Goal: Task Accomplishment & Management: Manage account settings

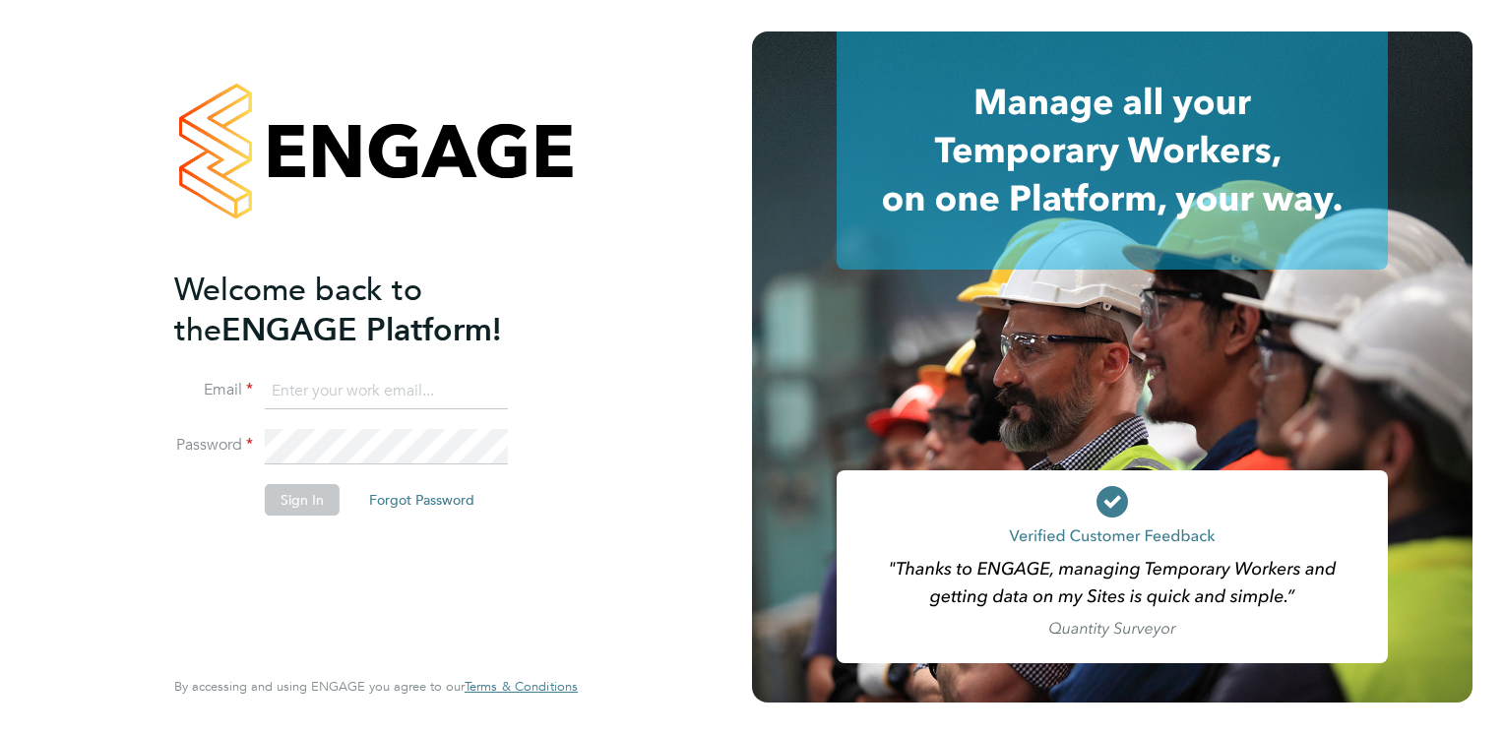
click at [354, 379] on input at bounding box center [386, 391] width 243 height 35
paste input "[EMAIL_ADDRESS][DOMAIN_NAME]"
type input "[EMAIL_ADDRESS][DOMAIN_NAME]"
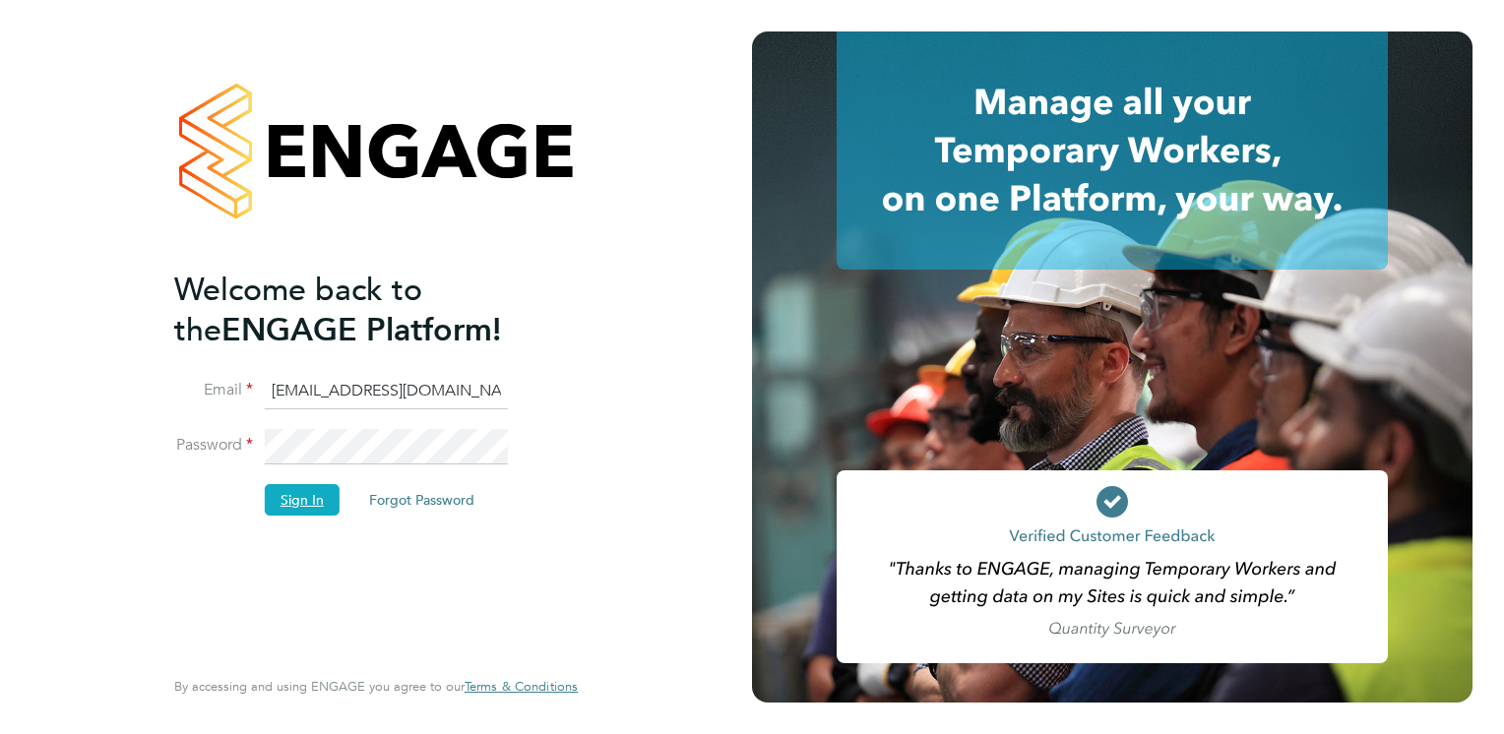
click at [306, 500] on button "Sign In" at bounding box center [302, 499] width 75 height 31
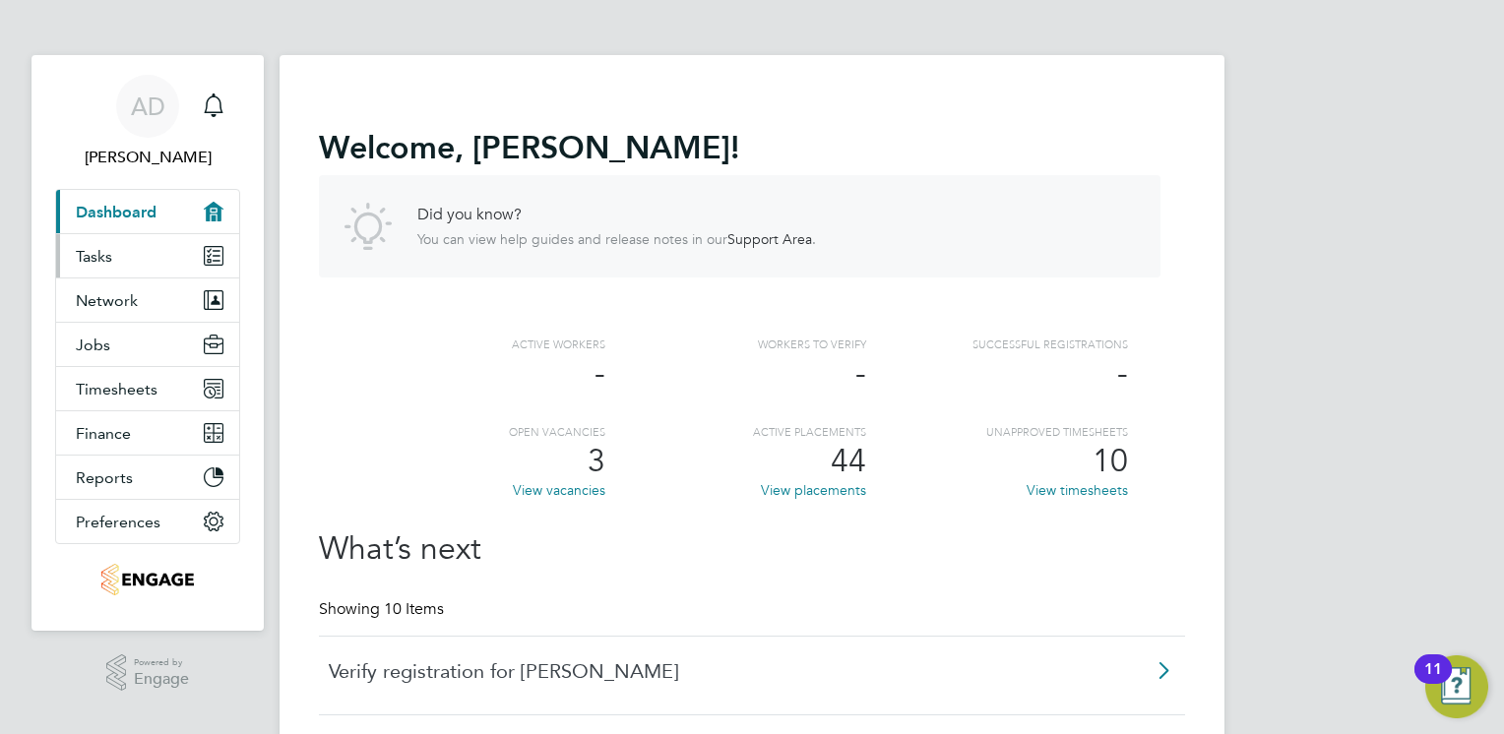
click at [147, 255] on link "Tasks" at bounding box center [147, 255] width 183 height 43
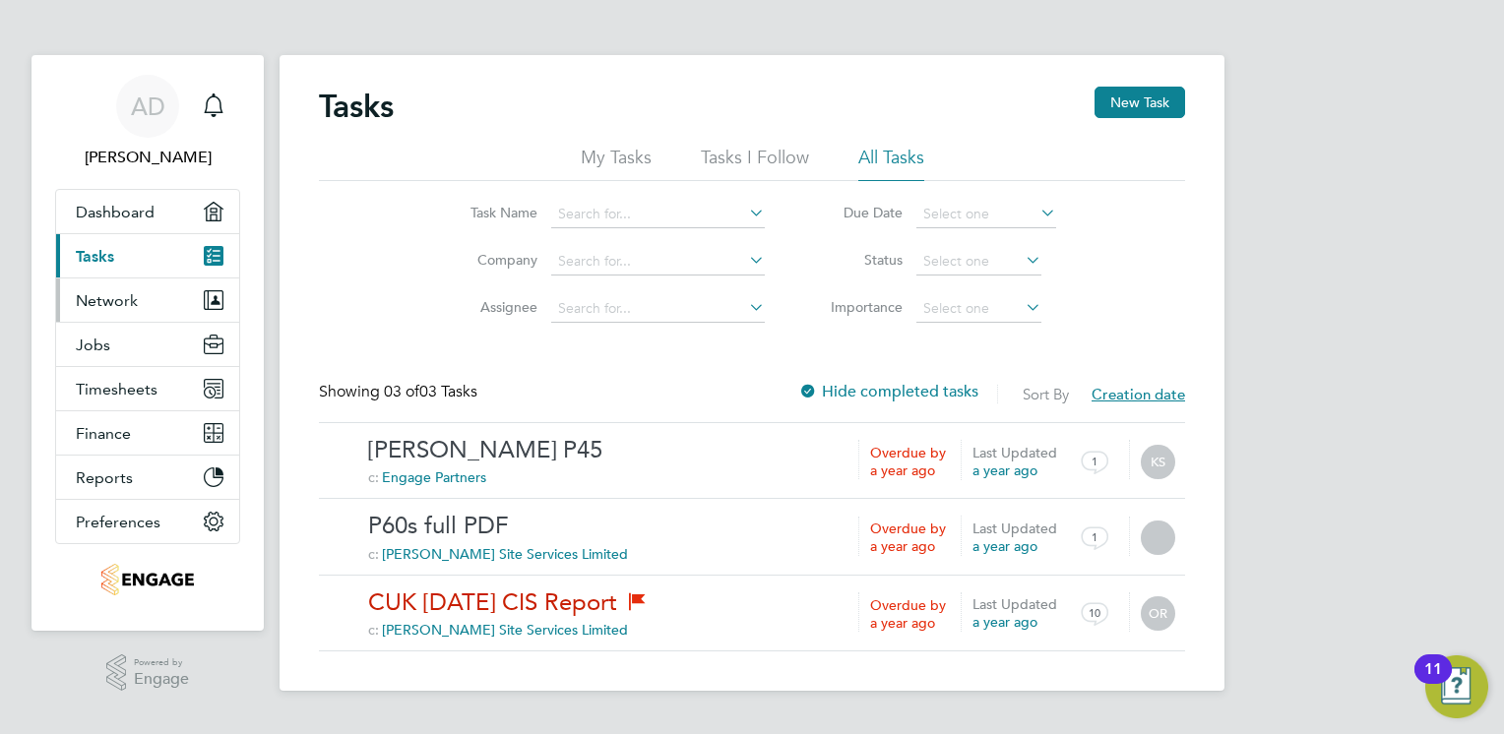
click at [118, 299] on span "Network" at bounding box center [107, 300] width 62 height 19
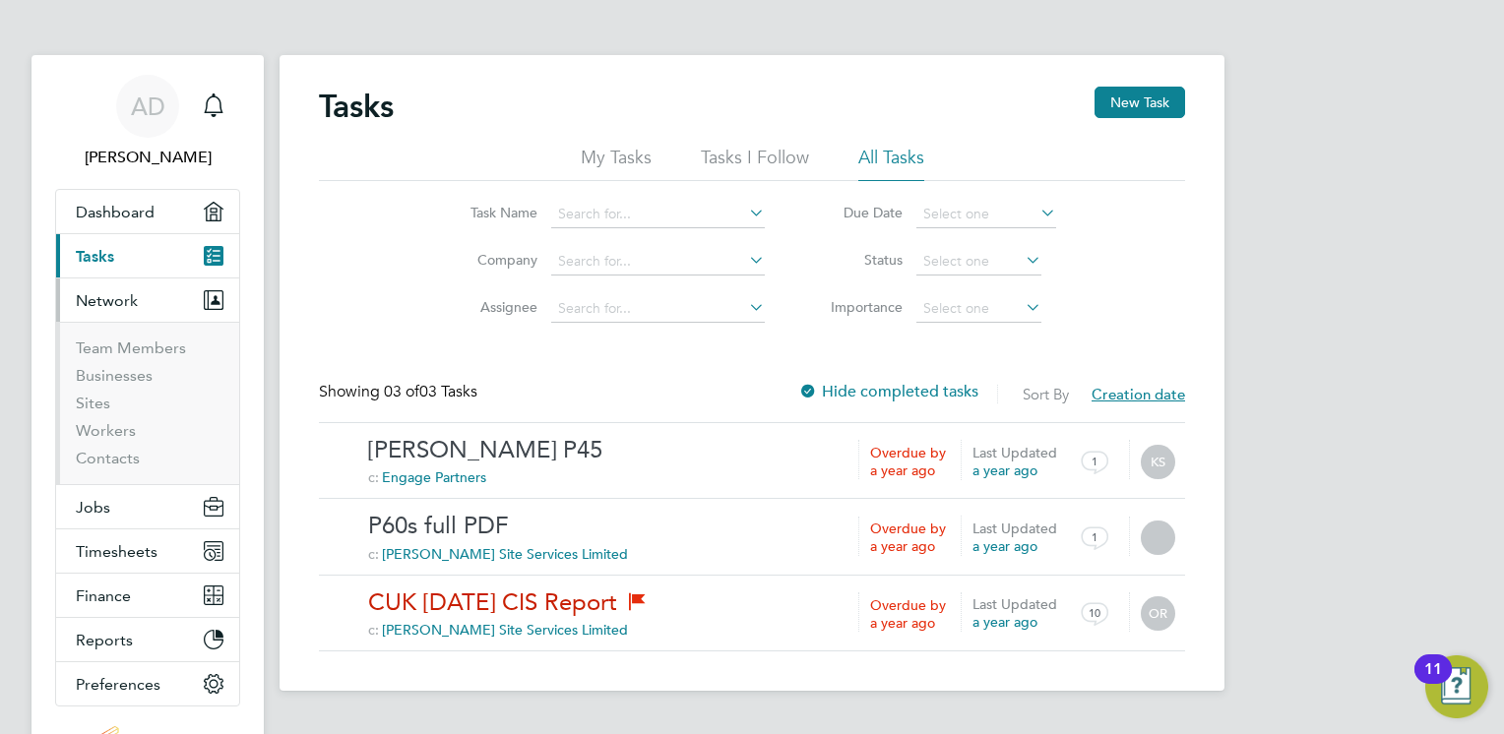
click at [152, 249] on link "Current page: Tasks" at bounding box center [147, 255] width 183 height 43
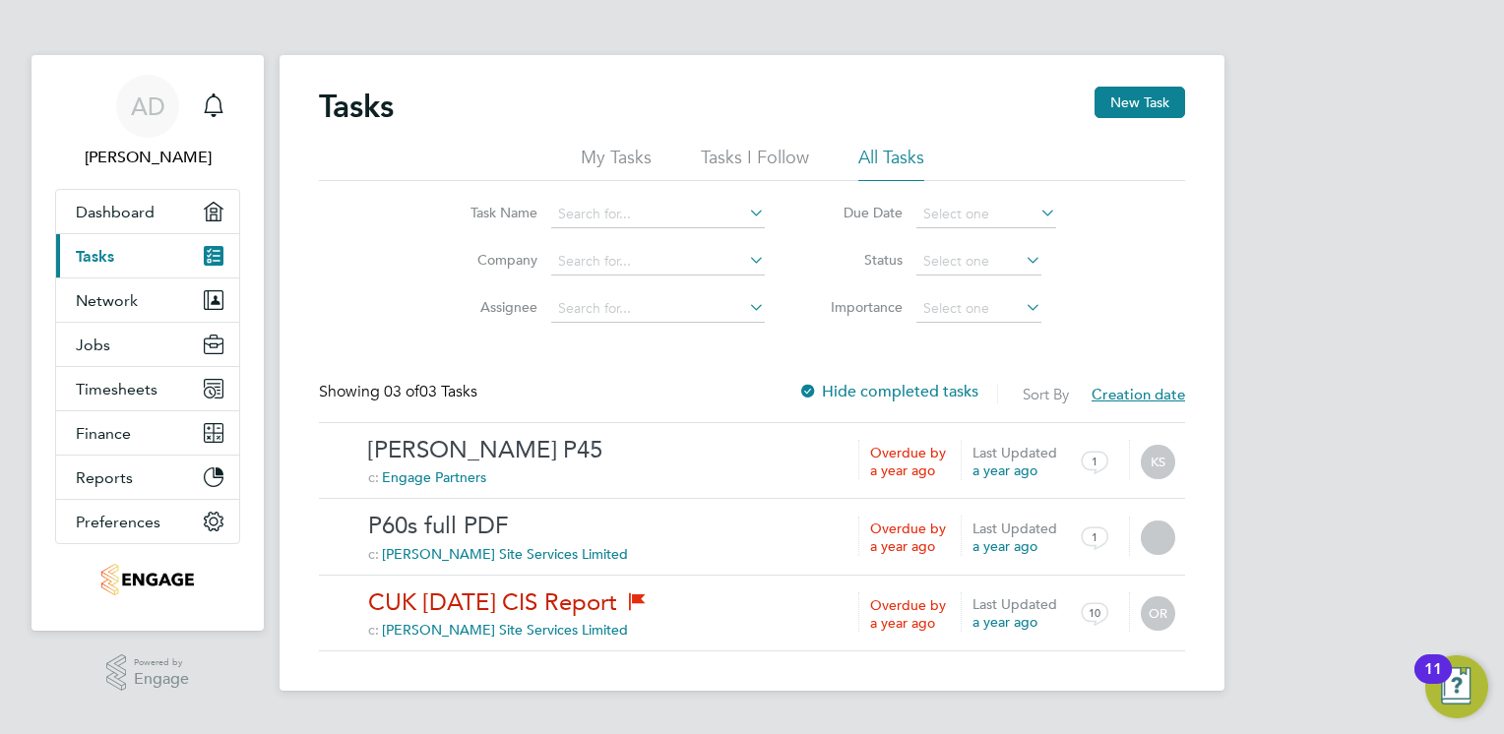
click at [708, 151] on li "Tasks I Follow" at bounding box center [755, 163] width 108 height 35
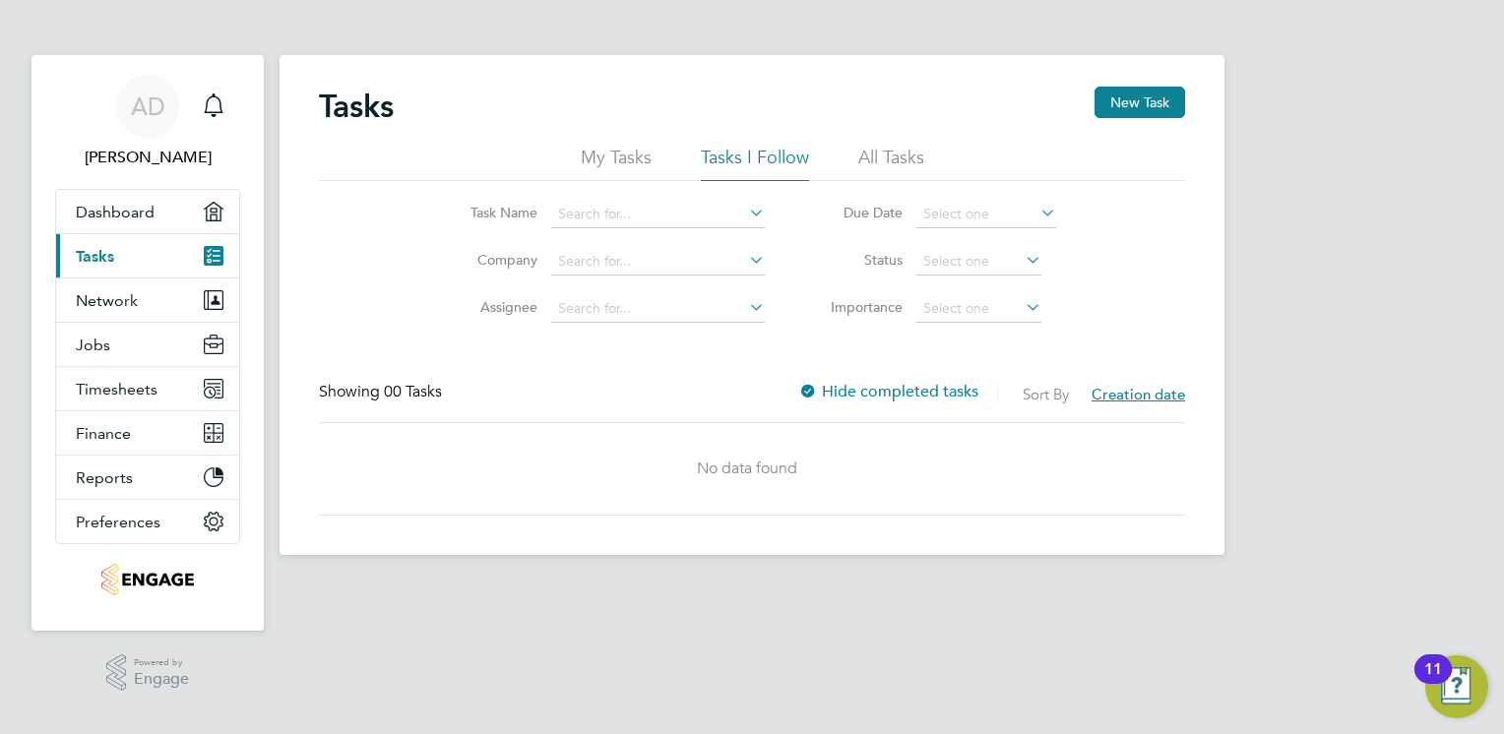
click at [612, 162] on li "My Tasks" at bounding box center [616, 163] width 71 height 35
click at [886, 149] on li "All Tasks" at bounding box center [891, 163] width 66 height 35
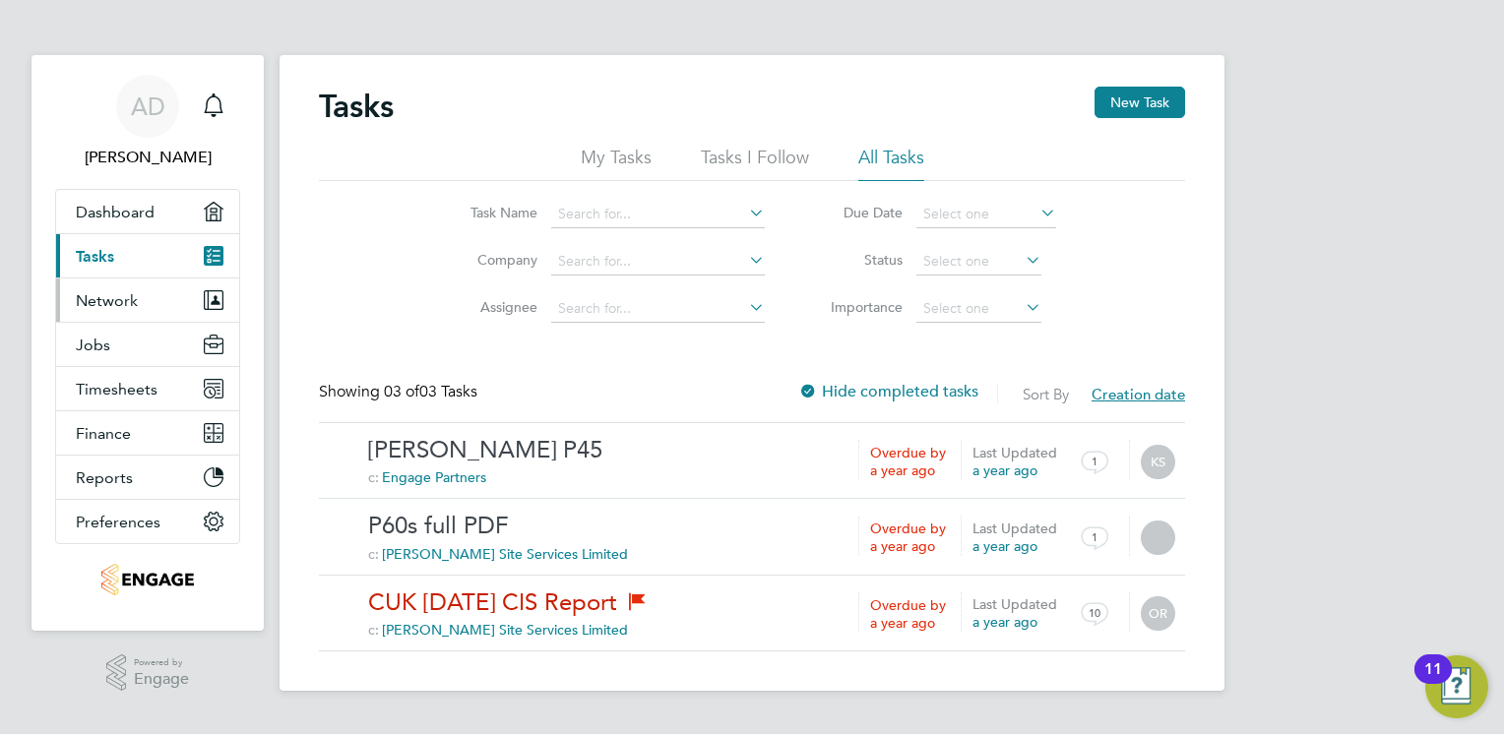
click at [145, 289] on button "Network" at bounding box center [147, 300] width 183 height 43
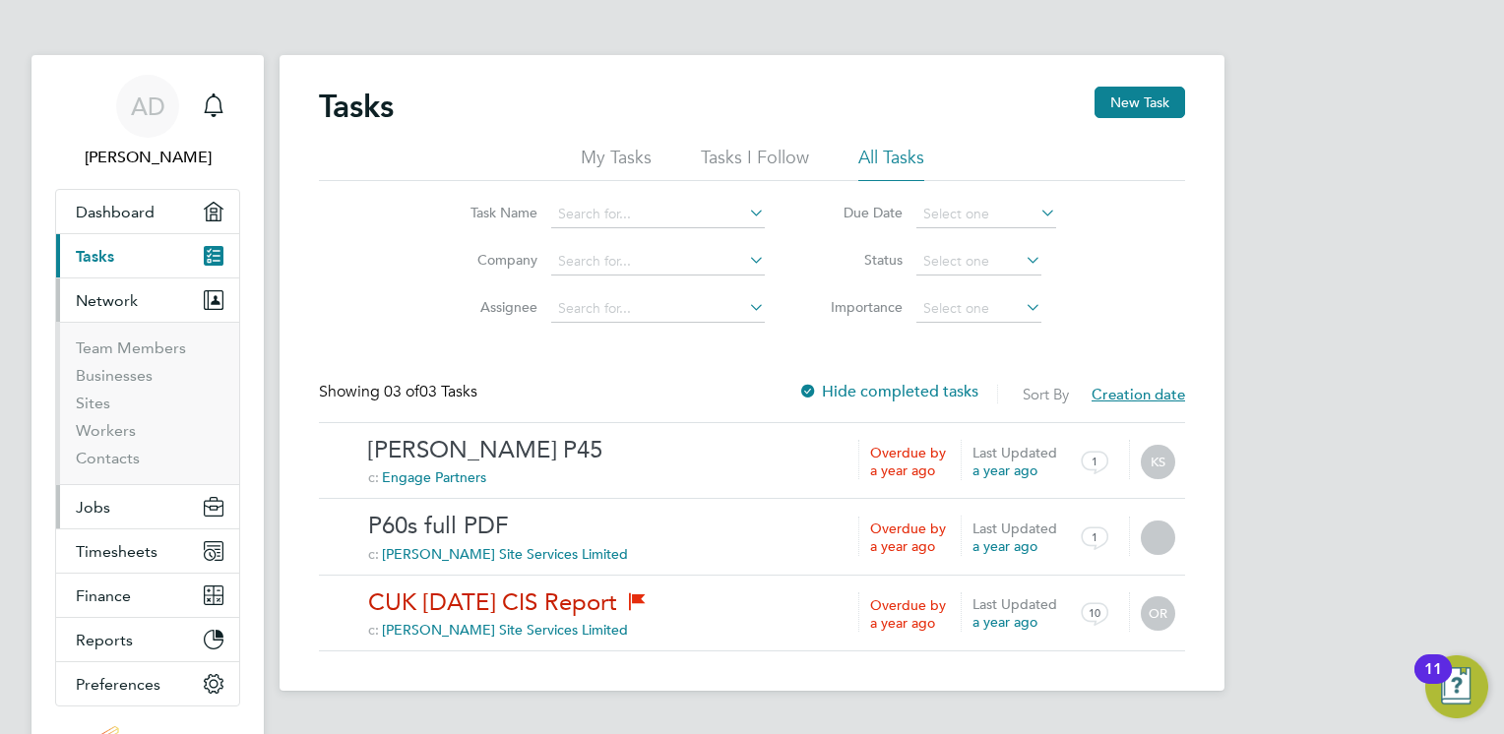
click at [118, 501] on button "Jobs" at bounding box center [147, 506] width 183 height 43
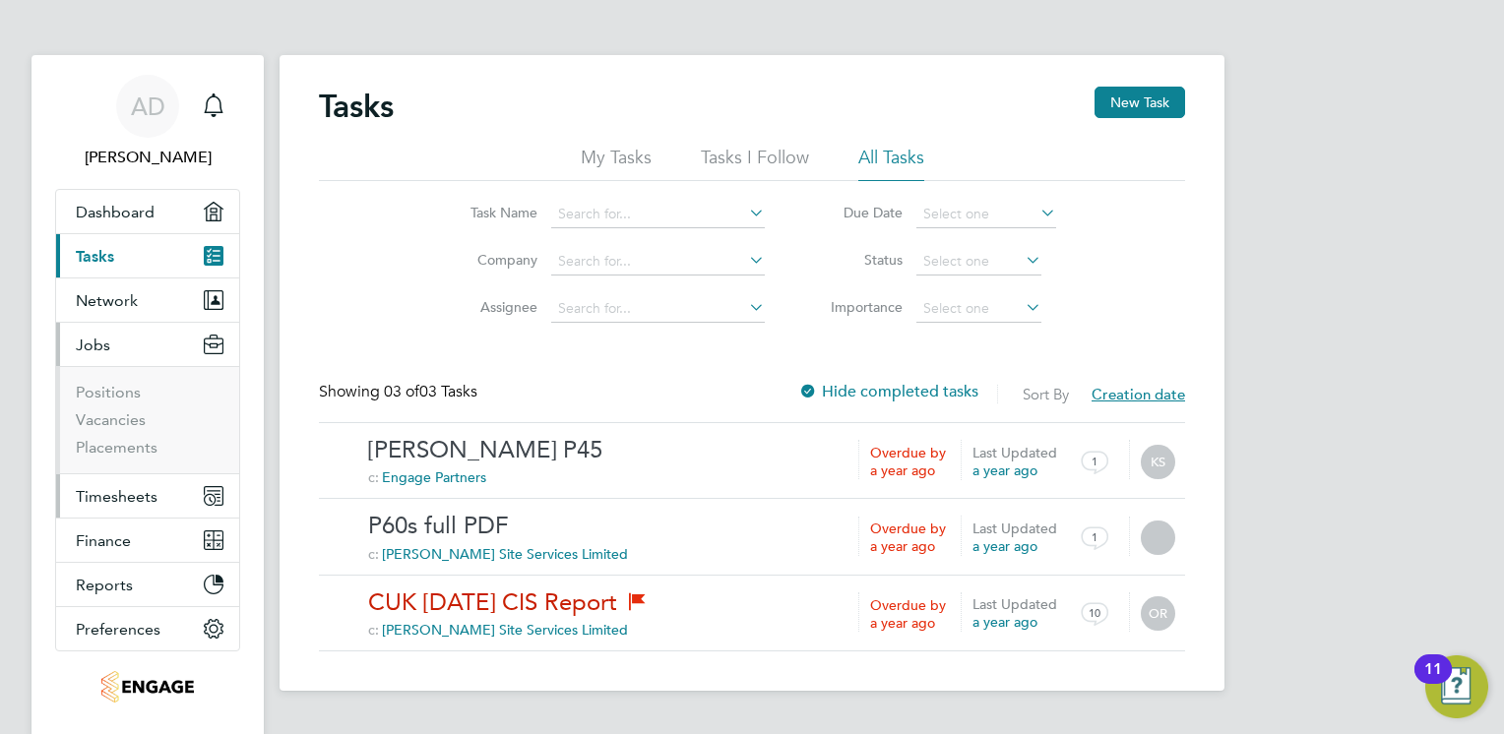
click at [118, 501] on span "Timesheets" at bounding box center [117, 496] width 82 height 19
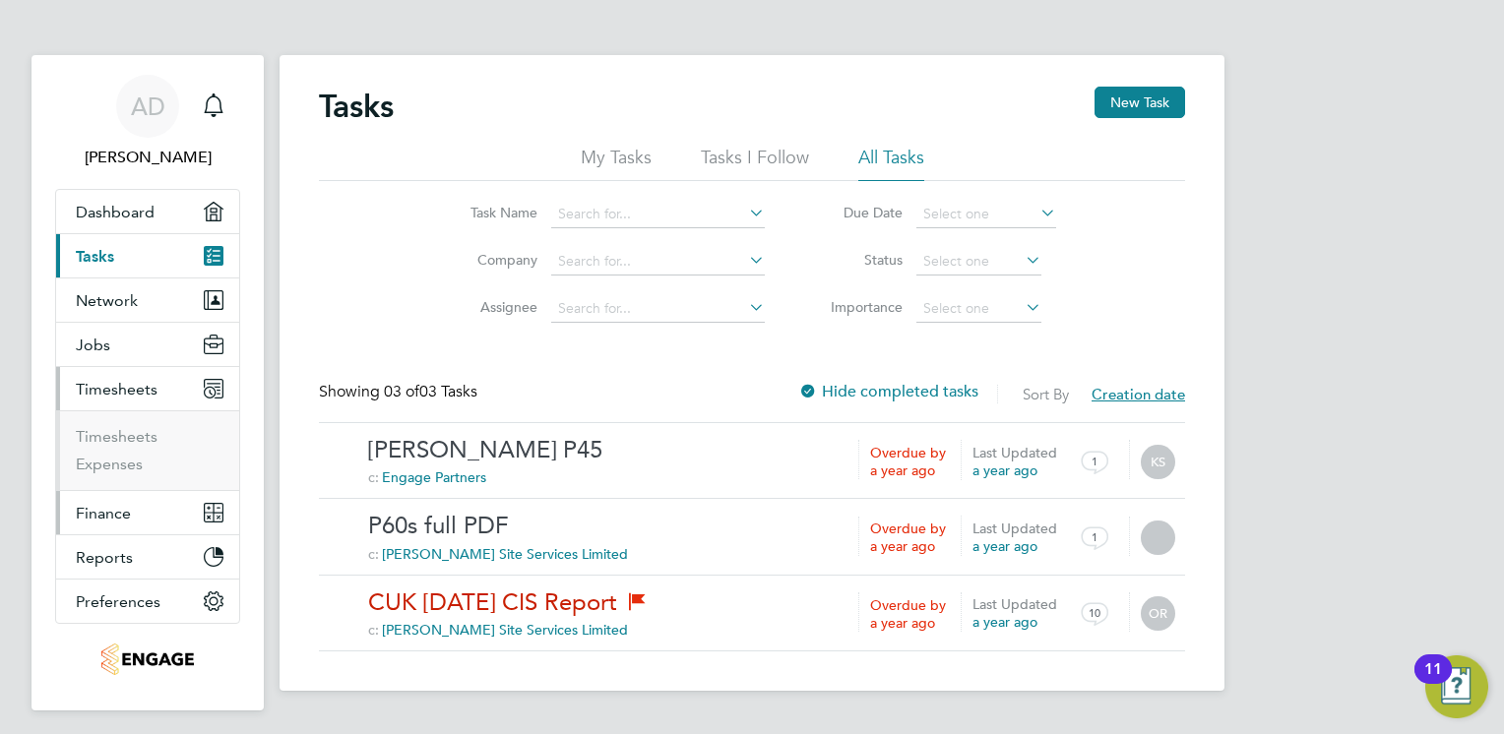
click at [122, 517] on span "Finance" at bounding box center [103, 513] width 55 height 19
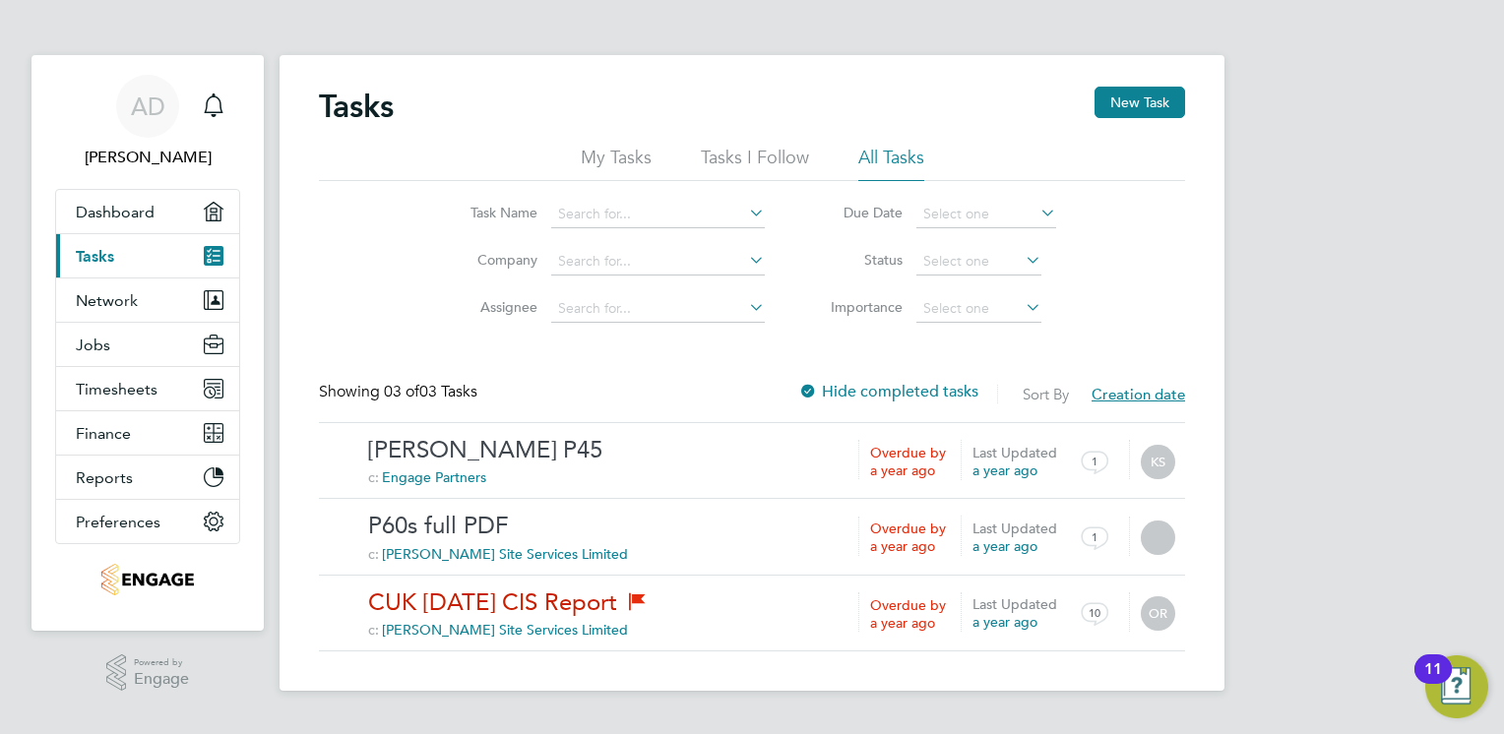
click at [599, 200] on li "Task Name" at bounding box center [606, 214] width 365 height 47
click at [605, 214] on input at bounding box center [658, 215] width 214 height 28
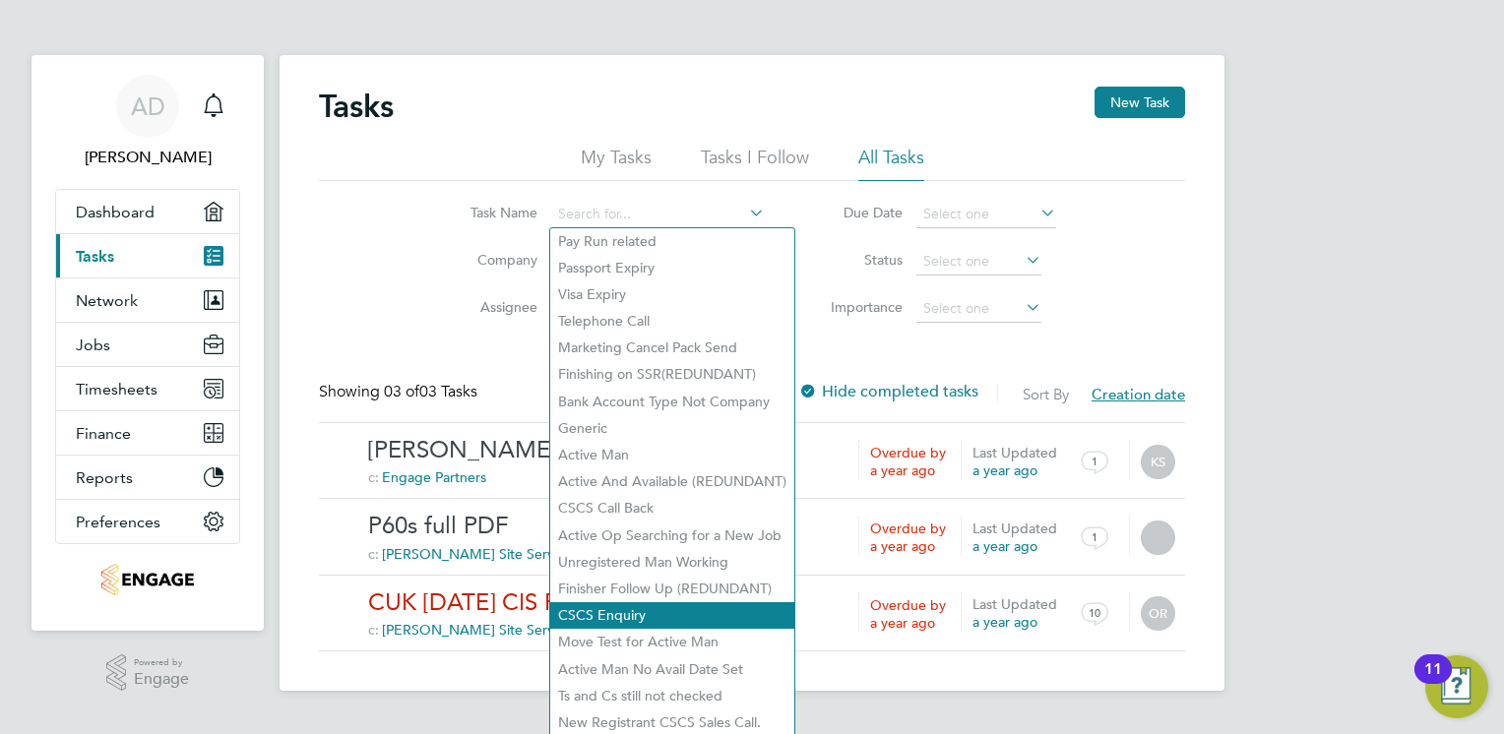
scroll to position [10, 0]
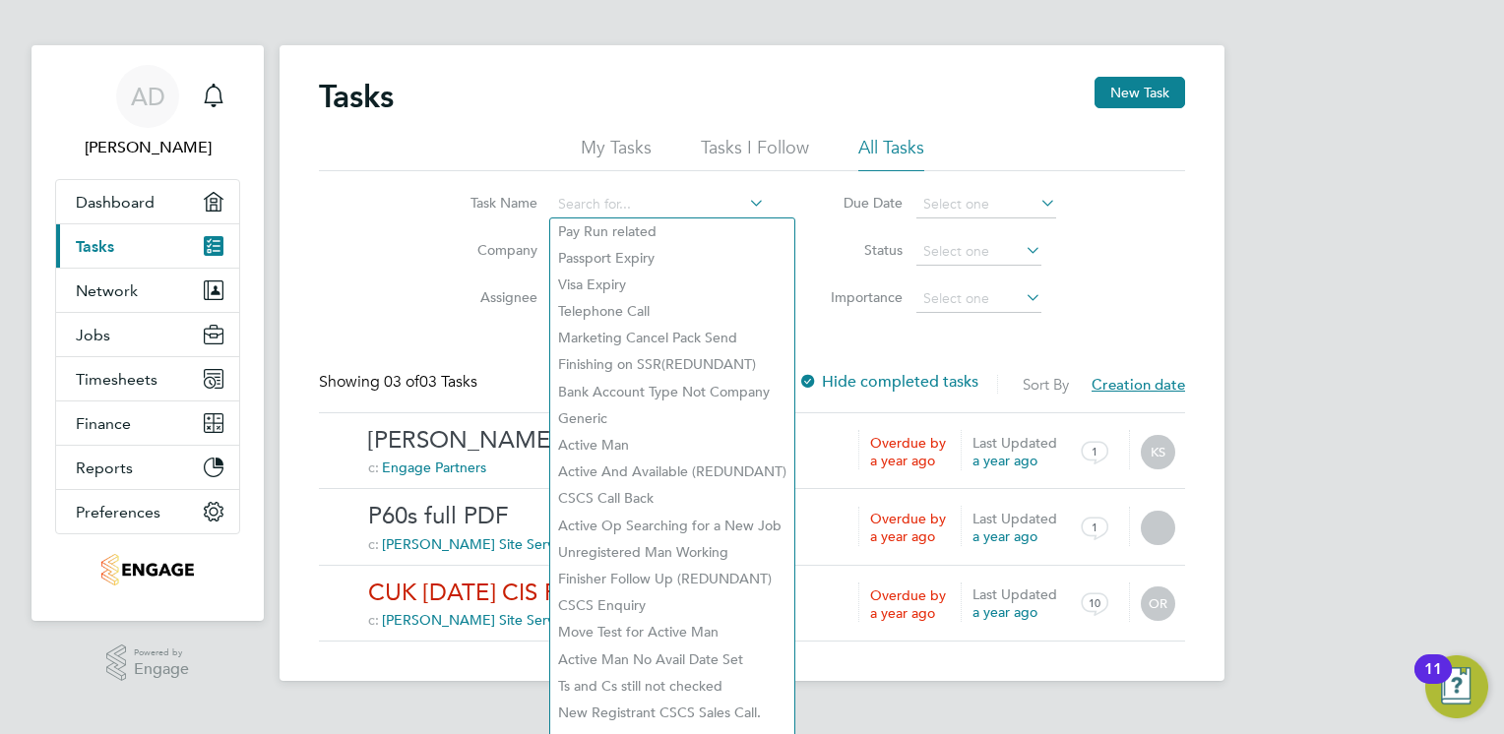
click at [810, 198] on li "Due Date" at bounding box center [934, 204] width 291 height 47
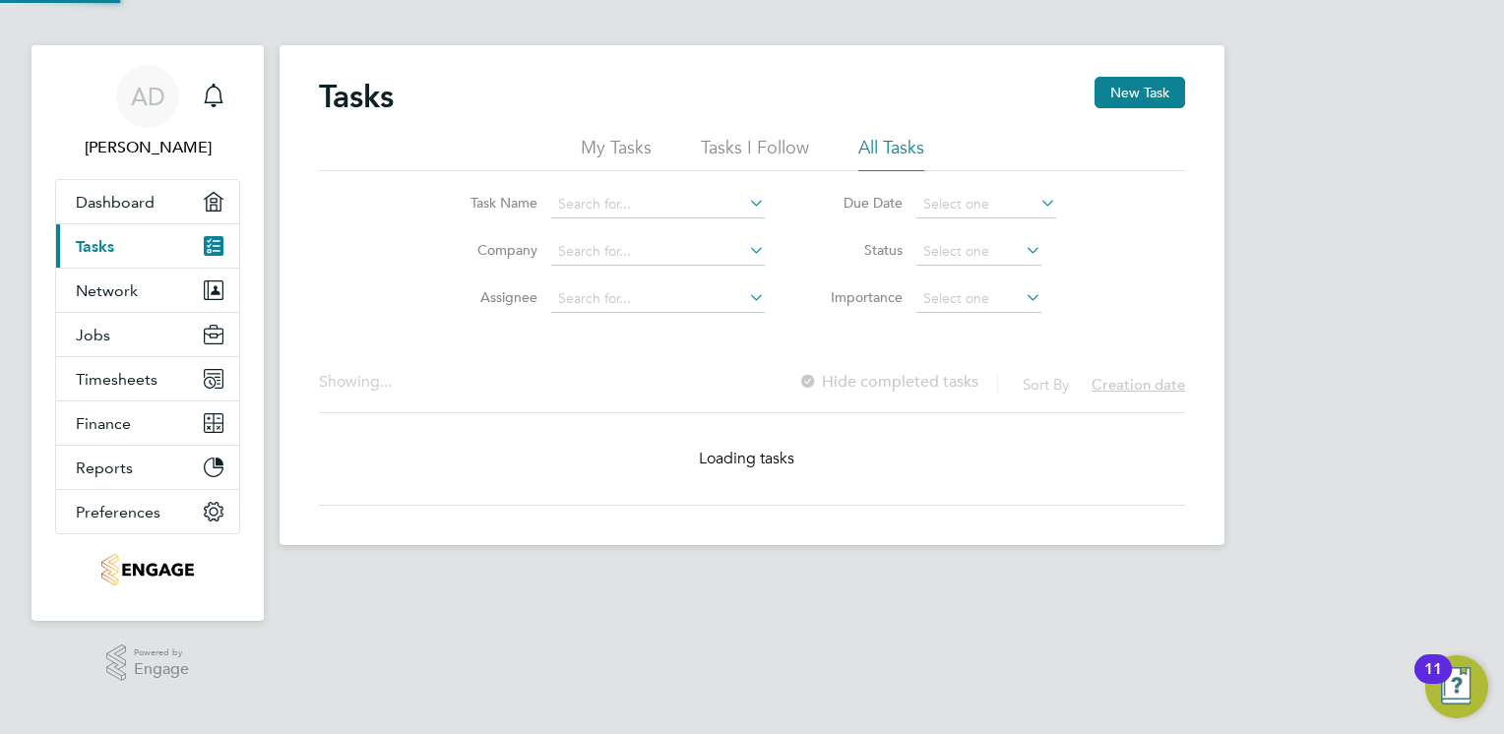
scroll to position [0, 0]
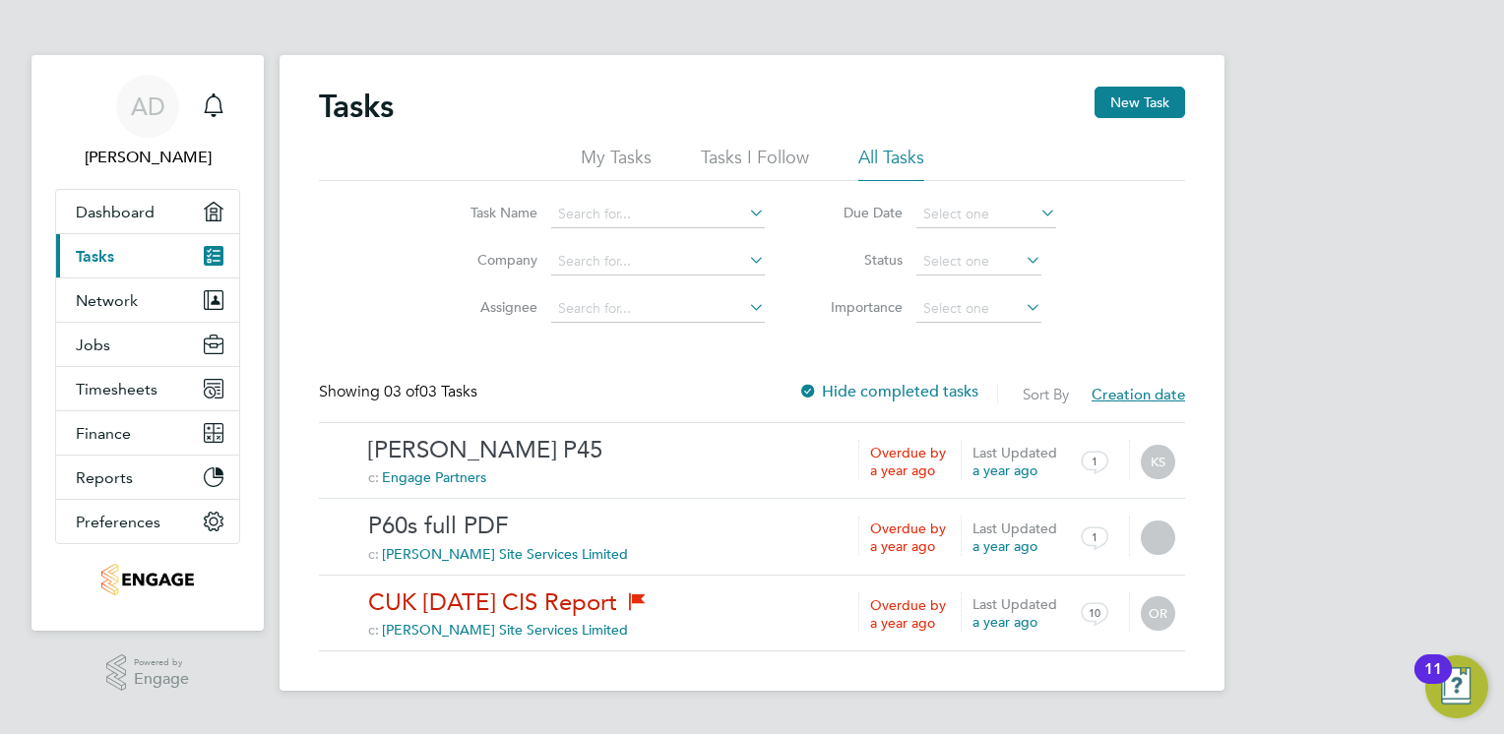
click at [905, 392] on label "Hide completed tasks" at bounding box center [888, 392] width 180 height 20
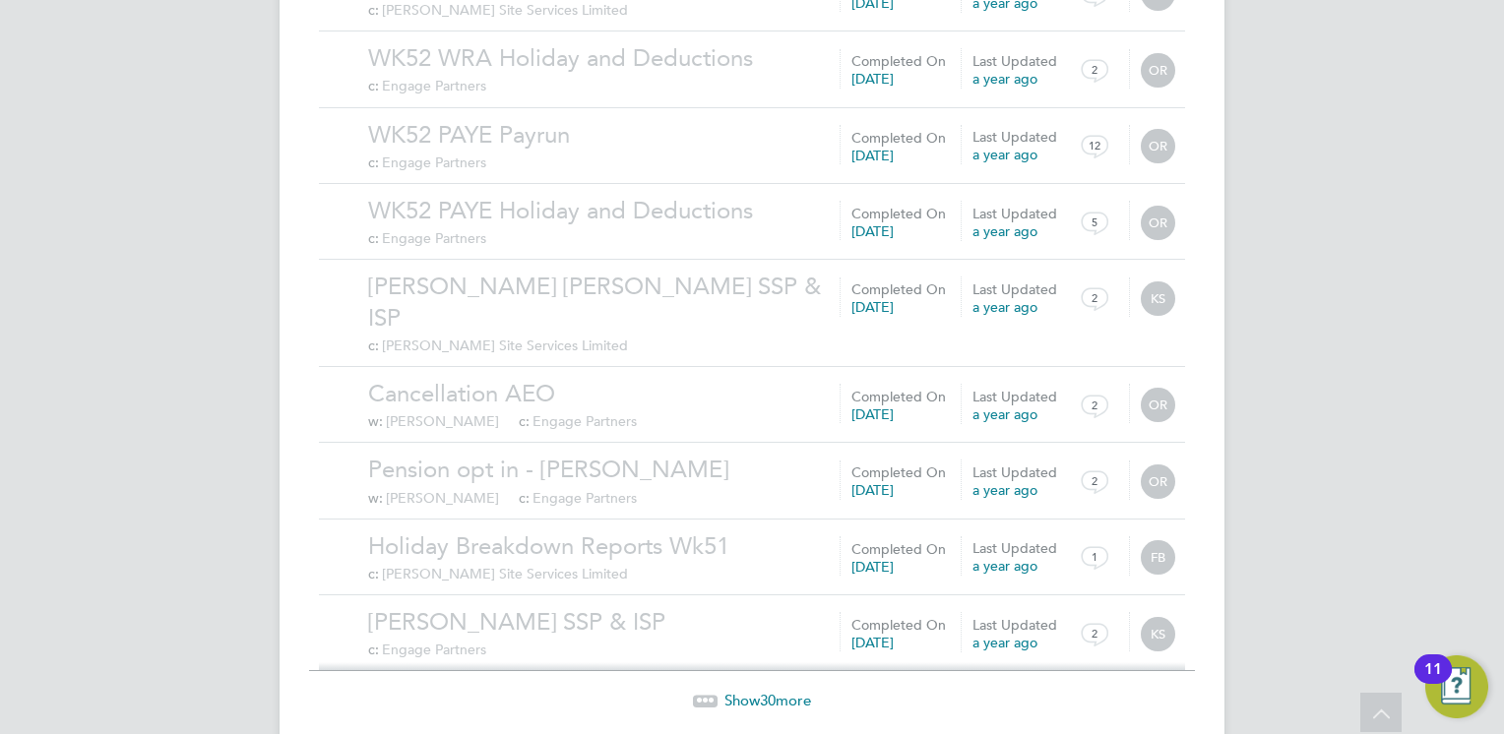
scroll to position [2103, 0]
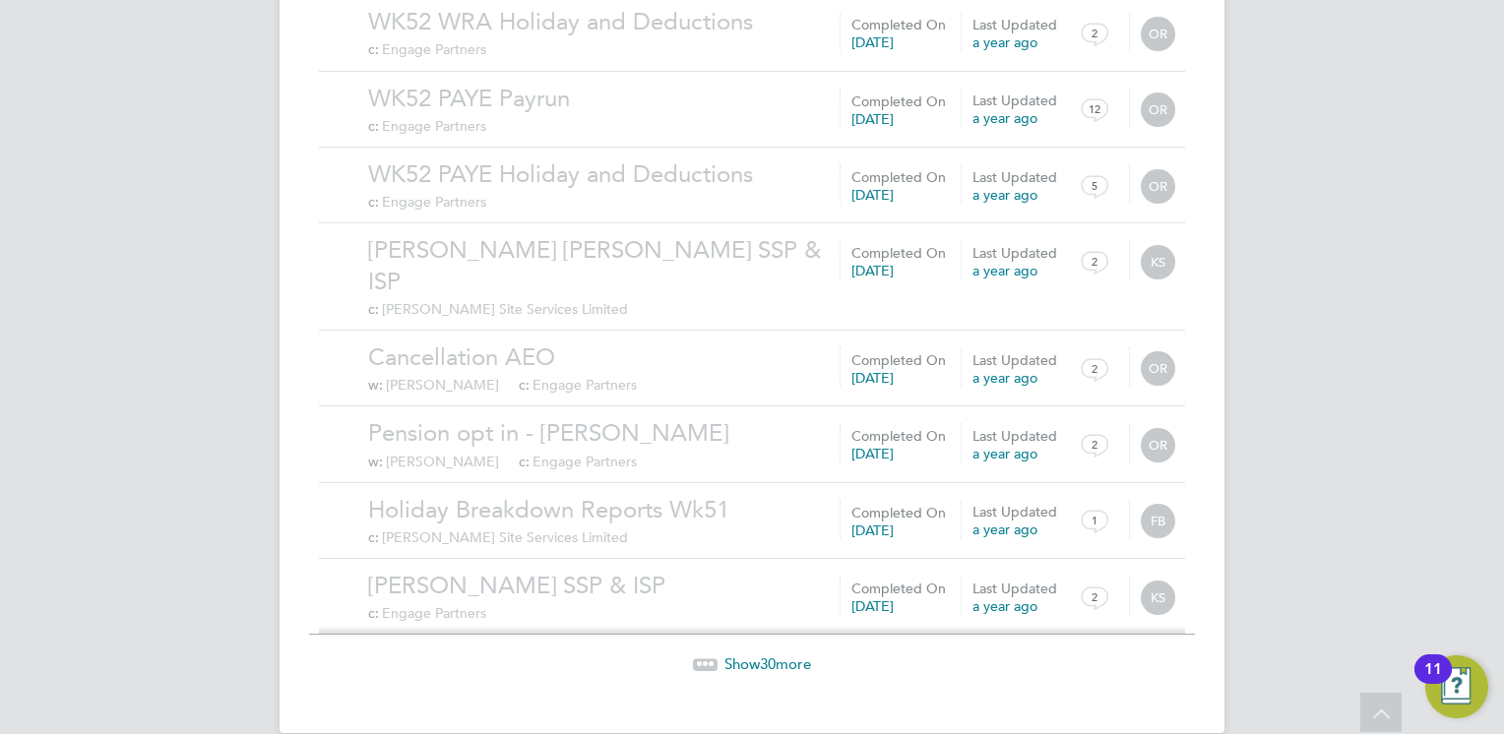
click at [771, 655] on span "30" at bounding box center [768, 664] width 16 height 19
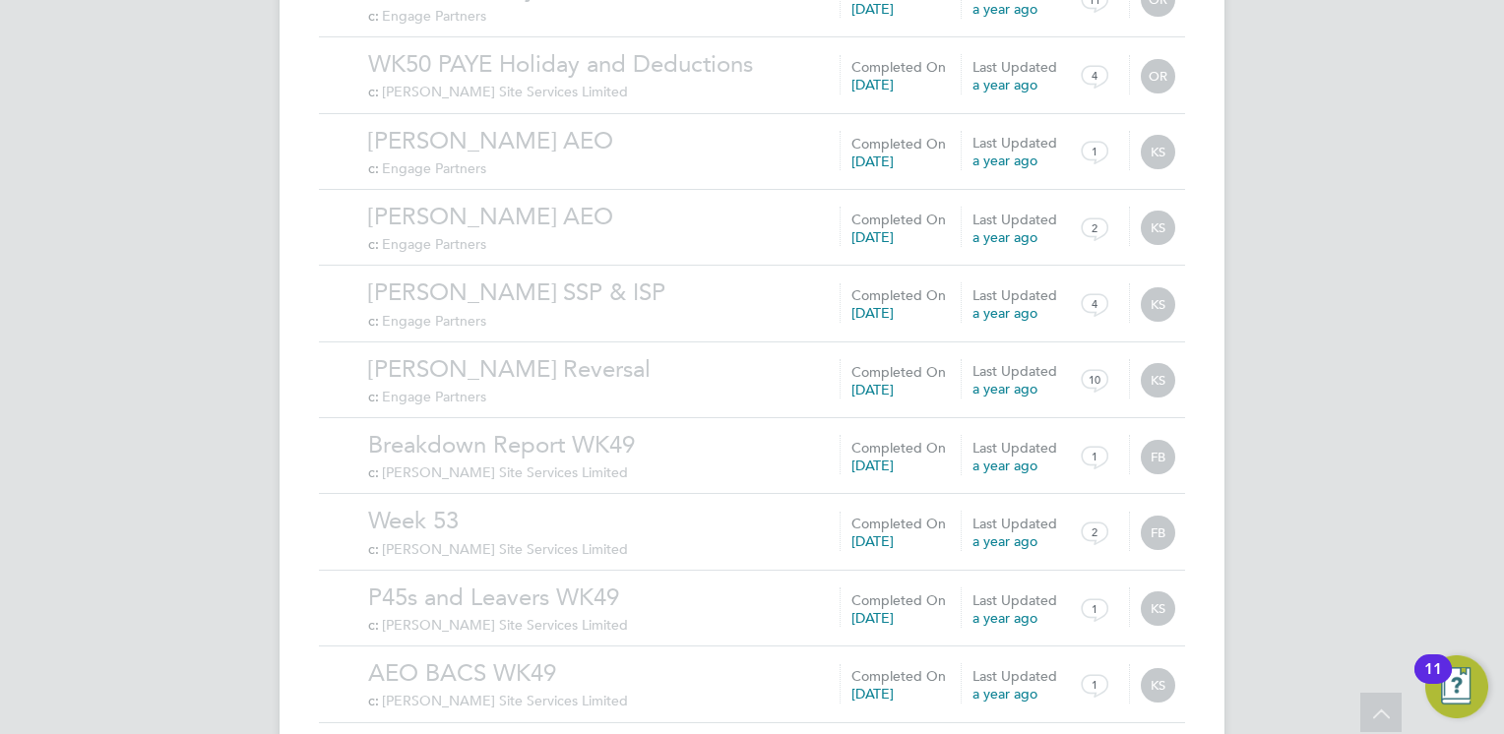
scroll to position [4388, 0]
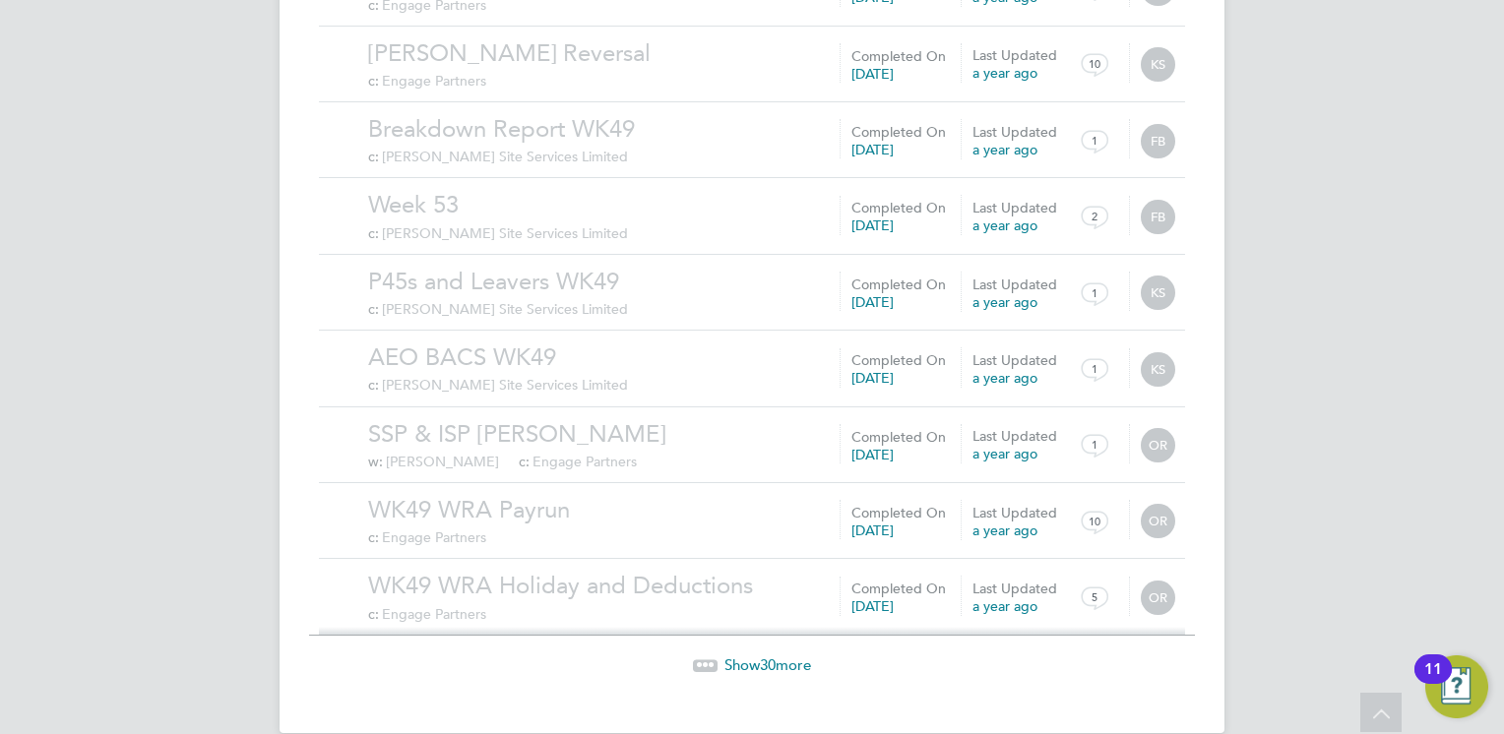
click at [771, 629] on div "Show 30 more" at bounding box center [752, 651] width 886 height 48
click at [771, 656] on span "30" at bounding box center [768, 665] width 16 height 19
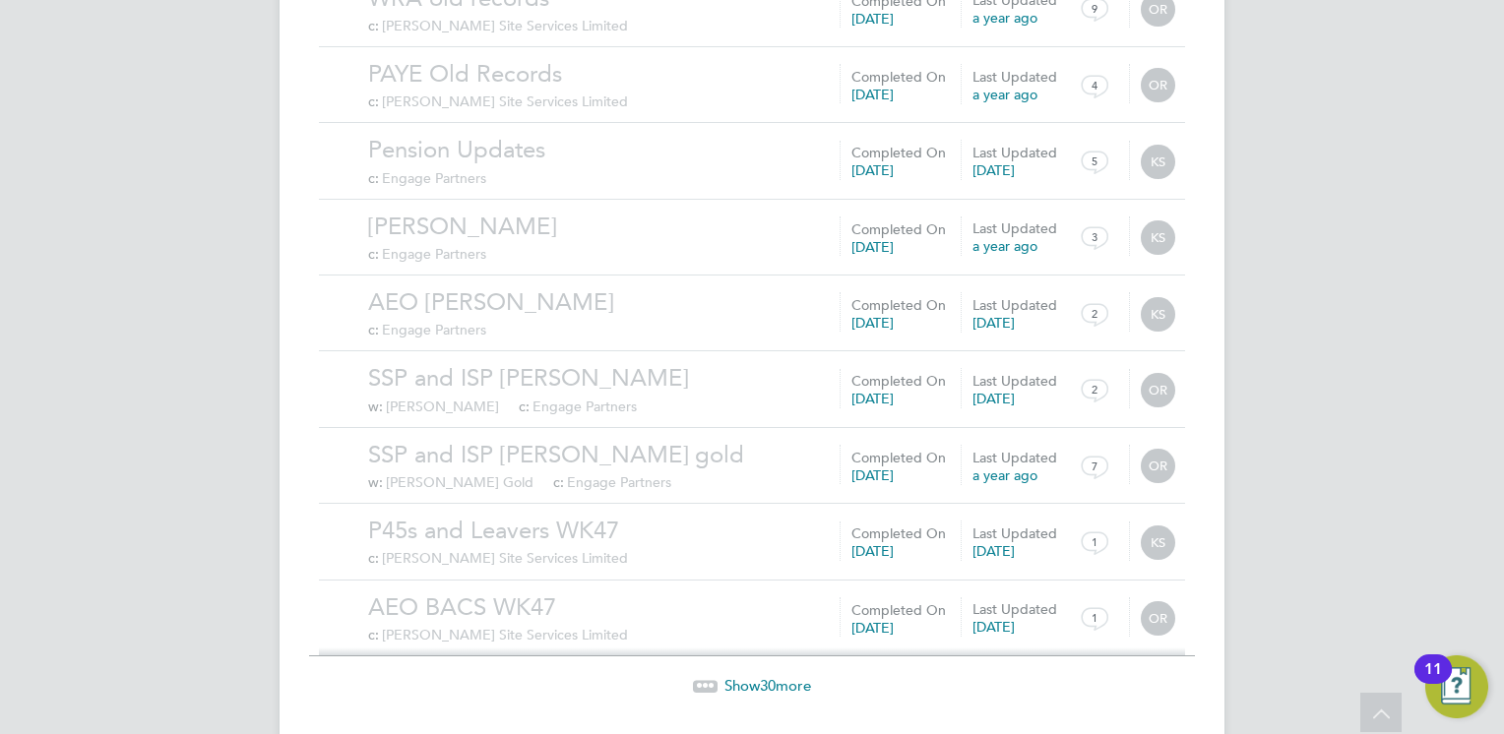
scroll to position [6672, 0]
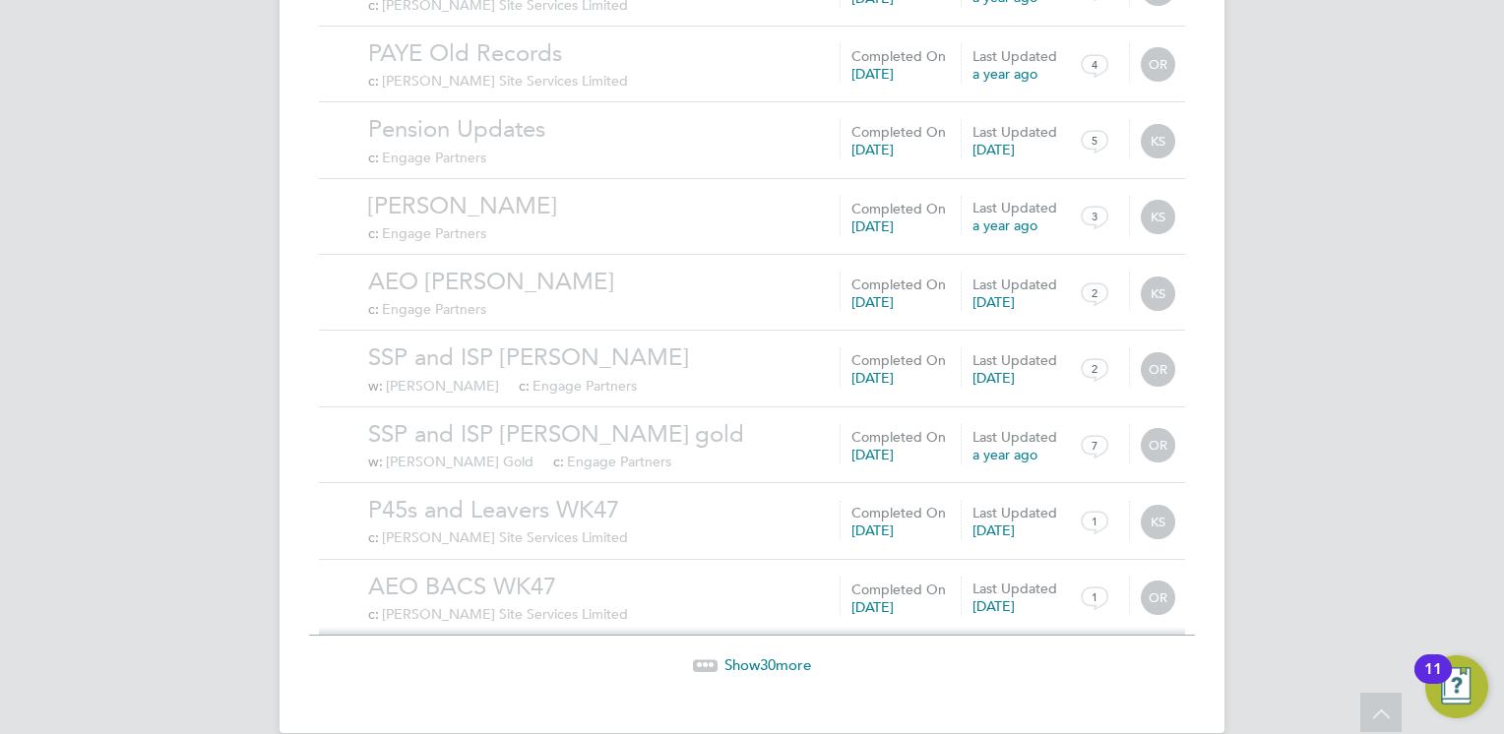
click at [752, 656] on span "Show 30 more" at bounding box center [767, 665] width 87 height 19
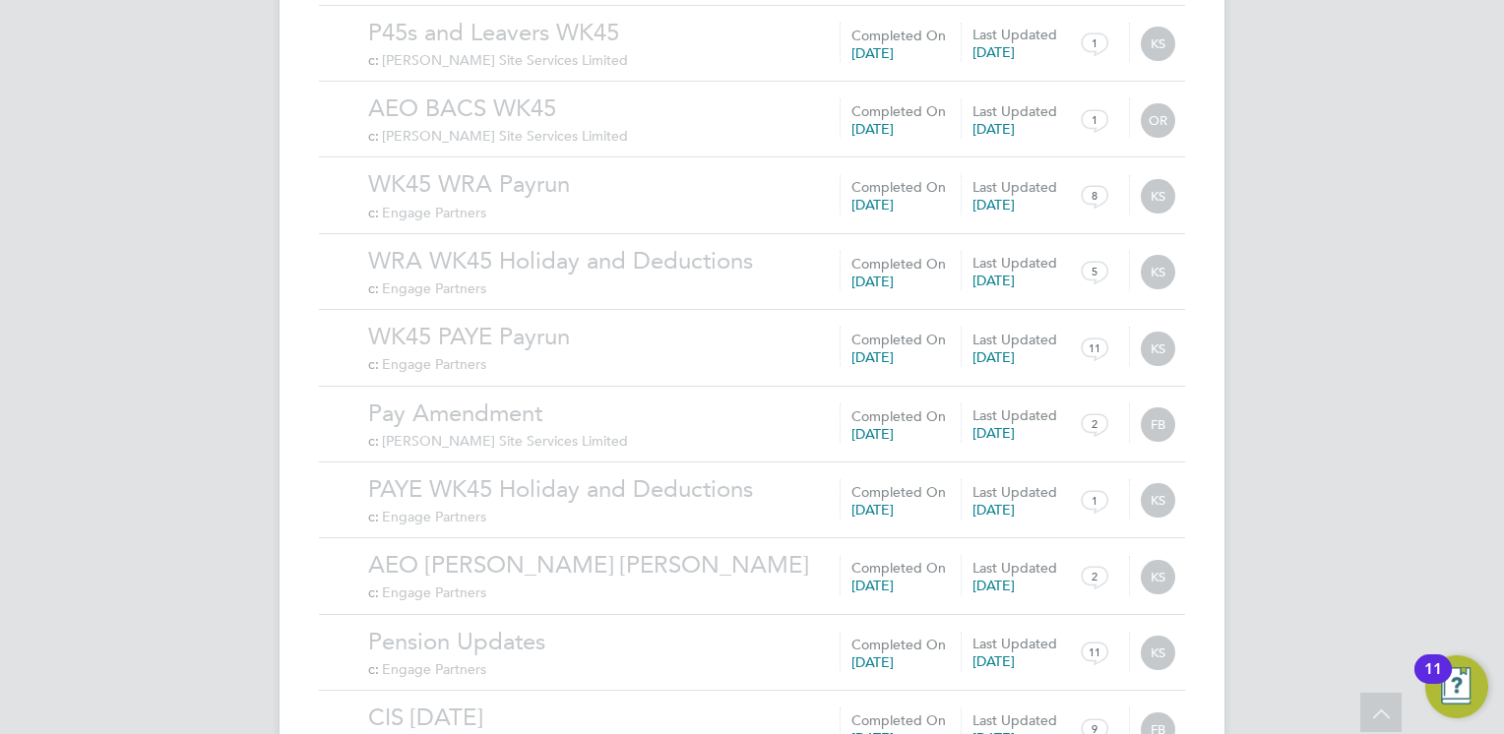
scroll to position [8958, 0]
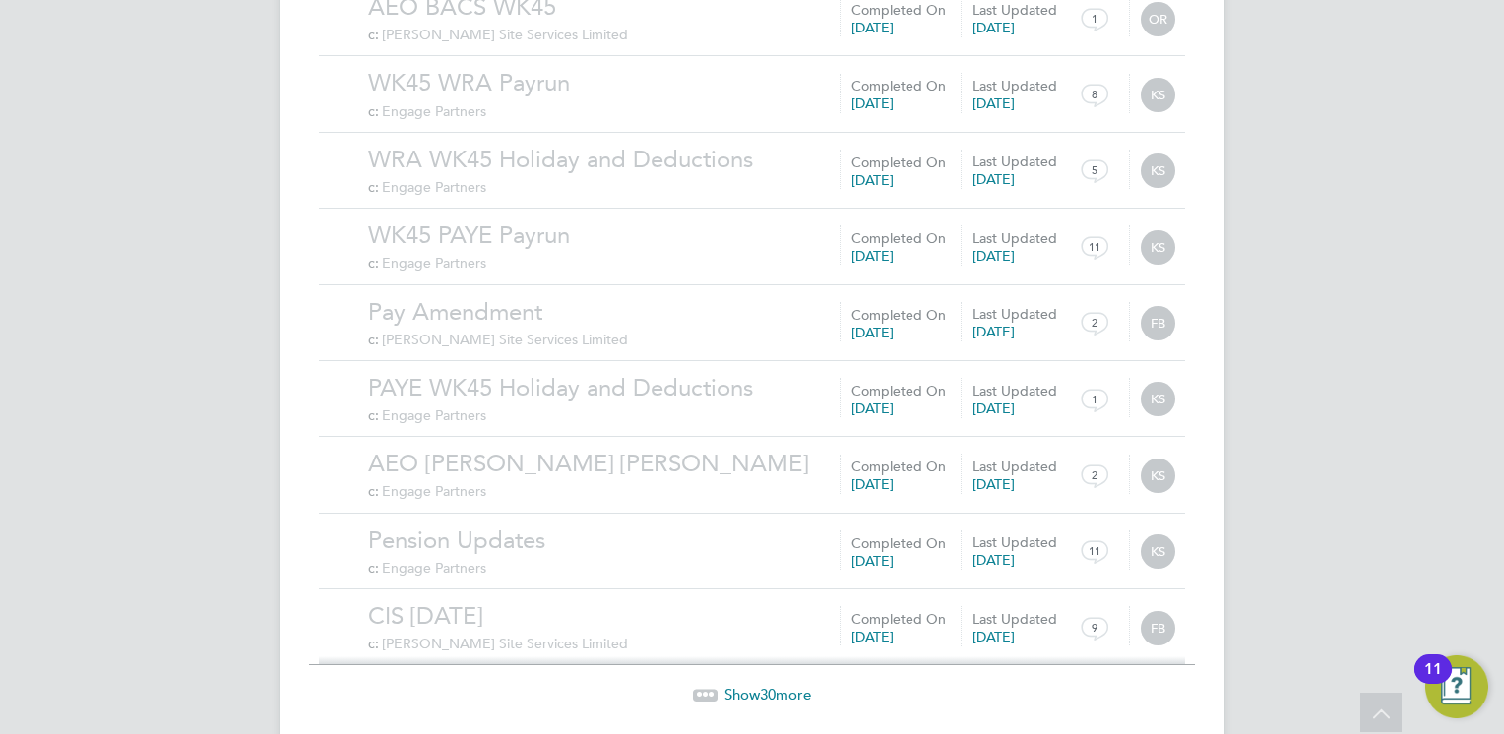
click at [753, 685] on span "Show 30 more" at bounding box center [767, 694] width 87 height 19
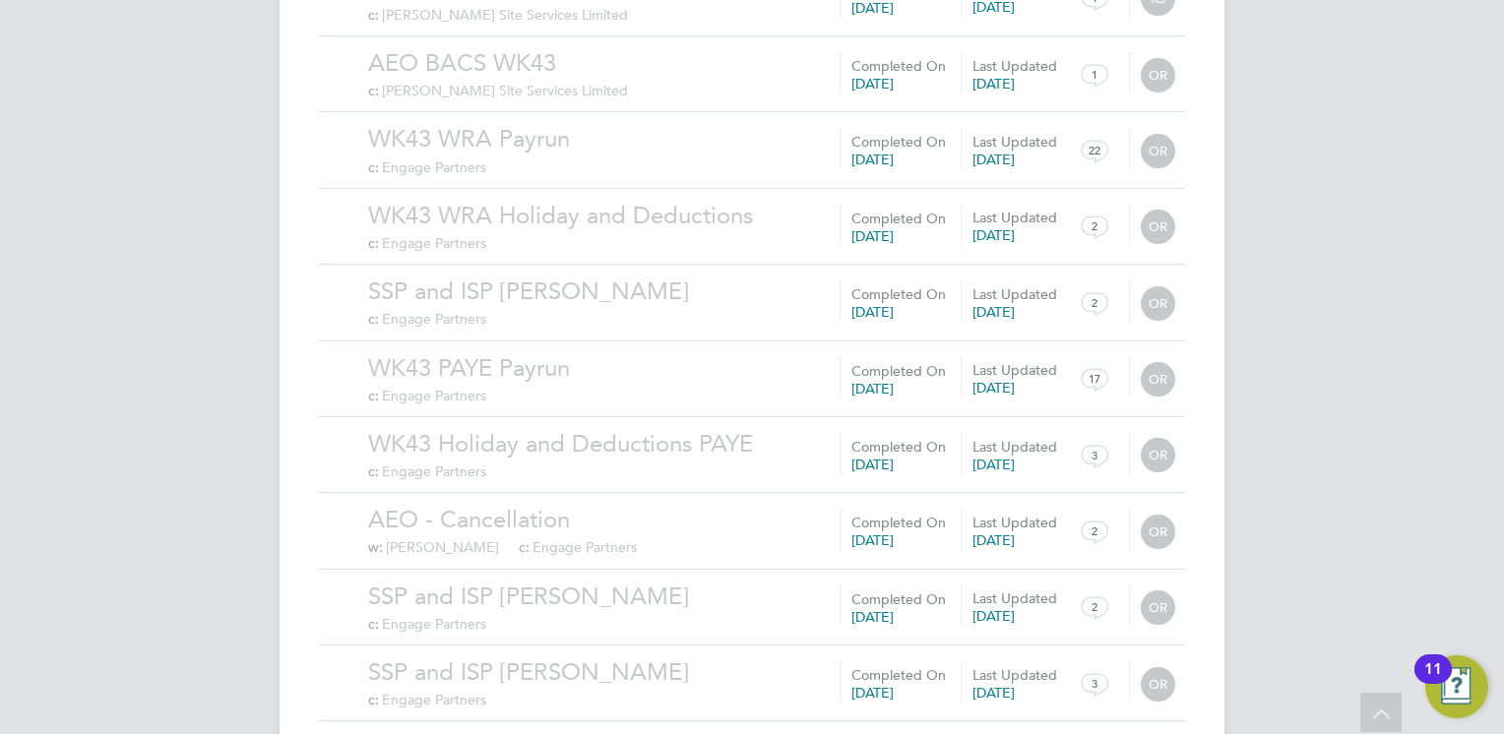
scroll to position [11242, 0]
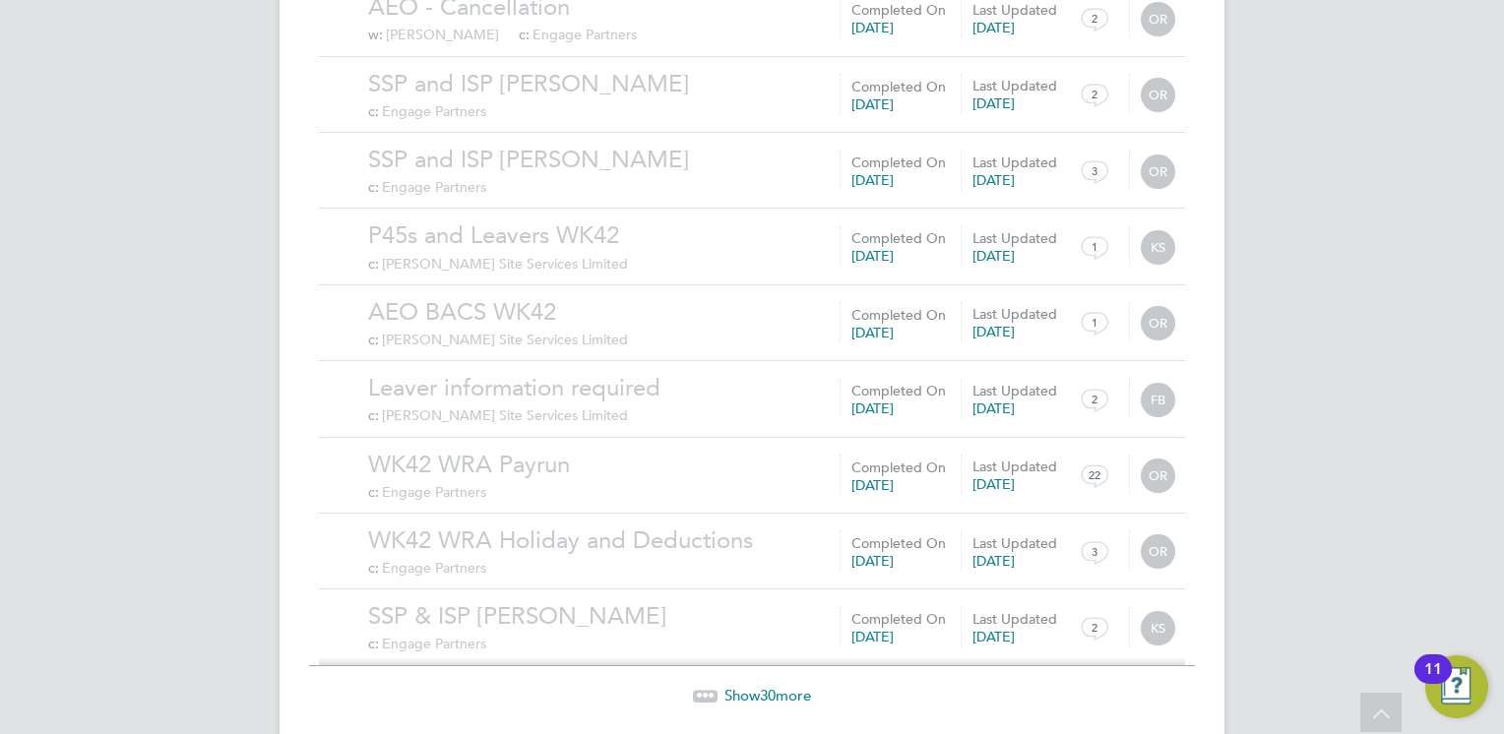
click at [753, 686] on span "Show 30 more" at bounding box center [767, 695] width 87 height 19
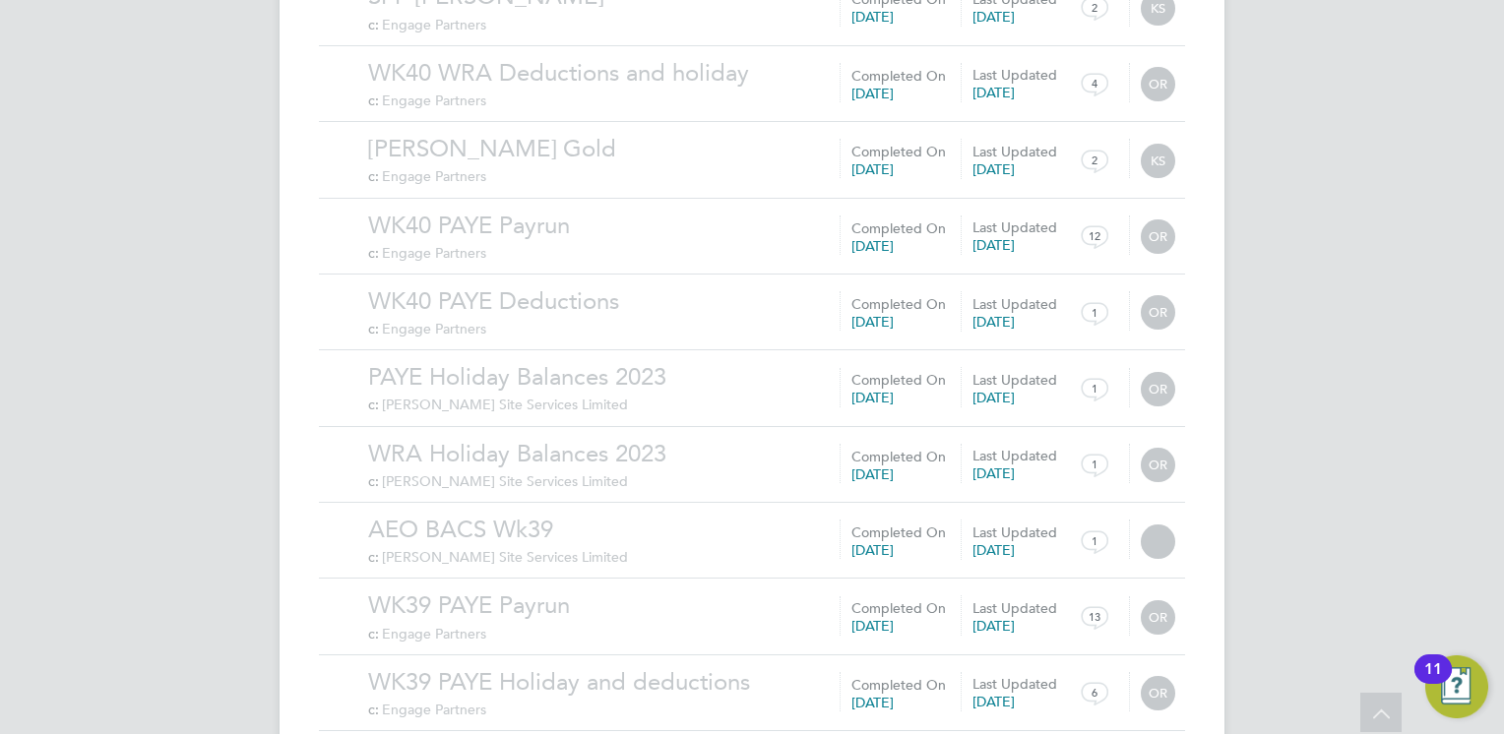
scroll to position [13527, 0]
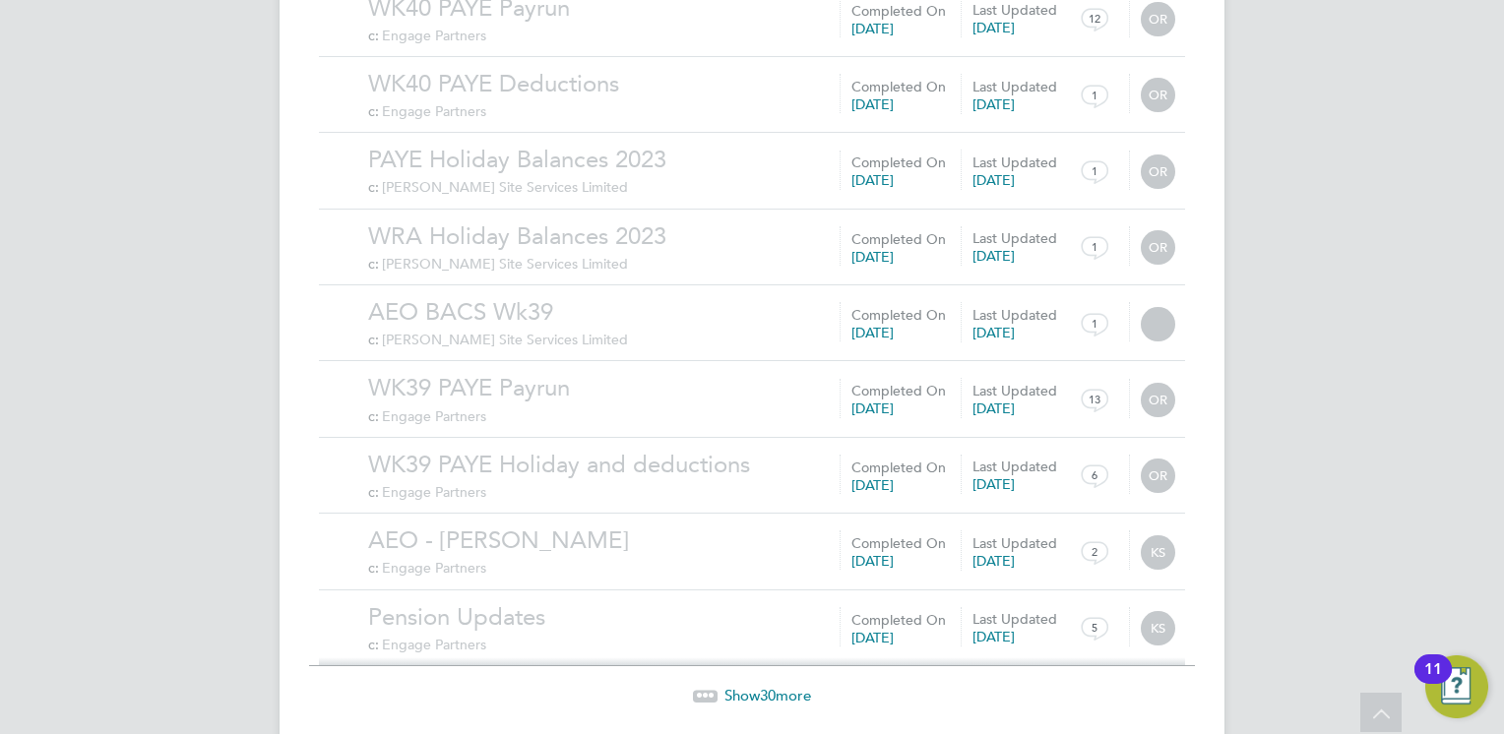
click at [763, 686] on span "30" at bounding box center [768, 695] width 16 height 19
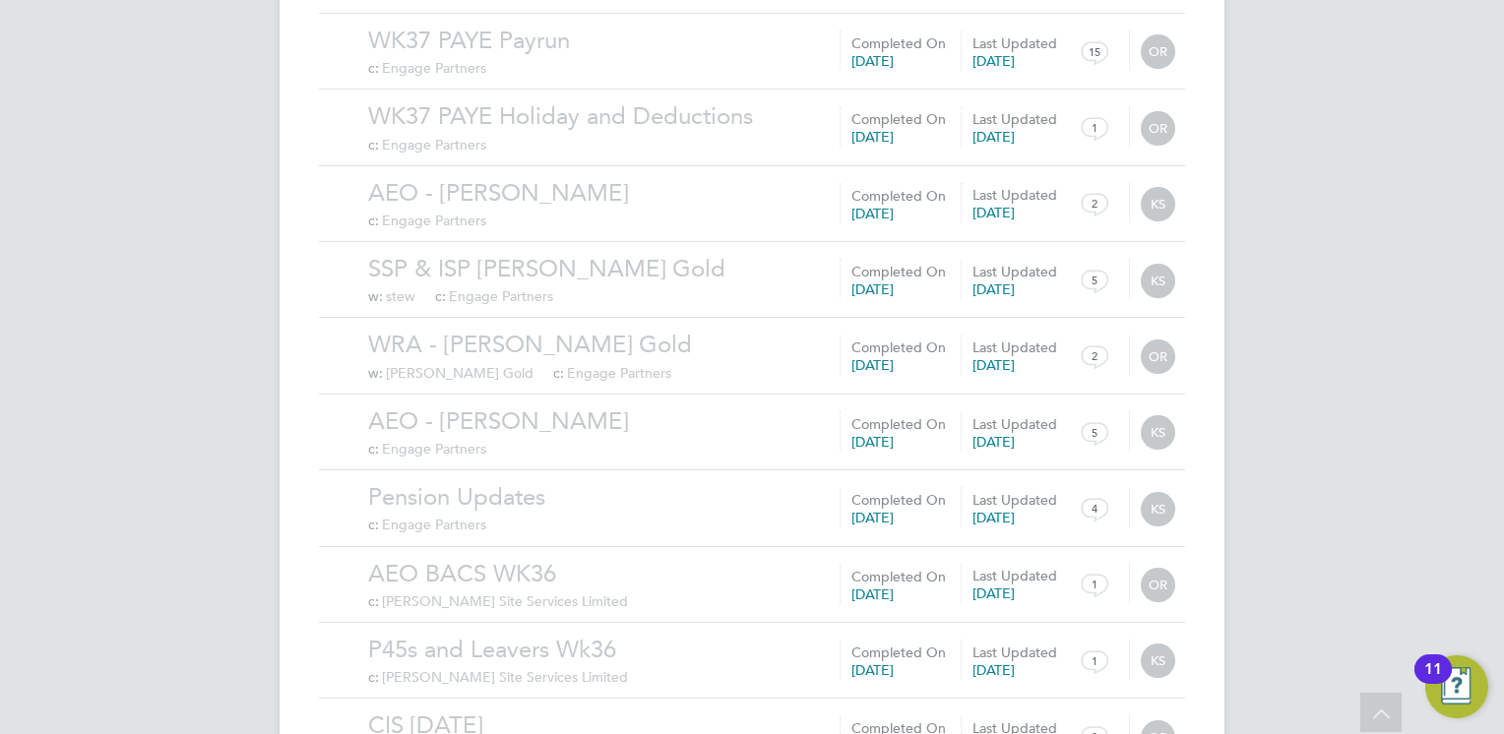
scroll to position [15811, 0]
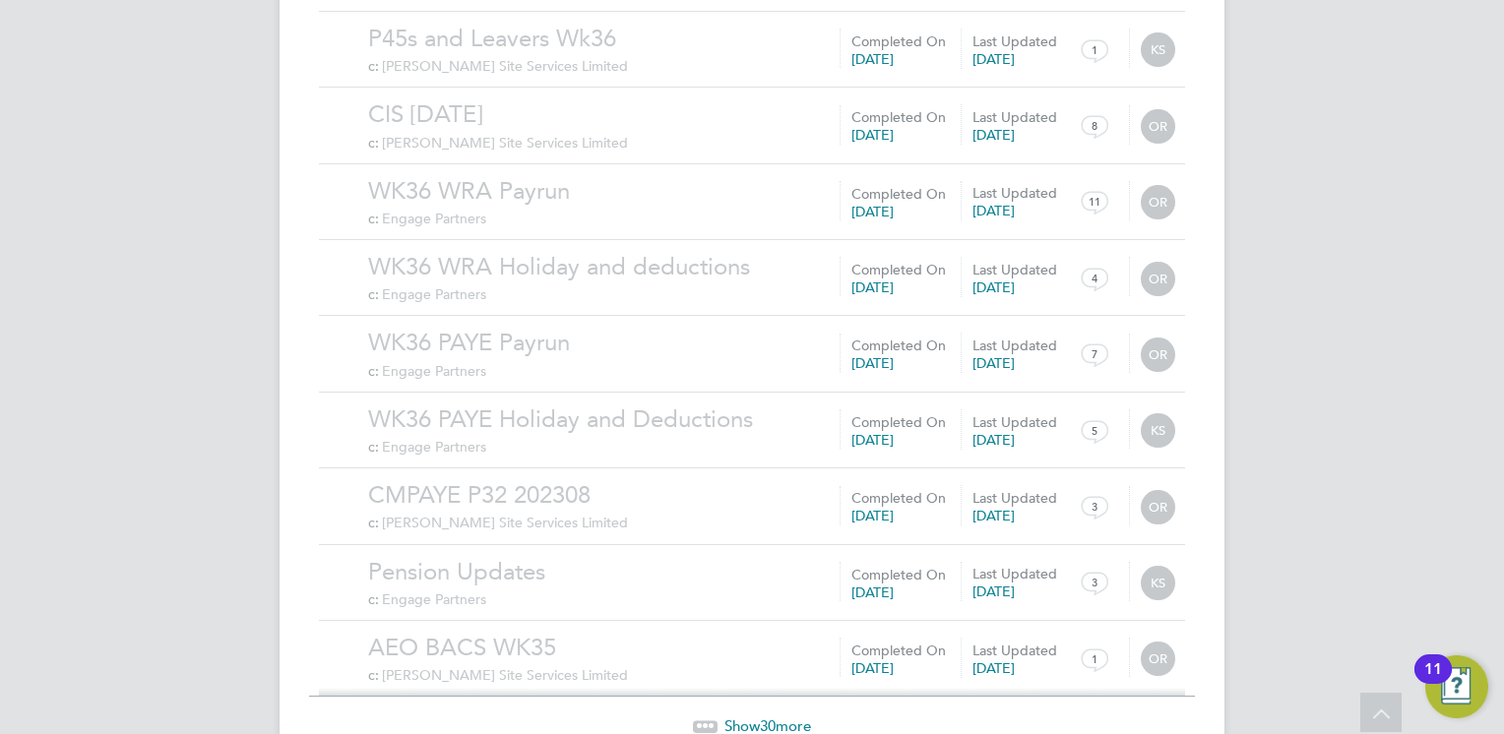
click at [757, 717] on span "Show 30 more" at bounding box center [767, 726] width 87 height 19
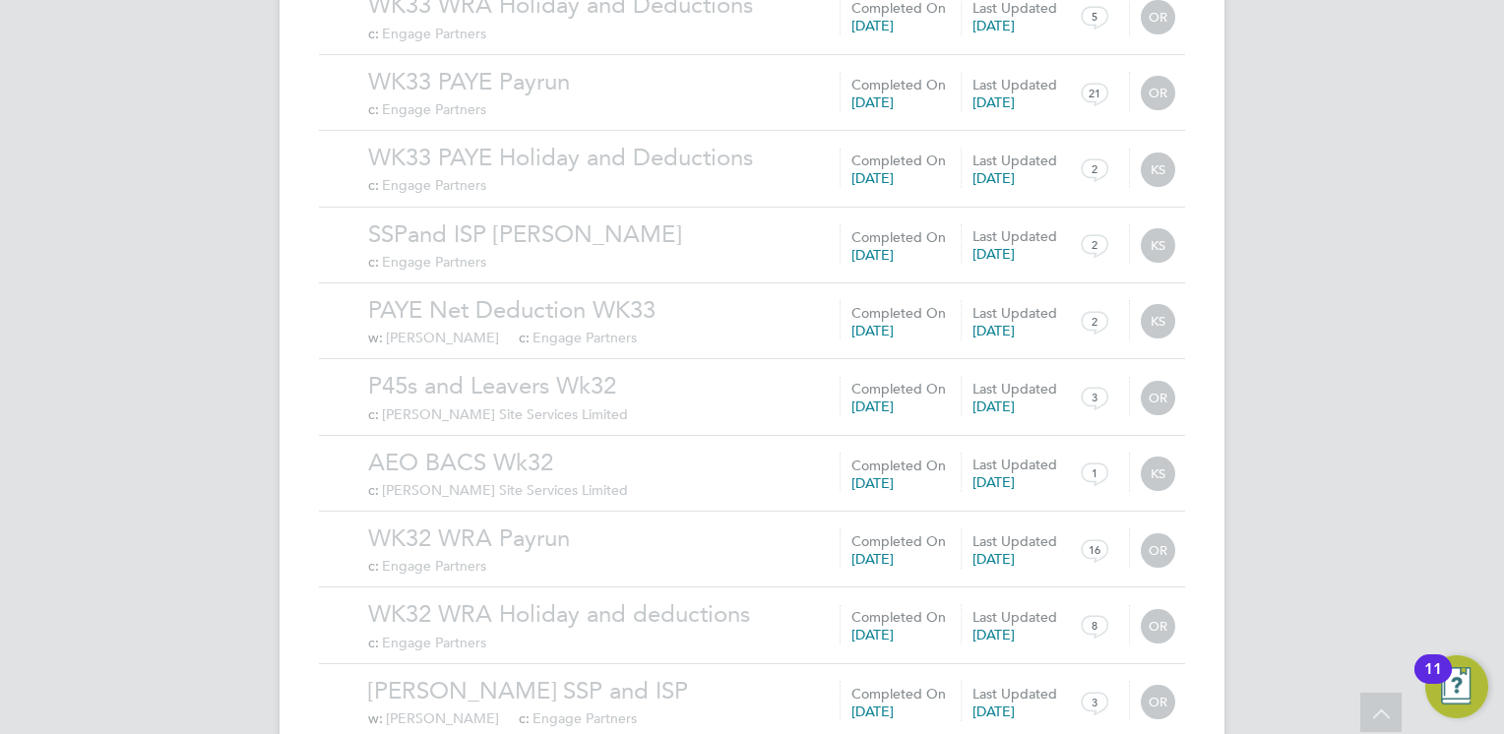
scroll to position [18097, 0]
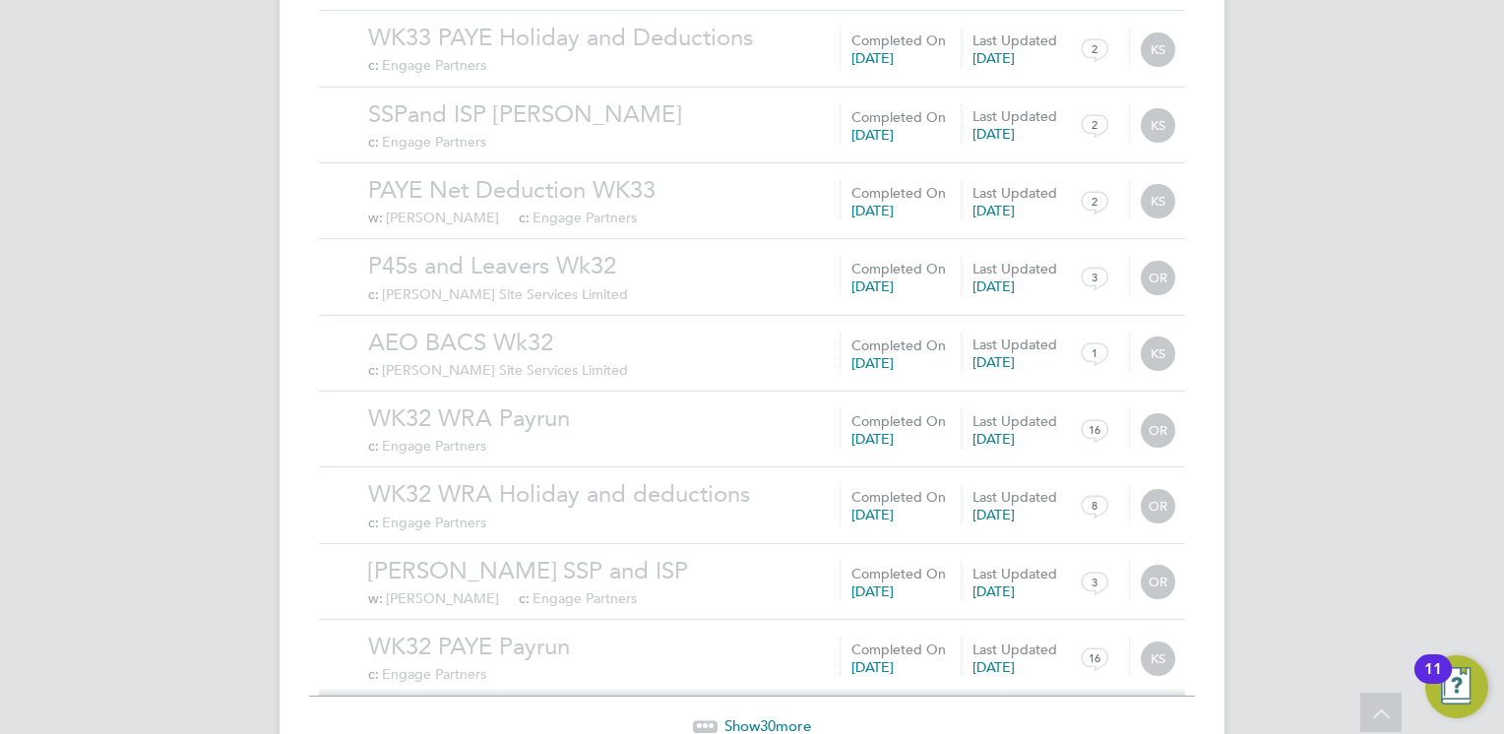
click at [757, 717] on span "Show 30 more" at bounding box center [767, 726] width 87 height 19
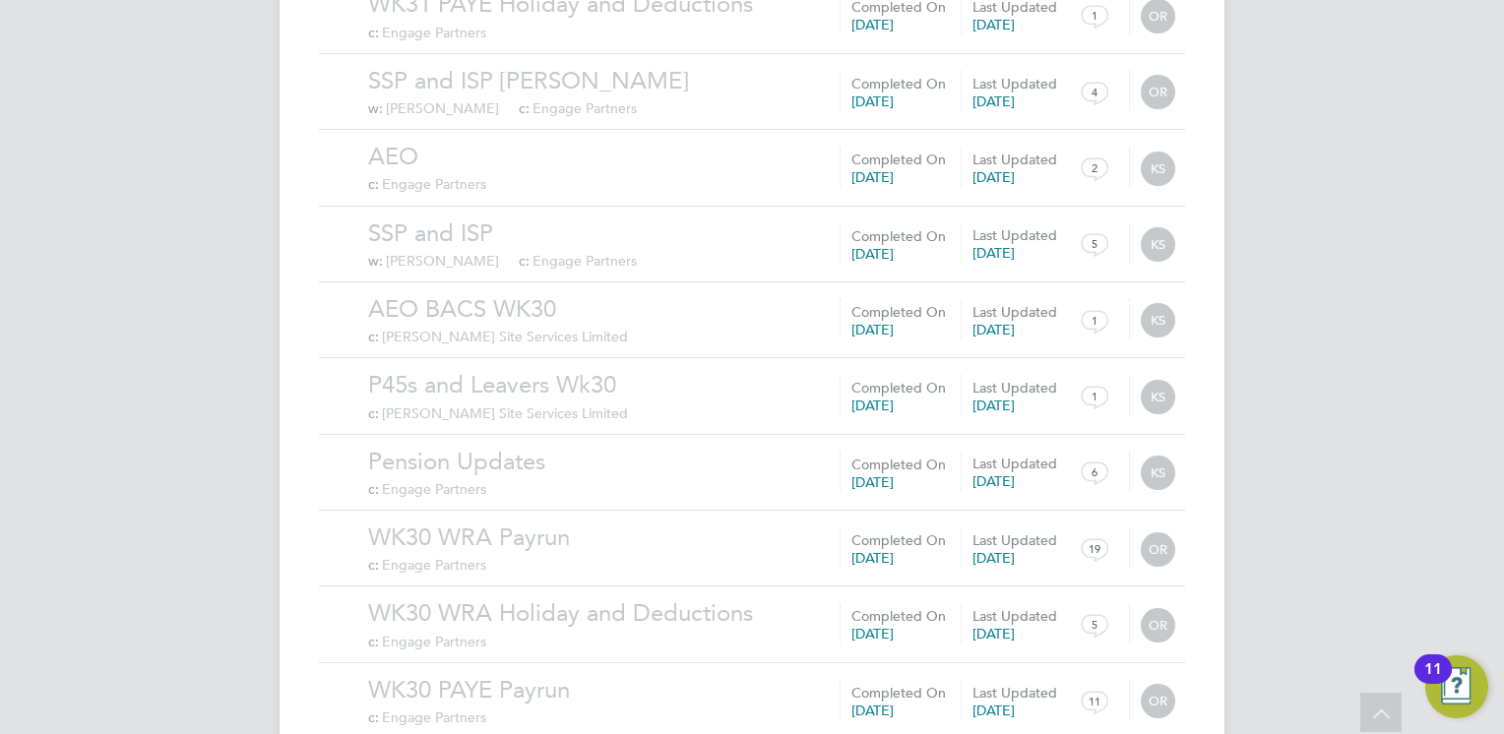
scroll to position [20381, 0]
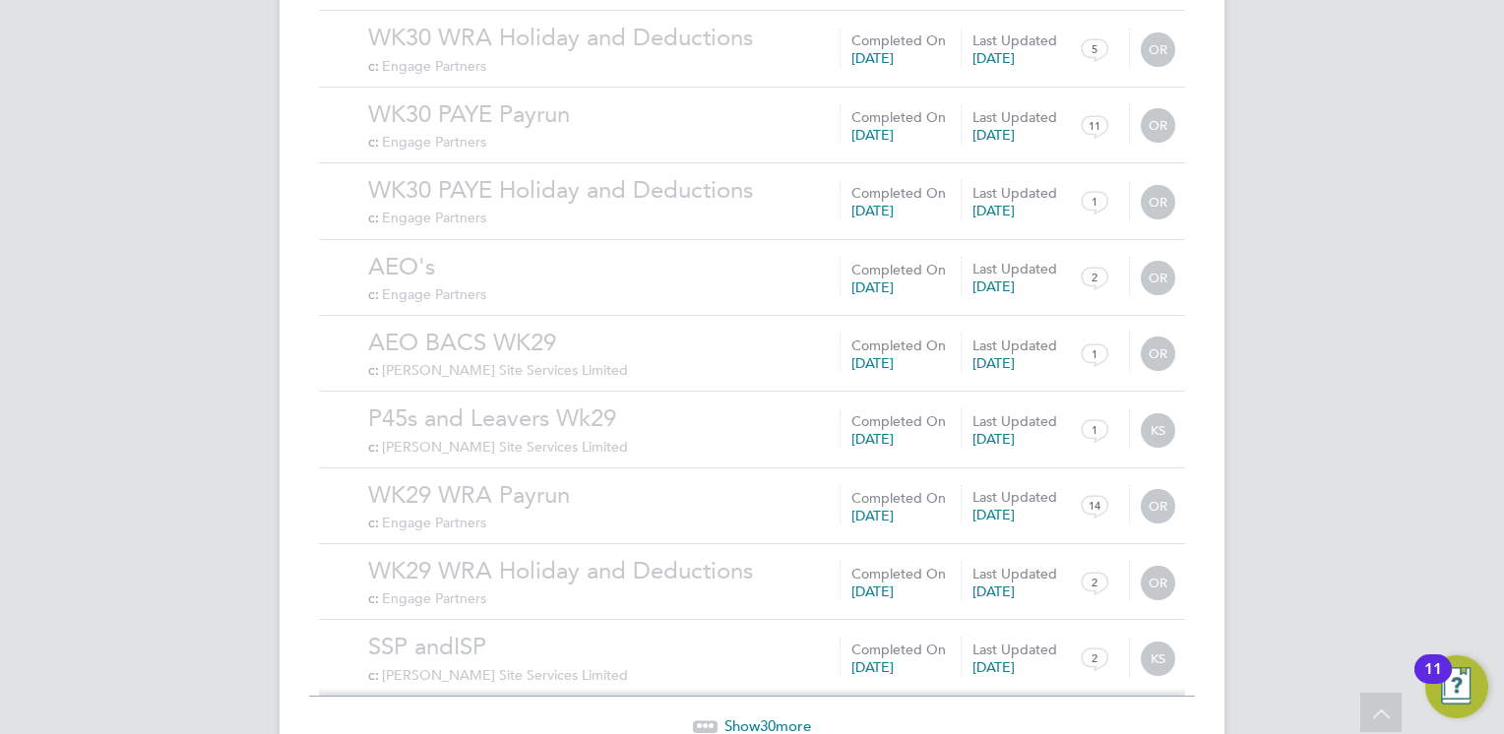
click at [759, 717] on span "Show 30 more" at bounding box center [767, 726] width 87 height 19
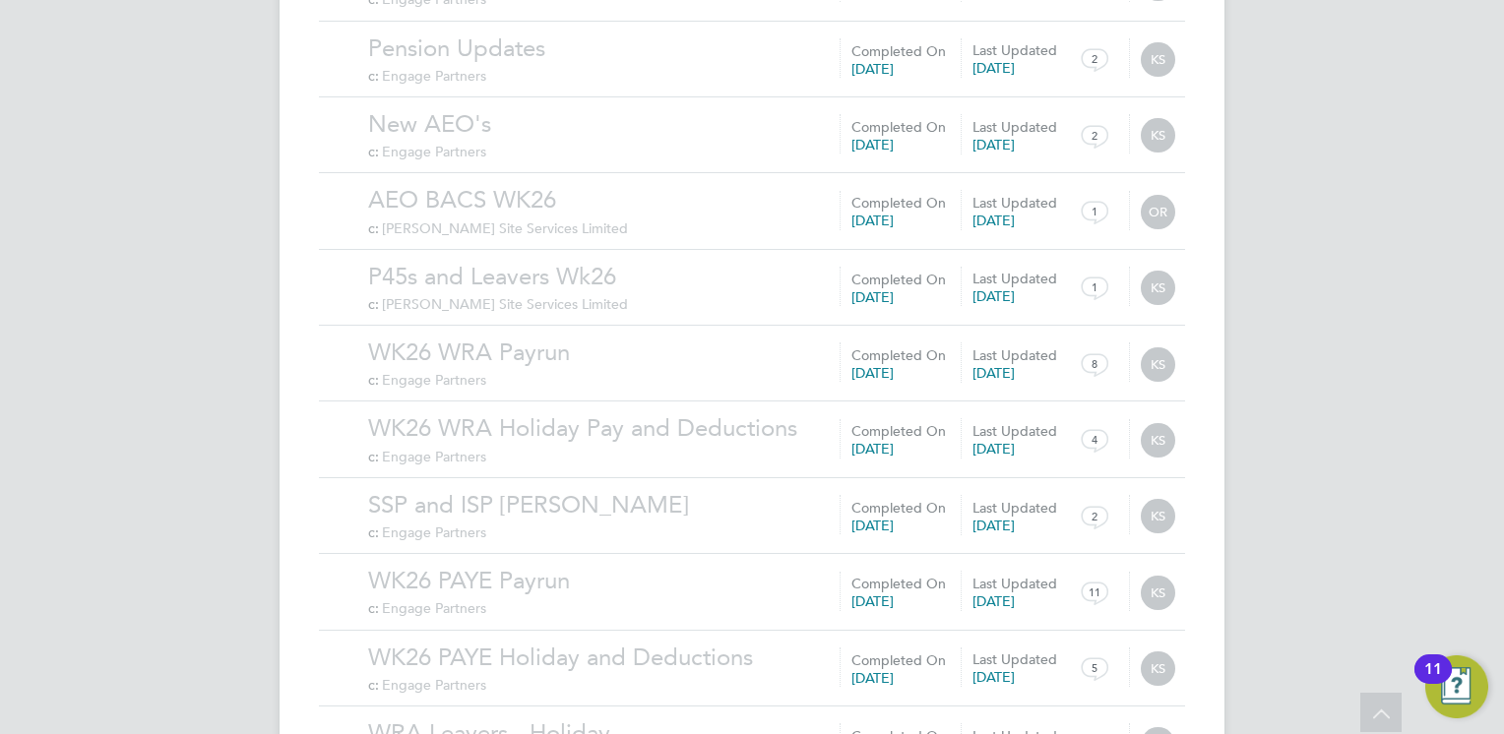
scroll to position [22666, 0]
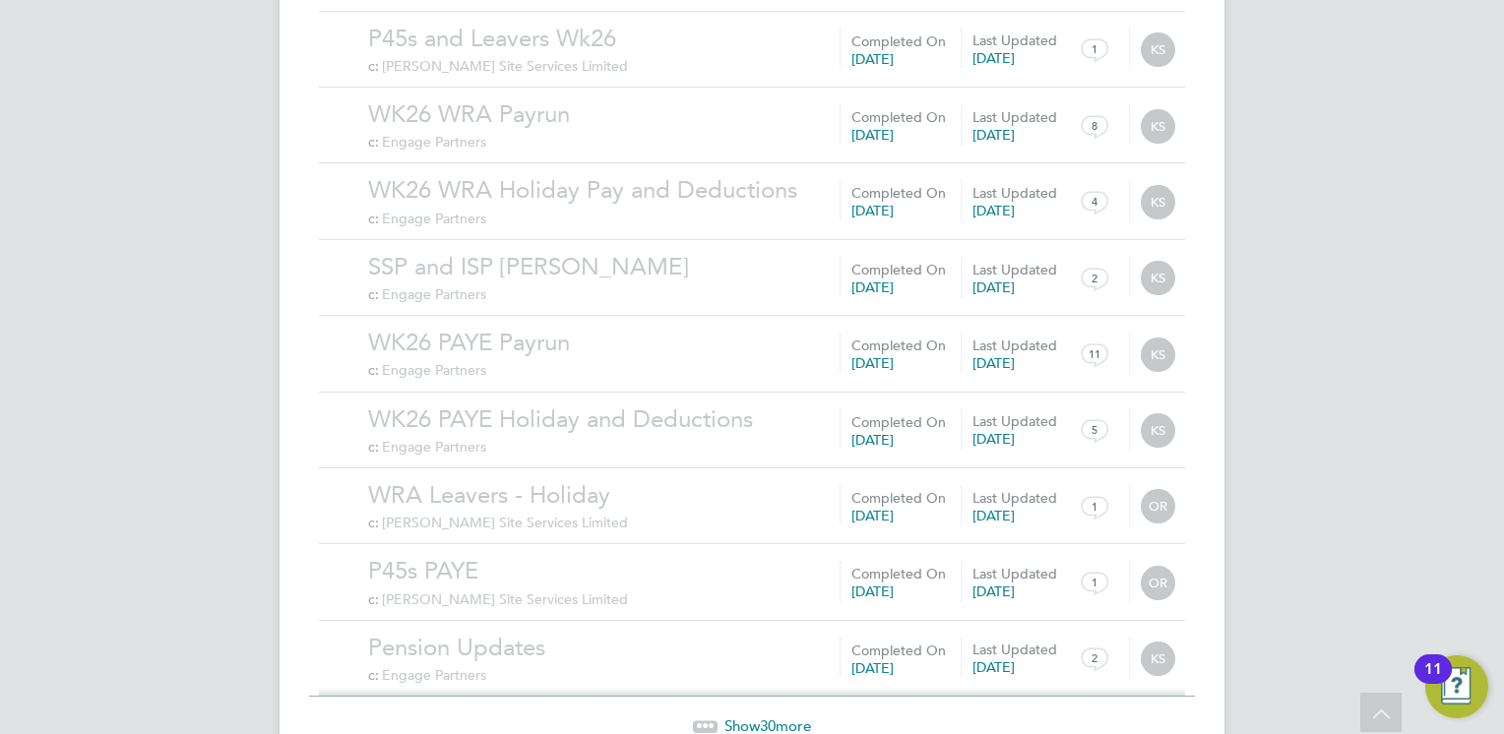
click at [759, 717] on span "Show 30 more" at bounding box center [767, 726] width 87 height 19
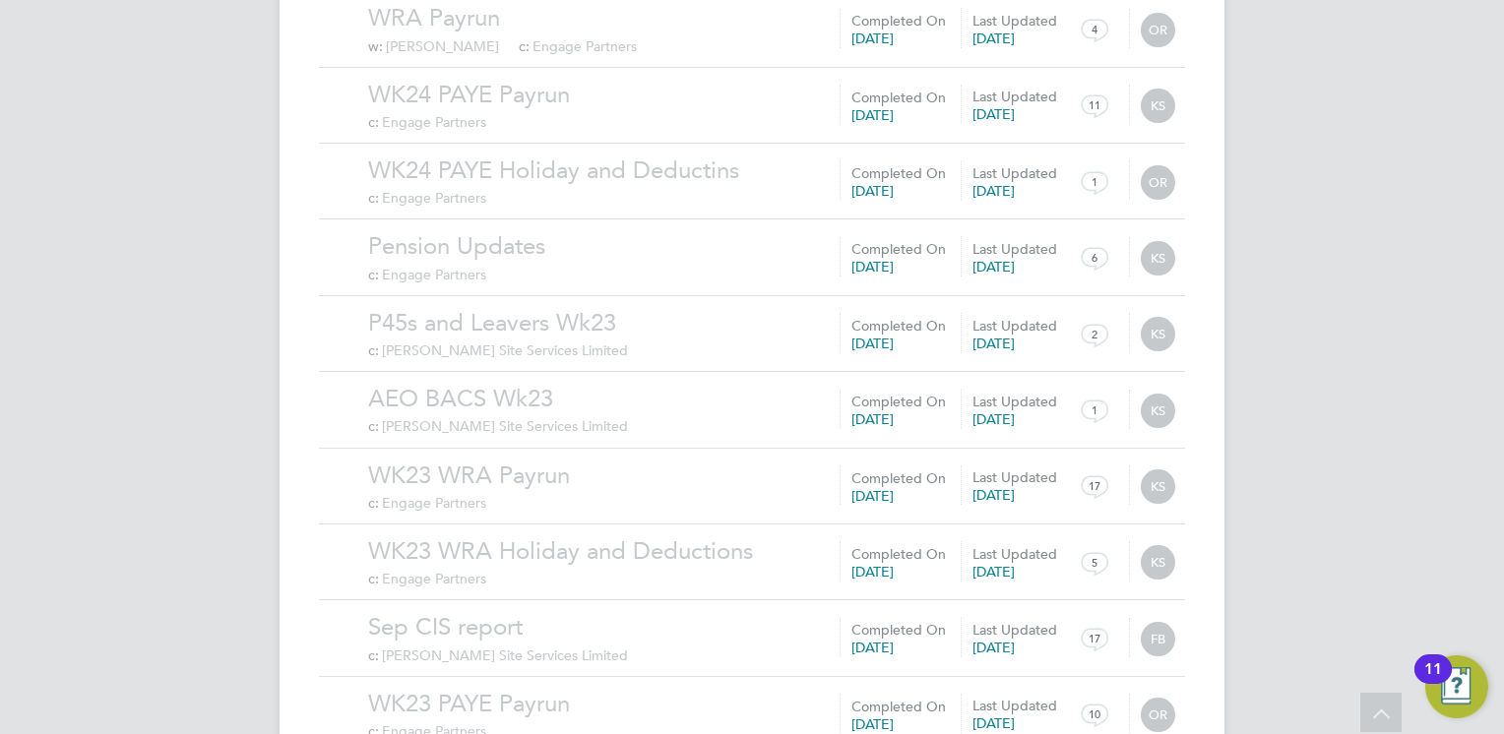
scroll to position [24950, 0]
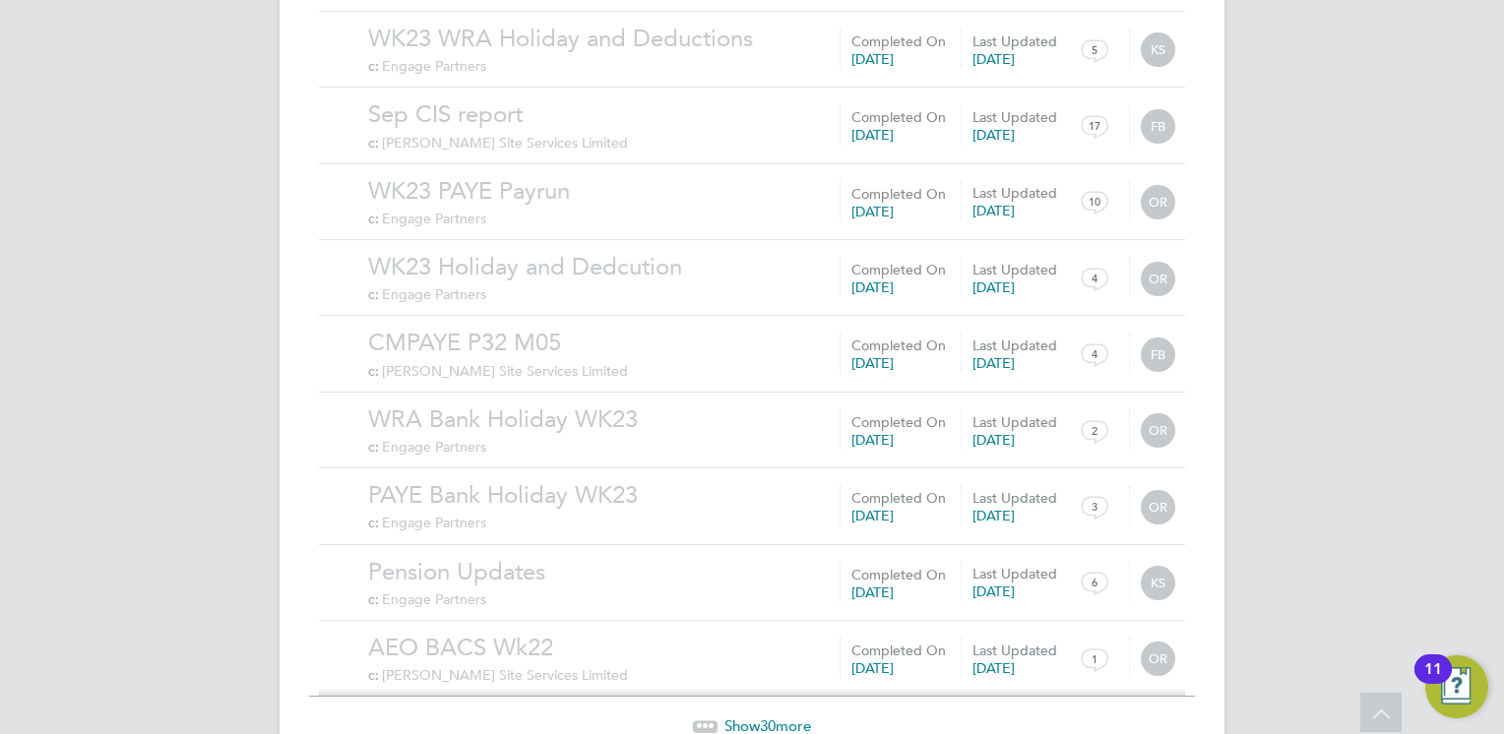
click at [759, 717] on span "Show 30 more" at bounding box center [767, 726] width 87 height 19
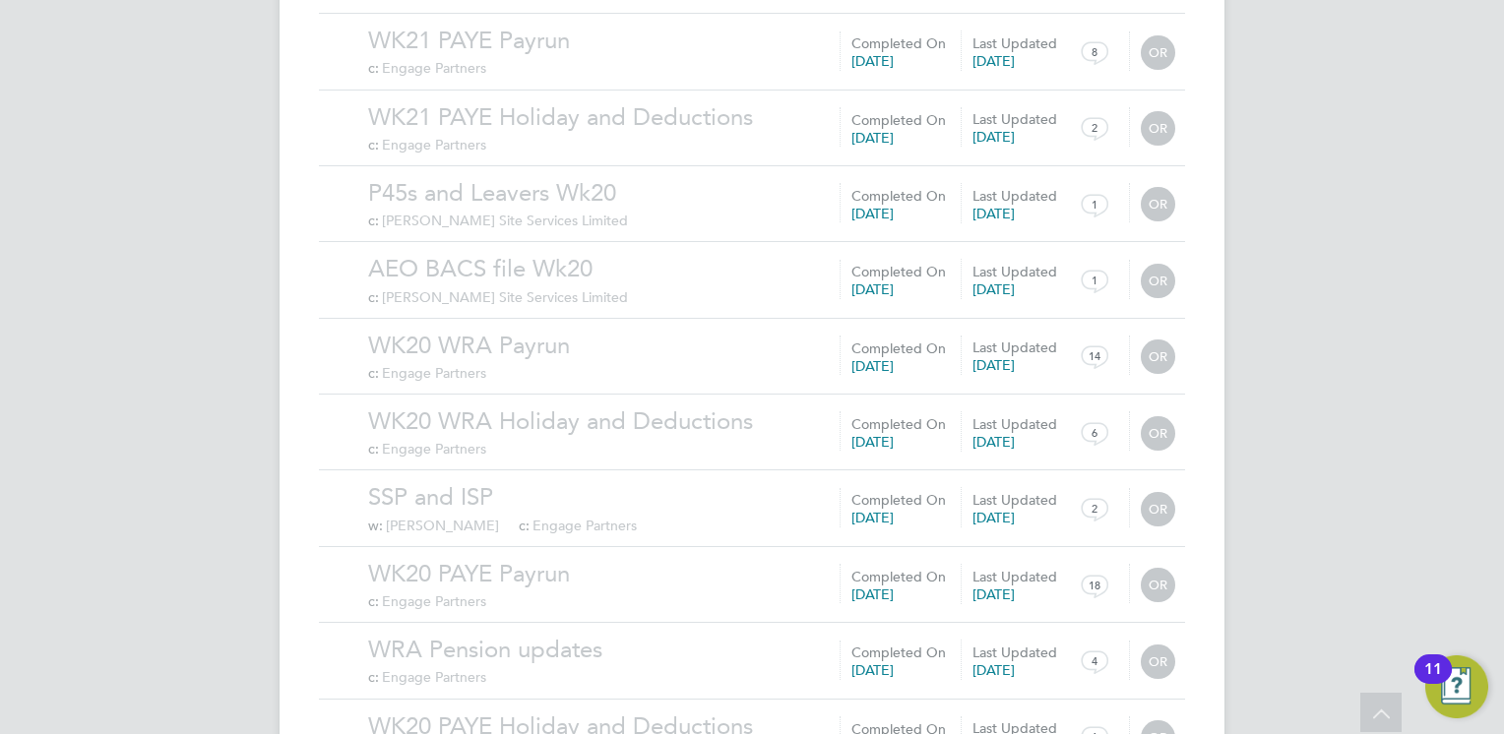
scroll to position [27236, 0]
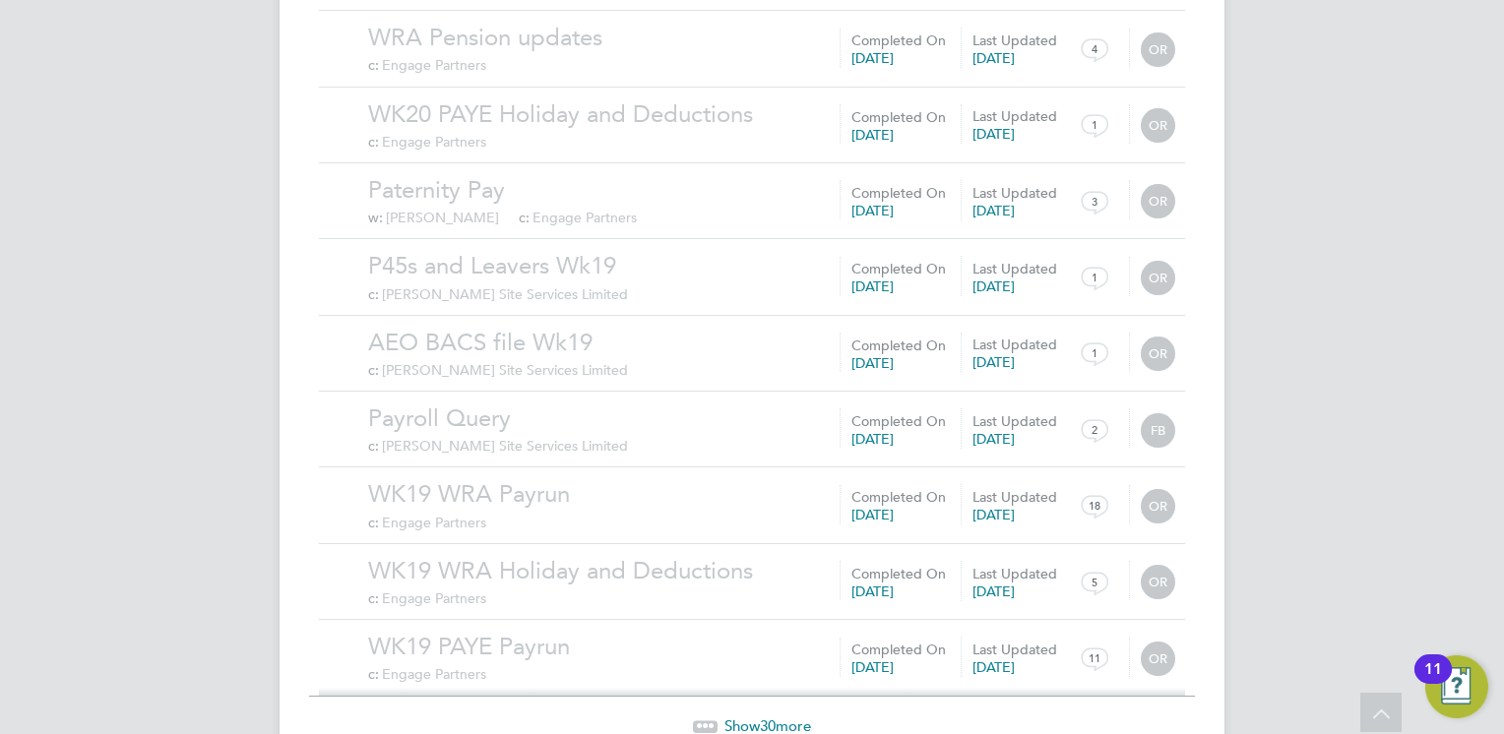
click at [745, 717] on span "Show 30 more" at bounding box center [767, 726] width 87 height 19
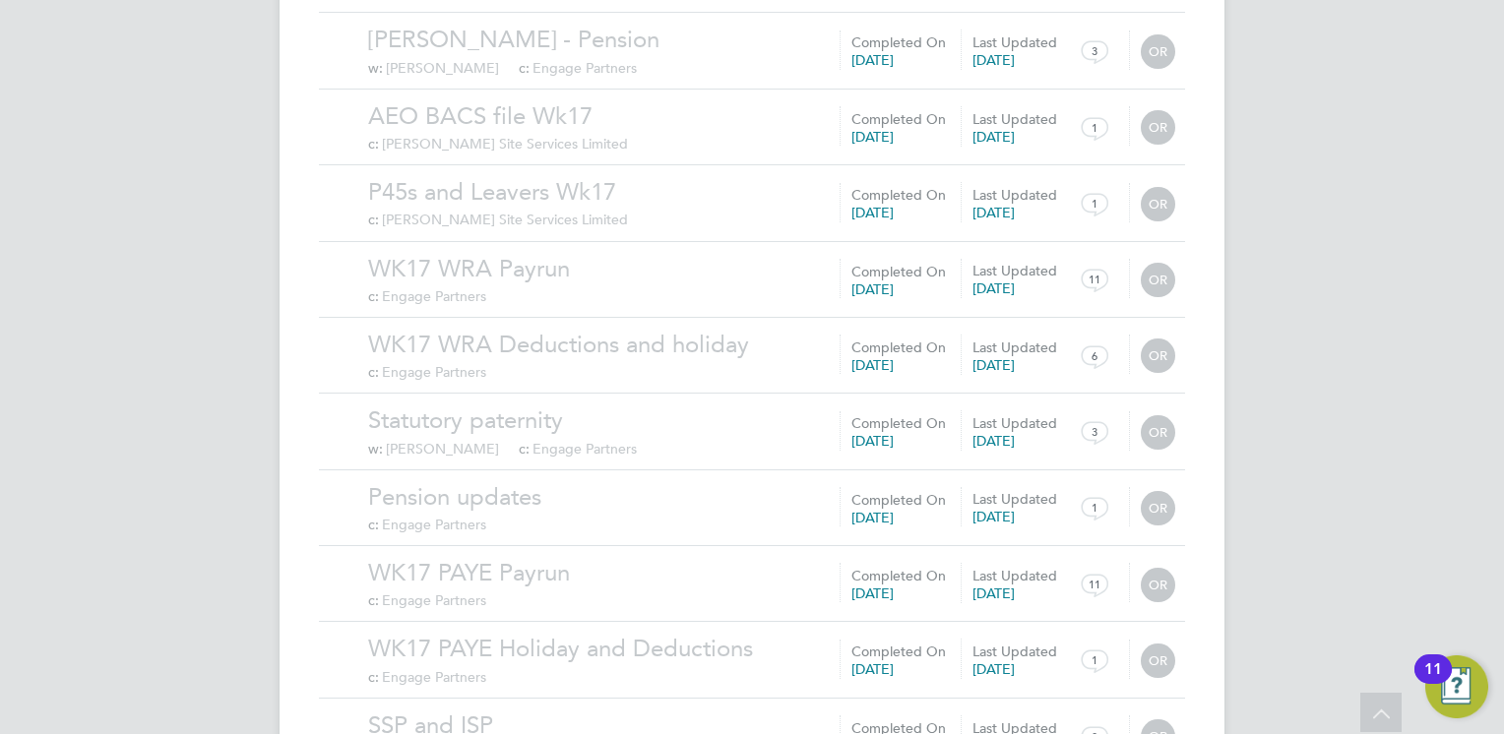
scroll to position [29520, 0]
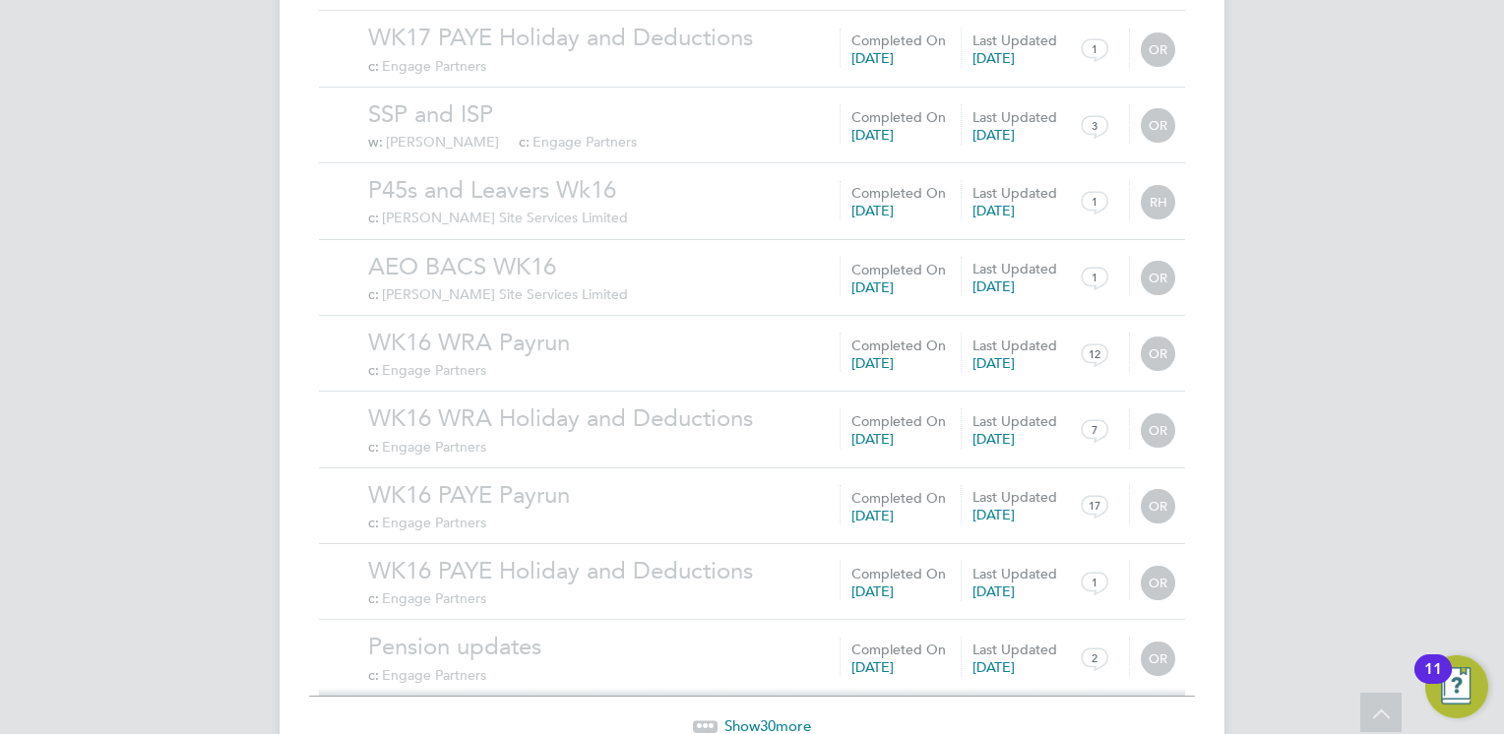
click at [767, 717] on span "30" at bounding box center [768, 726] width 16 height 19
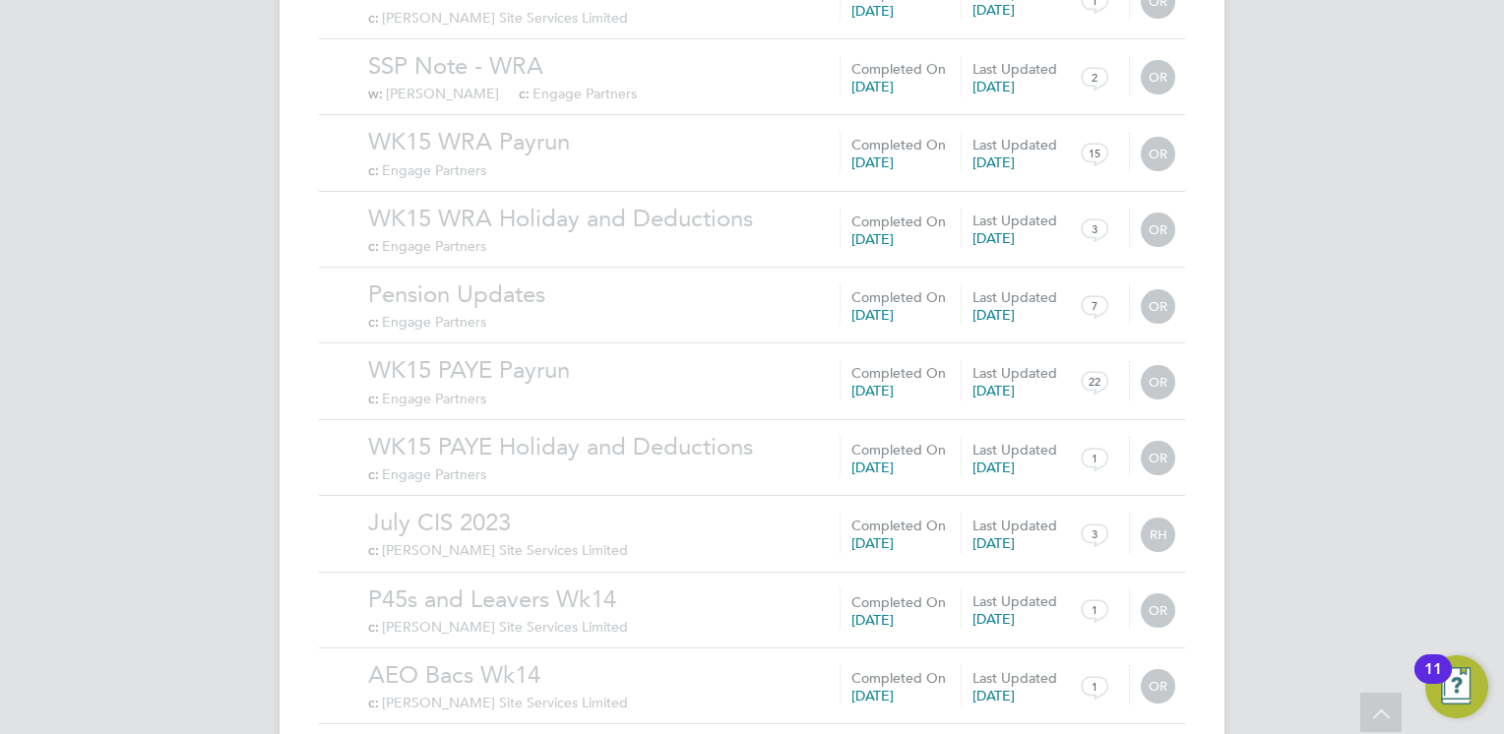
scroll to position [31805, 0]
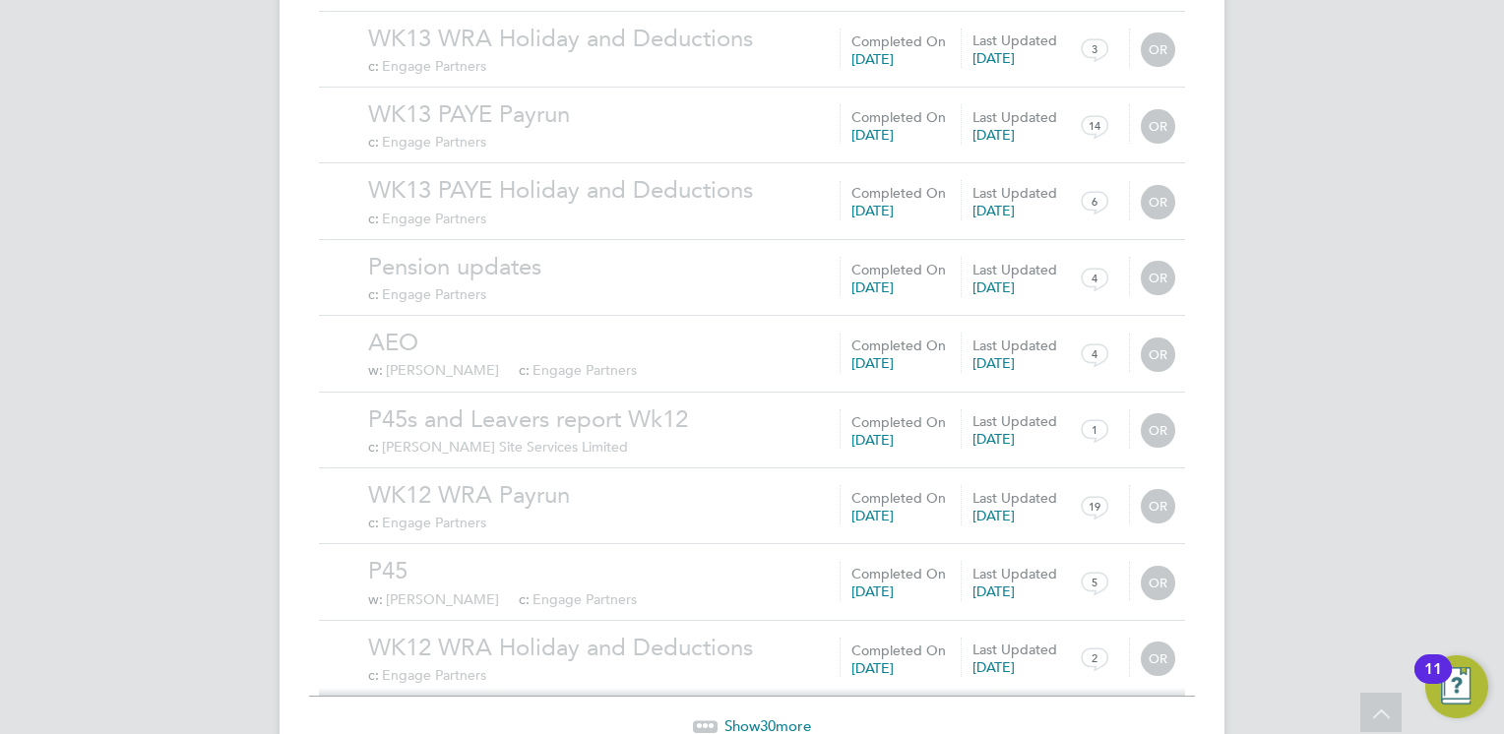
click at [767, 717] on span "30" at bounding box center [768, 726] width 16 height 19
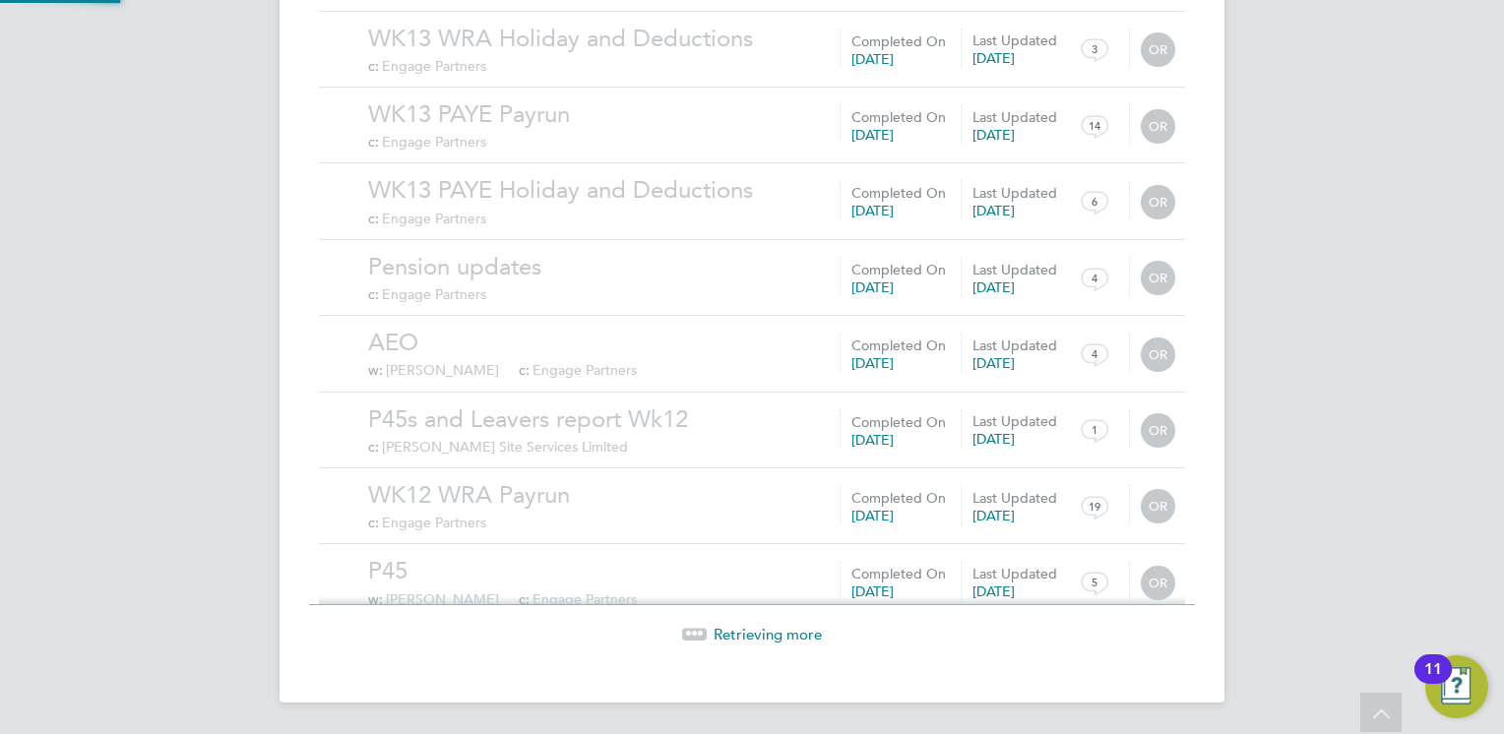
click at [767, 632] on span "Retrieving more" at bounding box center [768, 634] width 108 height 19
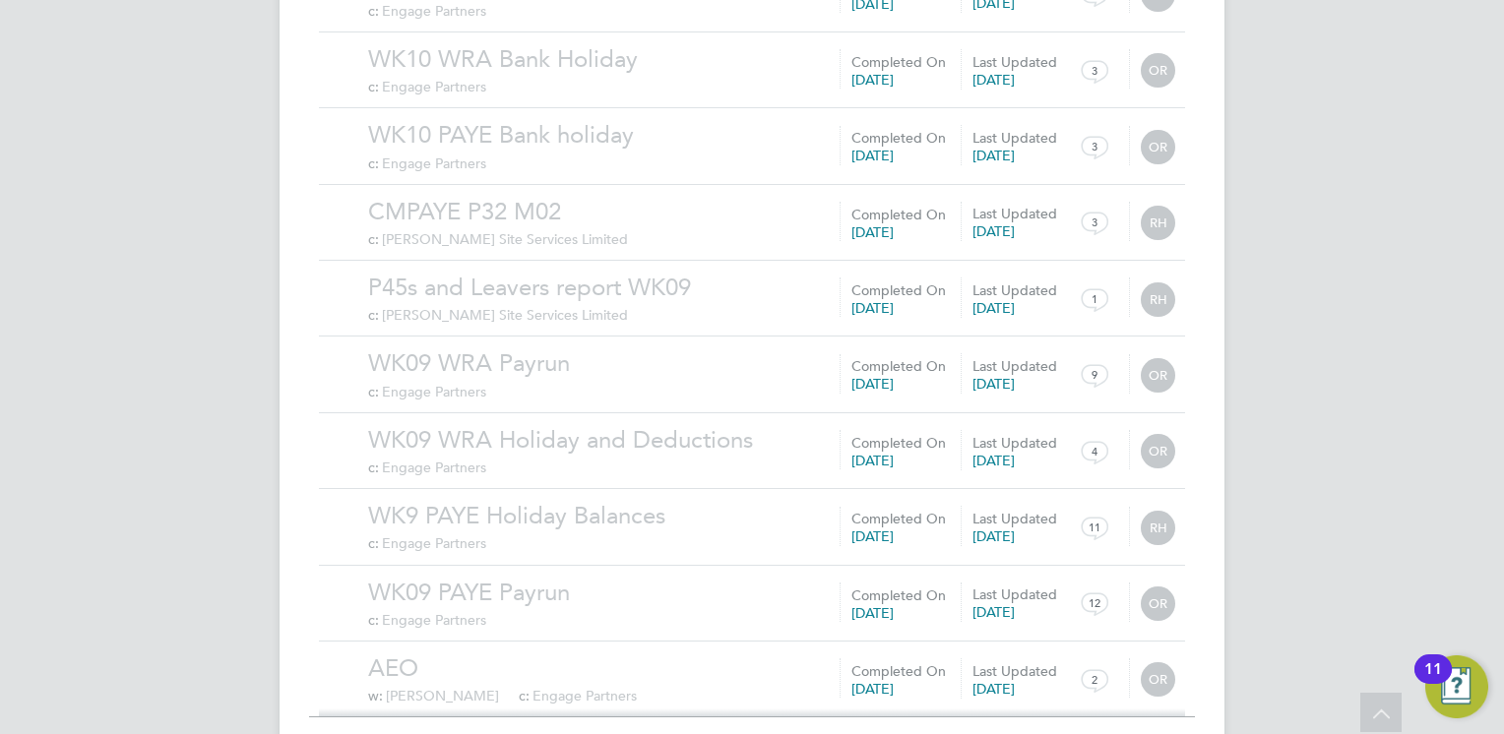
scroll to position [34089, 0]
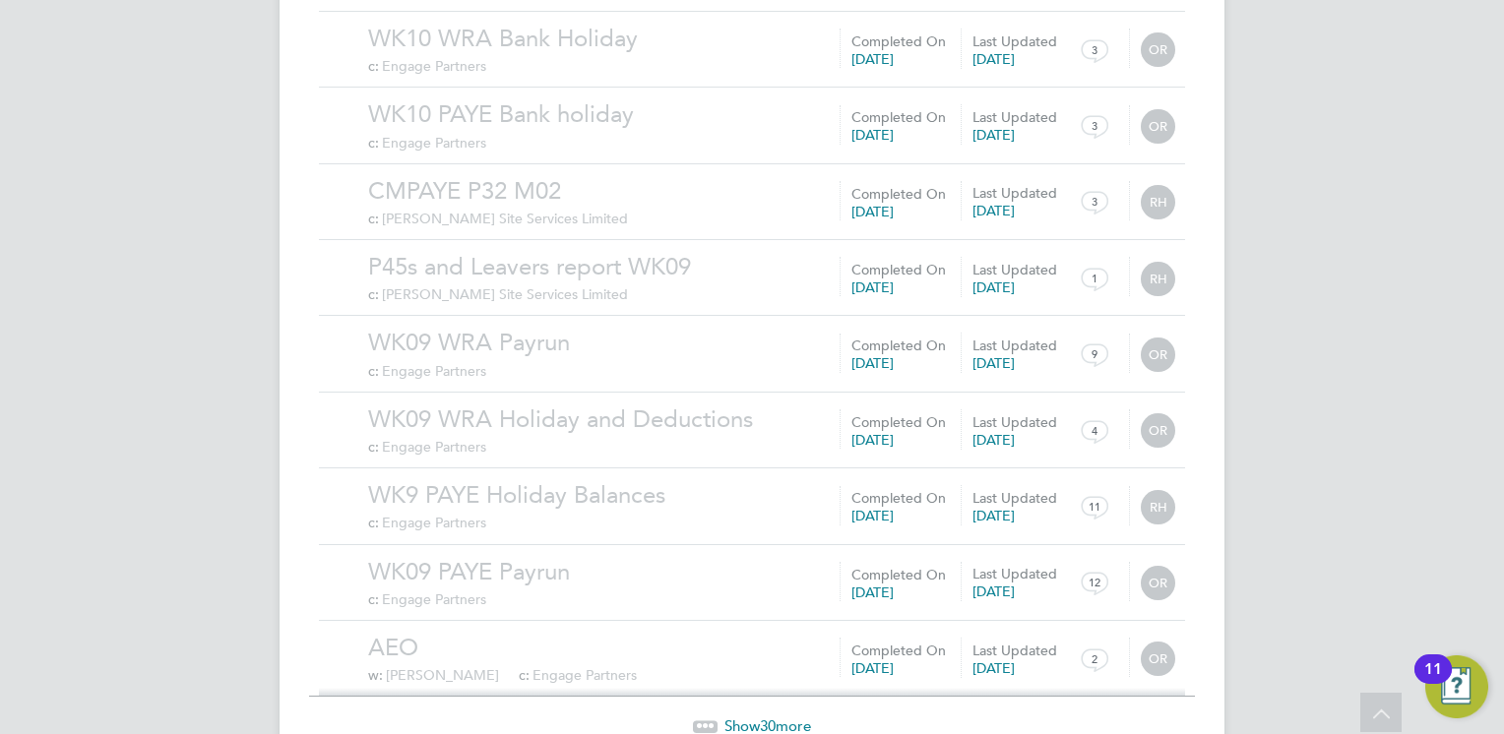
click at [788, 717] on span "Show 30 more" at bounding box center [767, 726] width 87 height 19
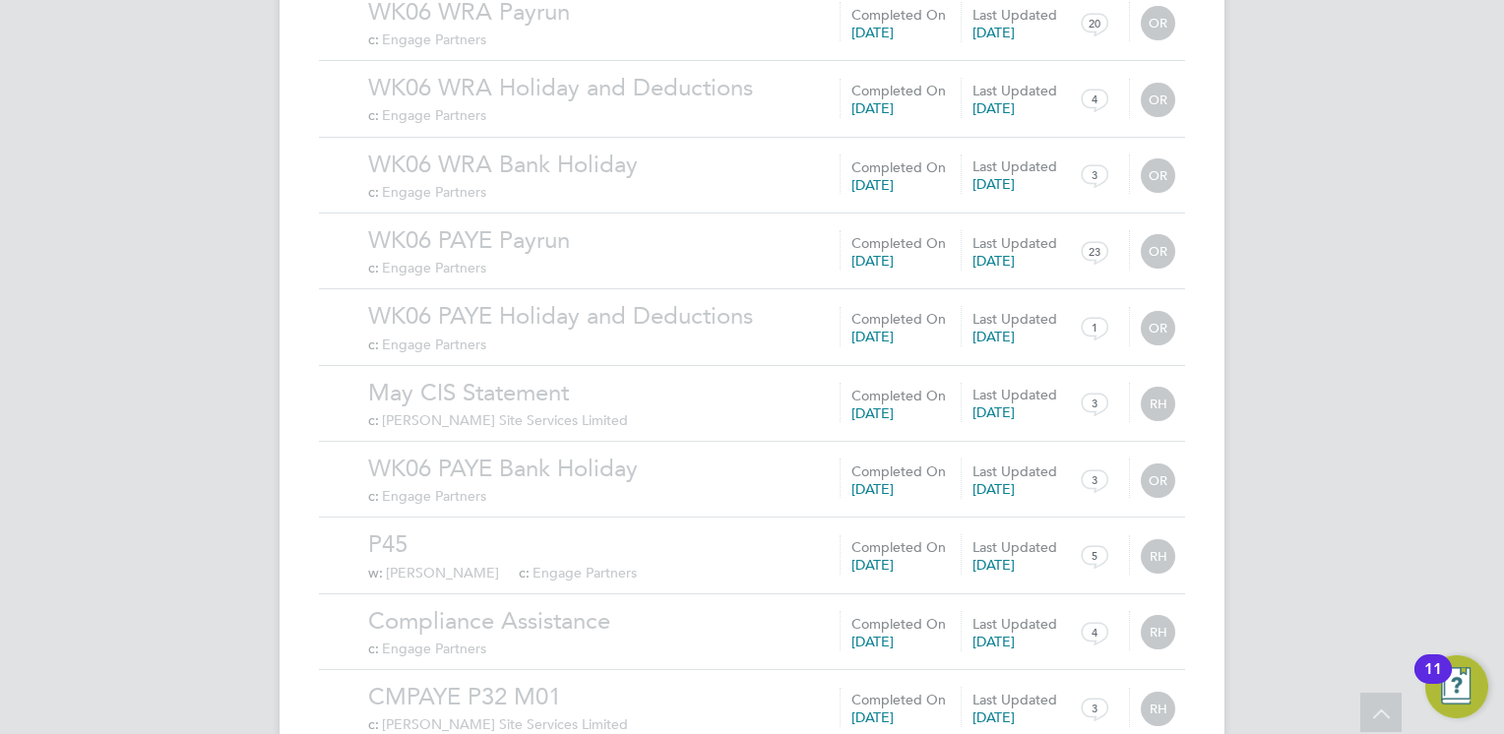
scroll to position [36375, 0]
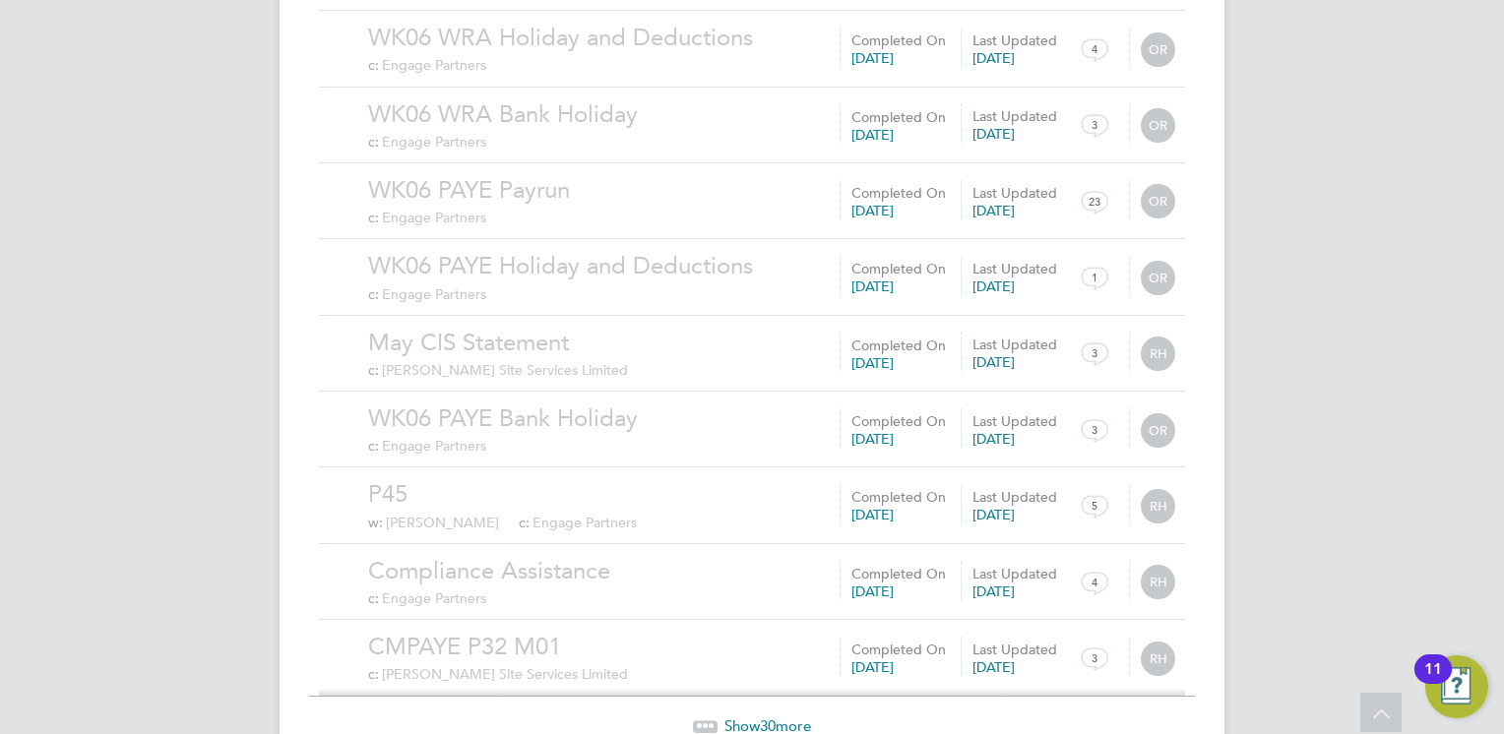
click at [779, 717] on span "Show 30 more" at bounding box center [767, 726] width 87 height 19
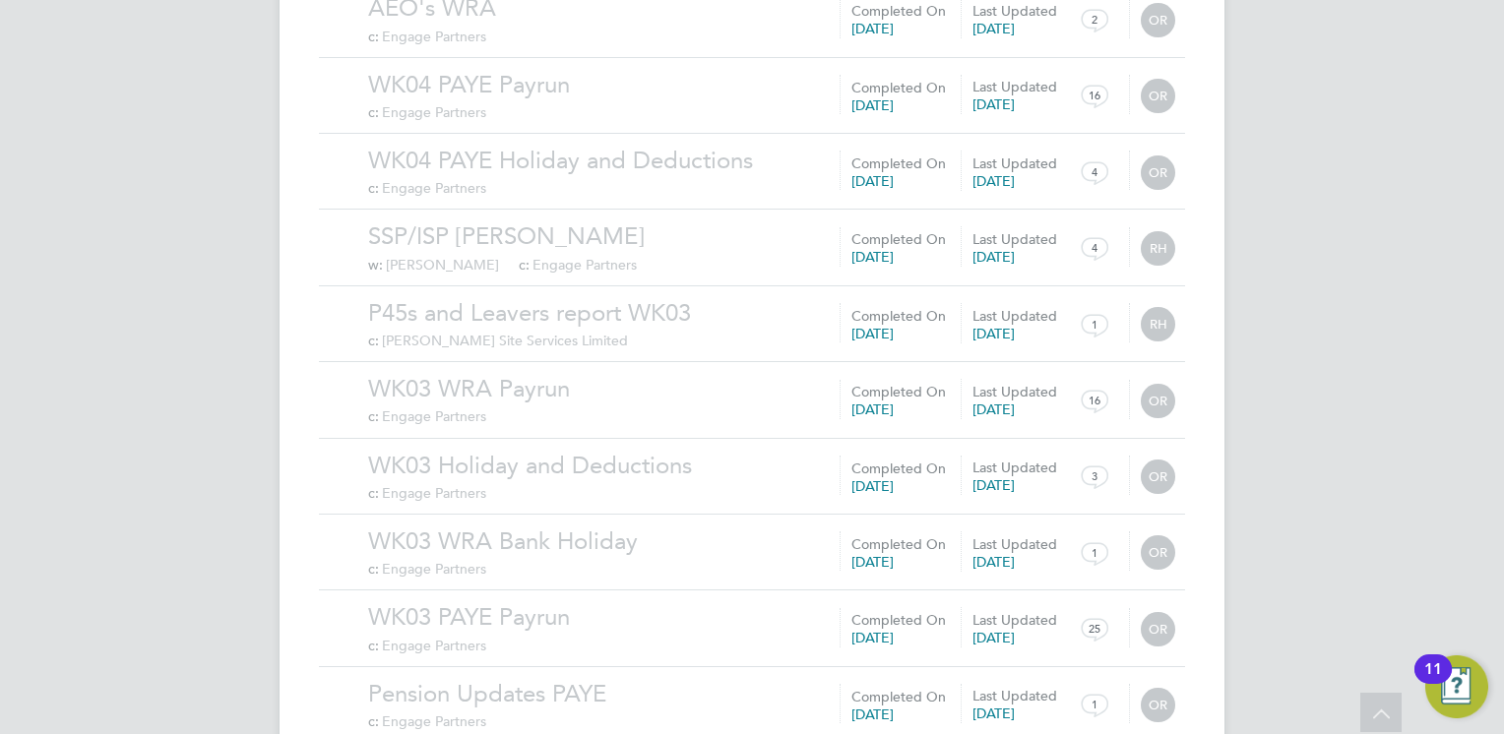
scroll to position [38659, 0]
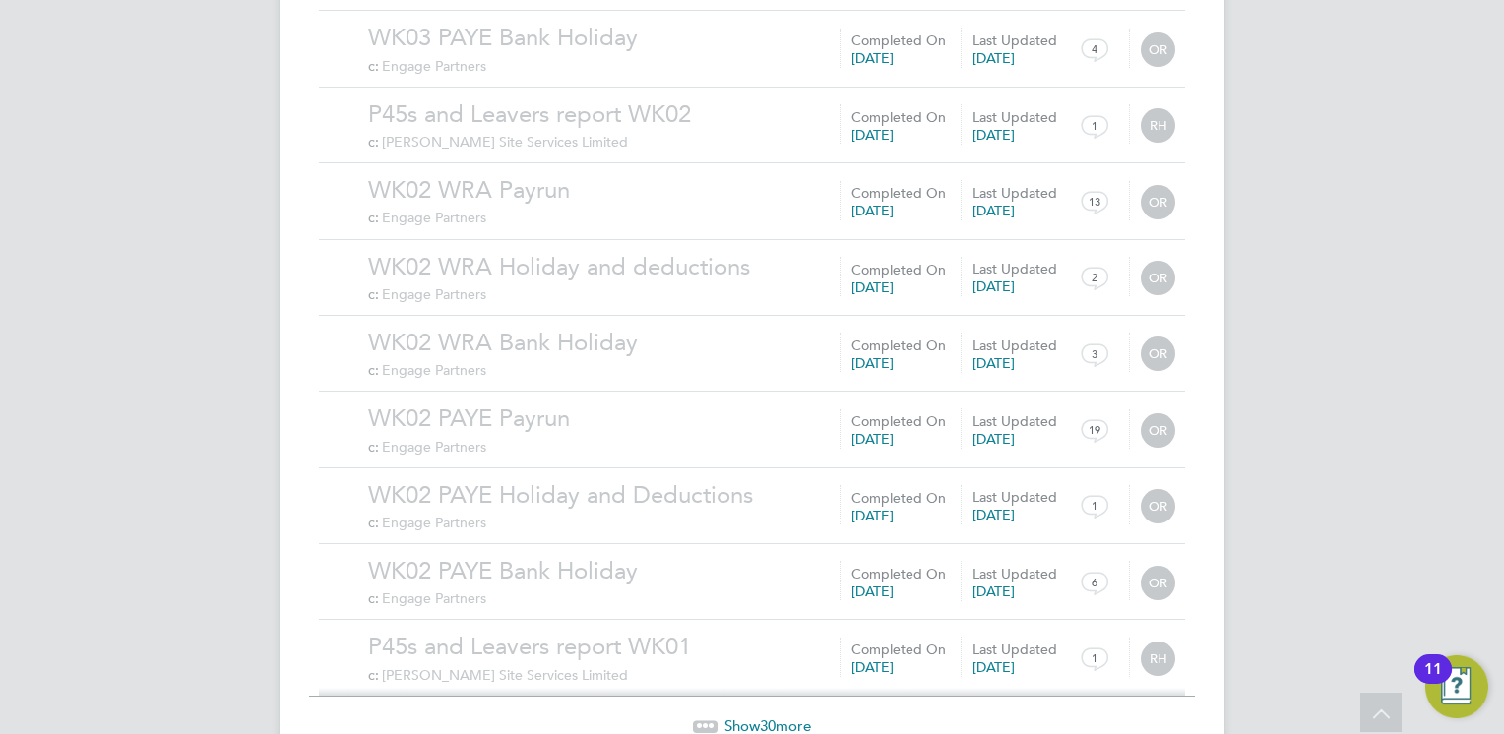
click at [791, 717] on span "Show 30 more" at bounding box center [767, 726] width 87 height 19
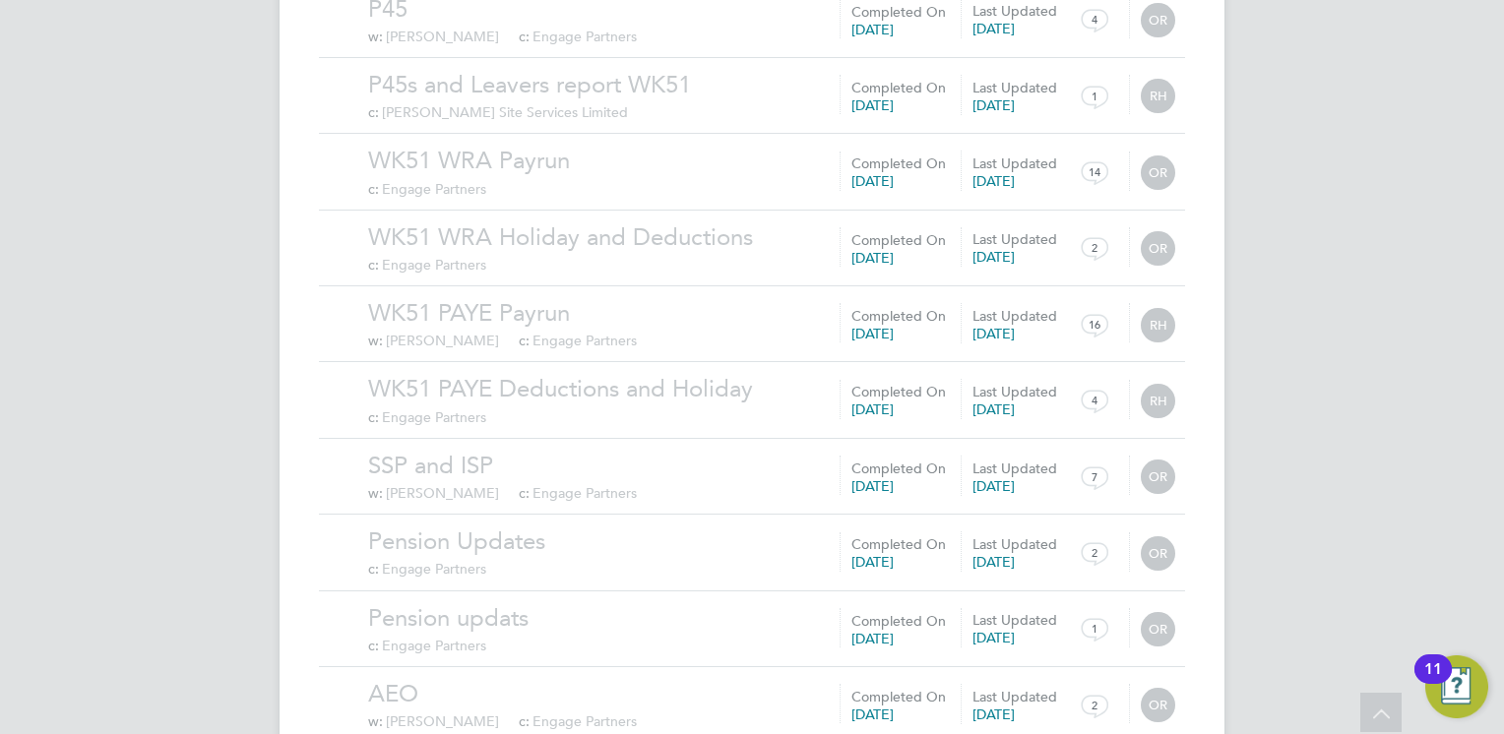
scroll to position [40944, 0]
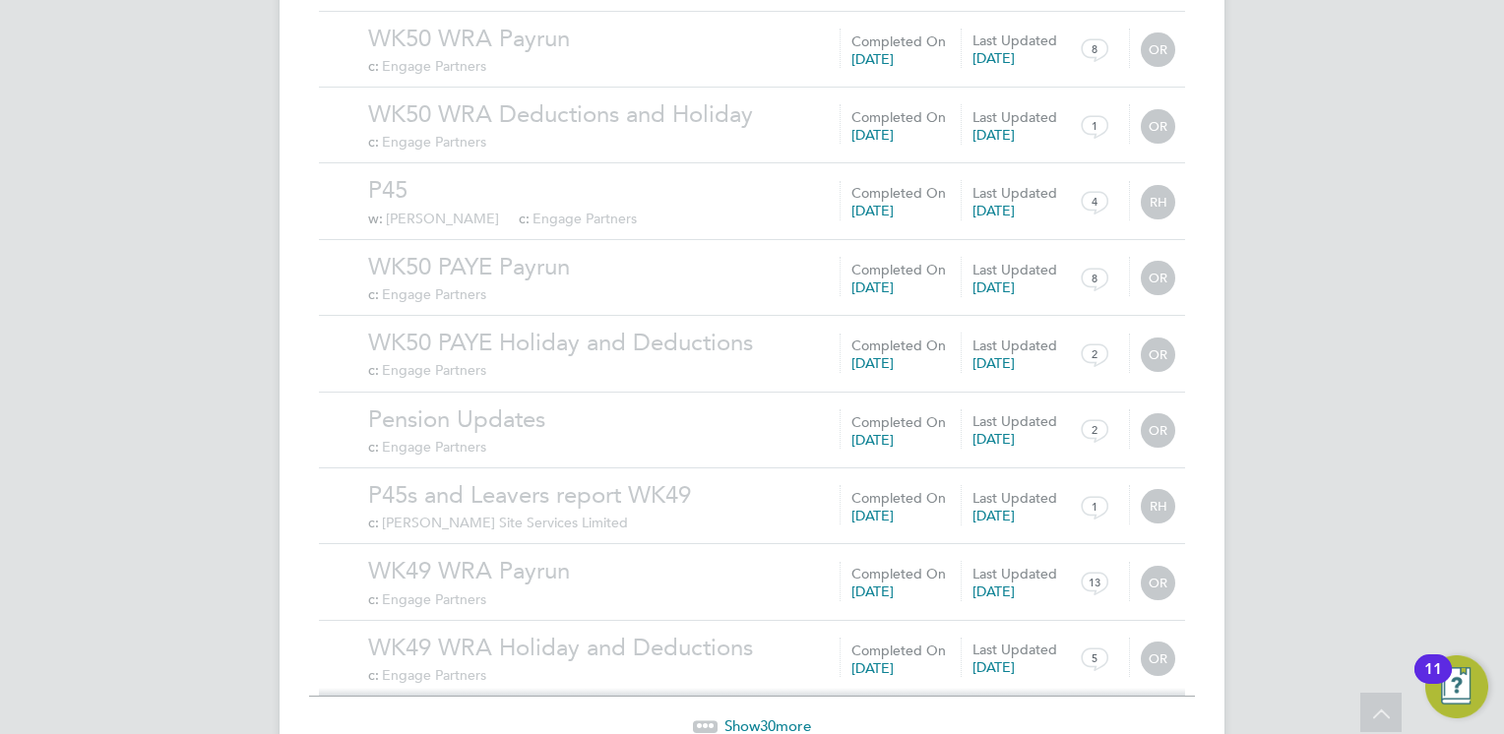
click at [788, 717] on span "Show 30 more" at bounding box center [767, 726] width 87 height 19
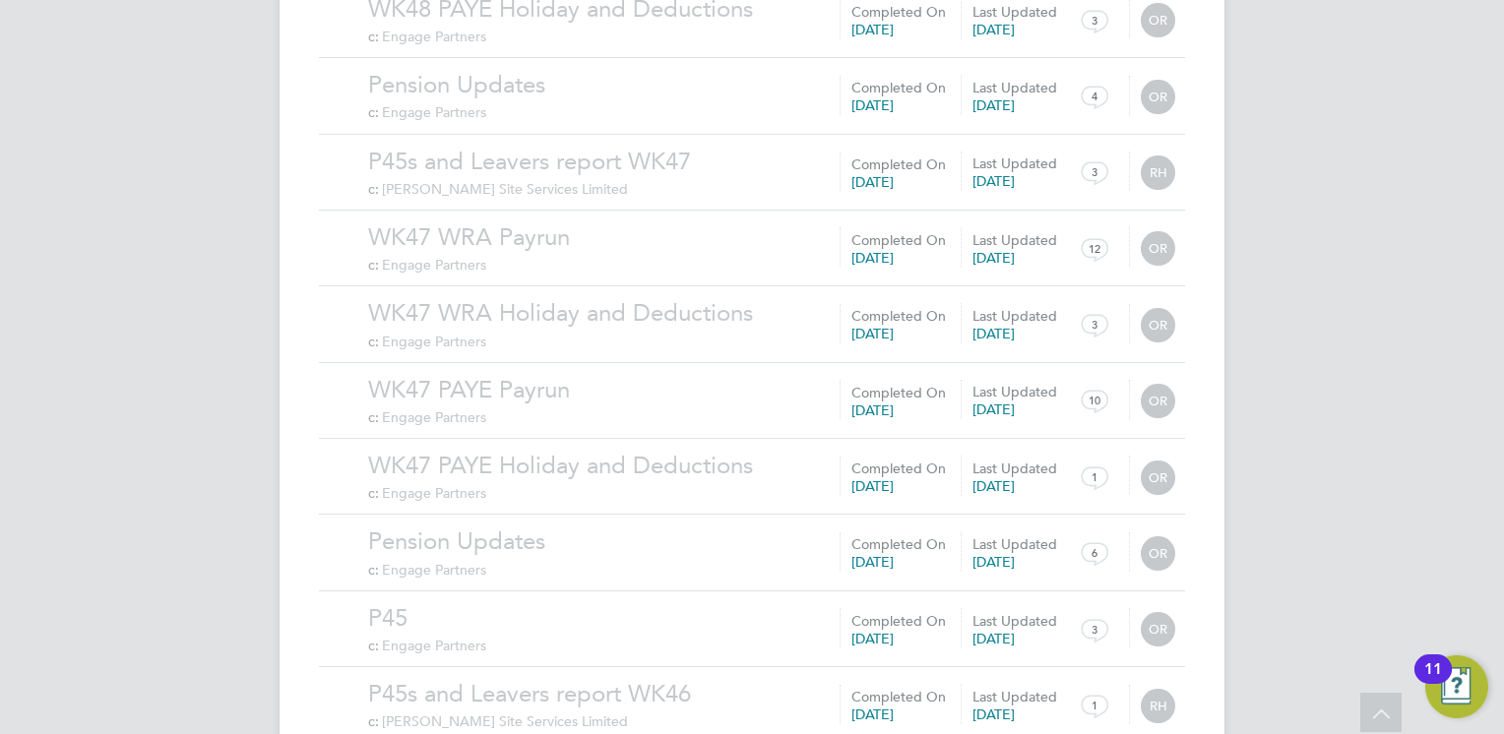
scroll to position [43228, 0]
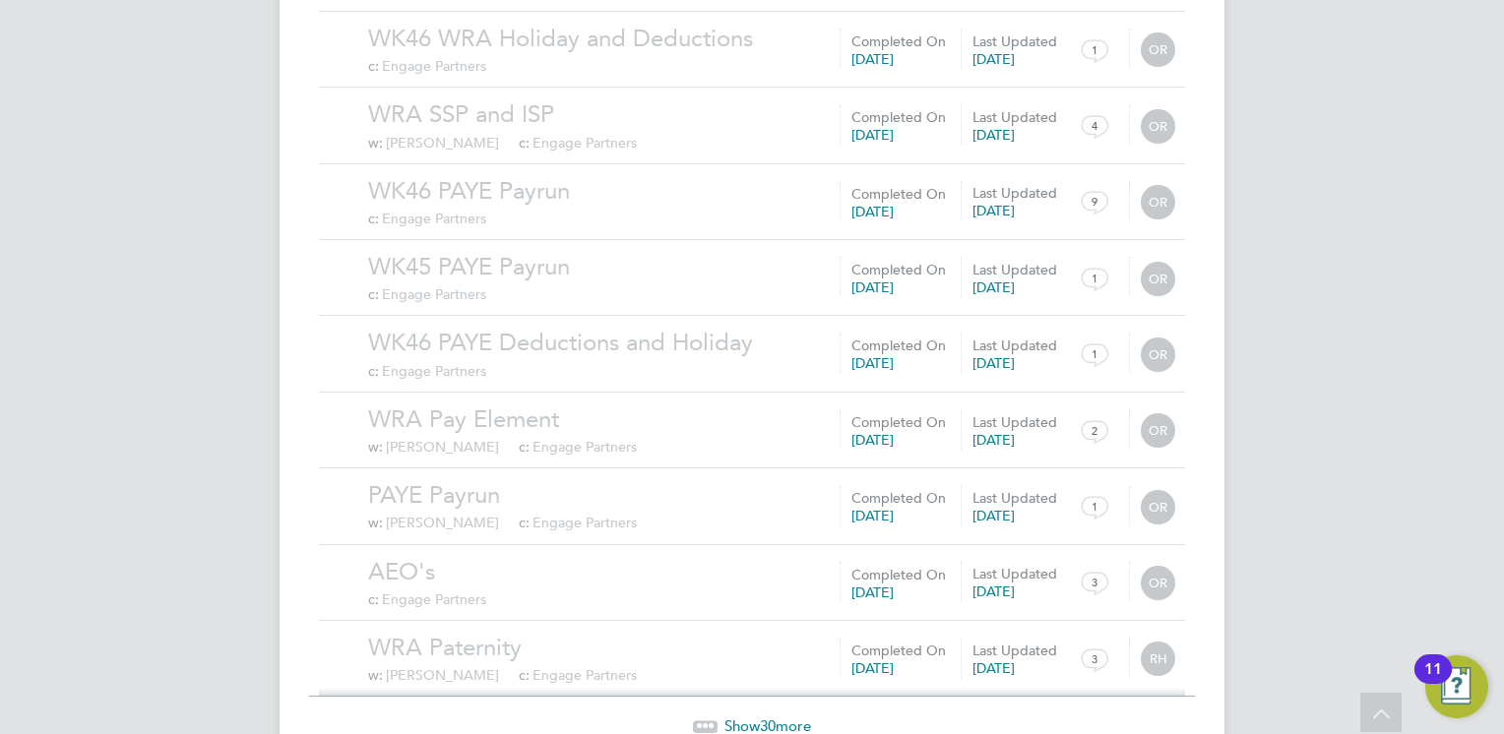
click at [788, 717] on span "Show 30 more" at bounding box center [767, 726] width 87 height 19
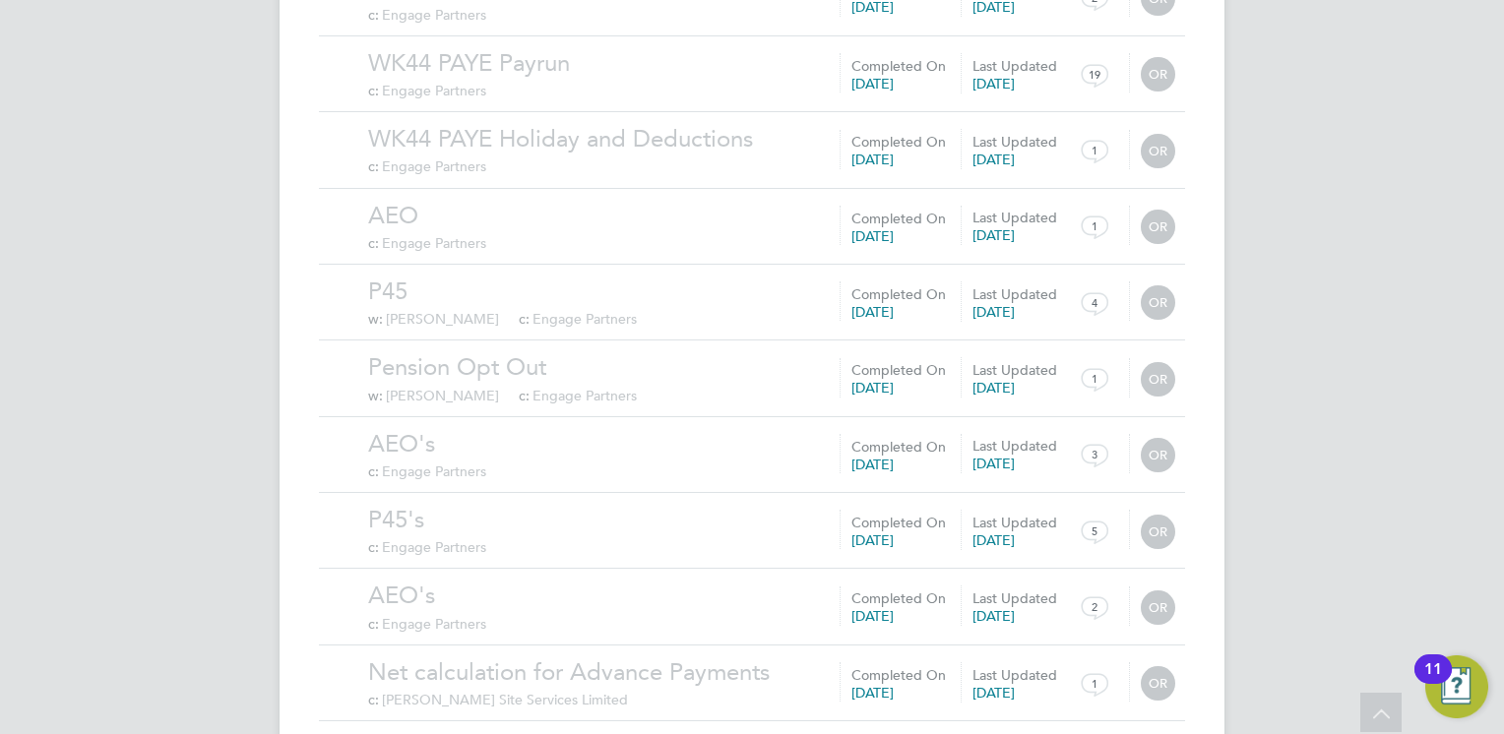
scroll to position [45509, 0]
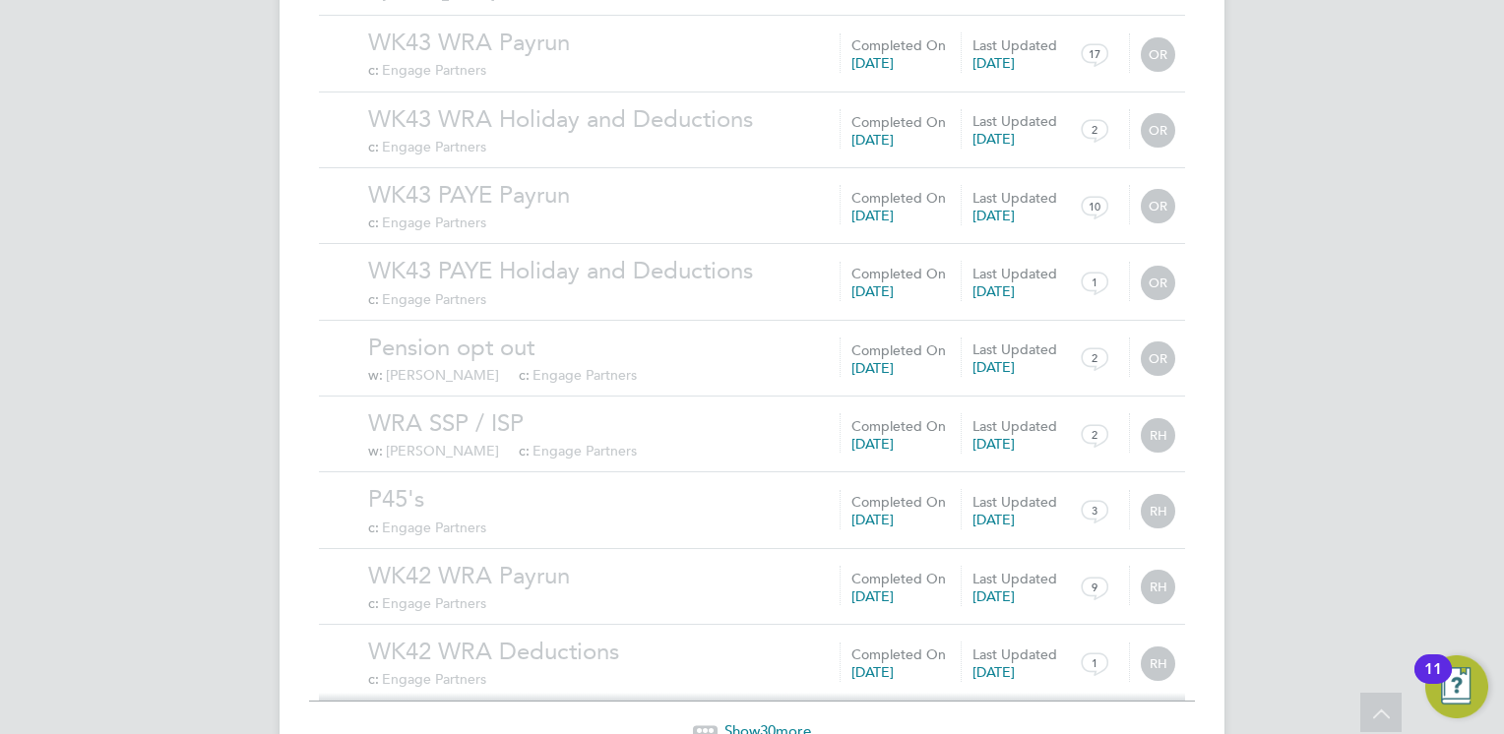
click at [788, 721] on span "Show 30 more" at bounding box center [767, 730] width 87 height 19
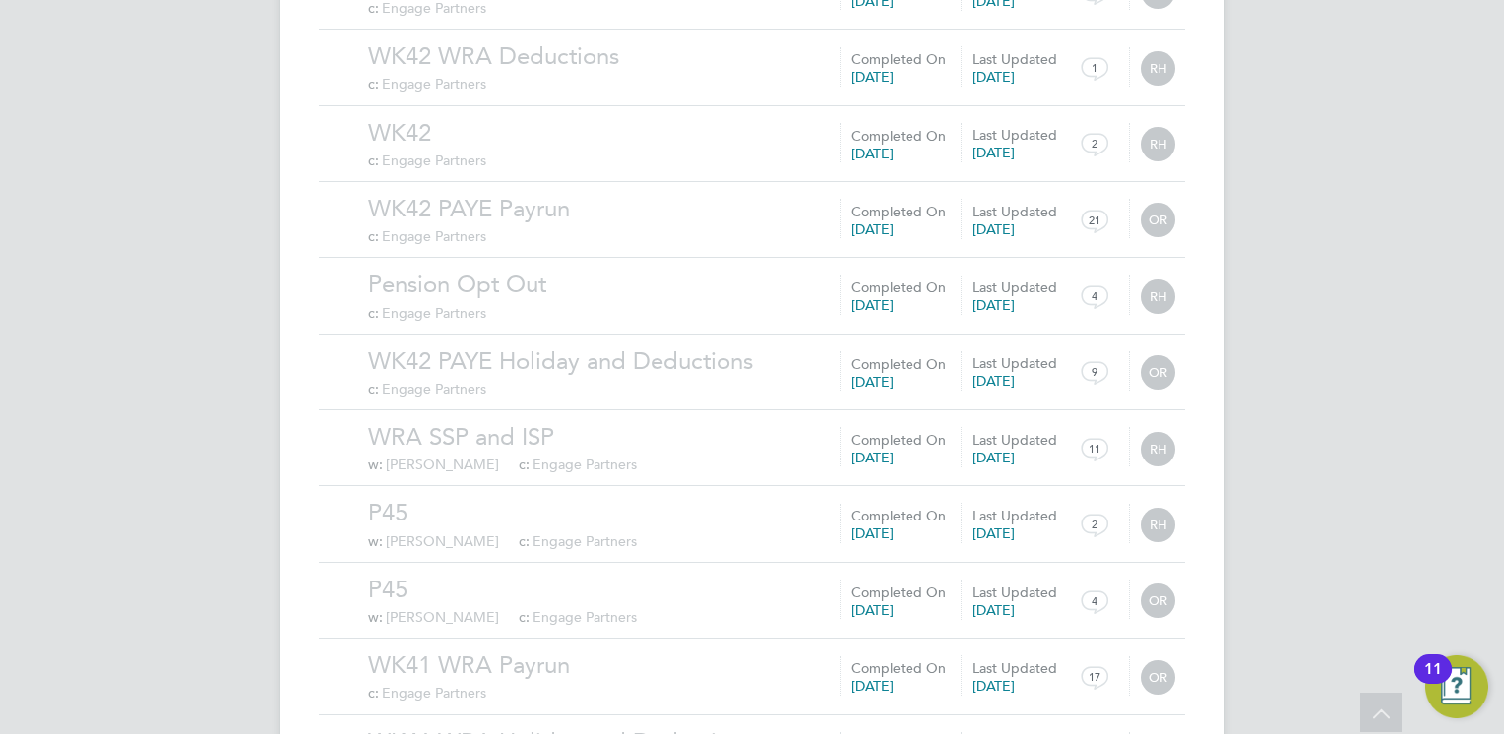
scroll to position [47798, 0]
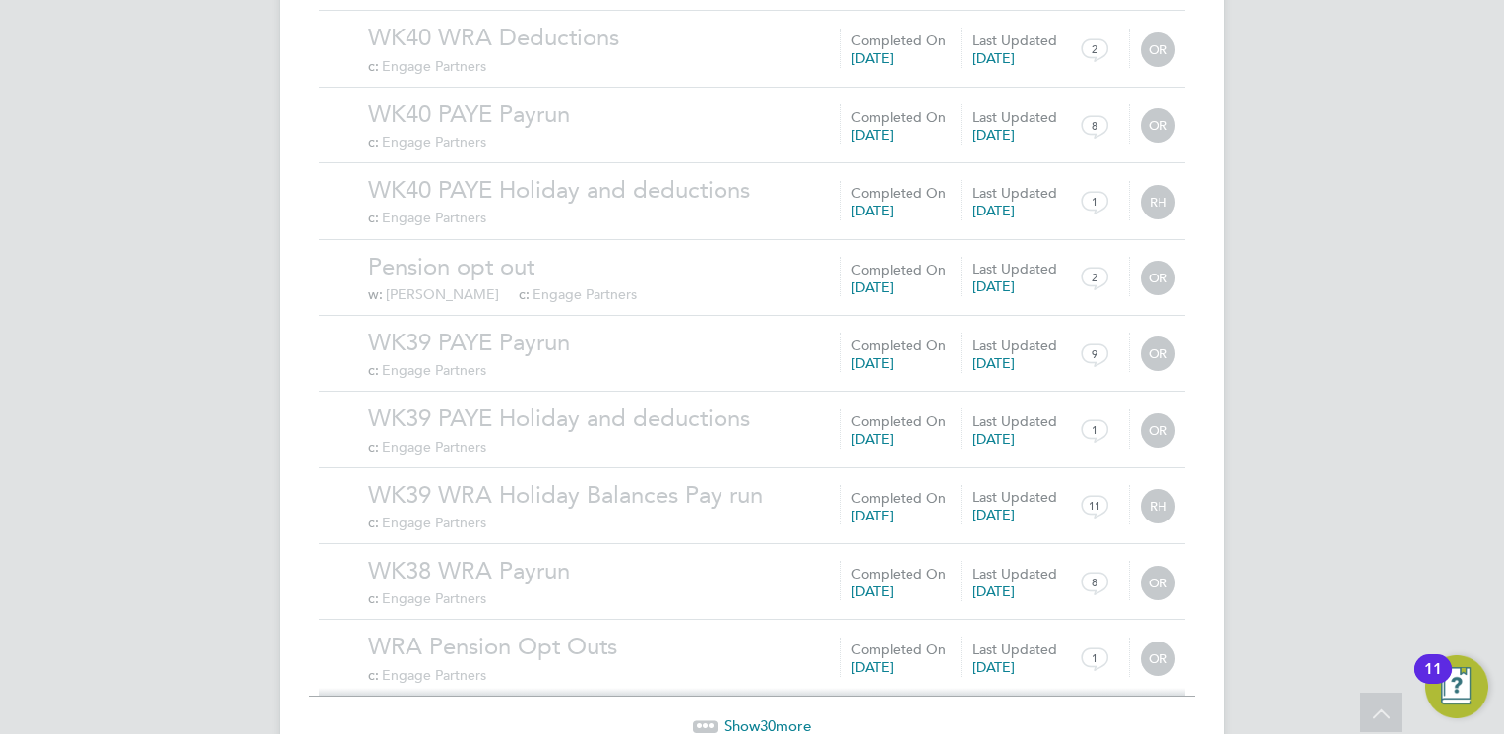
click at [797, 717] on span "Show 30 more" at bounding box center [767, 726] width 87 height 19
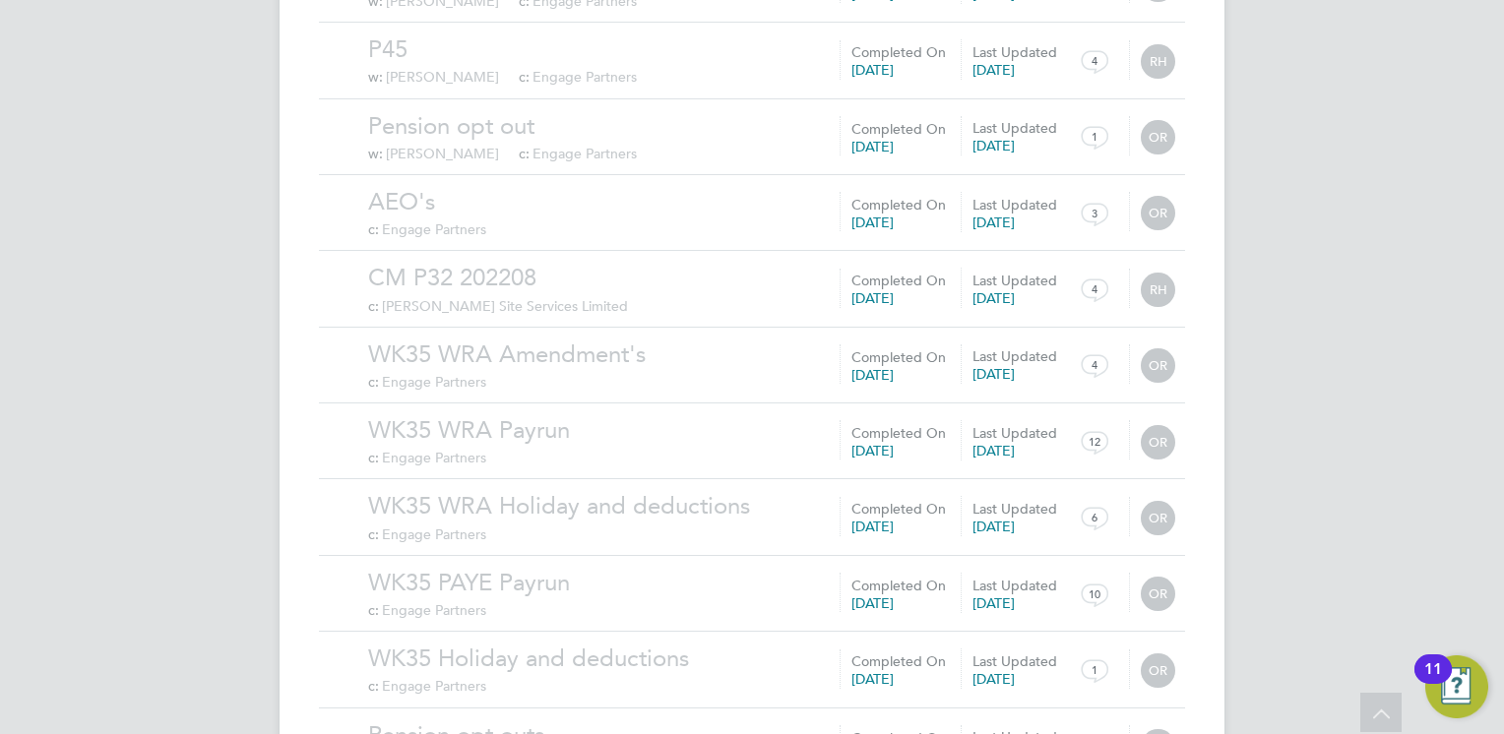
scroll to position [50083, 0]
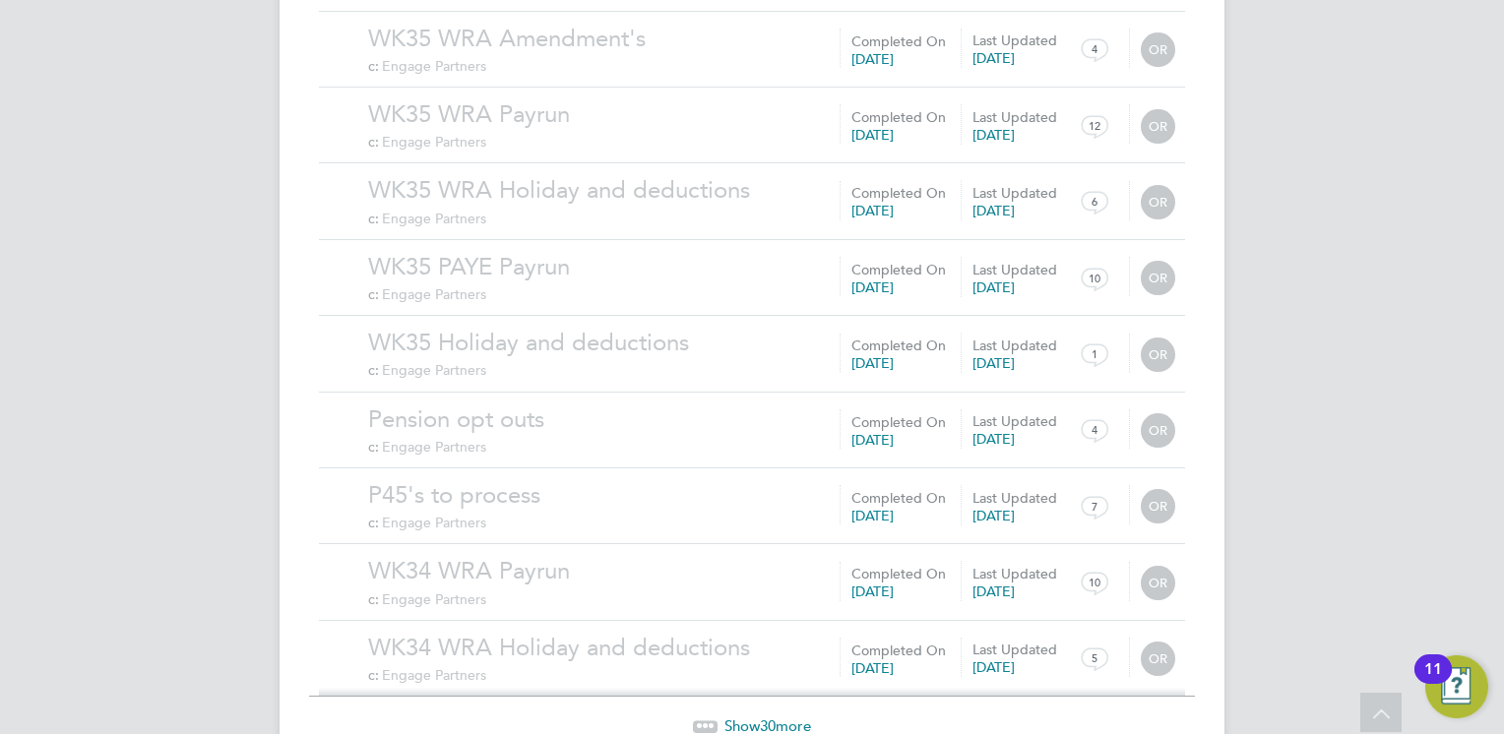
click at [802, 717] on span "Show 30 more" at bounding box center [767, 726] width 87 height 19
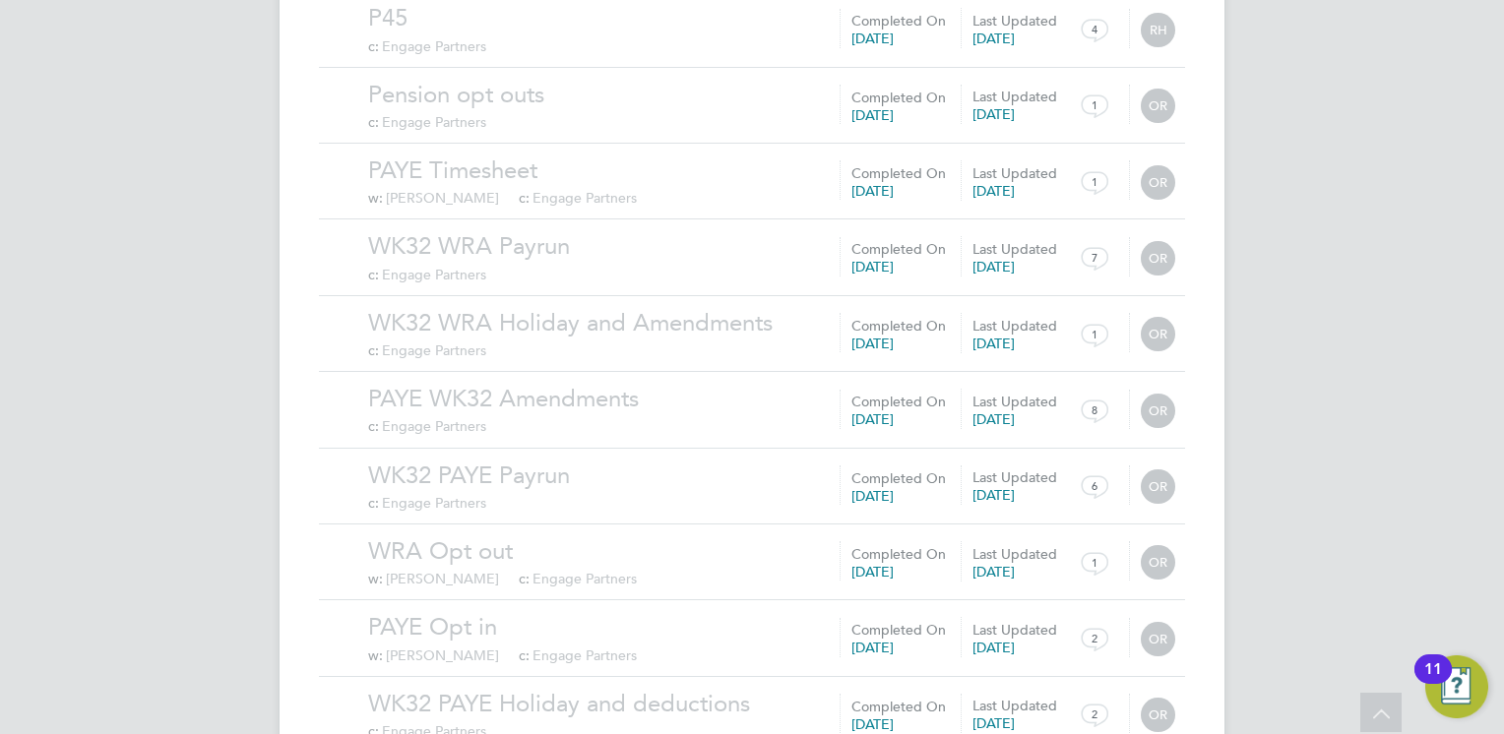
scroll to position [52367, 0]
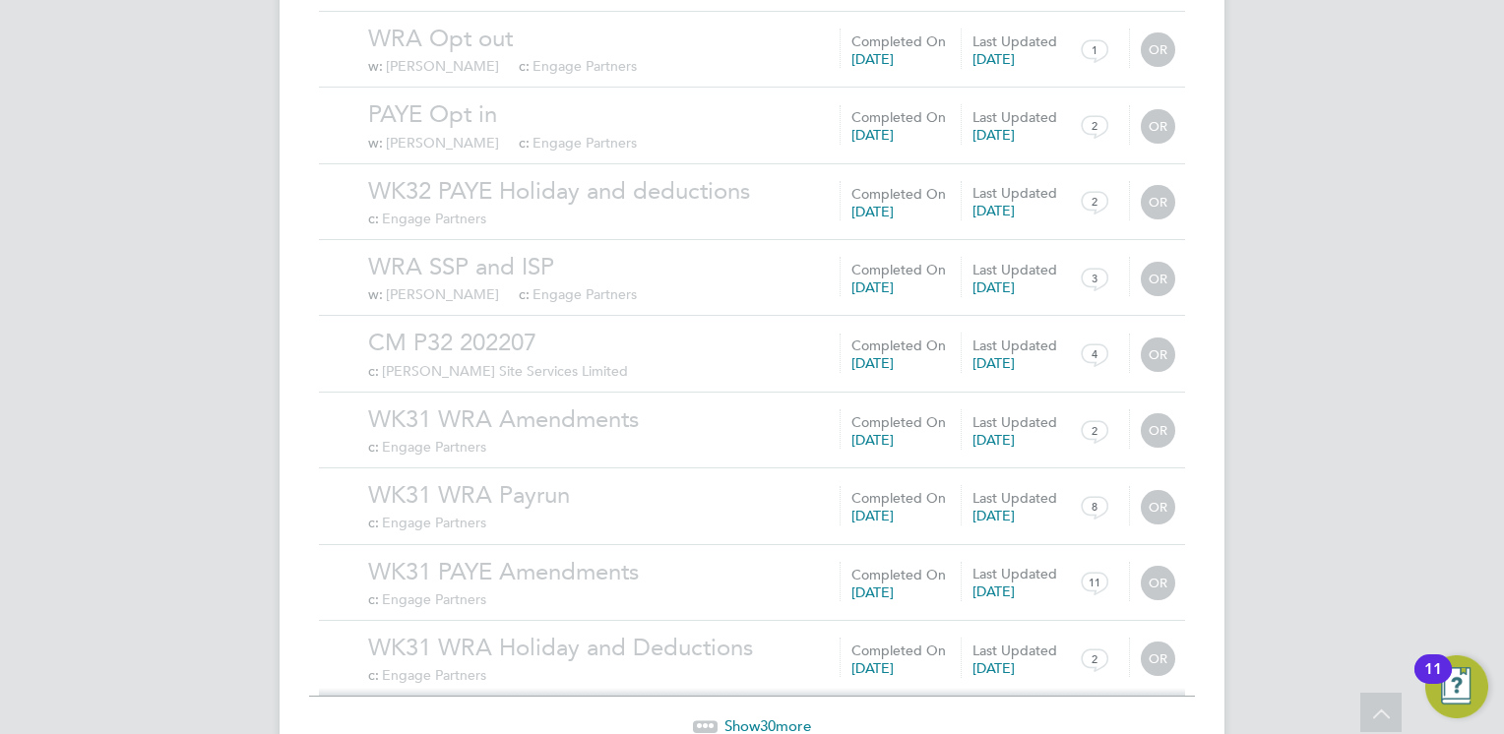
click at [789, 717] on span "Show 30 more" at bounding box center [767, 726] width 87 height 19
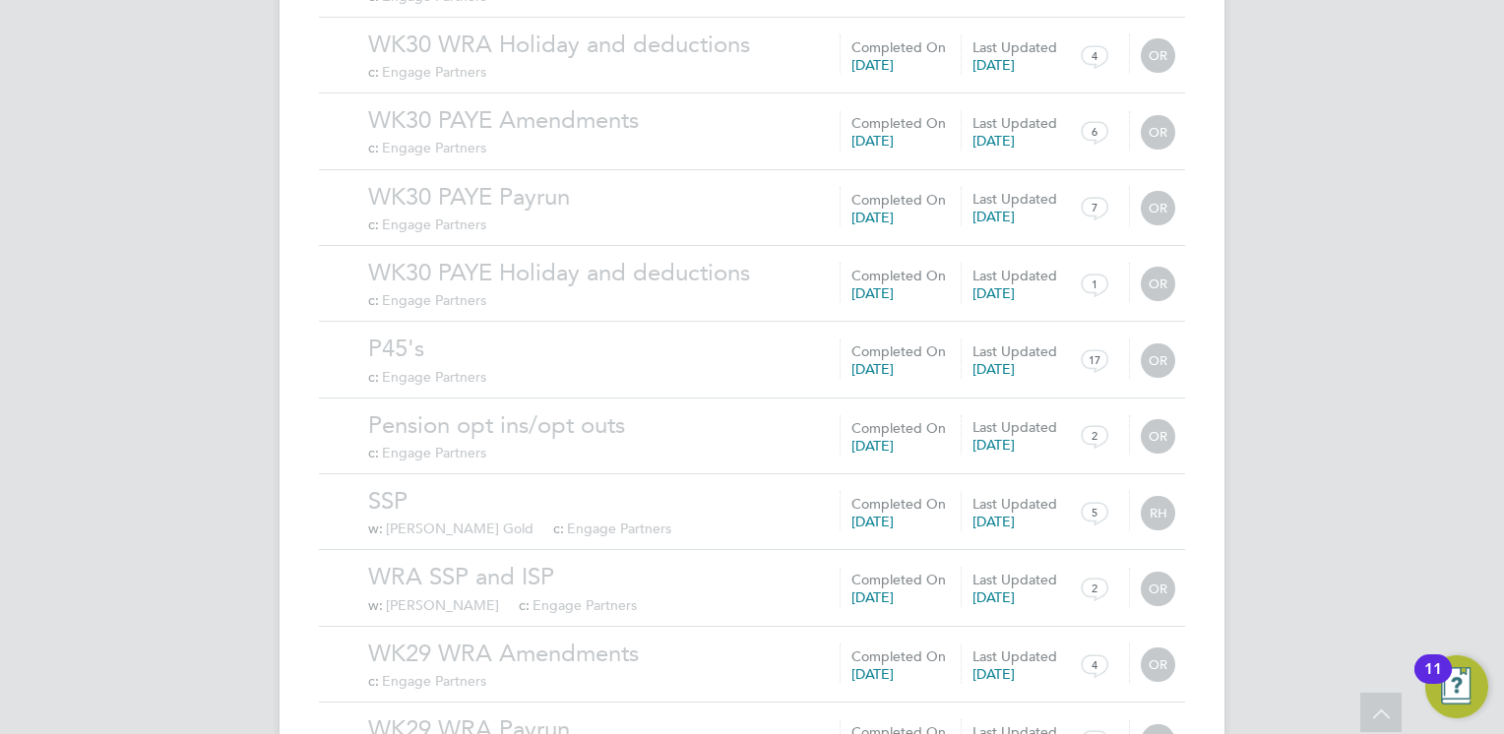
scroll to position [54653, 0]
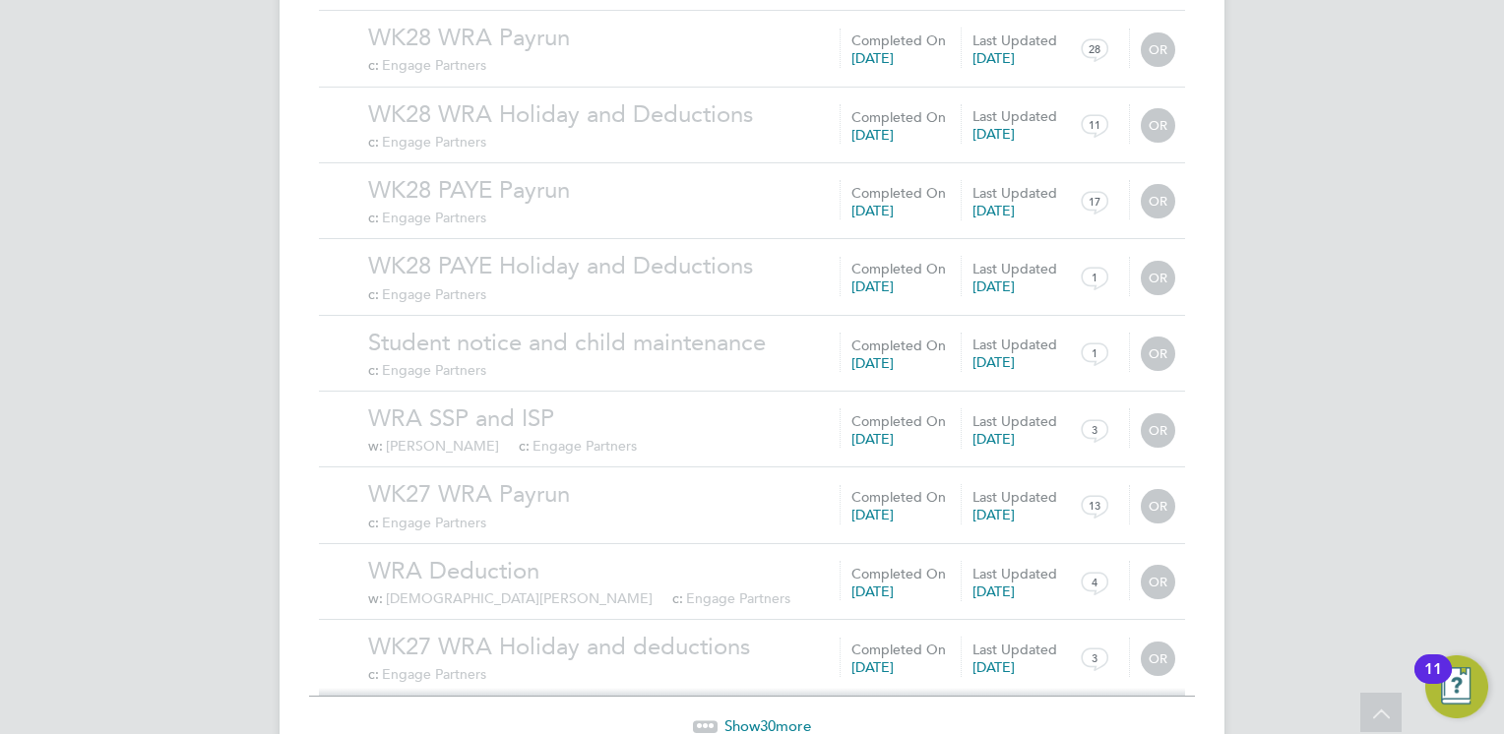
click at [763, 717] on span "30" at bounding box center [768, 726] width 16 height 19
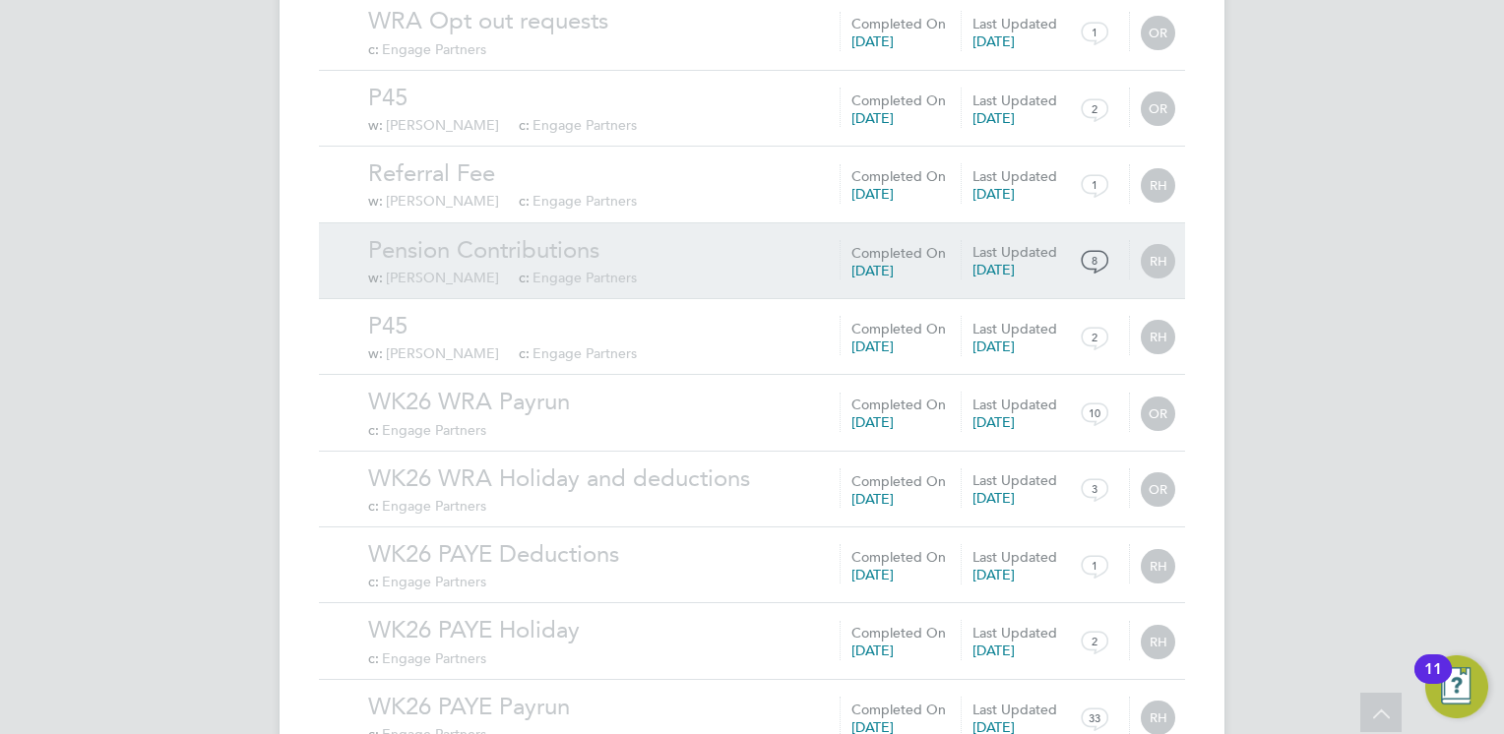
scroll to position [56937, 0]
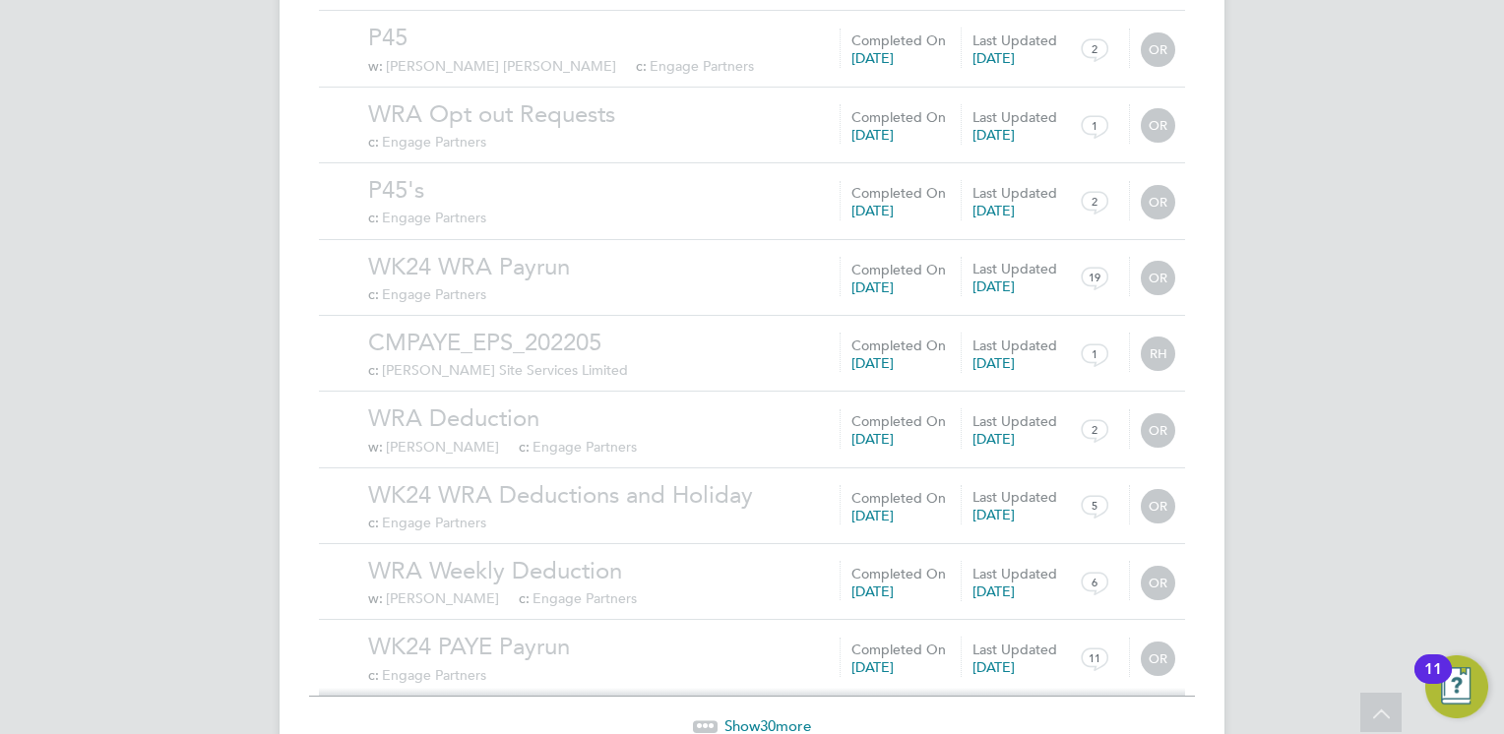
click at [764, 717] on span "30" at bounding box center [768, 726] width 16 height 19
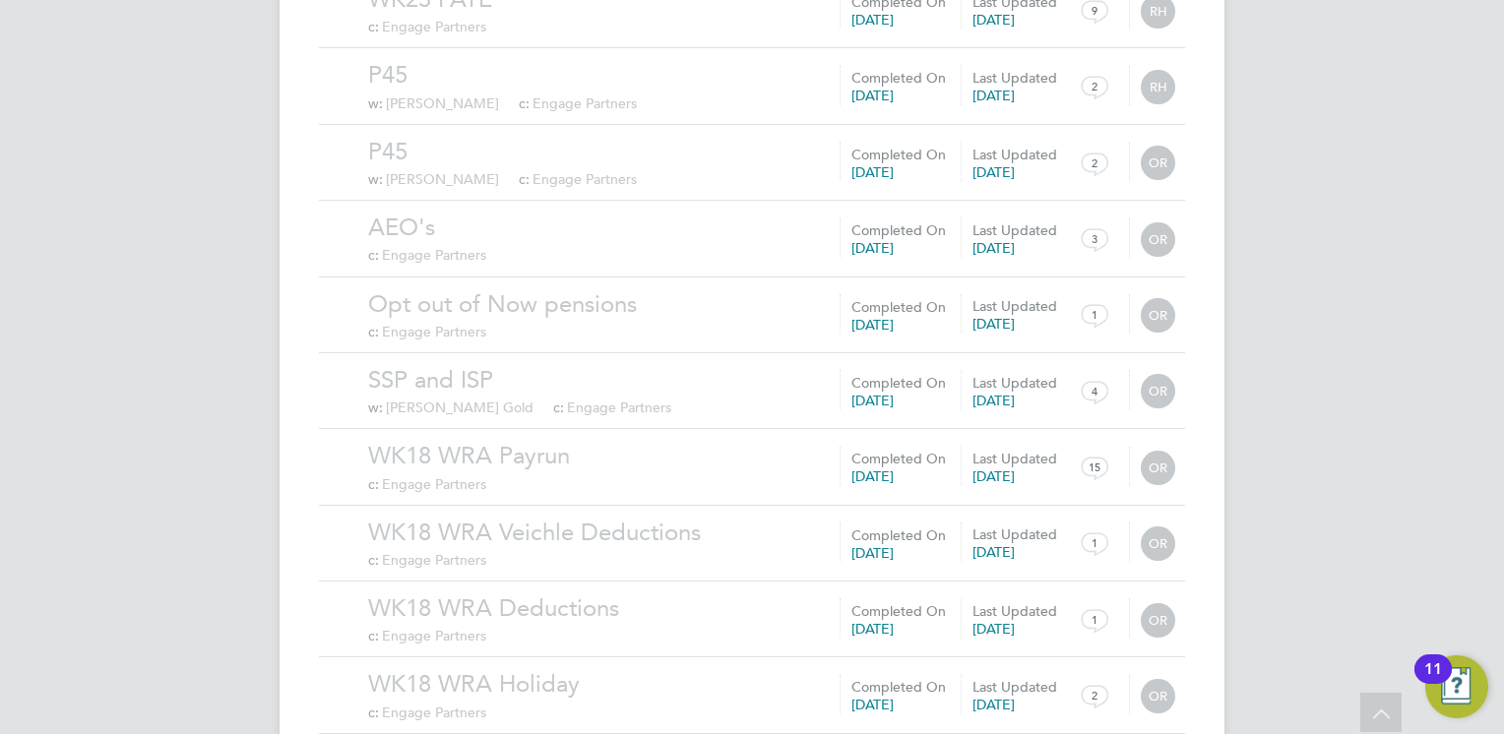
scroll to position [59221, 0]
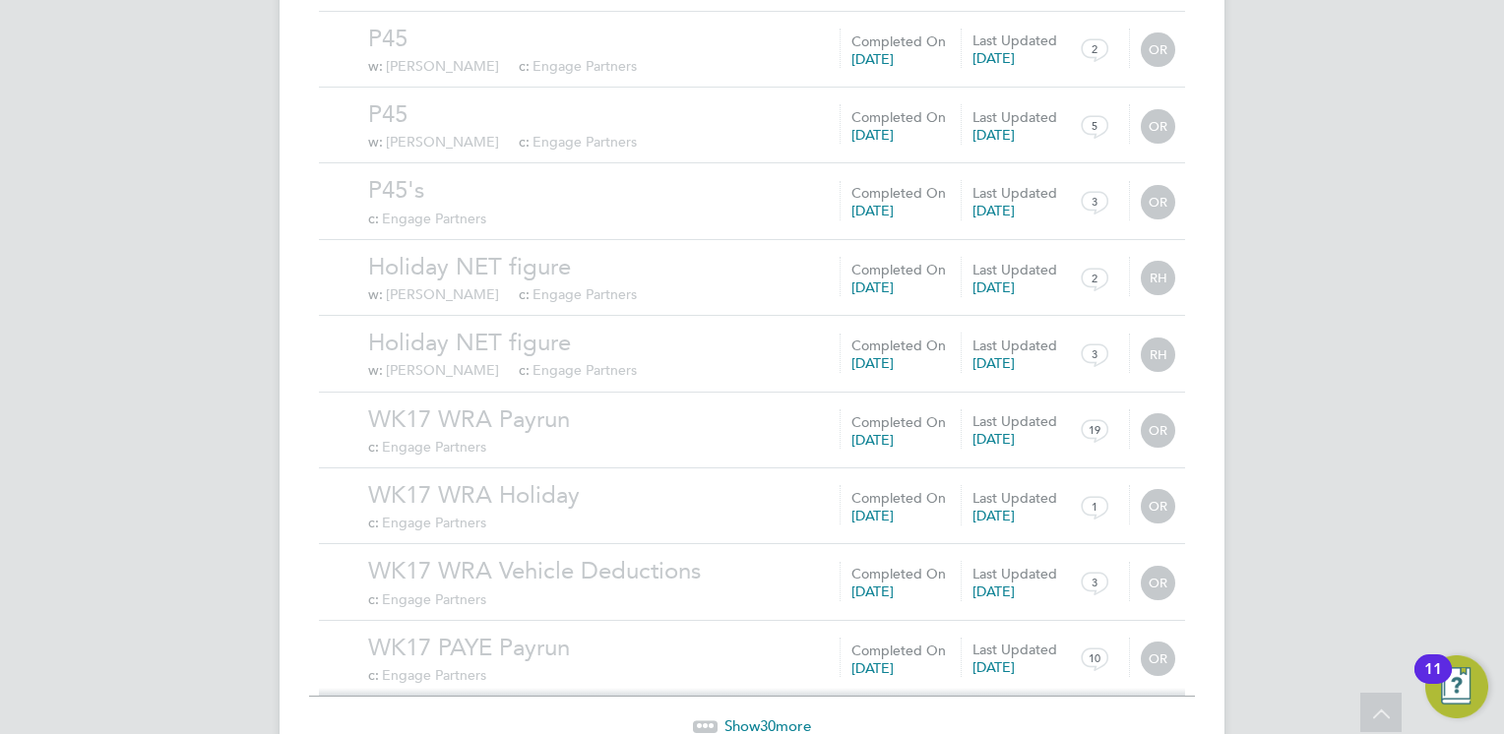
click at [764, 717] on span "30" at bounding box center [768, 726] width 16 height 19
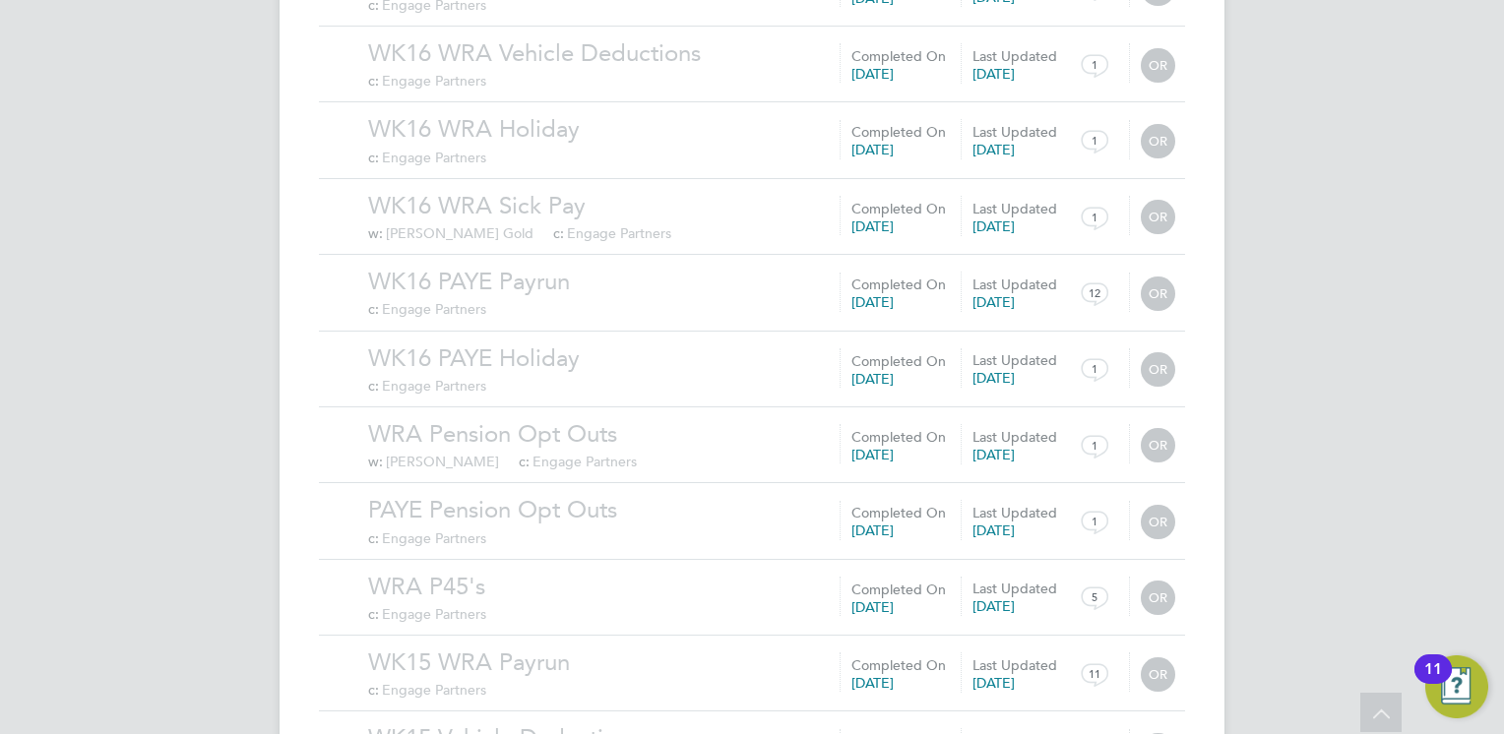
scroll to position [61506, 0]
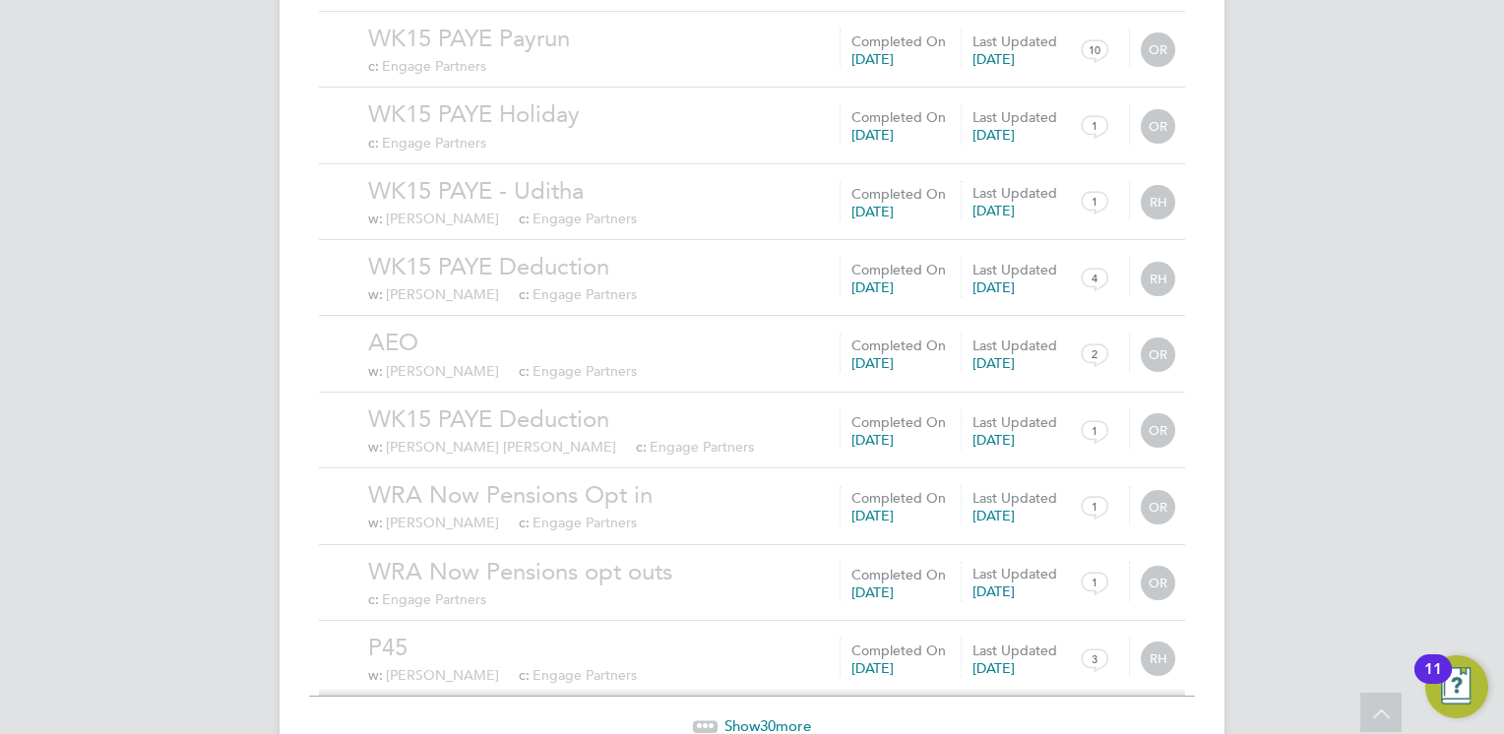
click at [774, 717] on span "30" at bounding box center [768, 726] width 16 height 19
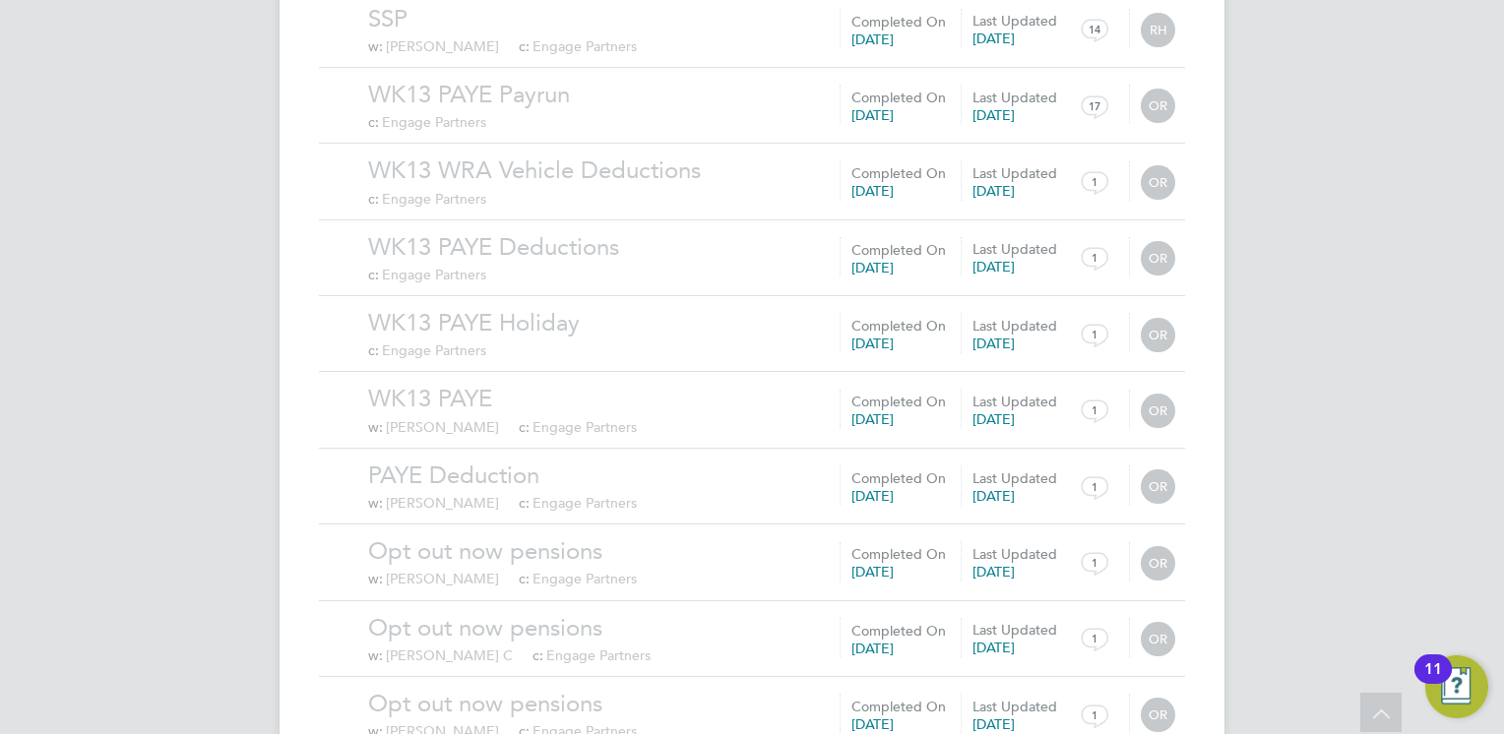
scroll to position [63791, 0]
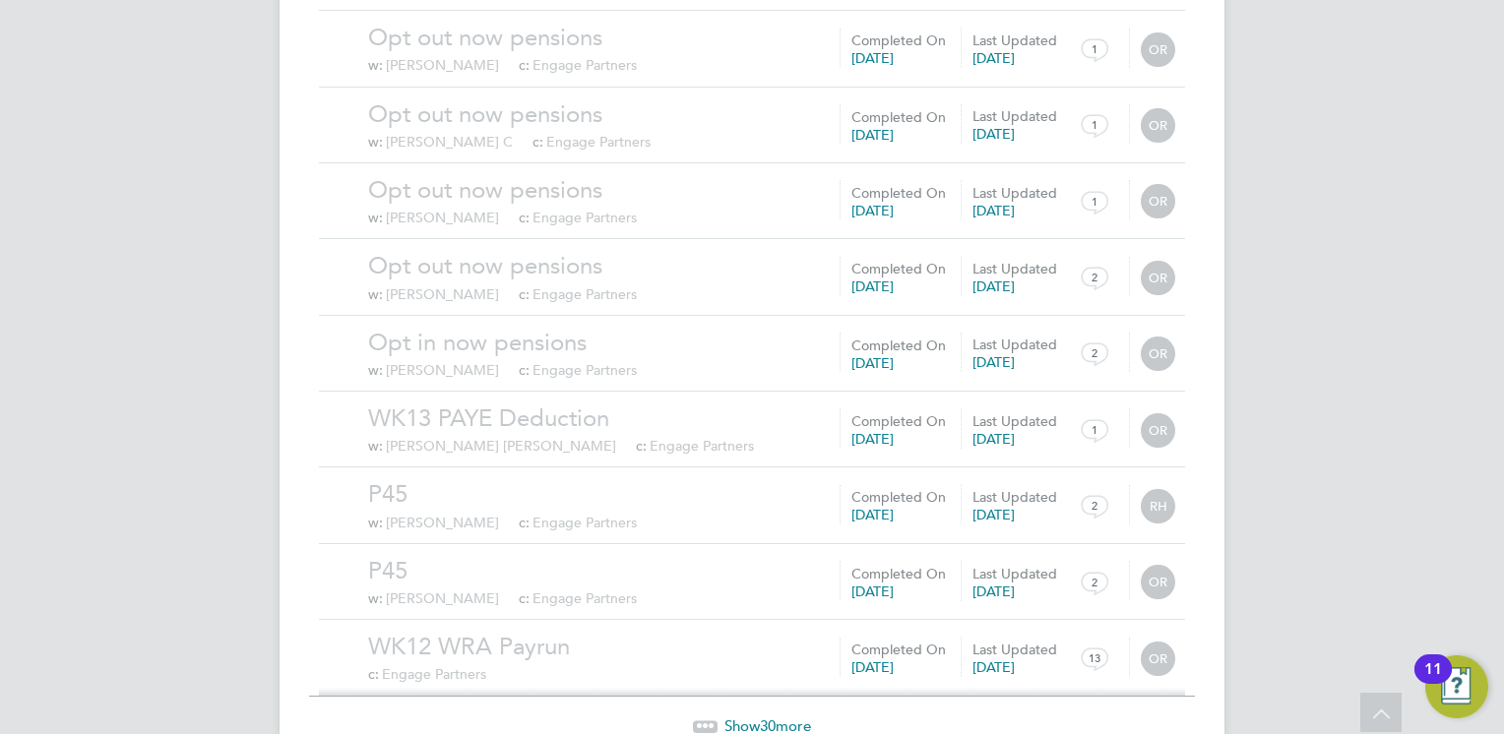
click at [773, 717] on span "30" at bounding box center [768, 726] width 16 height 19
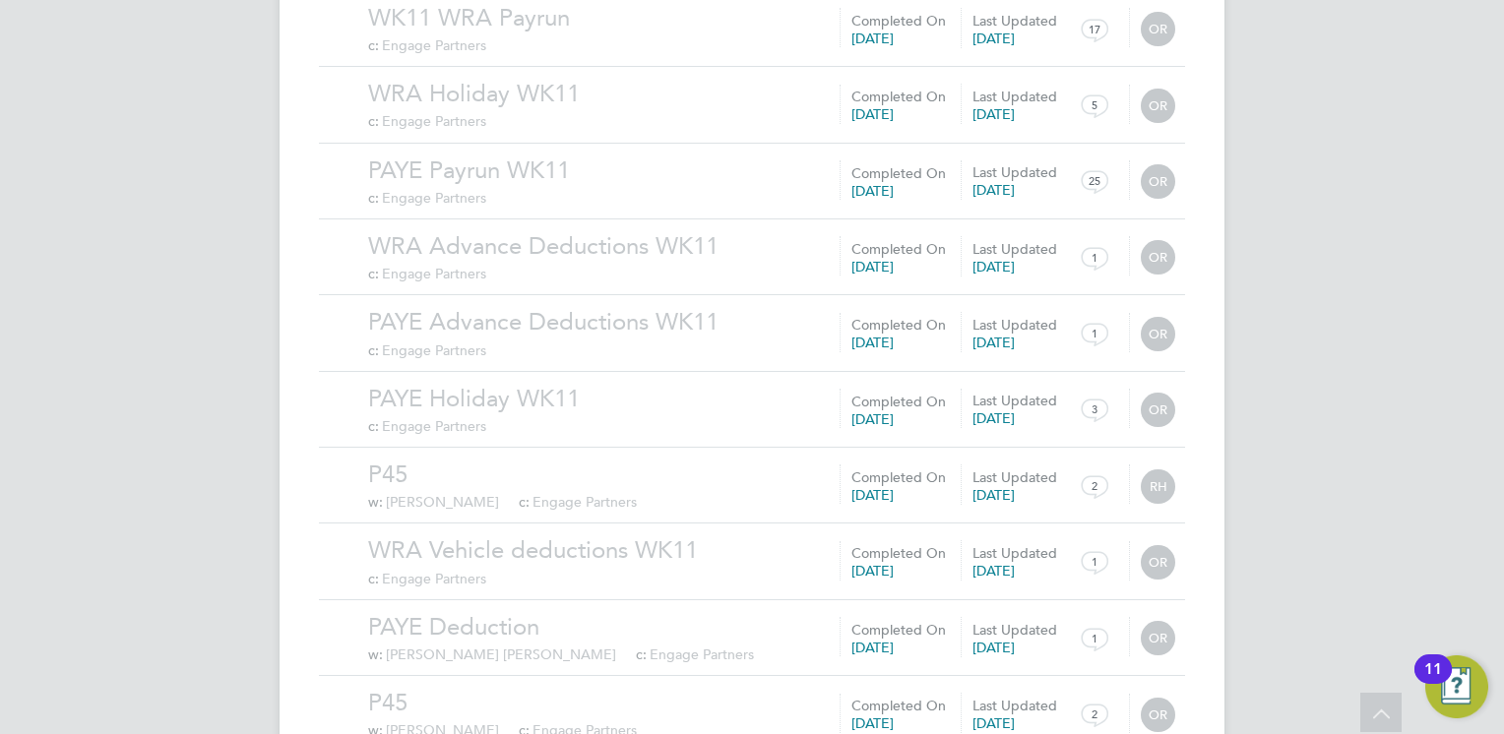
scroll to position [66076, 0]
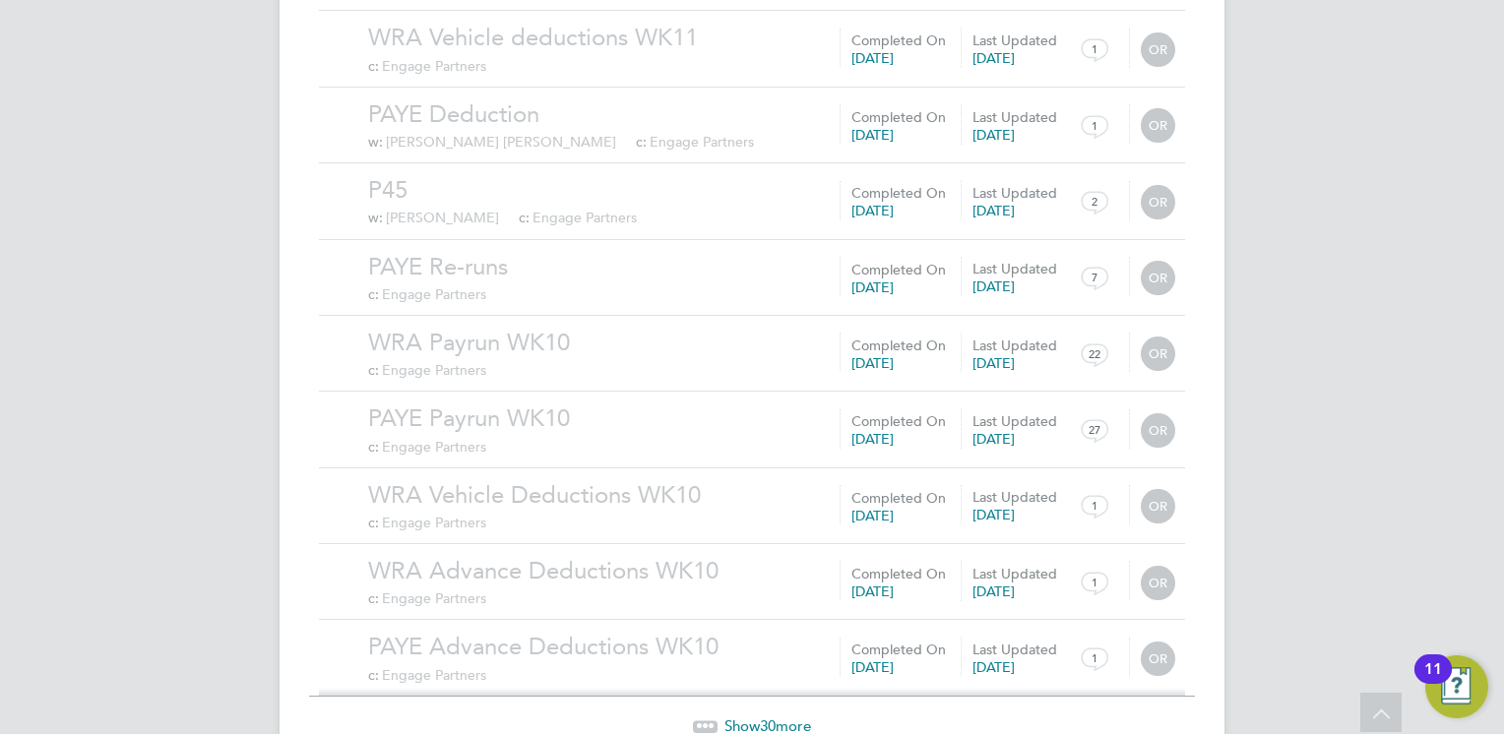
click at [803, 688] on div "Show 30 more" at bounding box center [752, 712] width 886 height 48
click at [797, 717] on span "Show 30 more" at bounding box center [767, 726] width 87 height 19
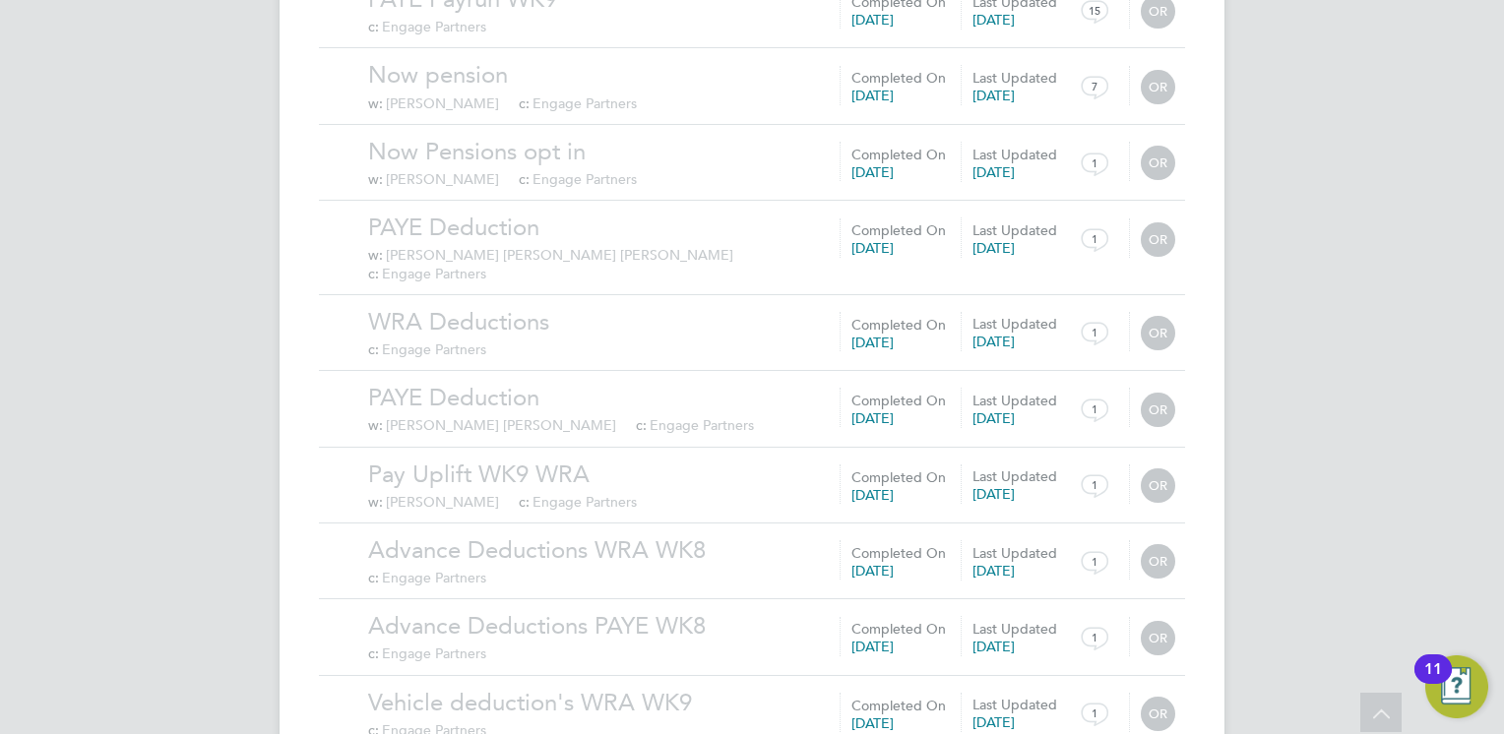
scroll to position [68360, 0]
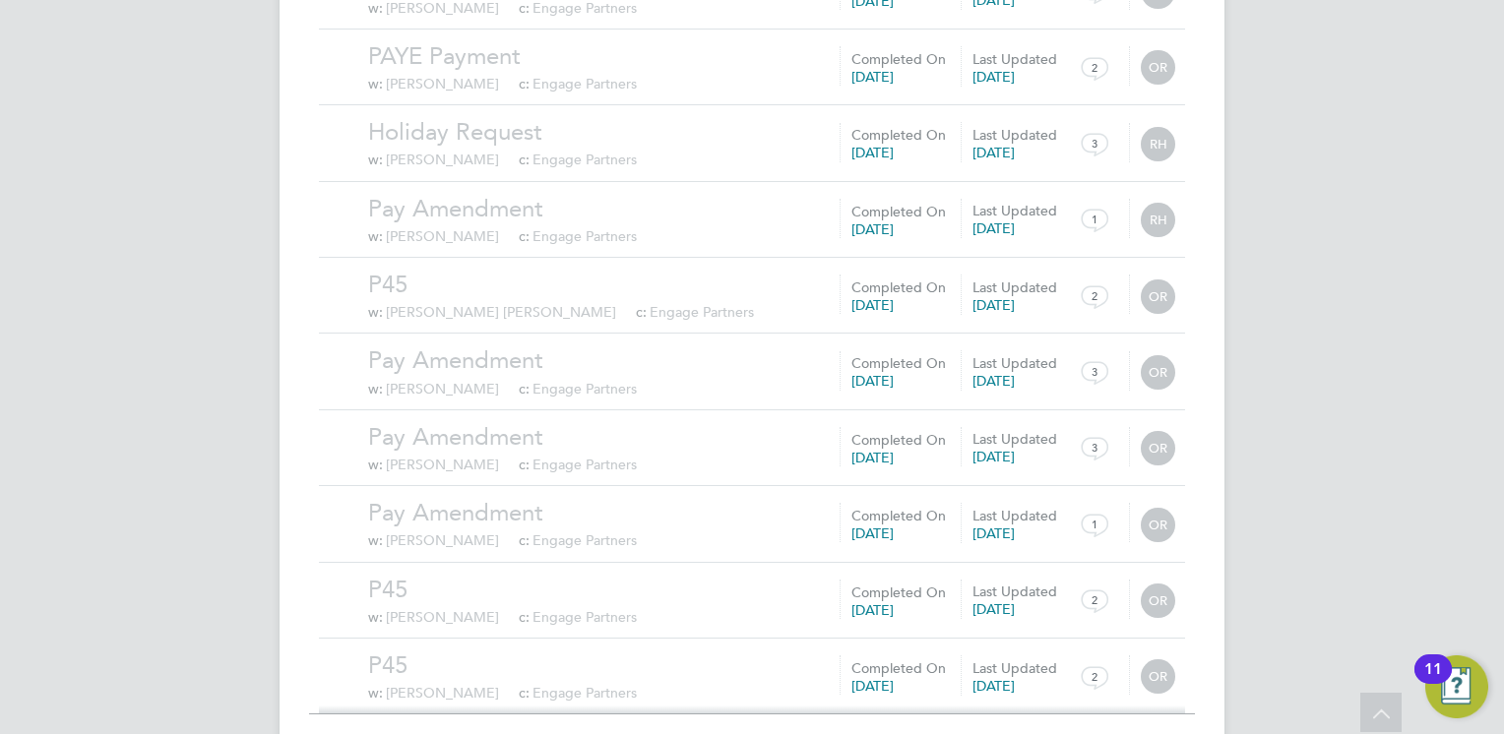
click at [794, 733] on span "Show 30 more" at bounding box center [767, 743] width 87 height 19
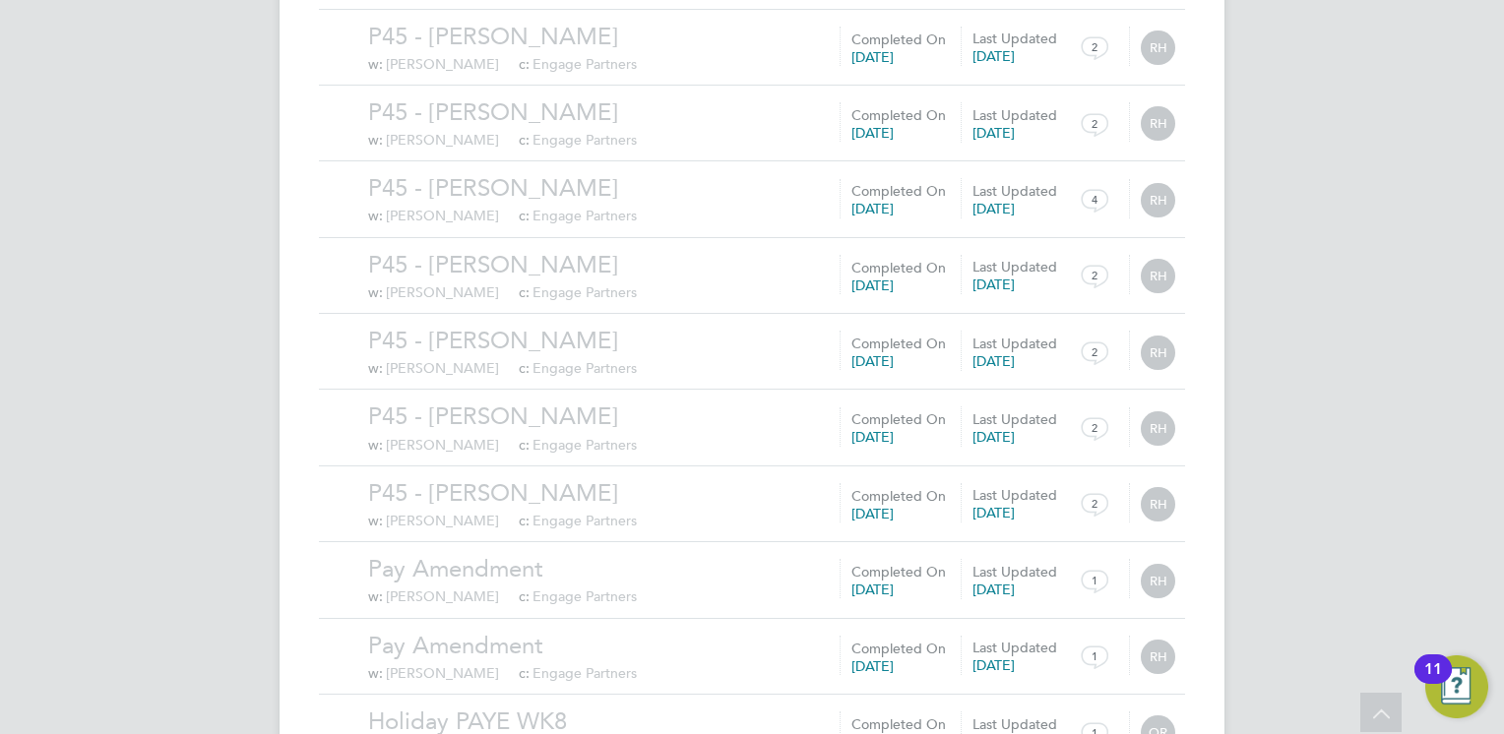
scroll to position [70645, 0]
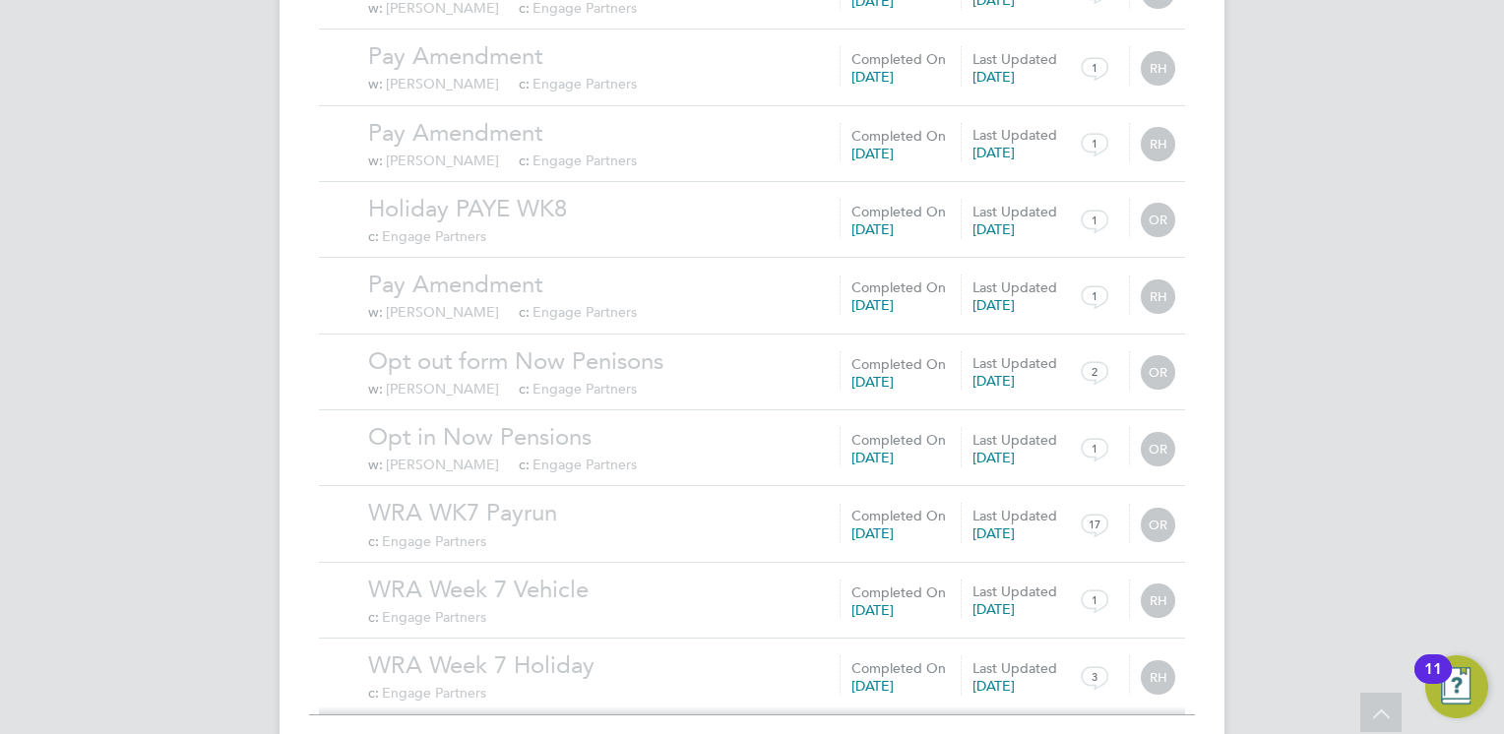
click at [794, 733] on span "Show 30 more" at bounding box center [767, 744] width 87 height 19
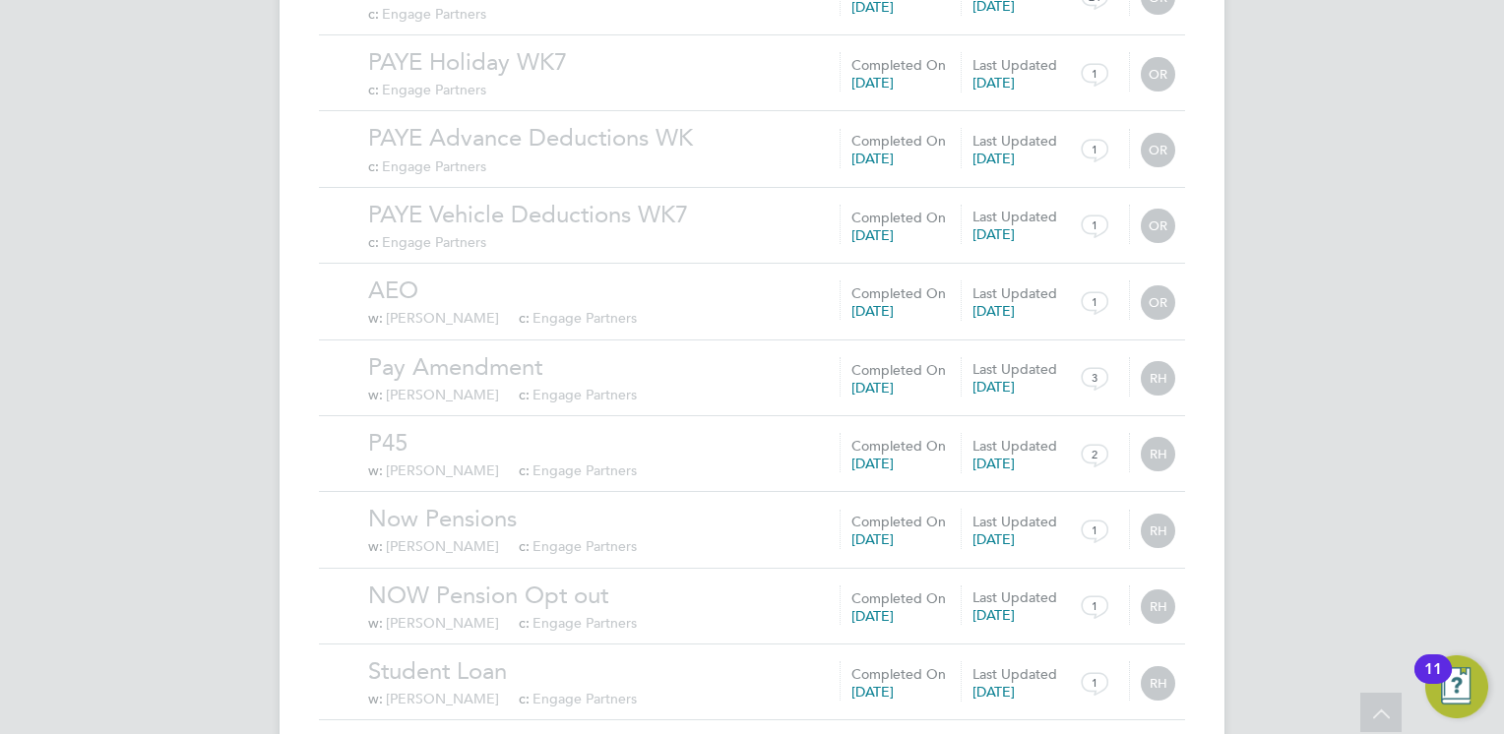
scroll to position [72930, 0]
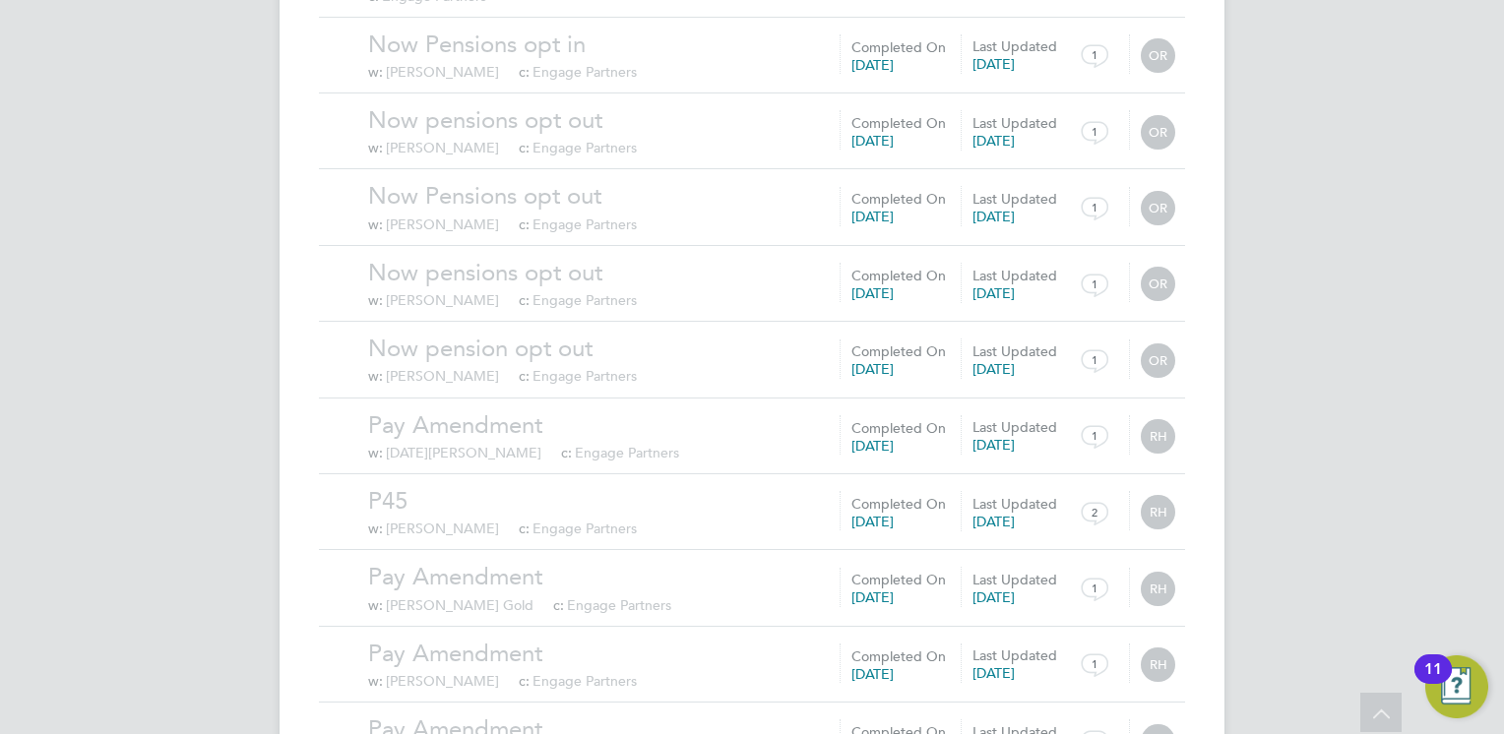
scroll to position [75215, 0]
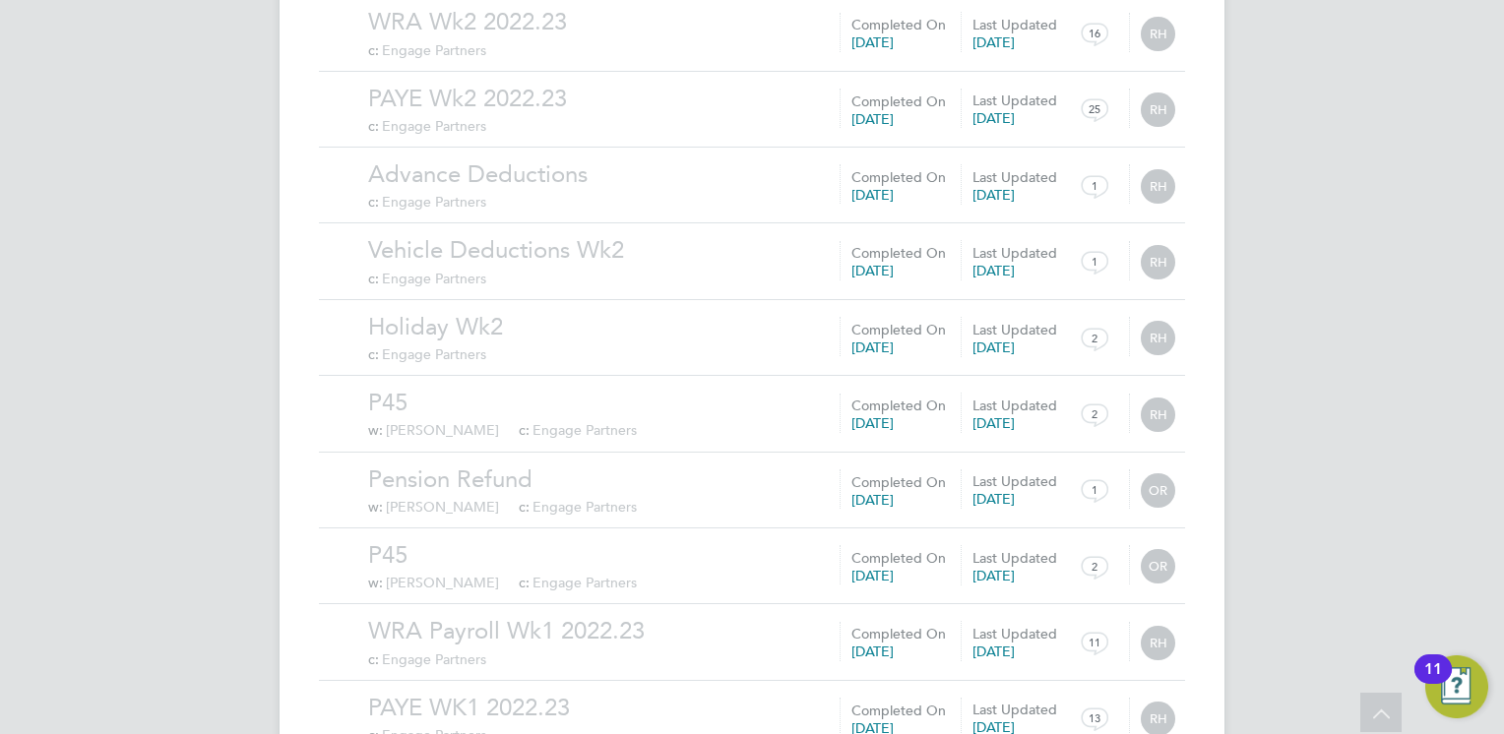
scroll to position [77499, 0]
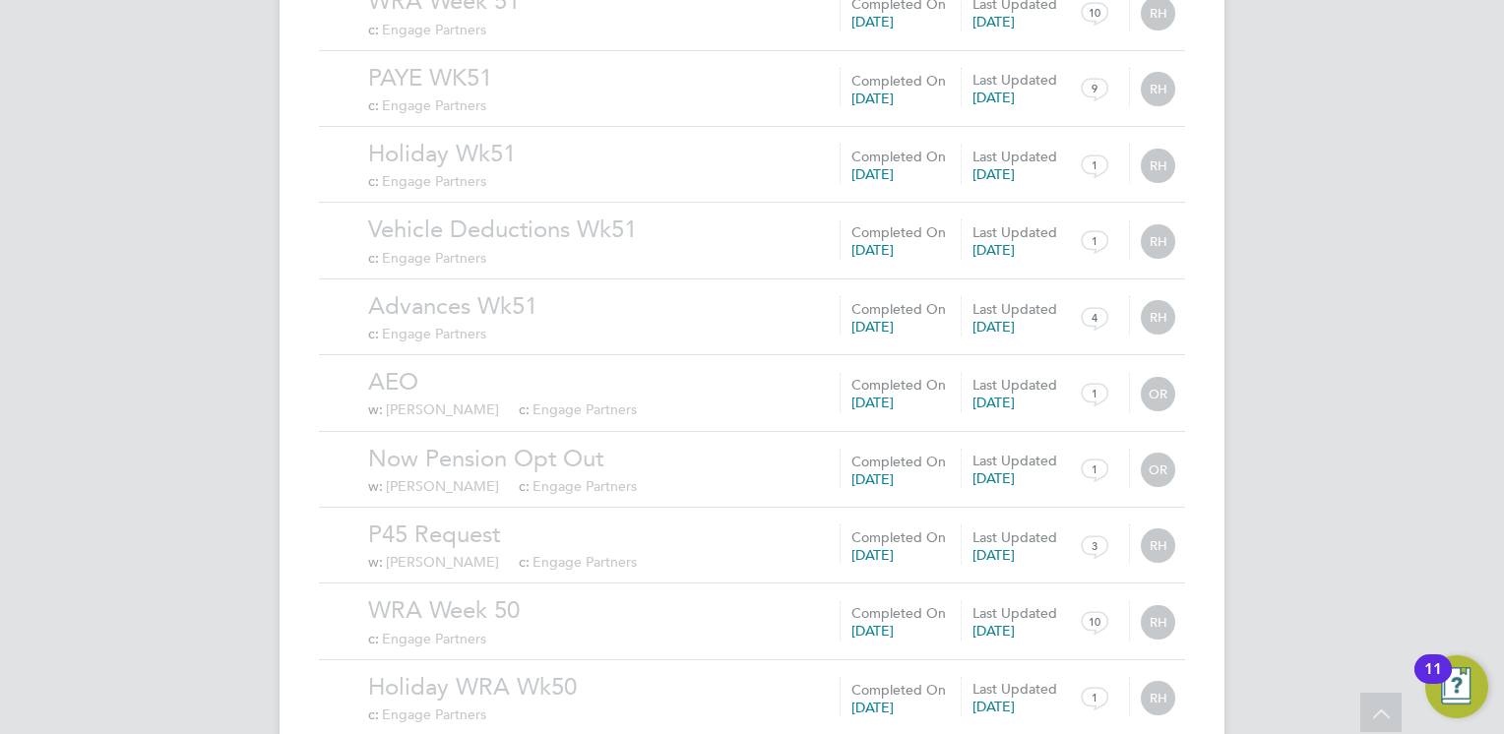
scroll to position [79784, 0]
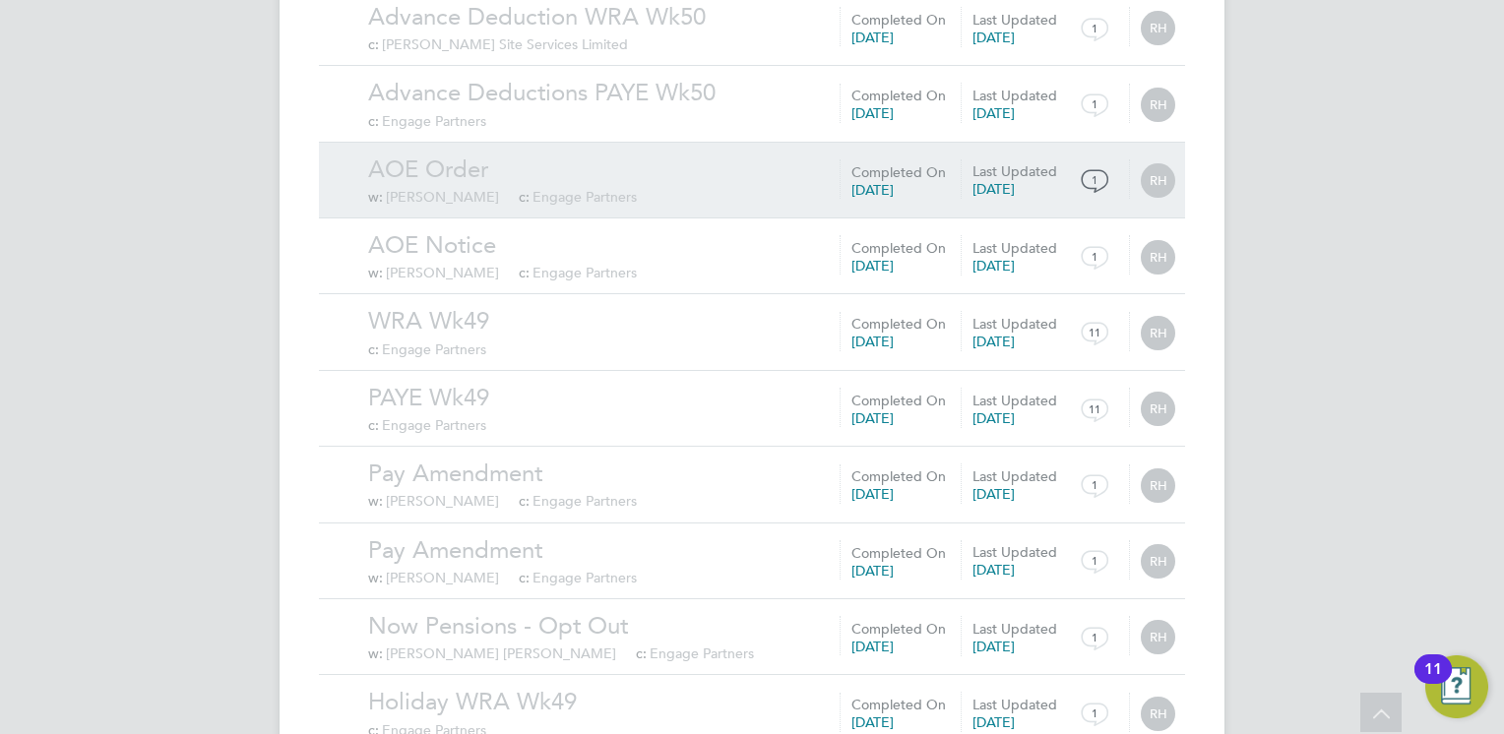
scroll to position [82069, 0]
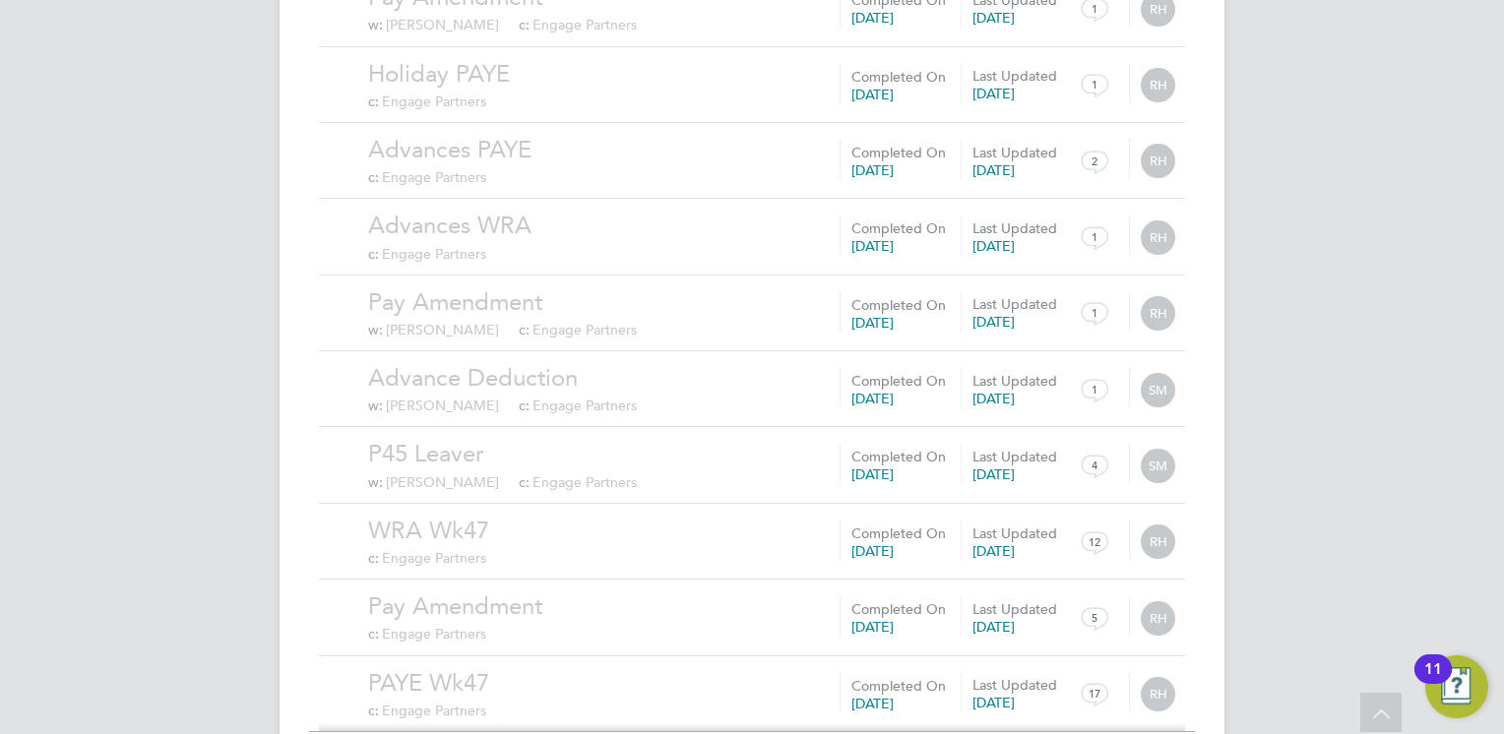
click at [760, 723] on div "Show 30 more" at bounding box center [752, 747] width 886 height 48
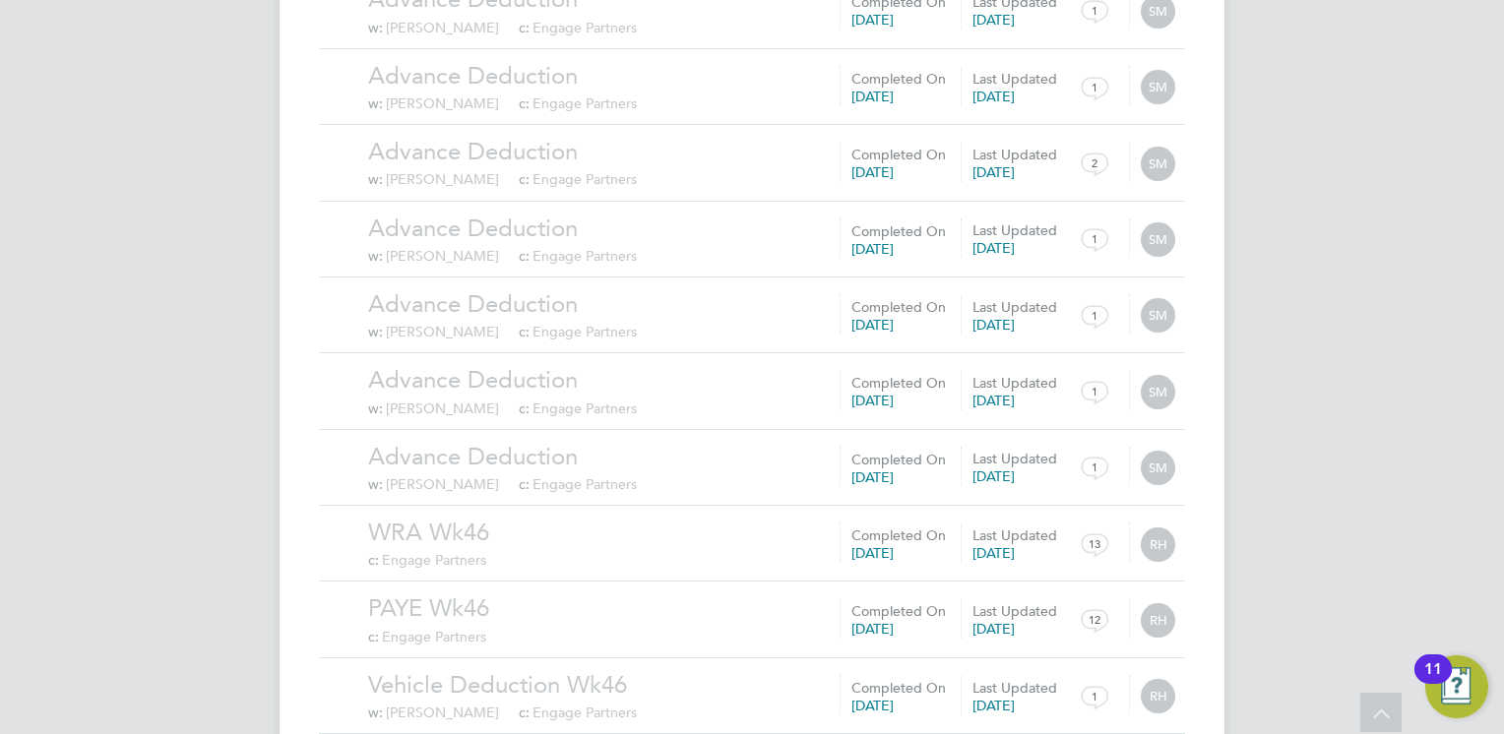
scroll to position [84354, 0]
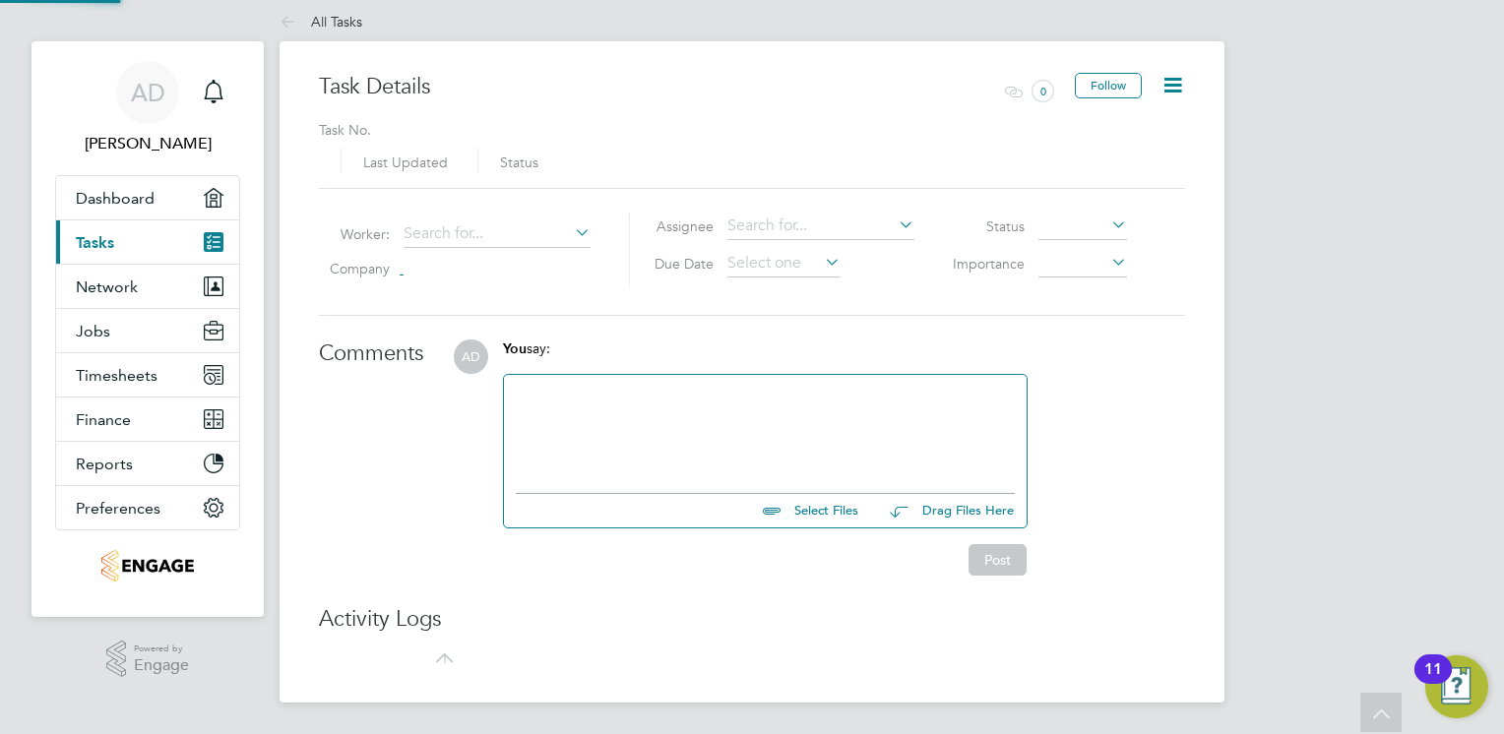
scroll to position [15, 0]
type input "[DATE]"
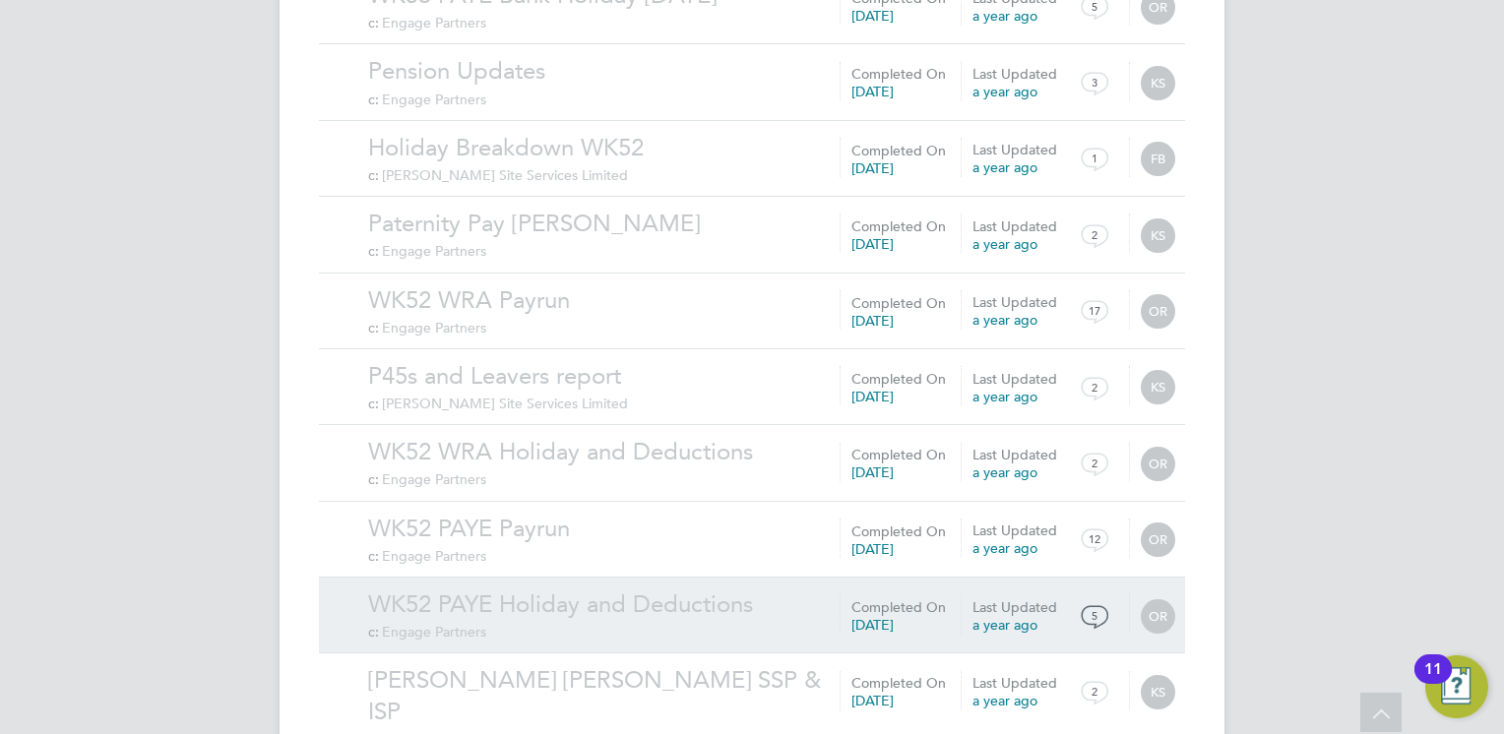
scroll to position [2103, 0]
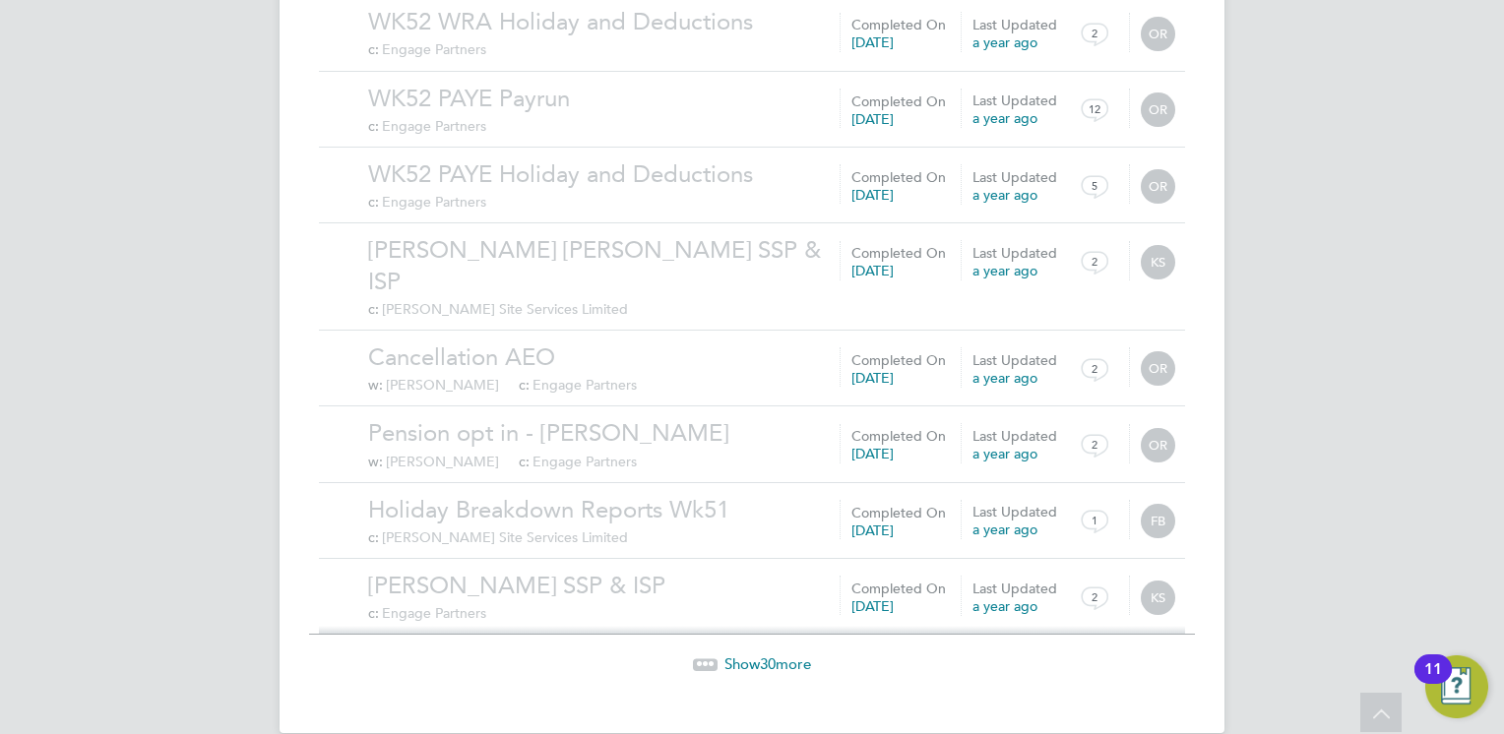
click at [767, 655] on span "30" at bounding box center [768, 664] width 16 height 19
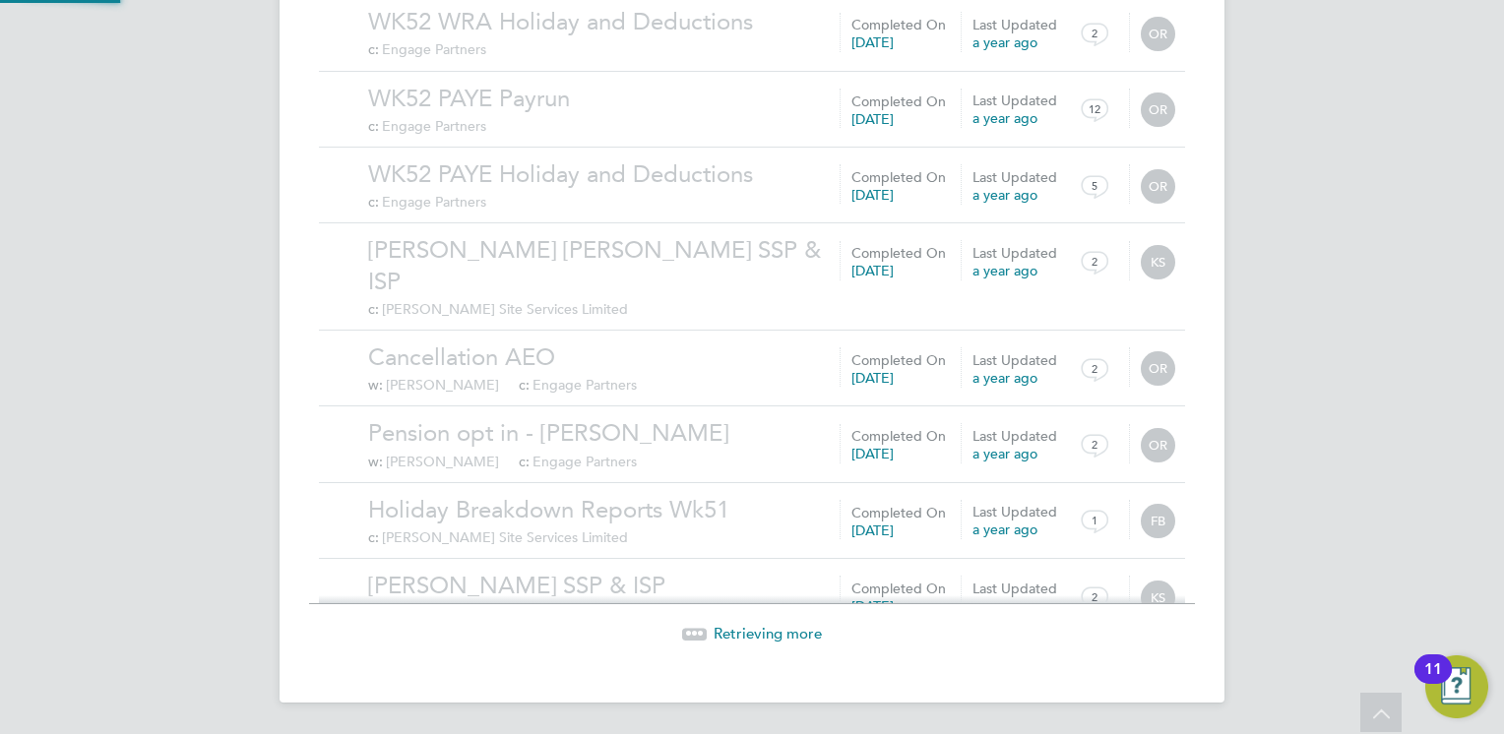
click at [775, 624] on span "Retrieving more" at bounding box center [768, 633] width 108 height 19
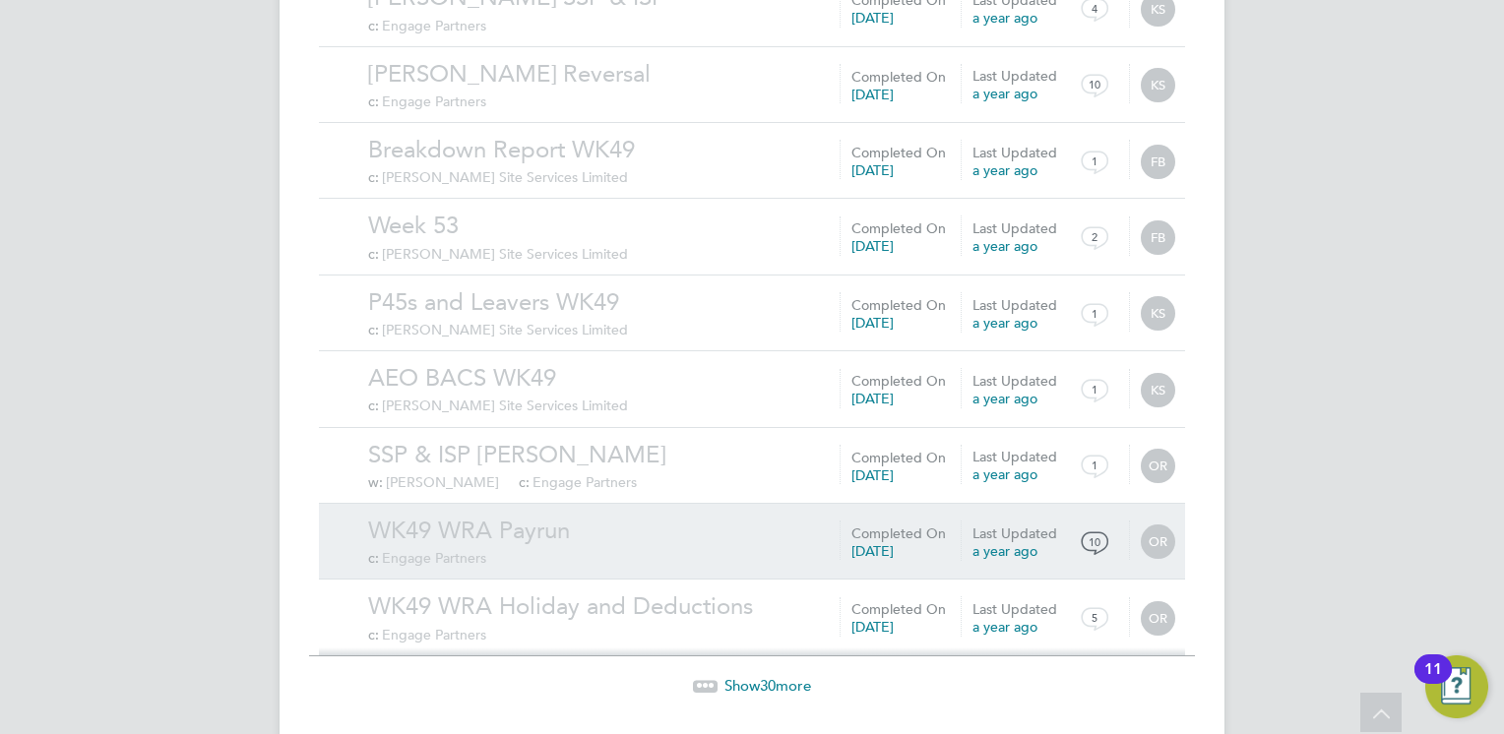
scroll to position [4388, 0]
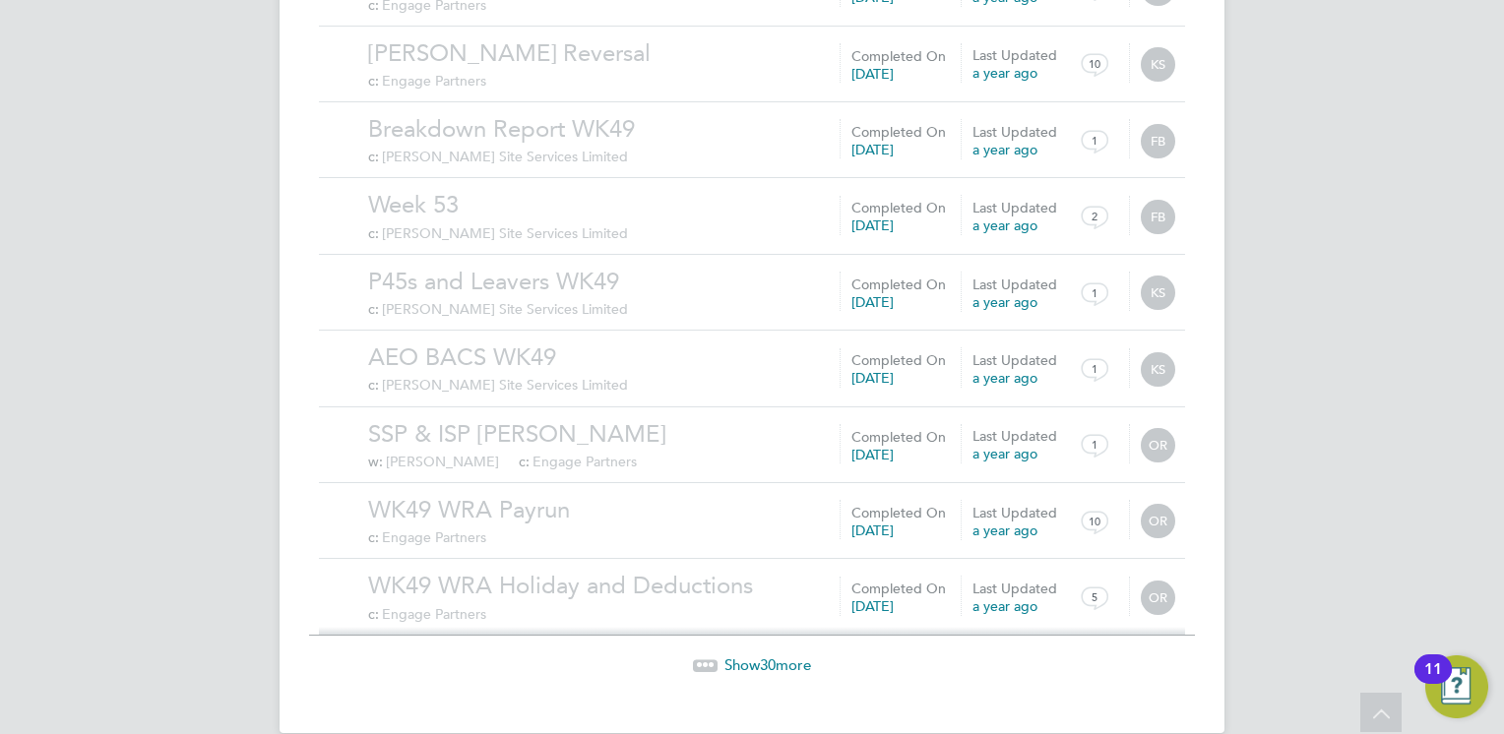
click at [774, 656] on span "30" at bounding box center [768, 665] width 16 height 19
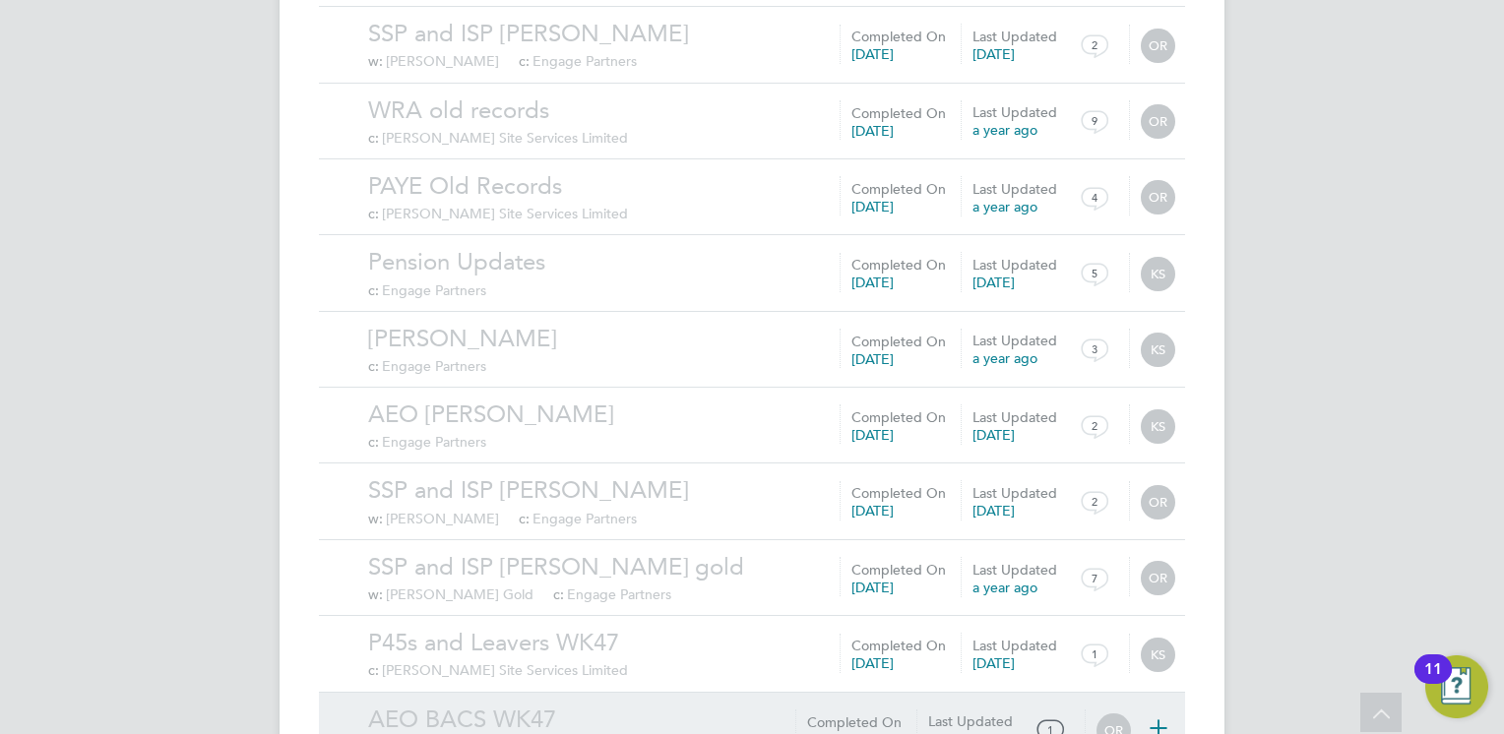
scroll to position [6672, 0]
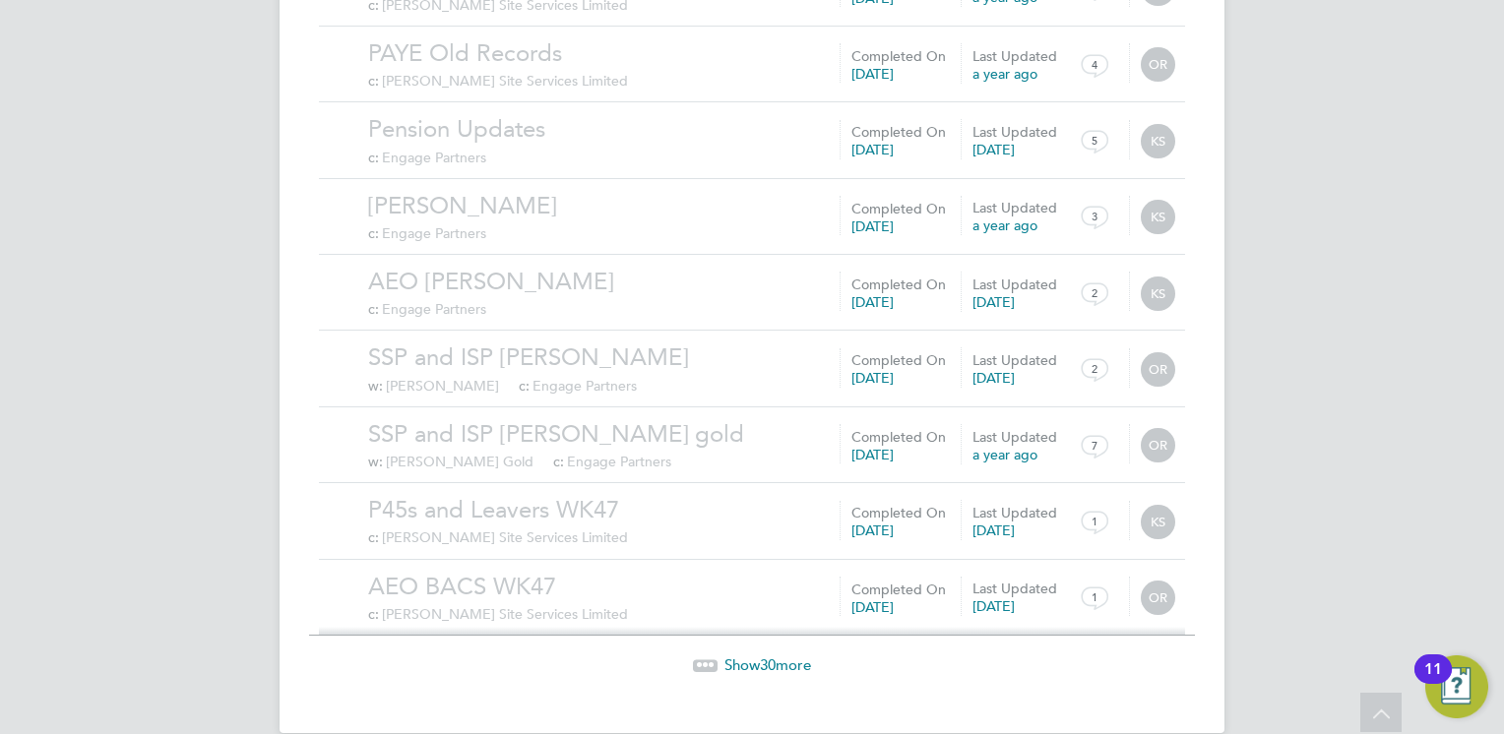
click at [798, 656] on span "Show 30 more" at bounding box center [767, 665] width 87 height 19
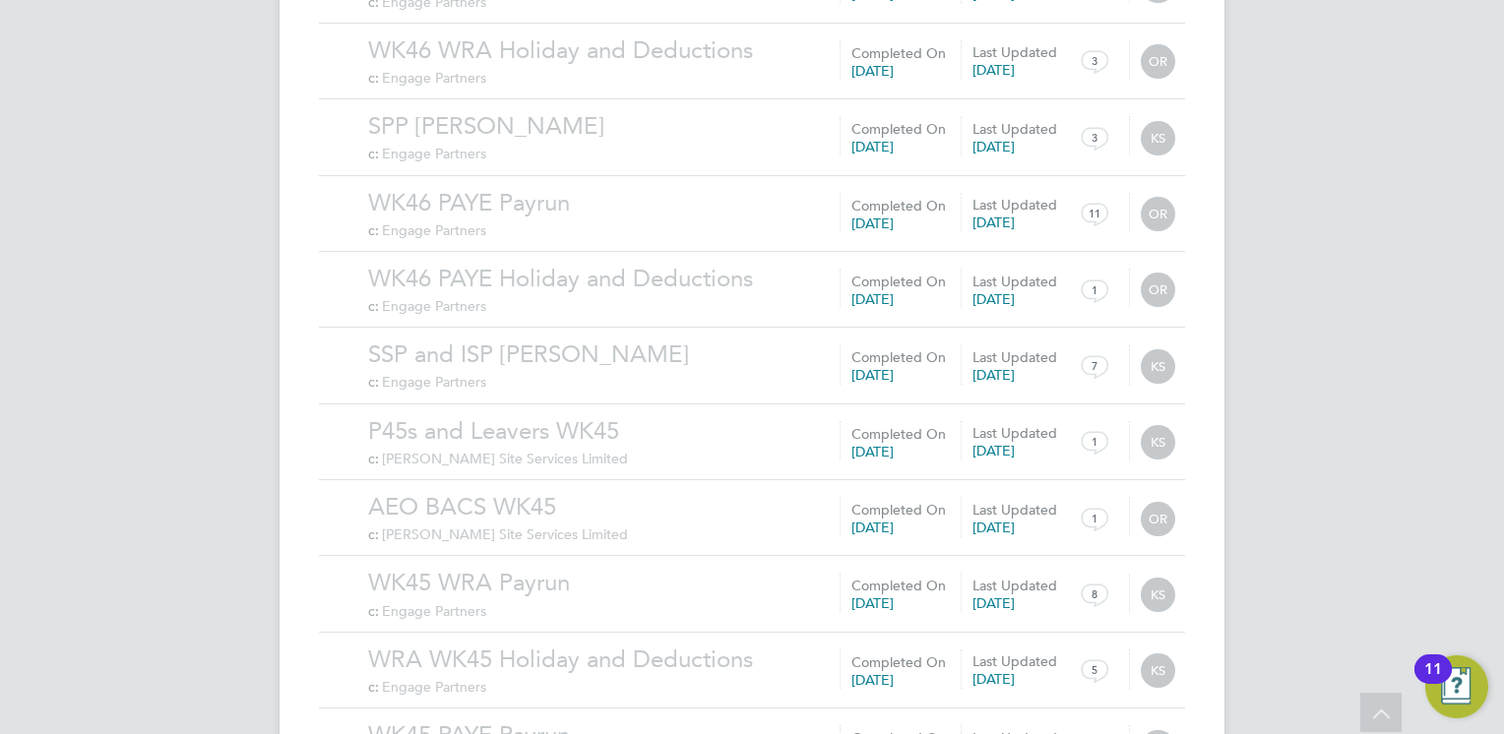
scroll to position [8958, 0]
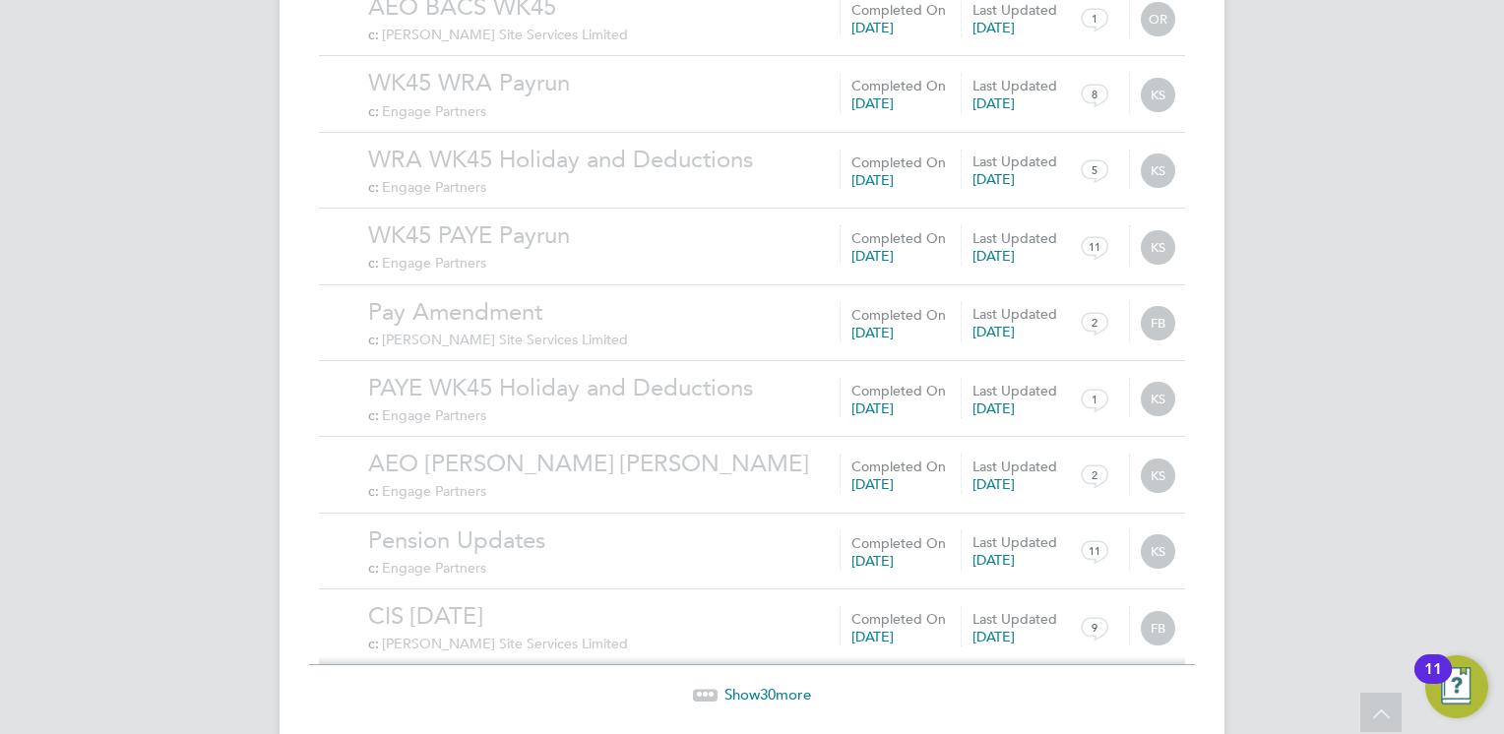
click at [775, 685] on span "30" at bounding box center [768, 694] width 16 height 19
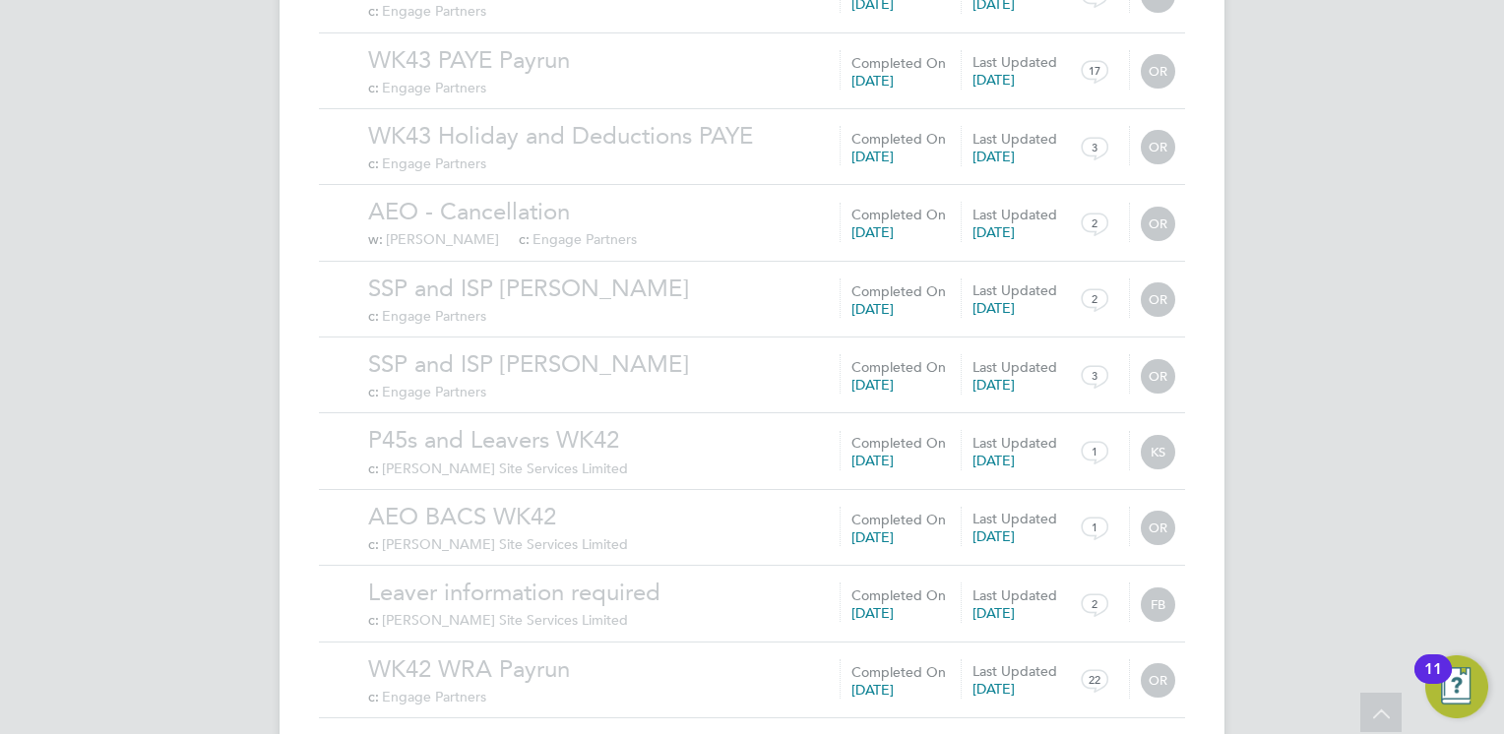
scroll to position [11242, 0]
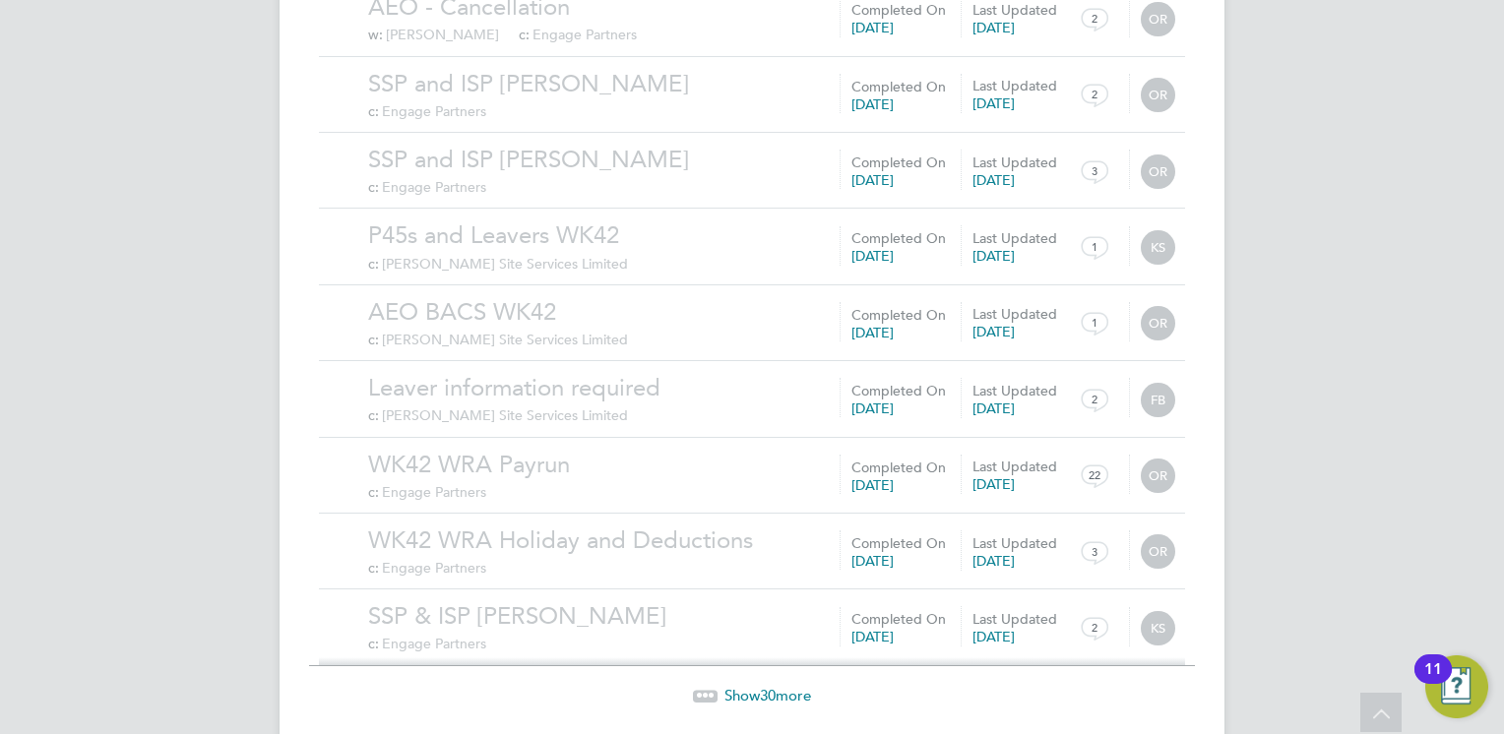
click at [765, 686] on span "30" at bounding box center [768, 695] width 16 height 19
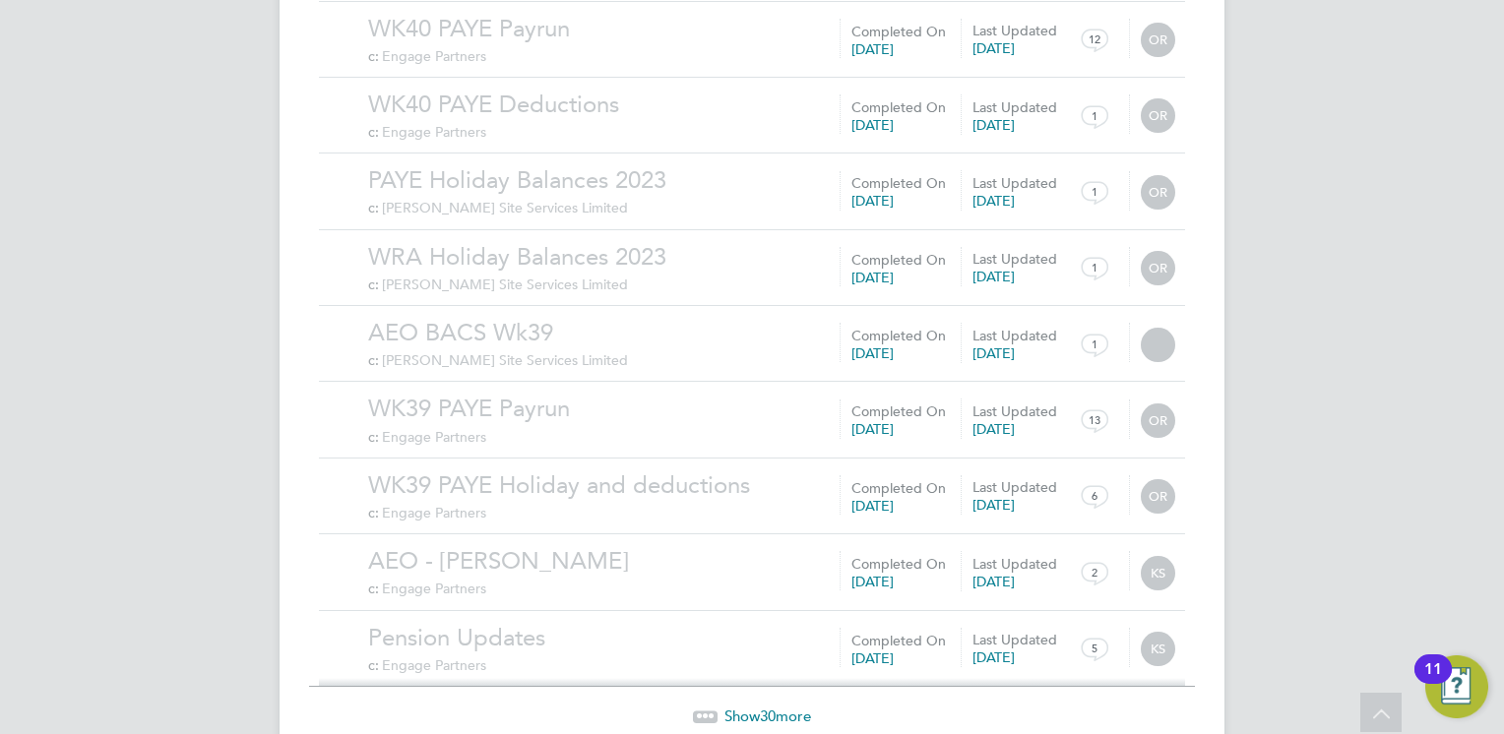
scroll to position [13527, 0]
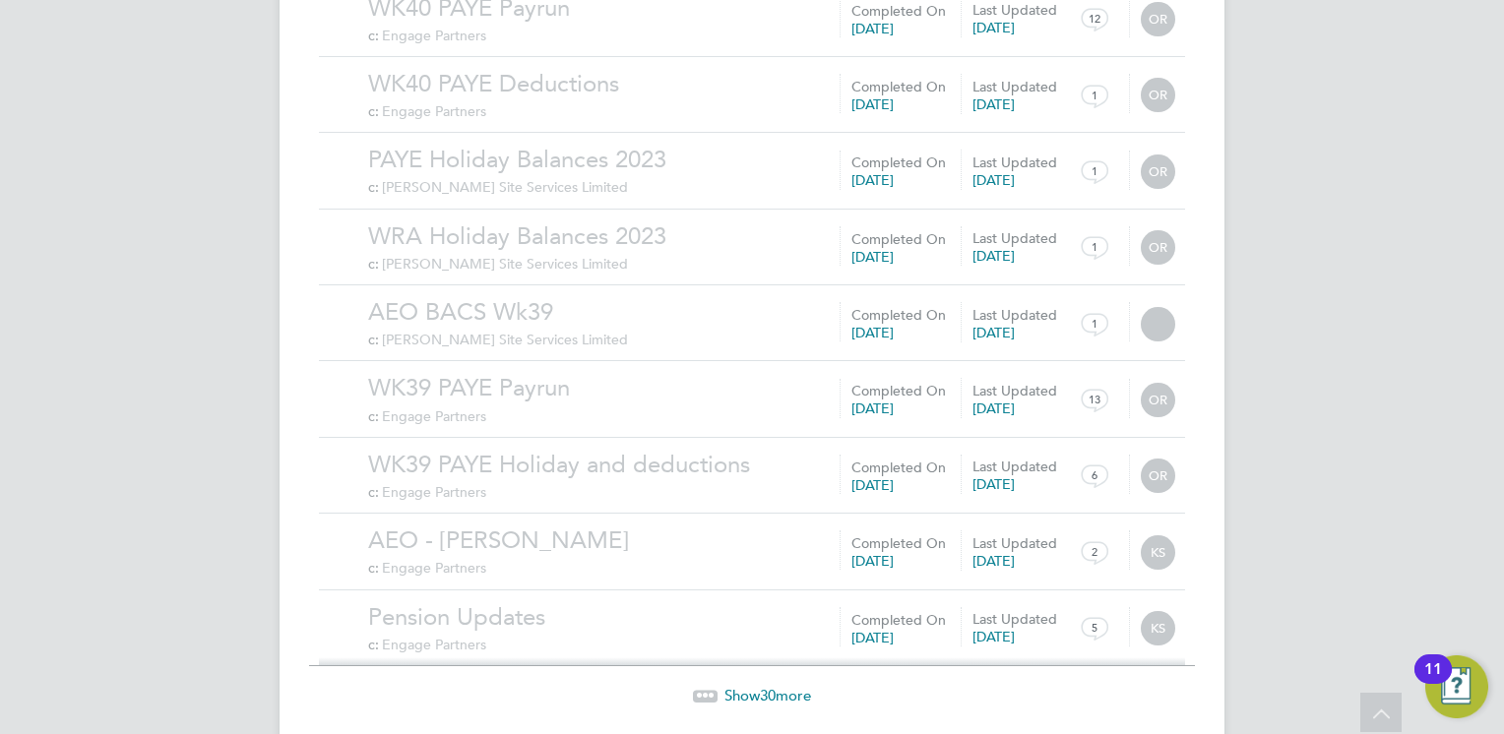
click at [782, 686] on span "Show 30 more" at bounding box center [767, 695] width 87 height 19
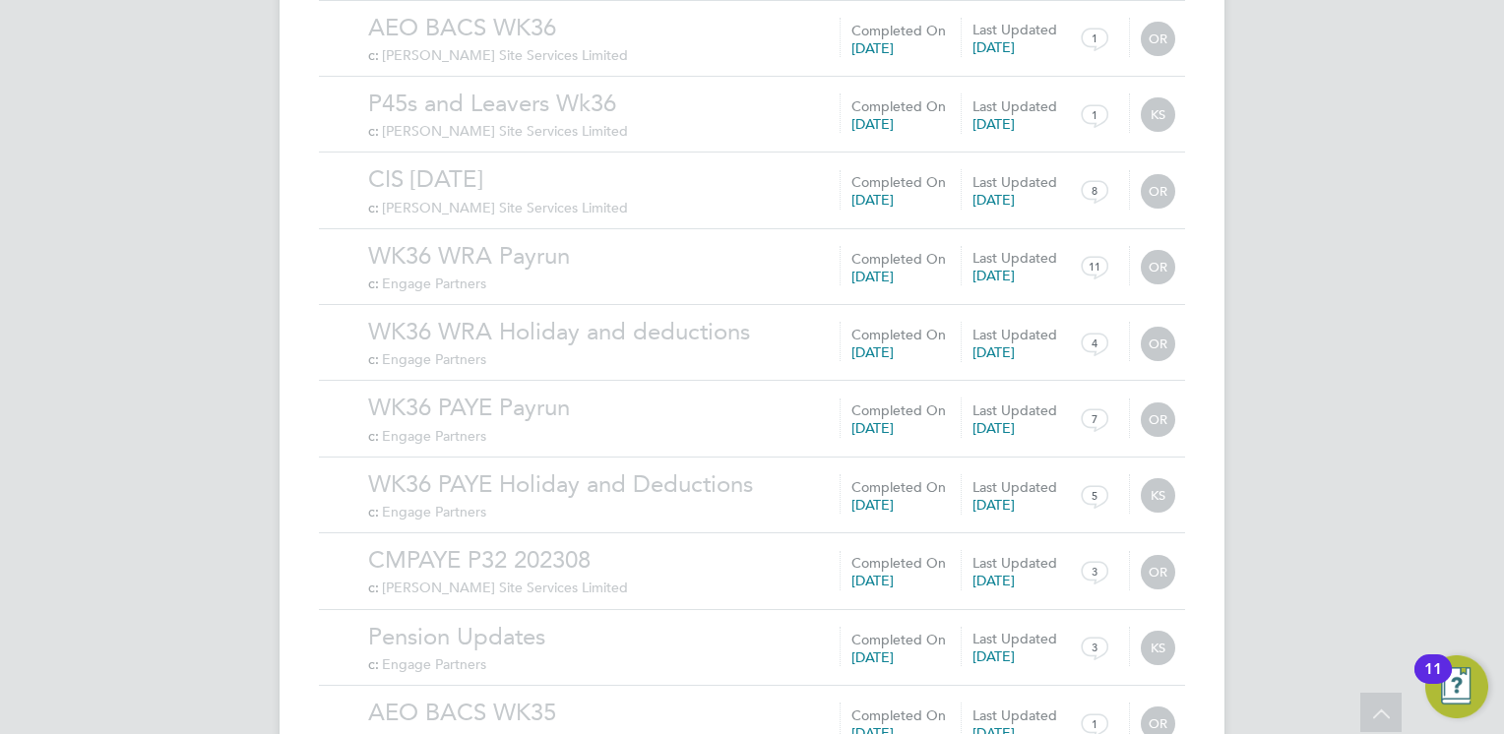
scroll to position [15811, 0]
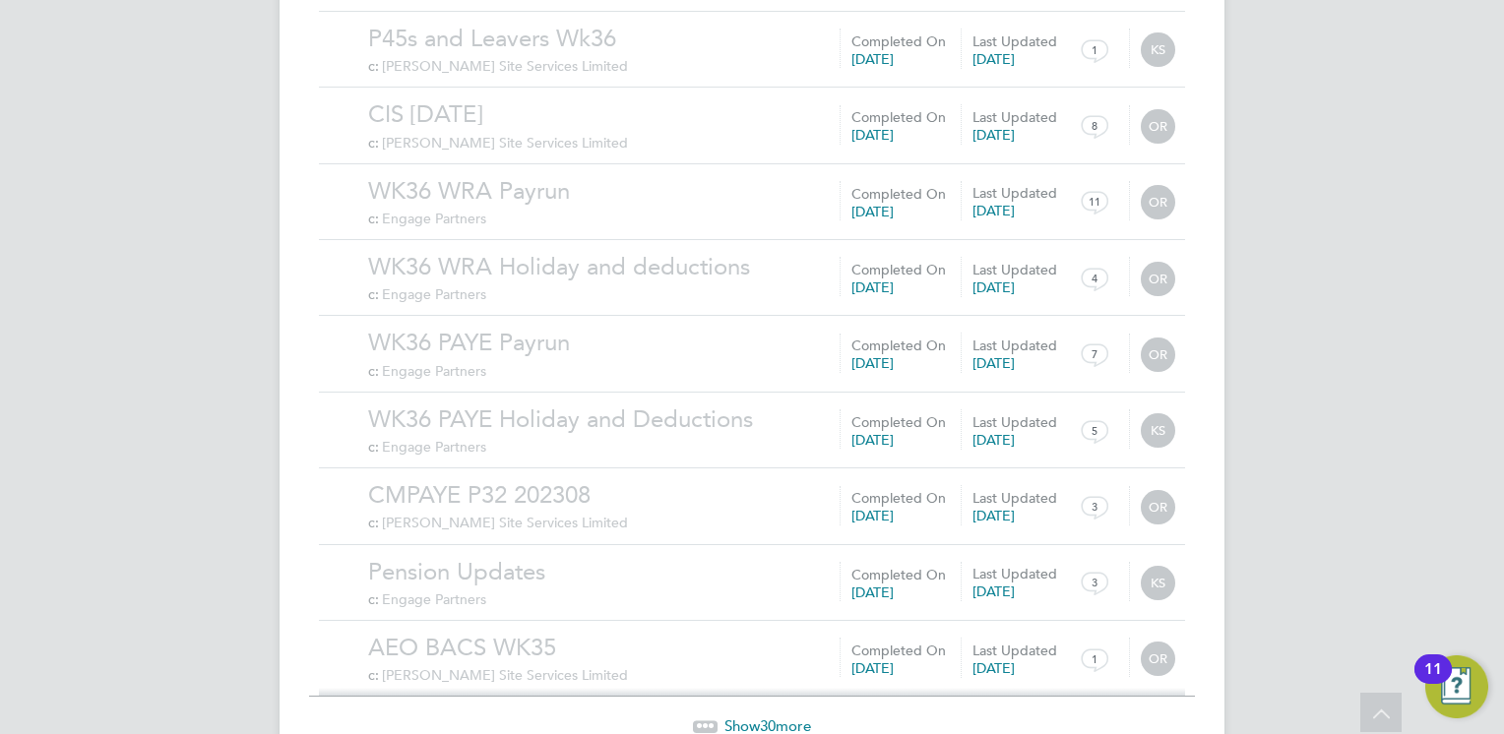
click at [784, 717] on span "Show 30 more" at bounding box center [767, 726] width 87 height 19
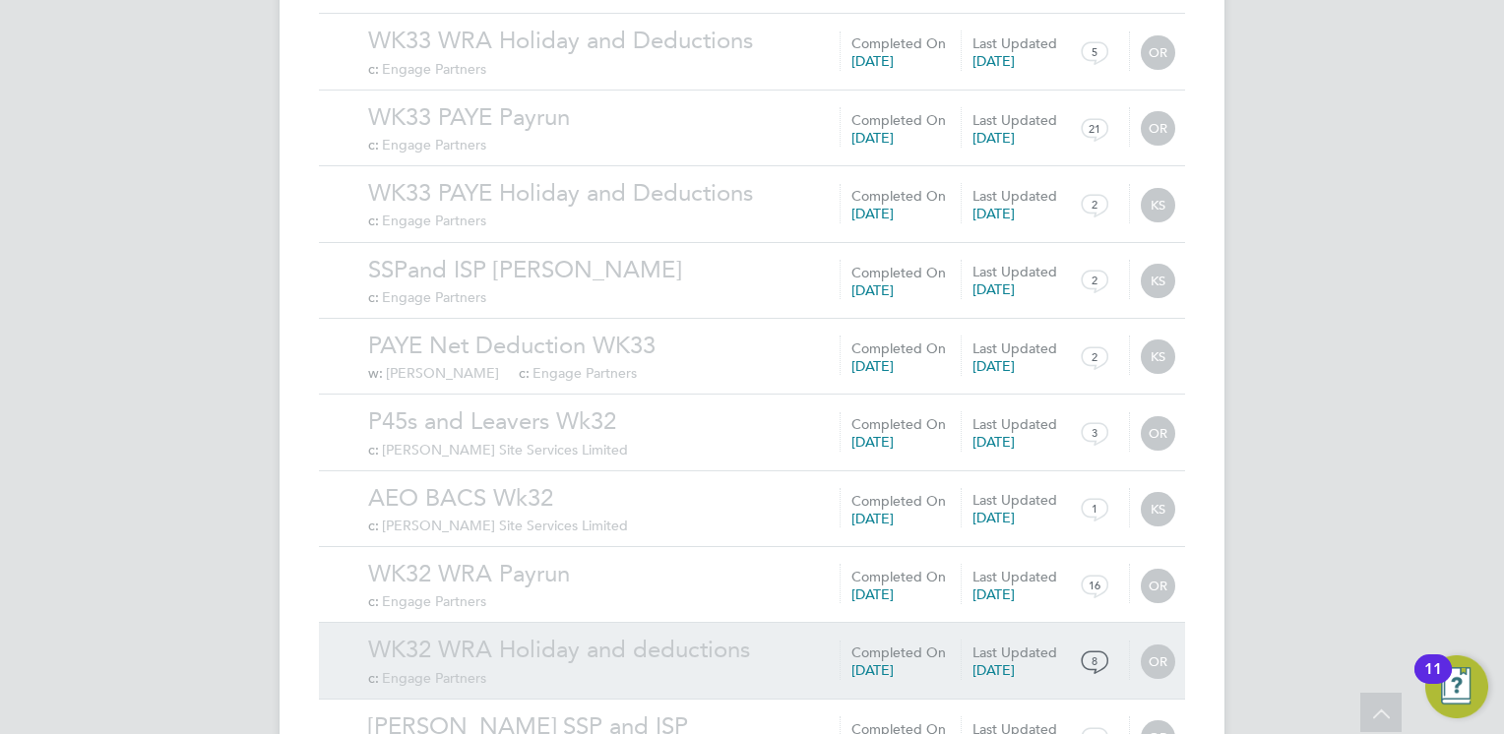
scroll to position [18097, 0]
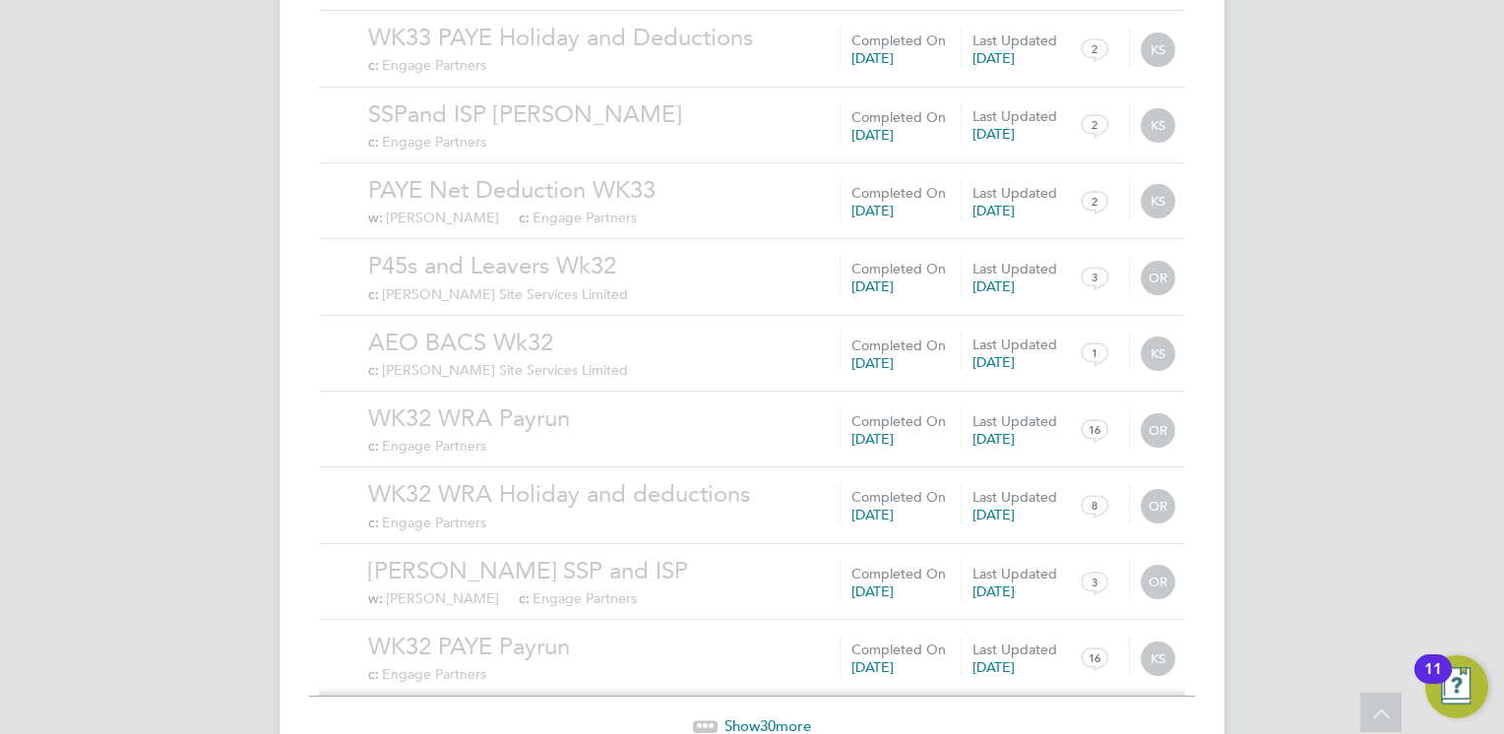
click at [786, 717] on span "Show 30 more" at bounding box center [767, 726] width 87 height 19
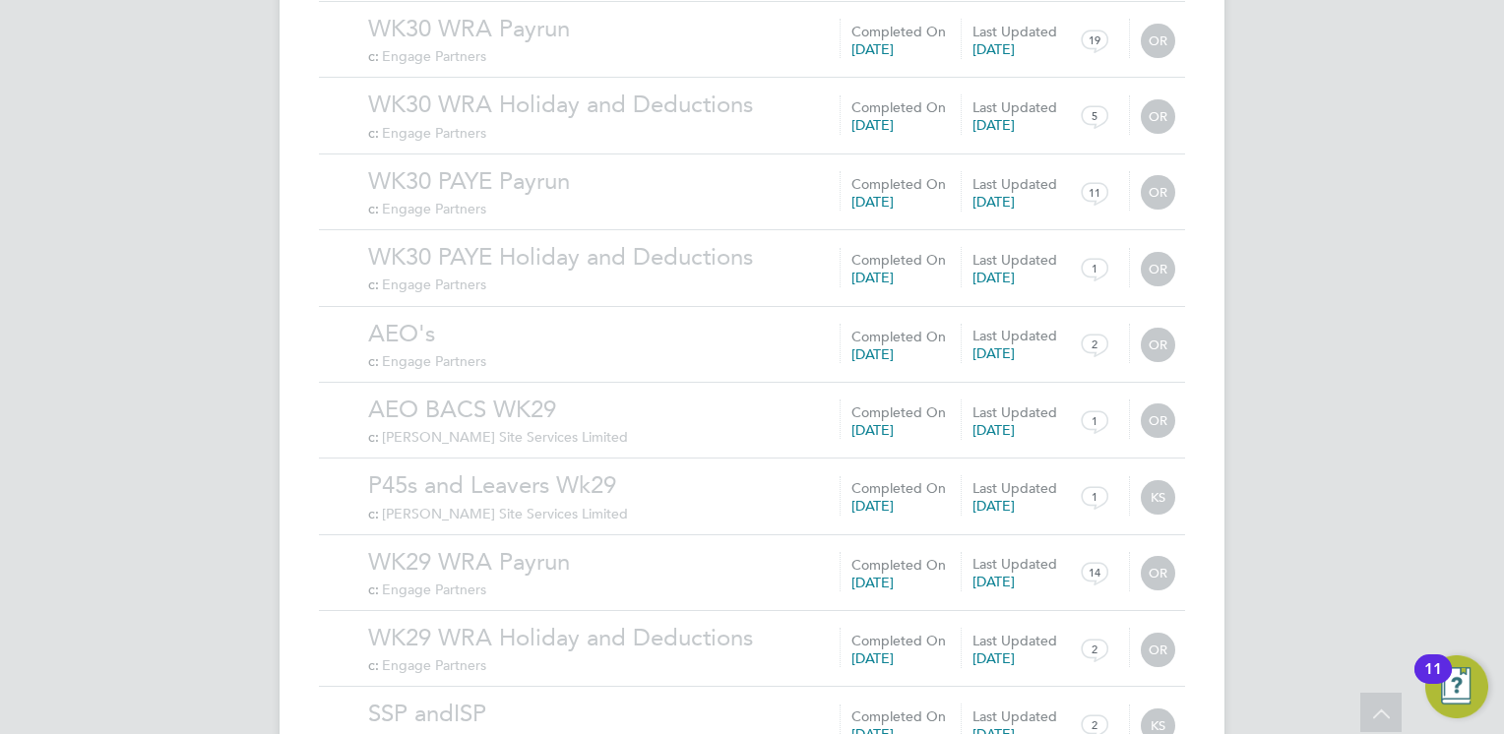
scroll to position [20381, 0]
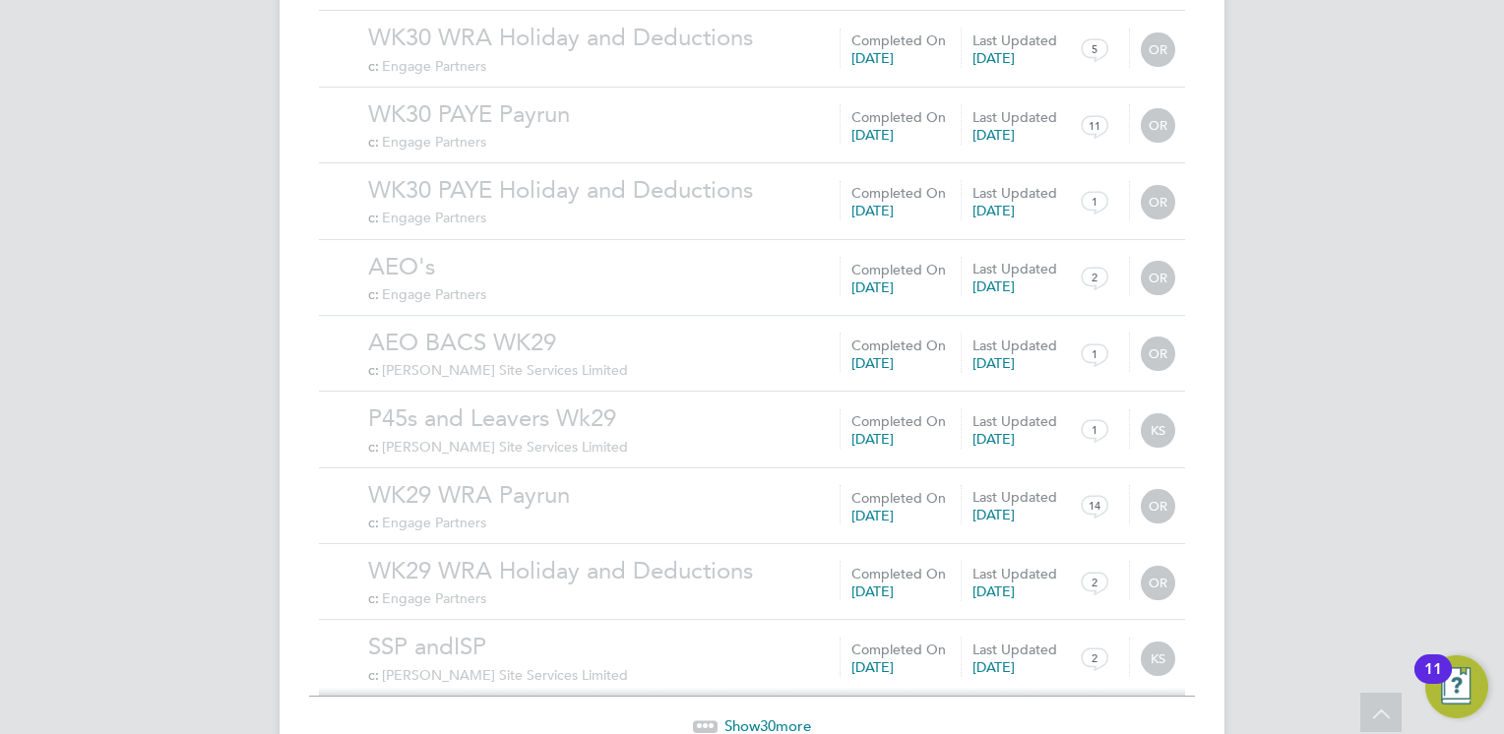
click at [783, 717] on span "Show 30 more" at bounding box center [767, 726] width 87 height 19
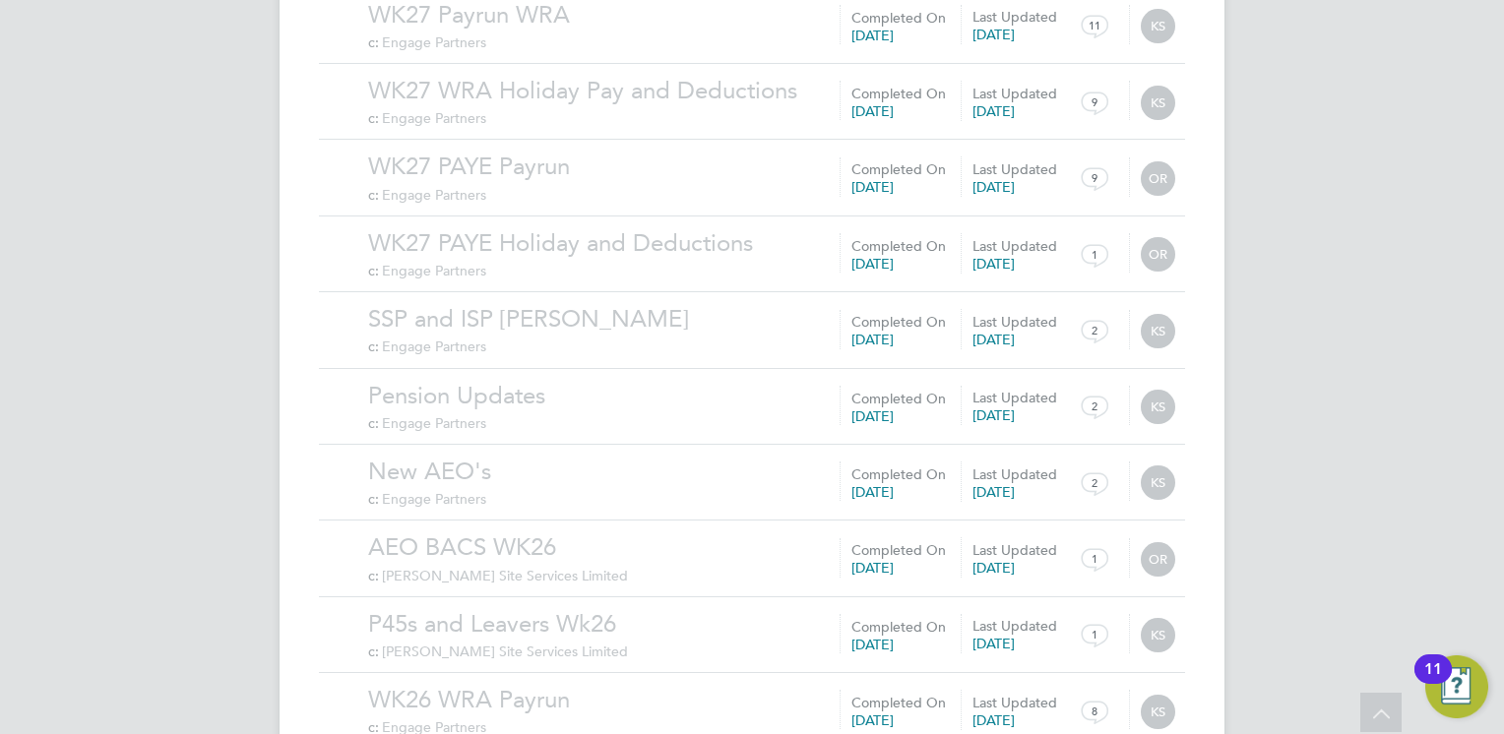
scroll to position [22666, 0]
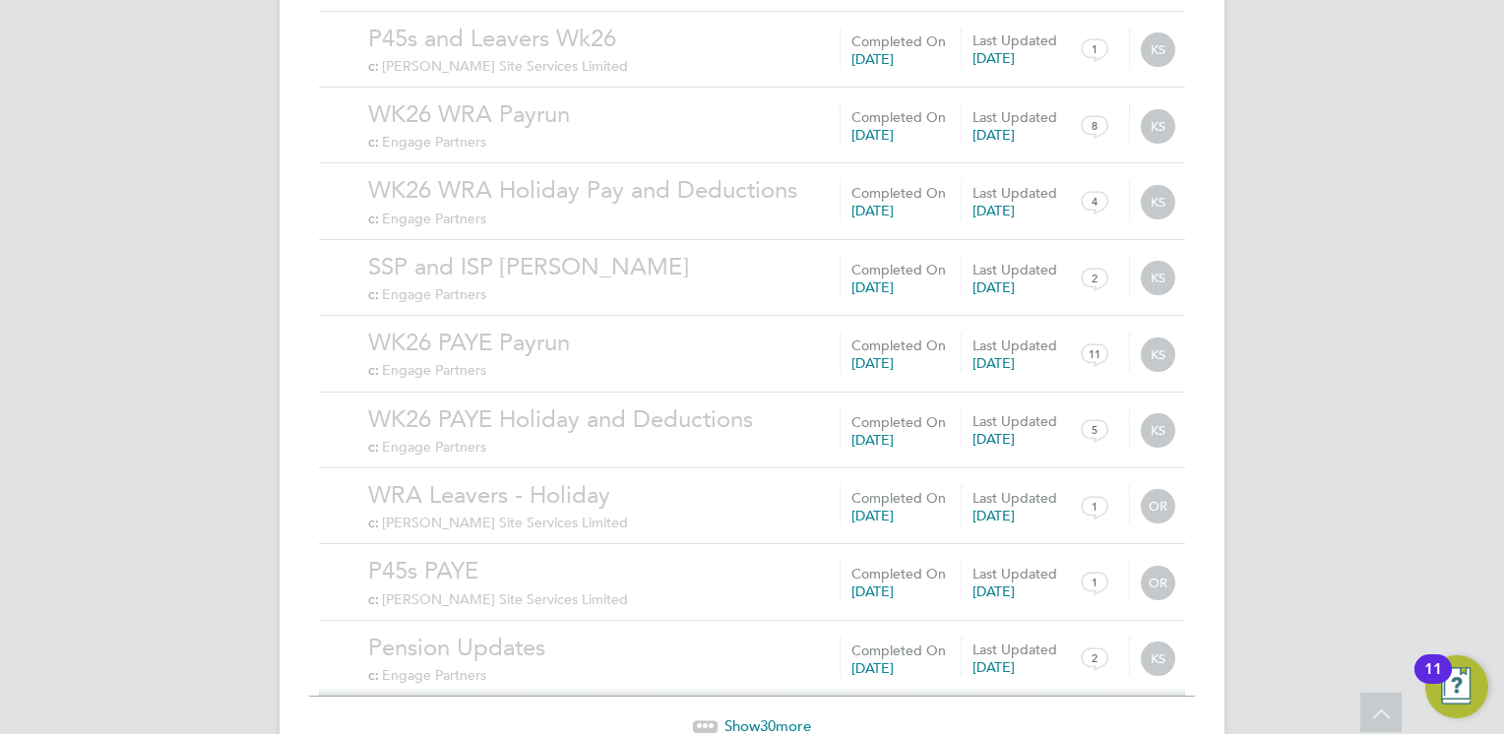
click at [788, 688] on div "Show 30 more" at bounding box center [752, 712] width 886 height 48
click at [792, 717] on span "Show 30 more" at bounding box center [767, 726] width 87 height 19
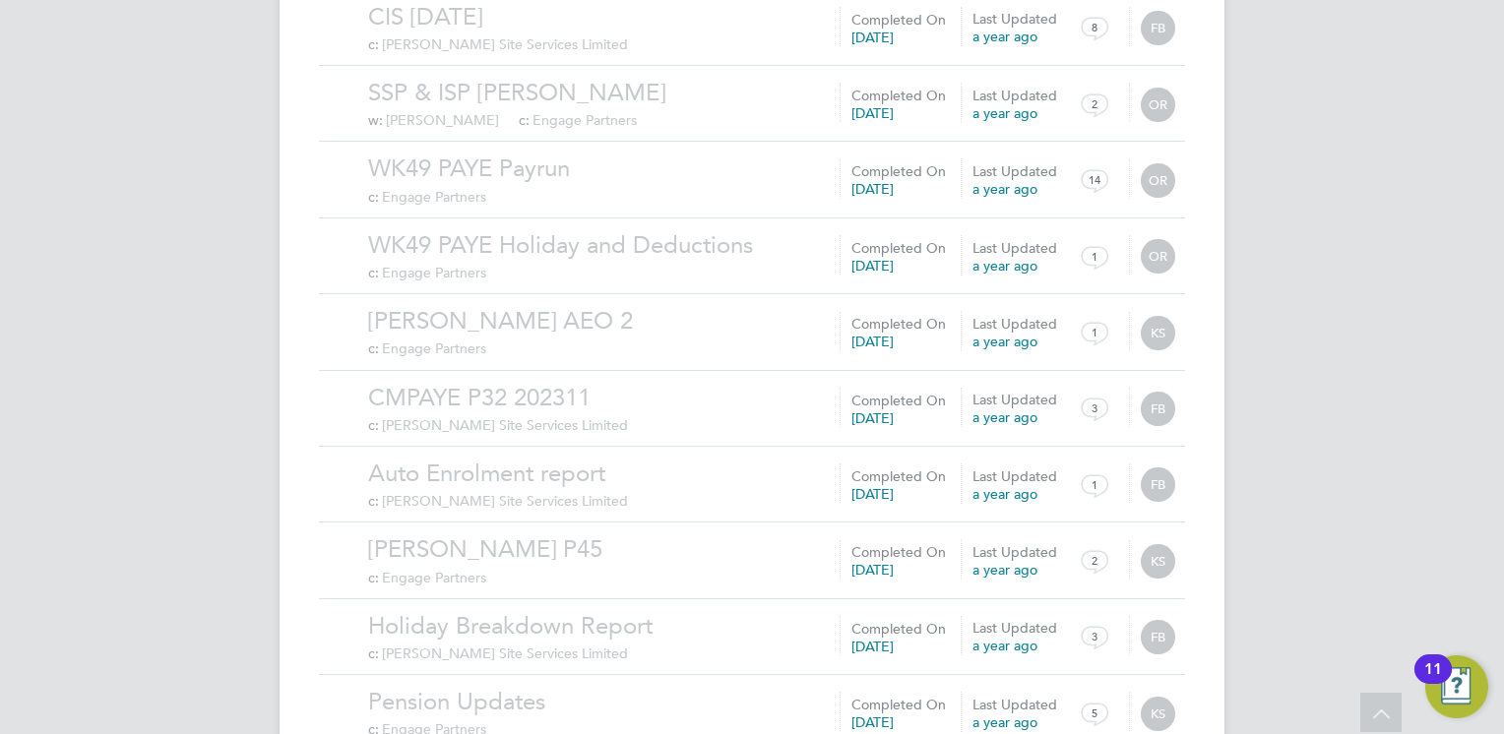
scroll to position [9223, 0]
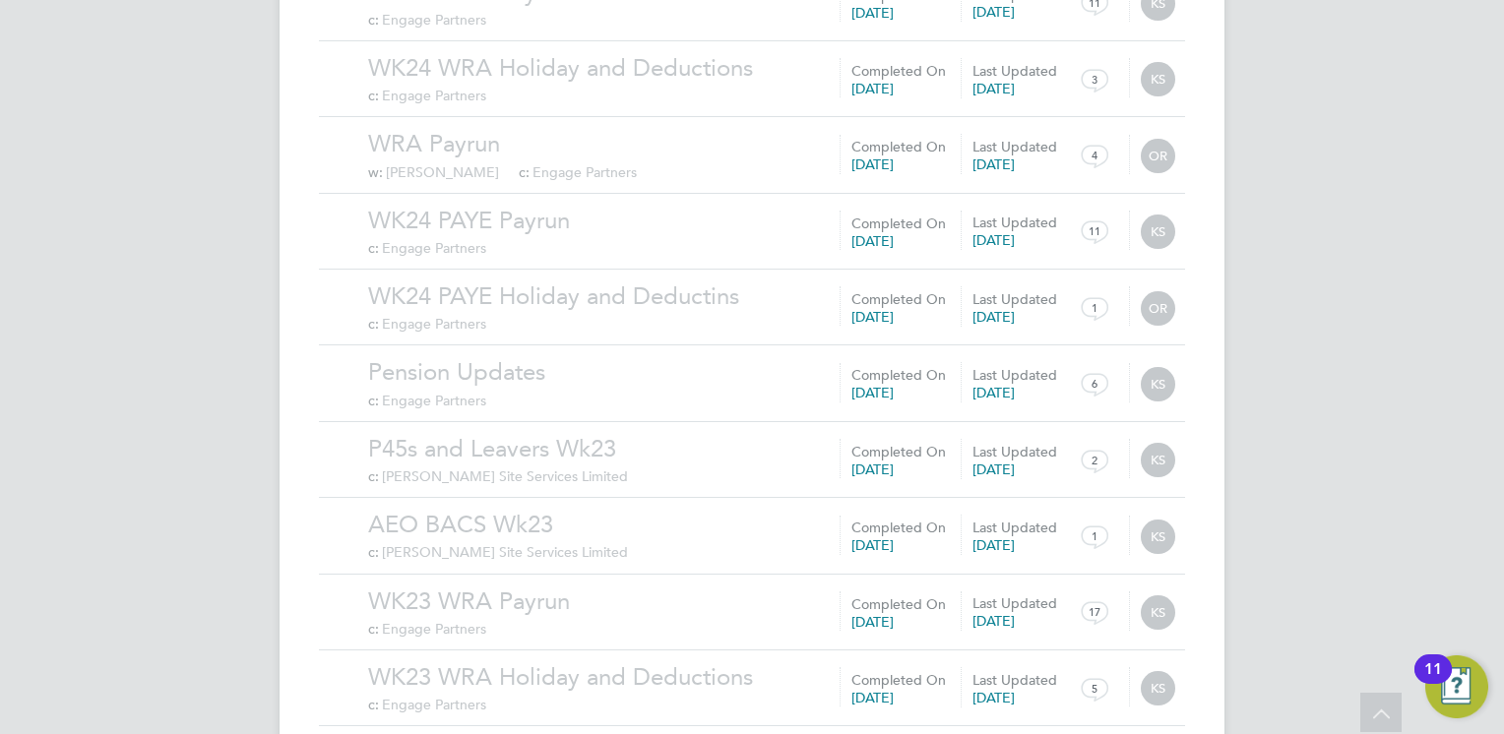
scroll to position [24950, 0]
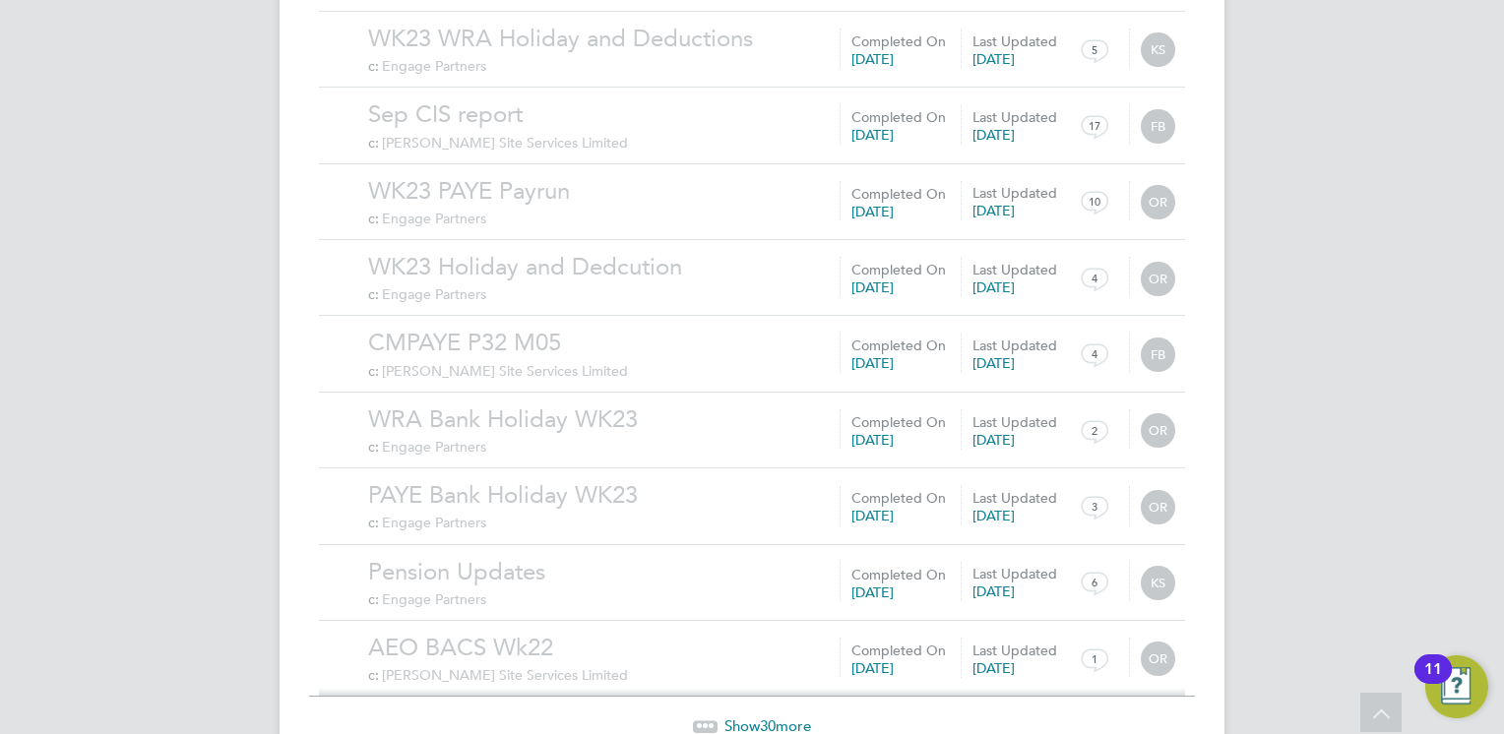
click at [748, 717] on span "Show 30 more" at bounding box center [767, 726] width 87 height 19
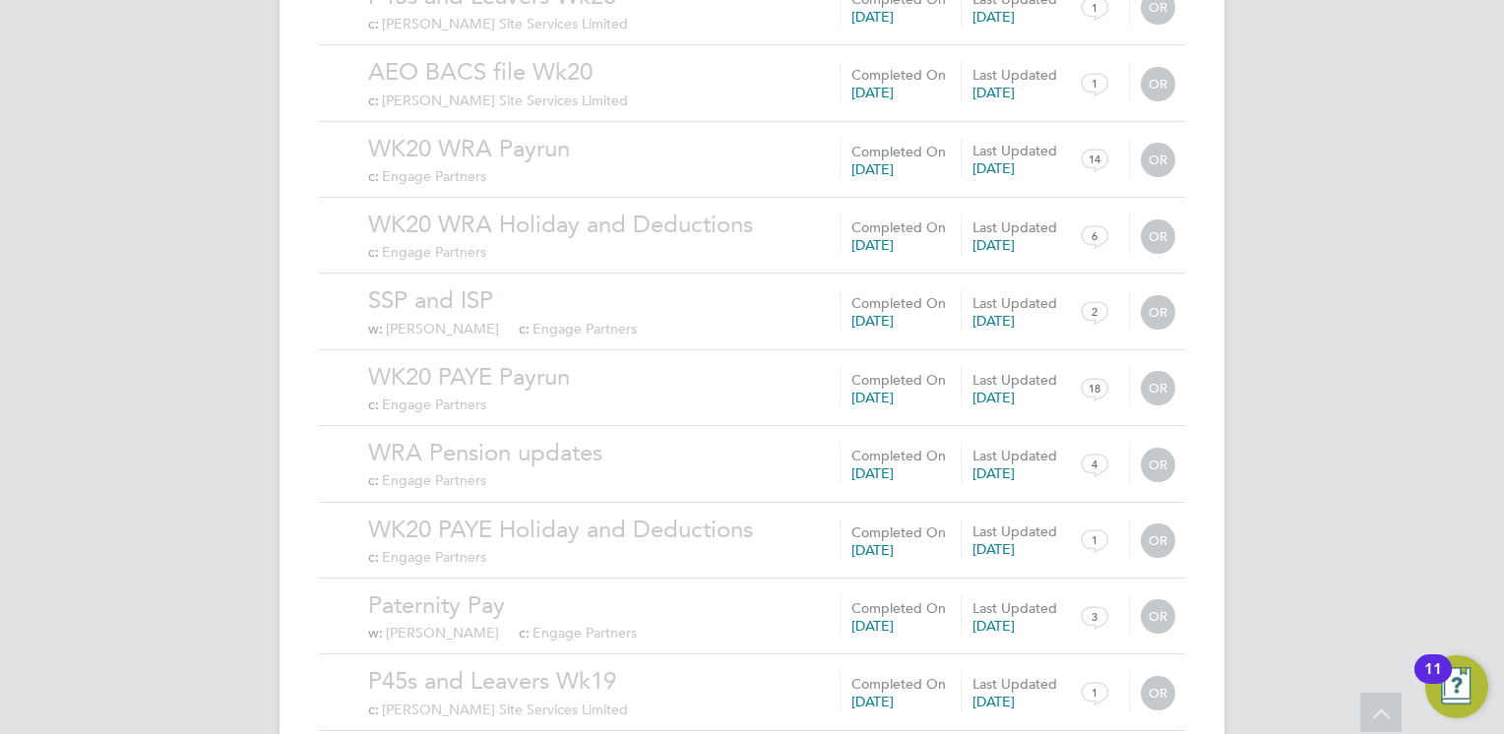
scroll to position [27236, 0]
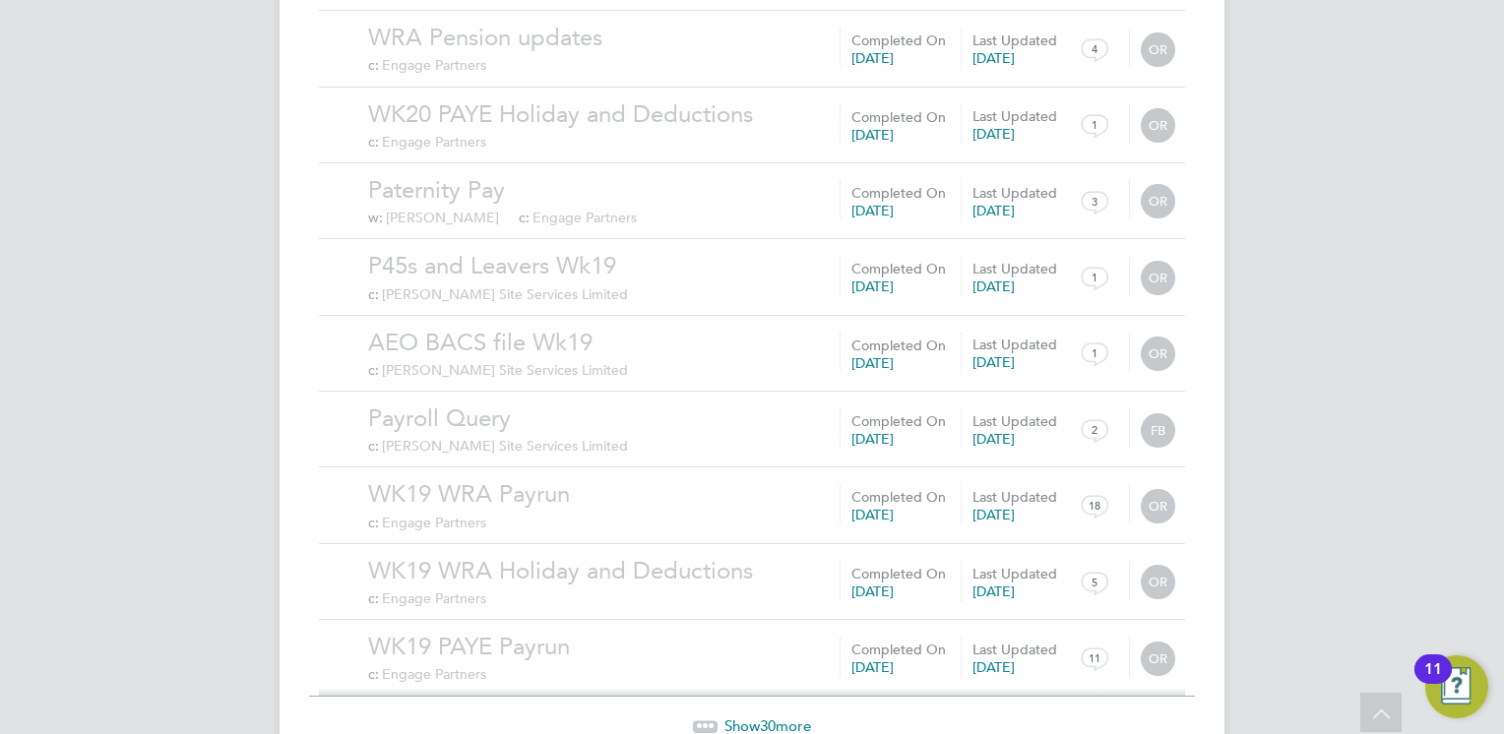
click at [746, 717] on span "Show 30 more" at bounding box center [767, 726] width 87 height 19
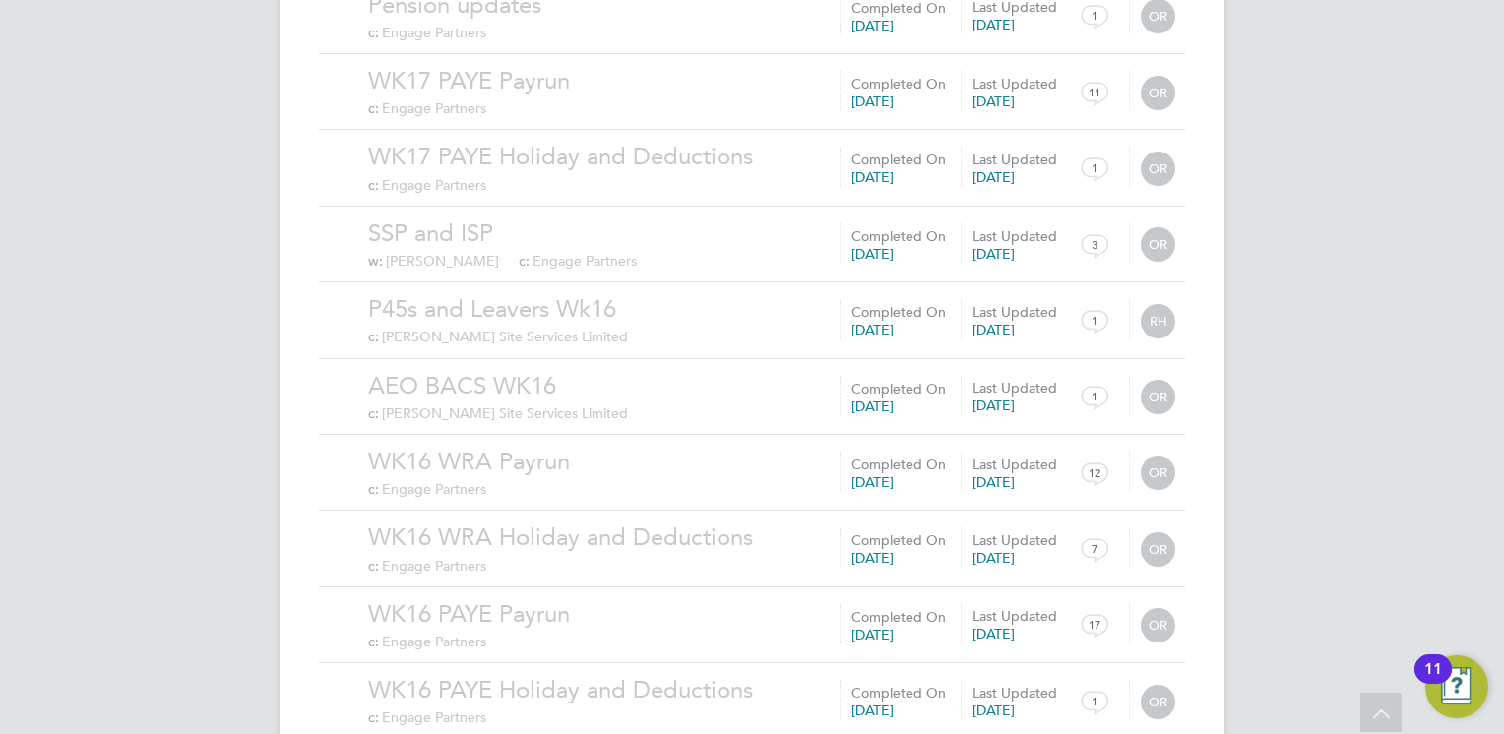
scroll to position [29520, 0]
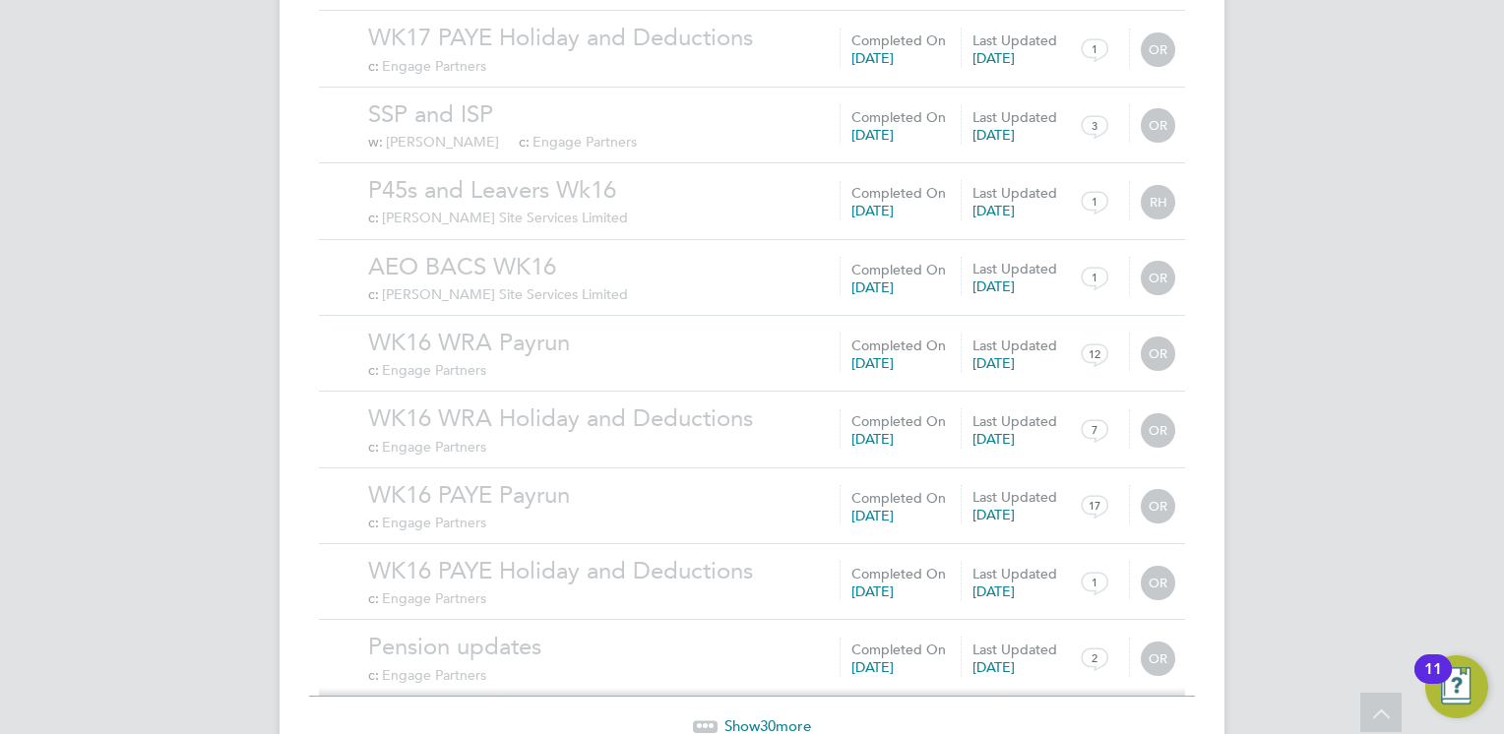
click at [760, 717] on span "30" at bounding box center [768, 726] width 16 height 19
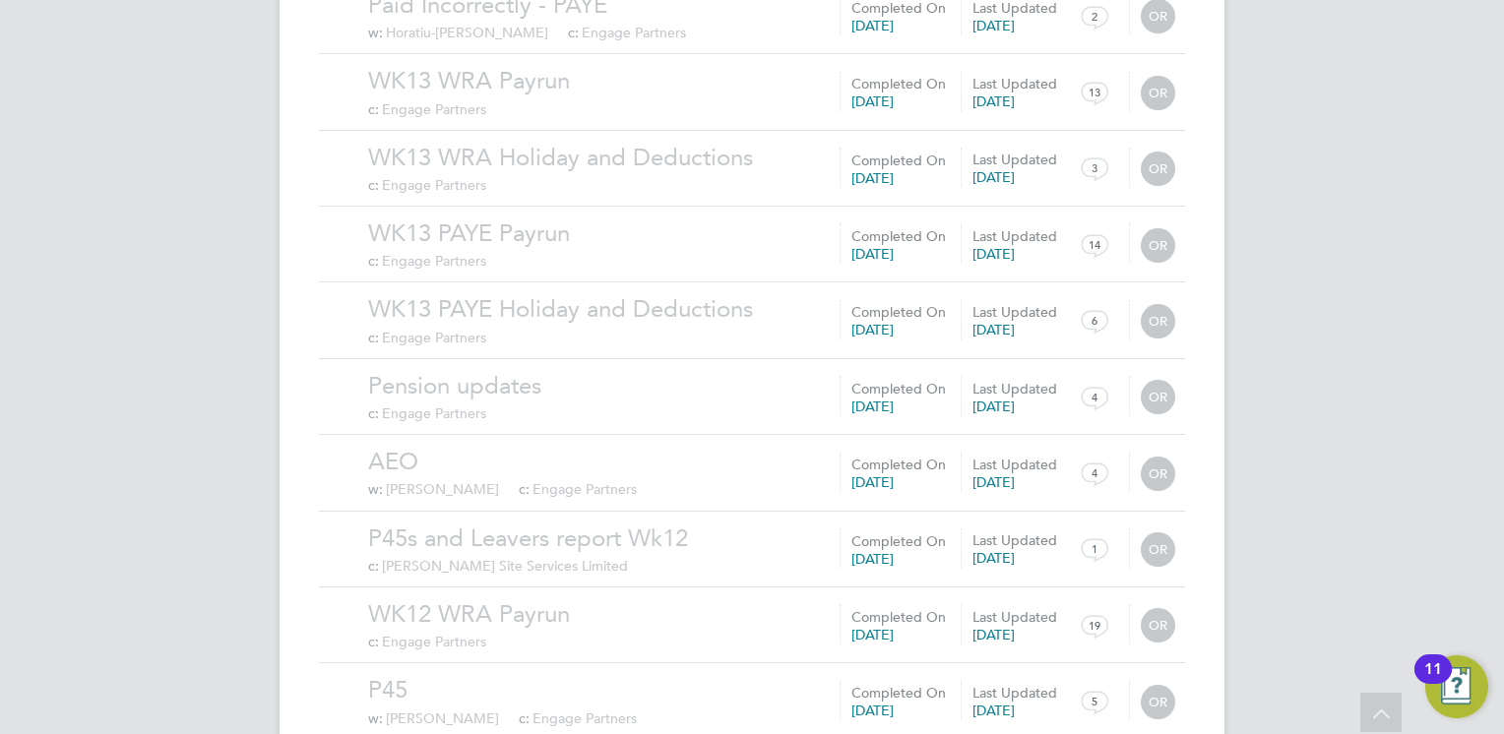
scroll to position [31805, 0]
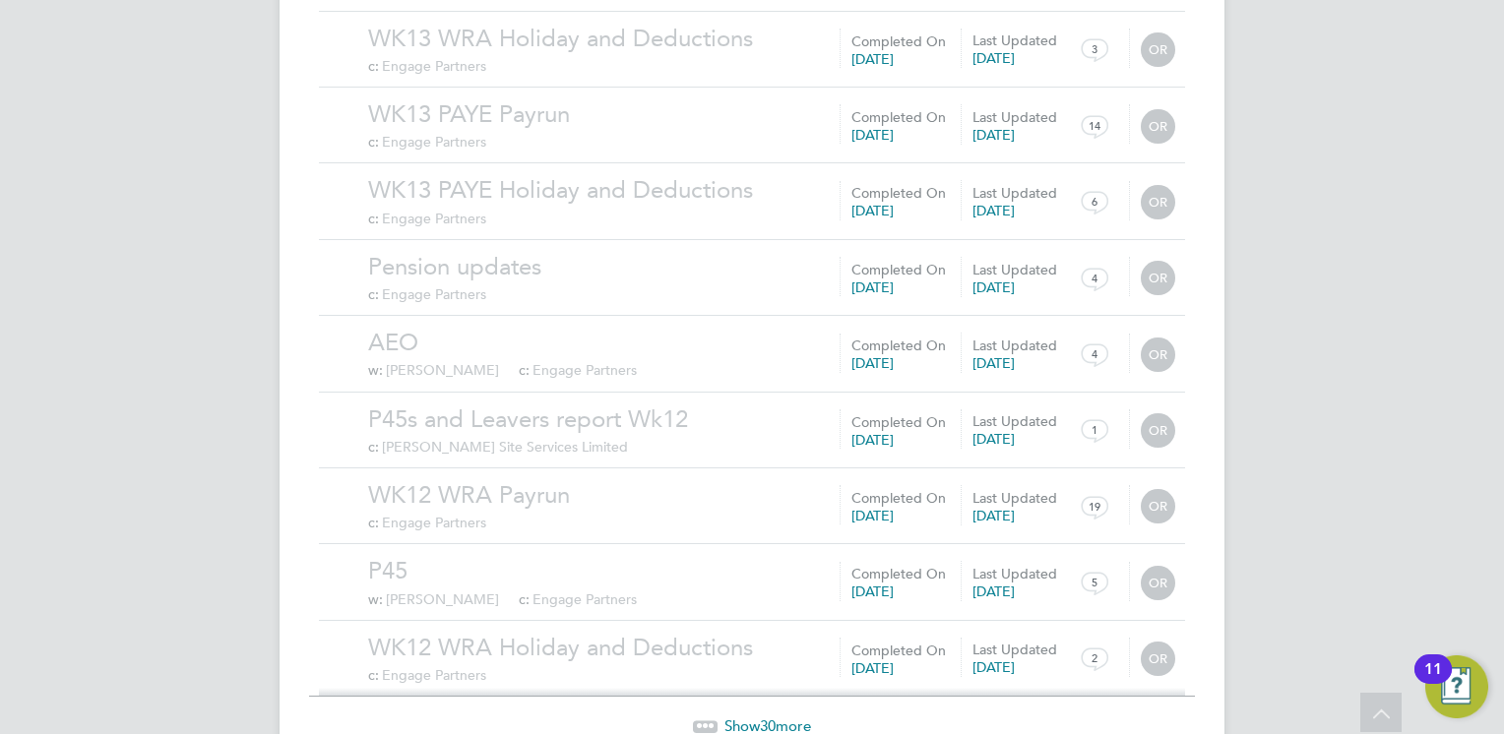
click at [760, 717] on span "30" at bounding box center [768, 726] width 16 height 19
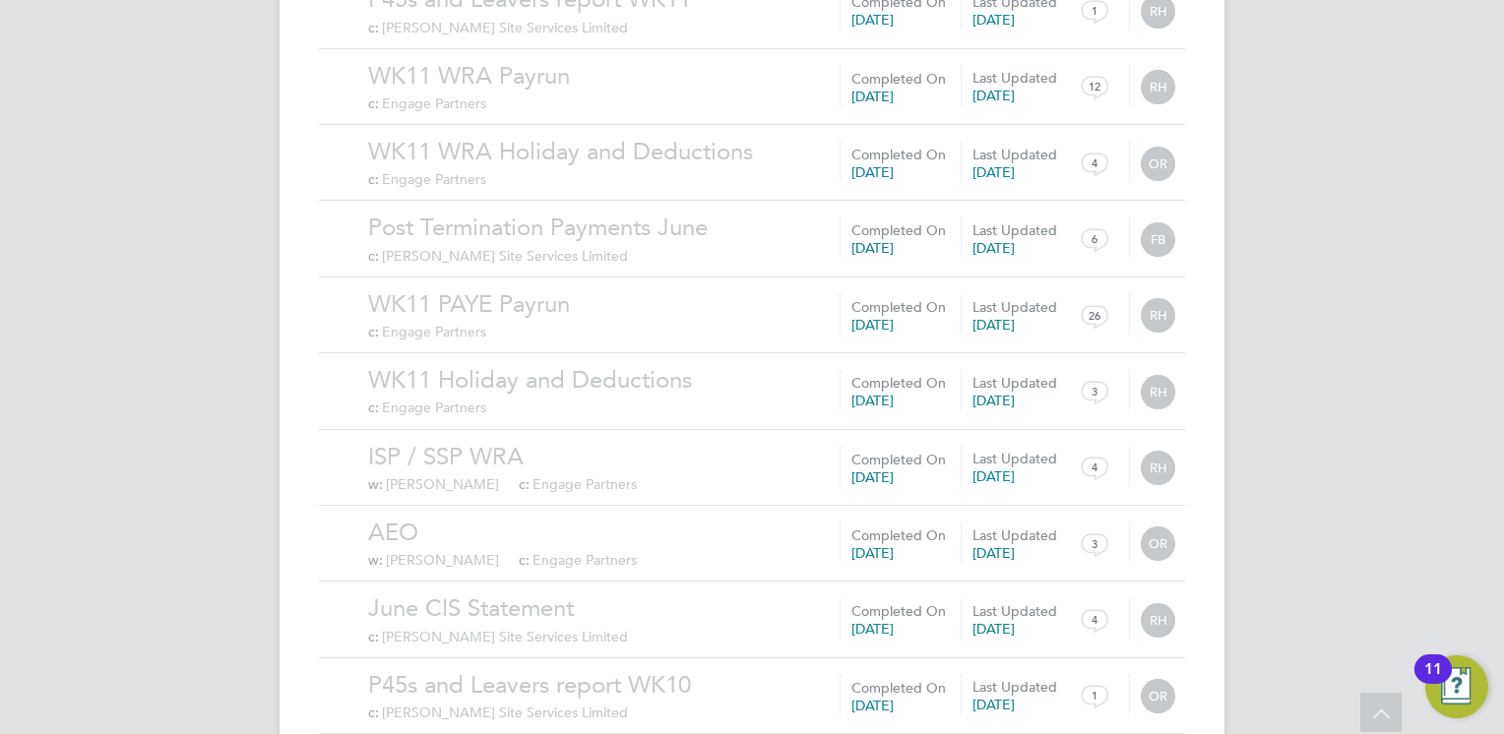
scroll to position [34089, 0]
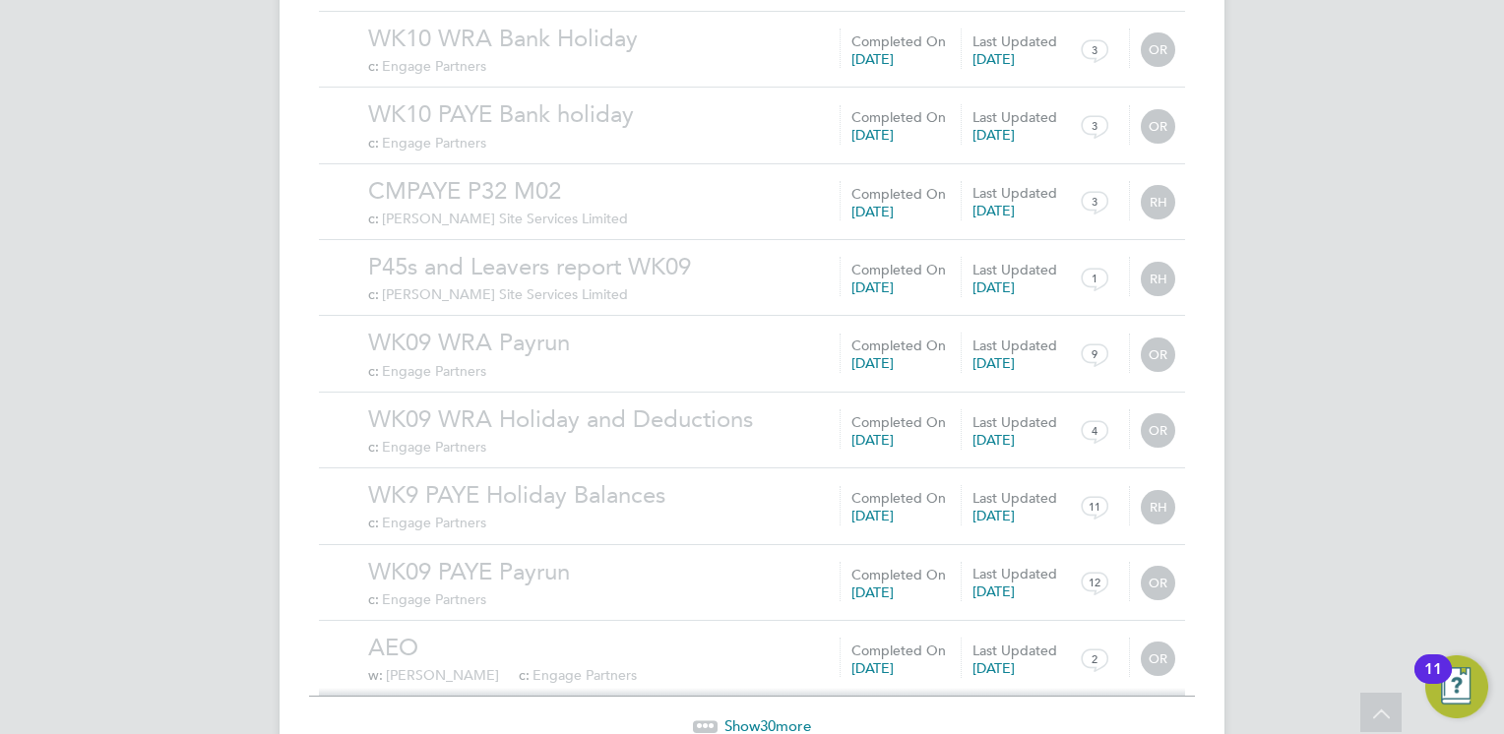
click at [756, 717] on span "Show 30 more" at bounding box center [767, 726] width 87 height 19
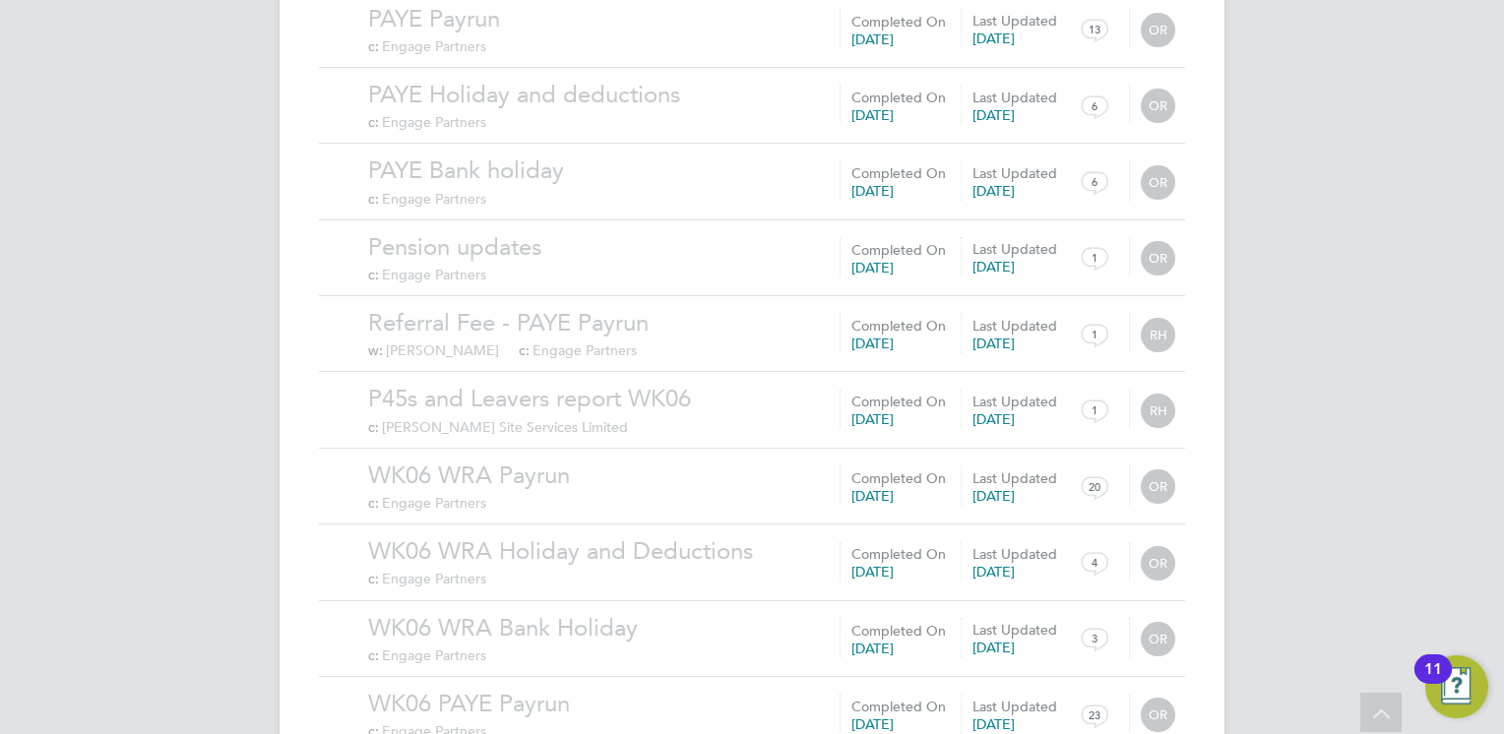
scroll to position [36375, 0]
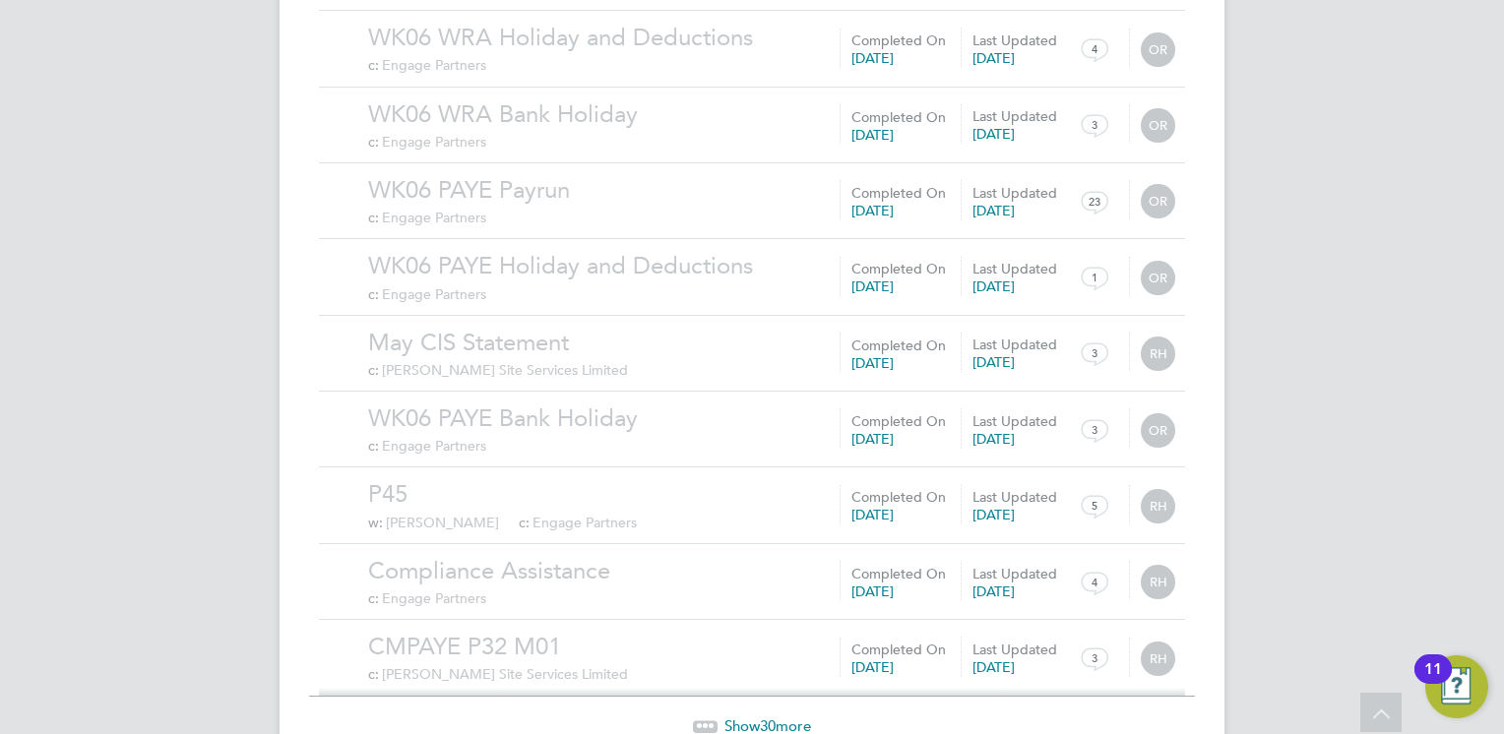
click at [760, 717] on span "30" at bounding box center [768, 726] width 16 height 19
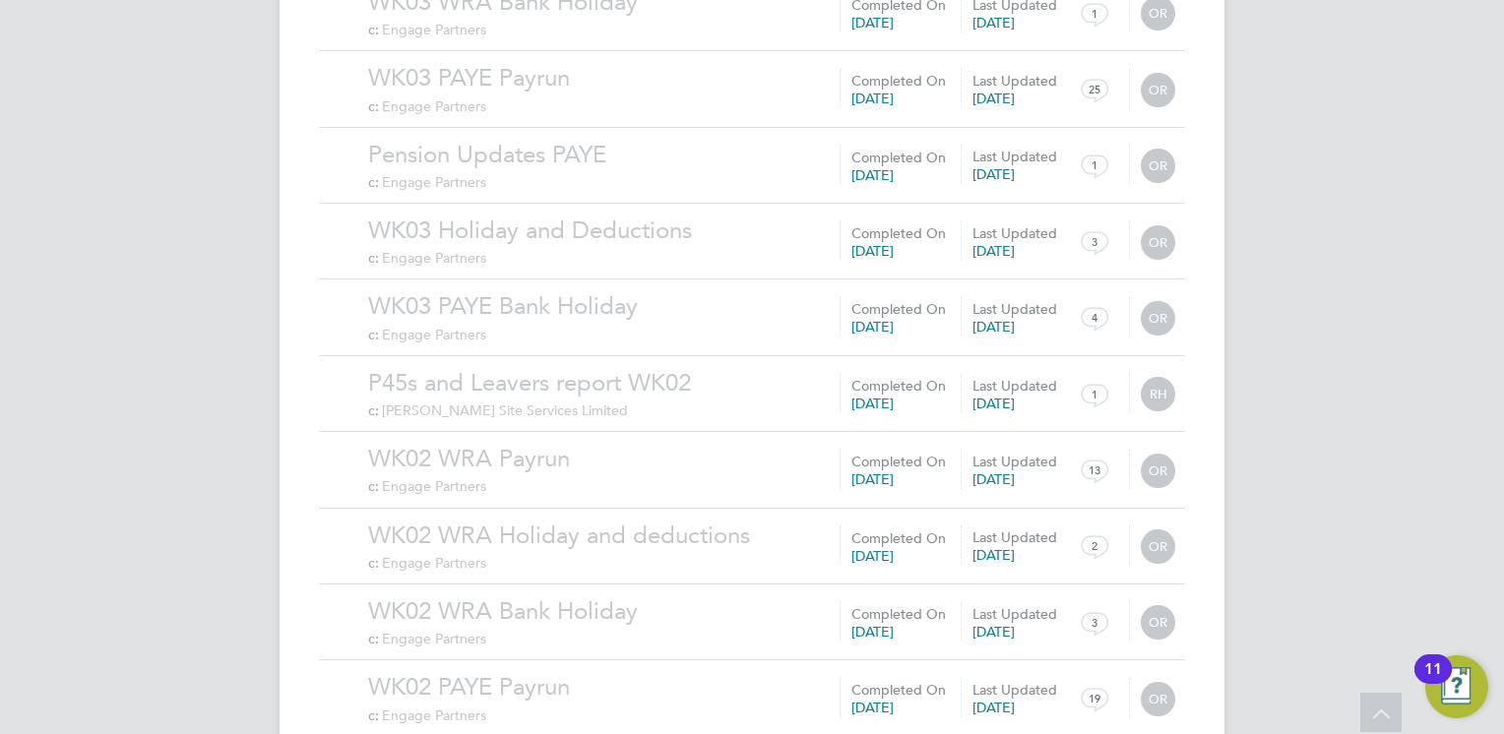
scroll to position [38659, 0]
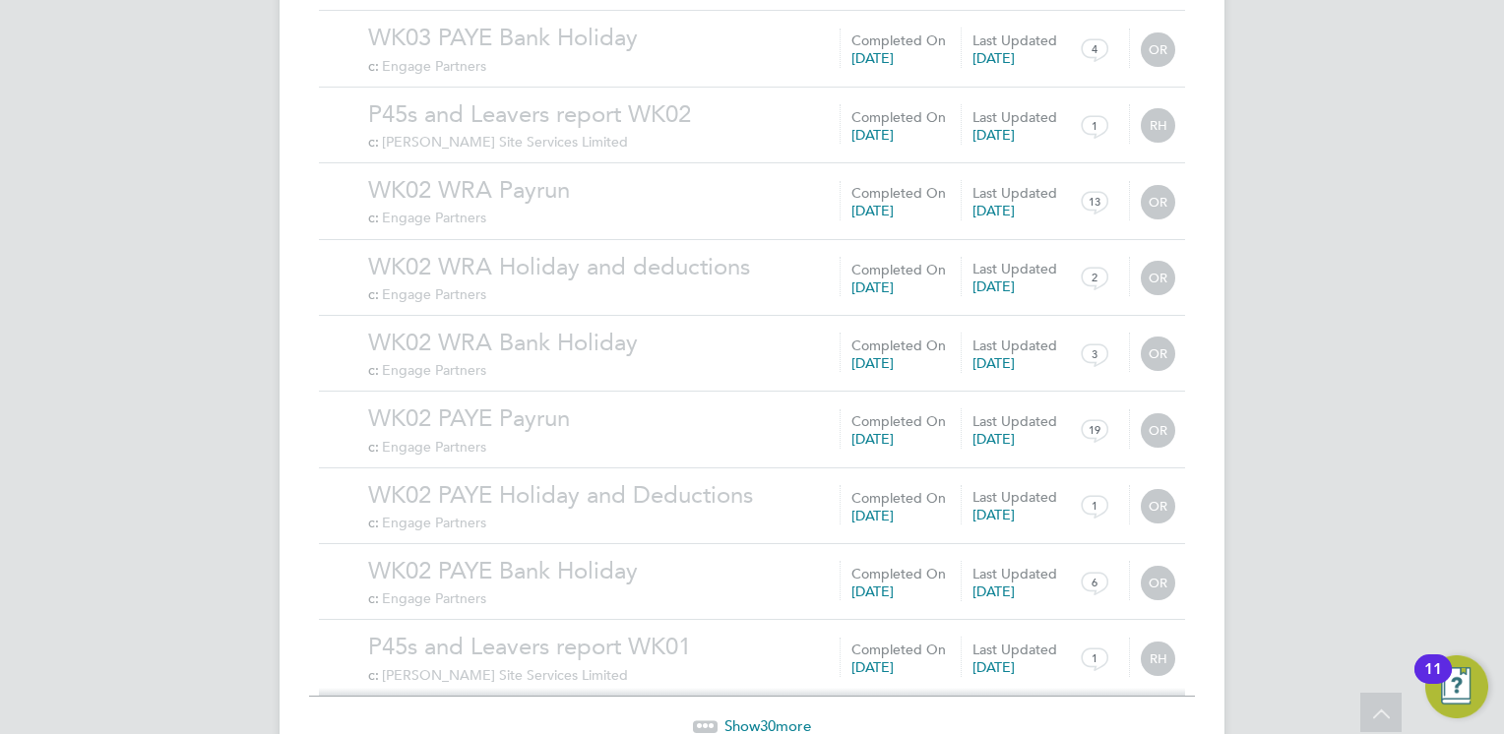
click at [778, 717] on span "Show 30 more" at bounding box center [767, 726] width 87 height 19
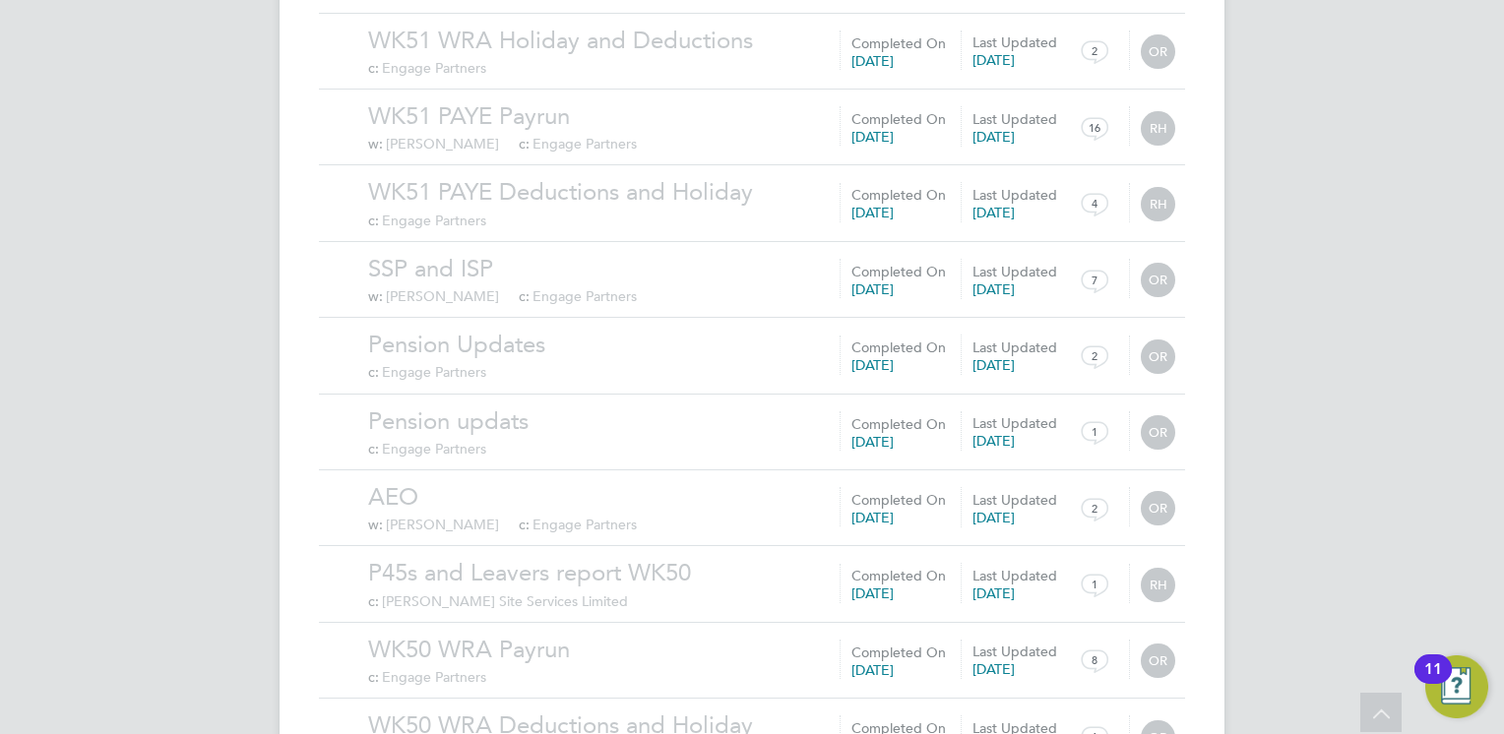
scroll to position [40944, 0]
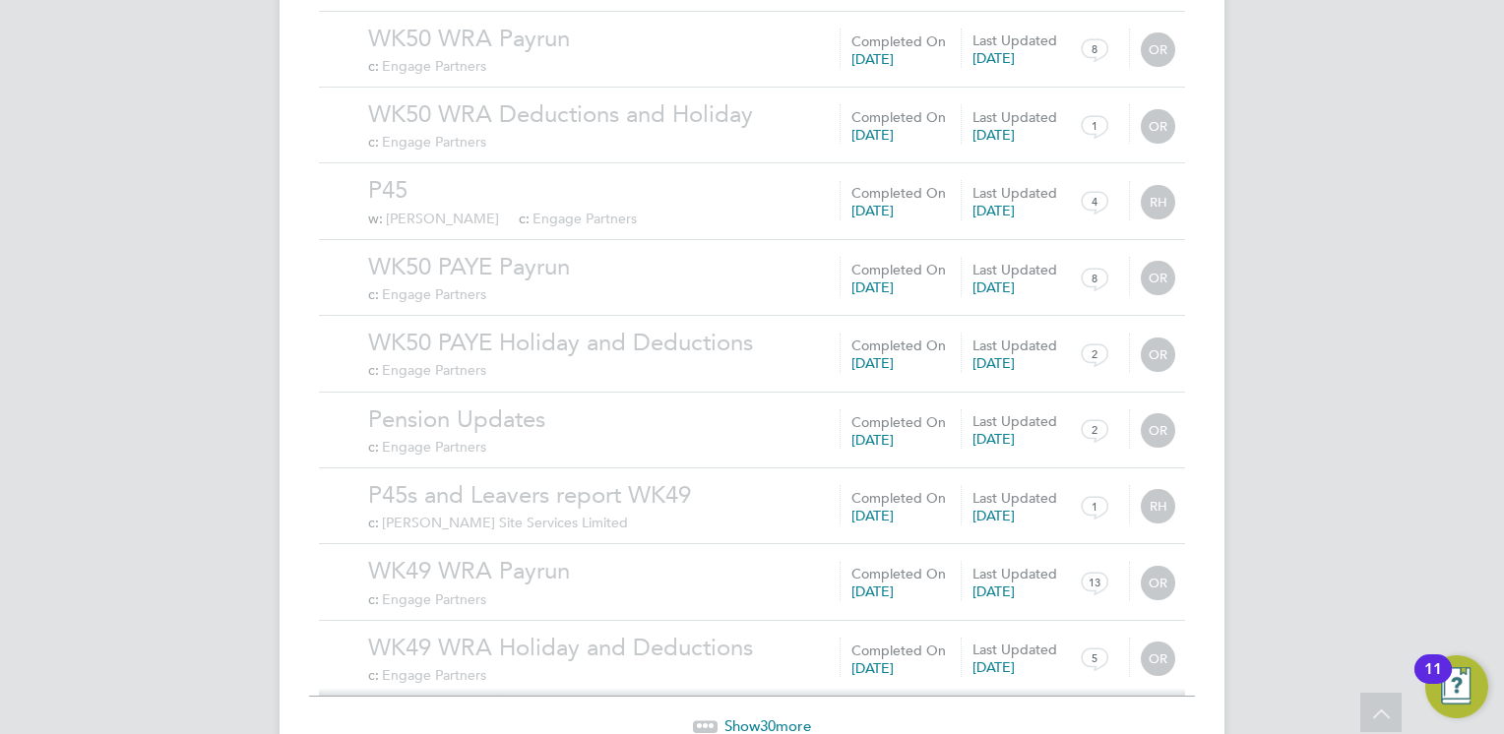
click at [770, 717] on span "30" at bounding box center [768, 726] width 16 height 19
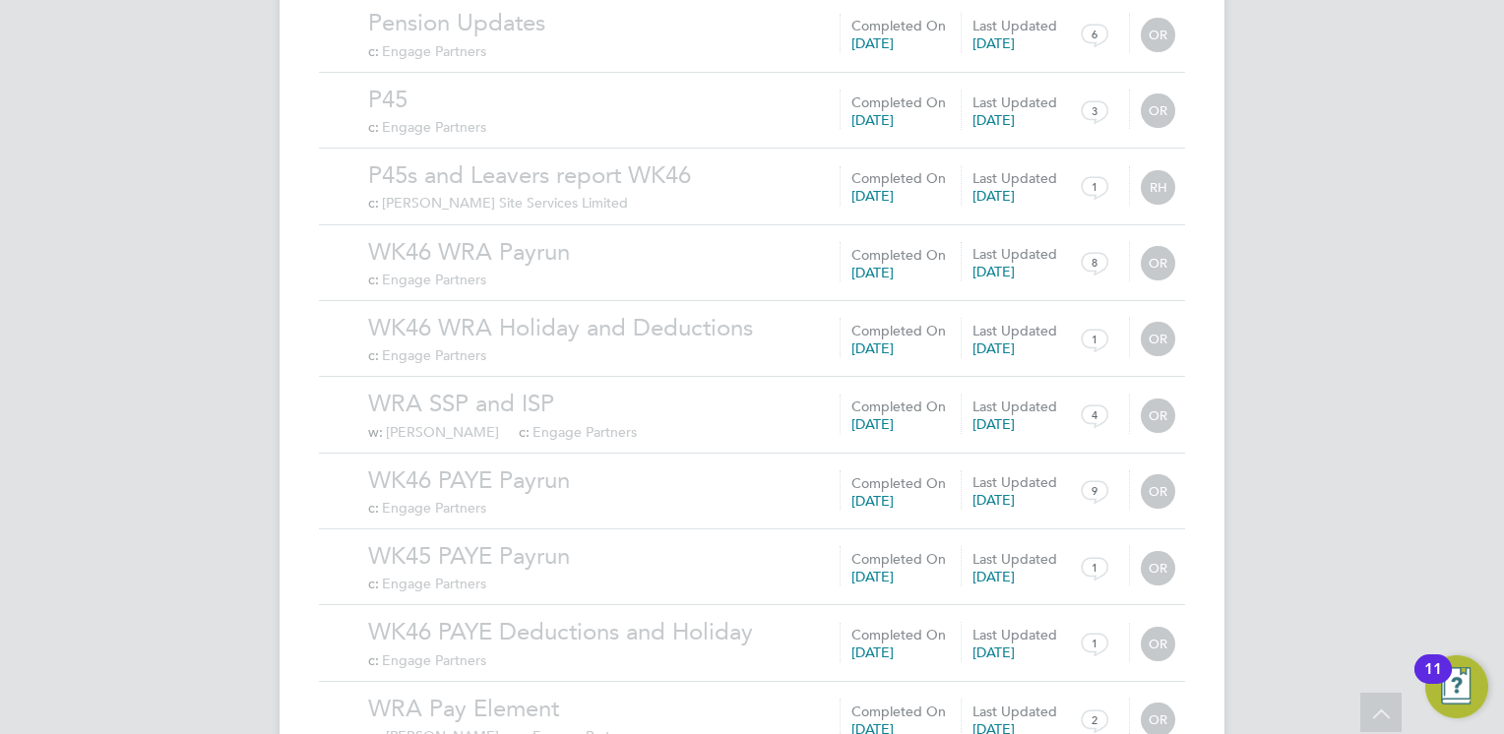
scroll to position [43228, 0]
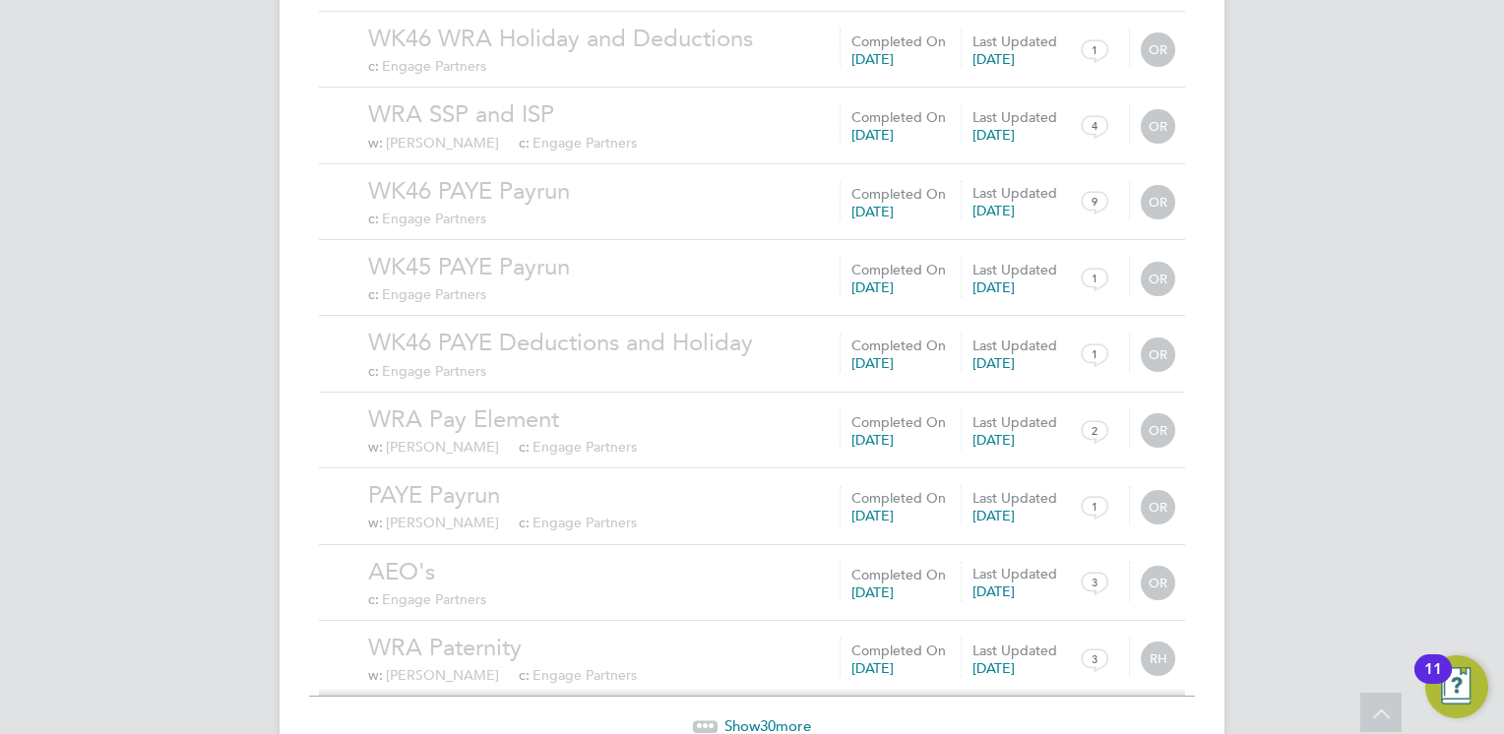
click at [766, 717] on span "30" at bounding box center [768, 726] width 16 height 19
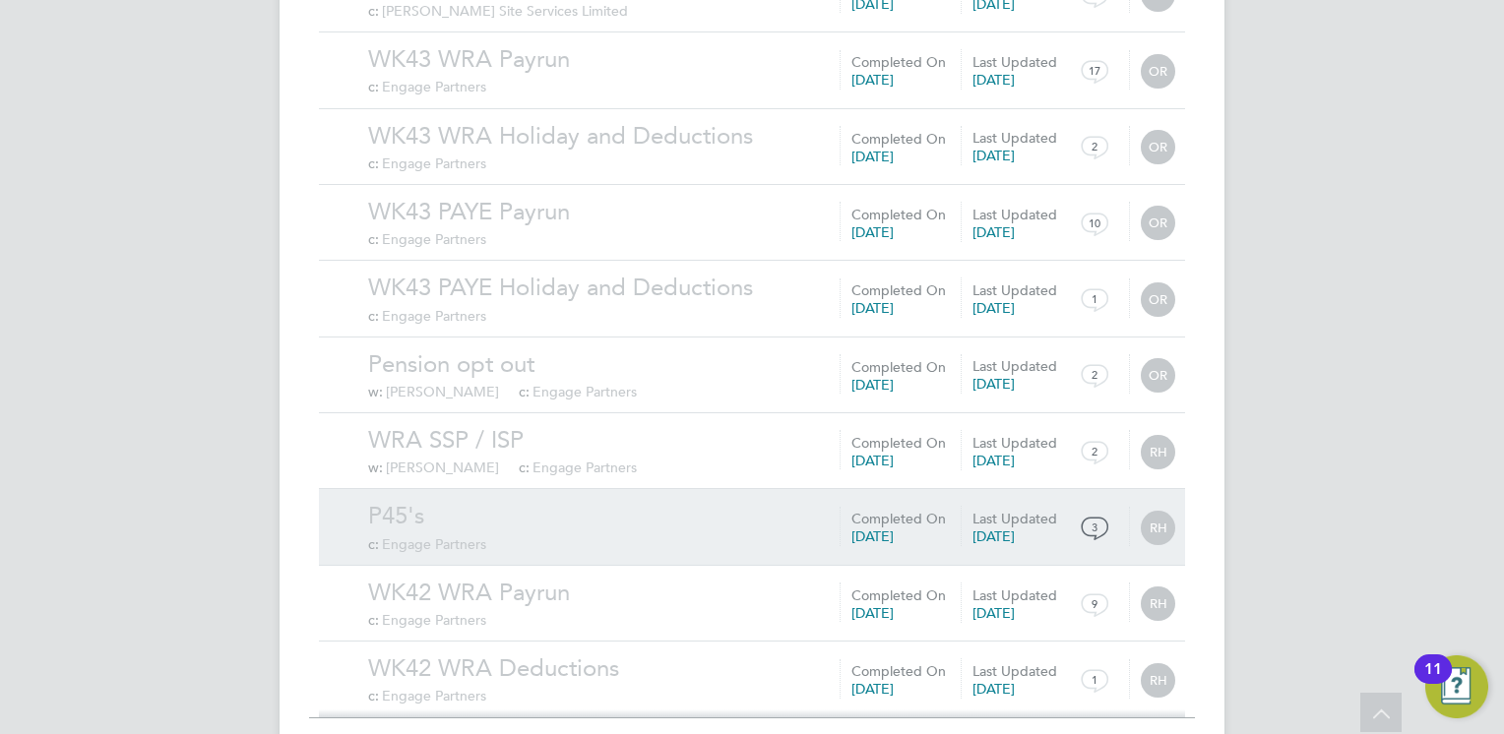
scroll to position [45514, 0]
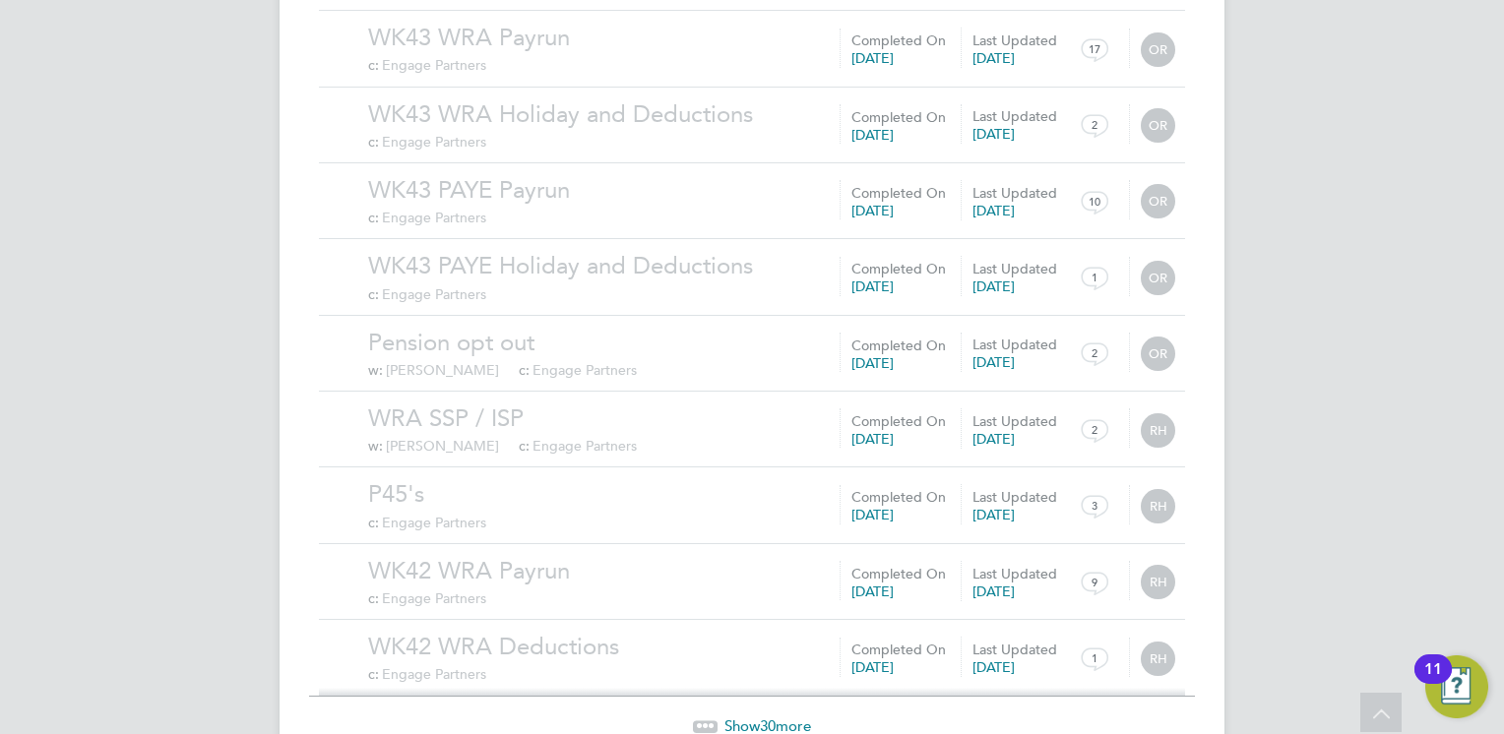
click at [770, 717] on span "30" at bounding box center [768, 726] width 16 height 19
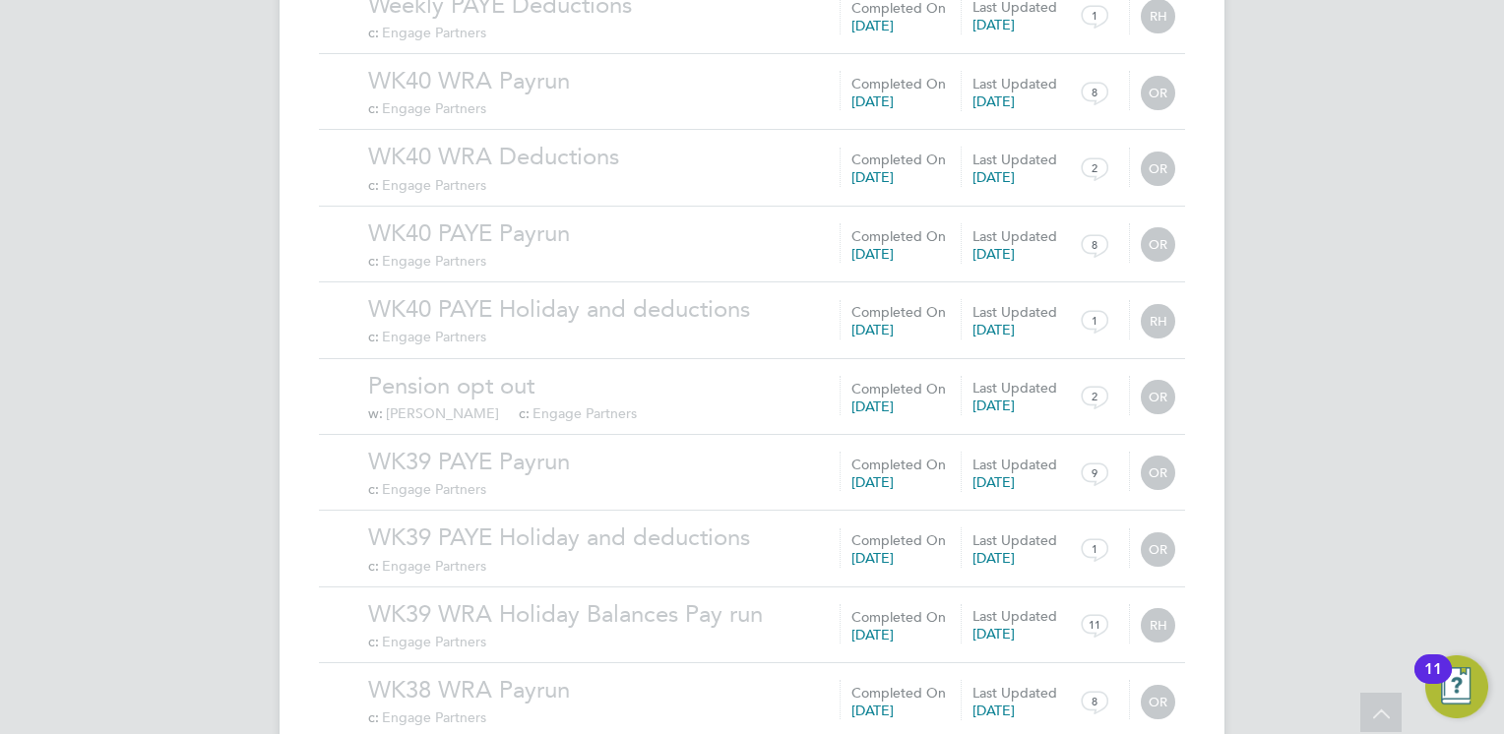
scroll to position [47798, 0]
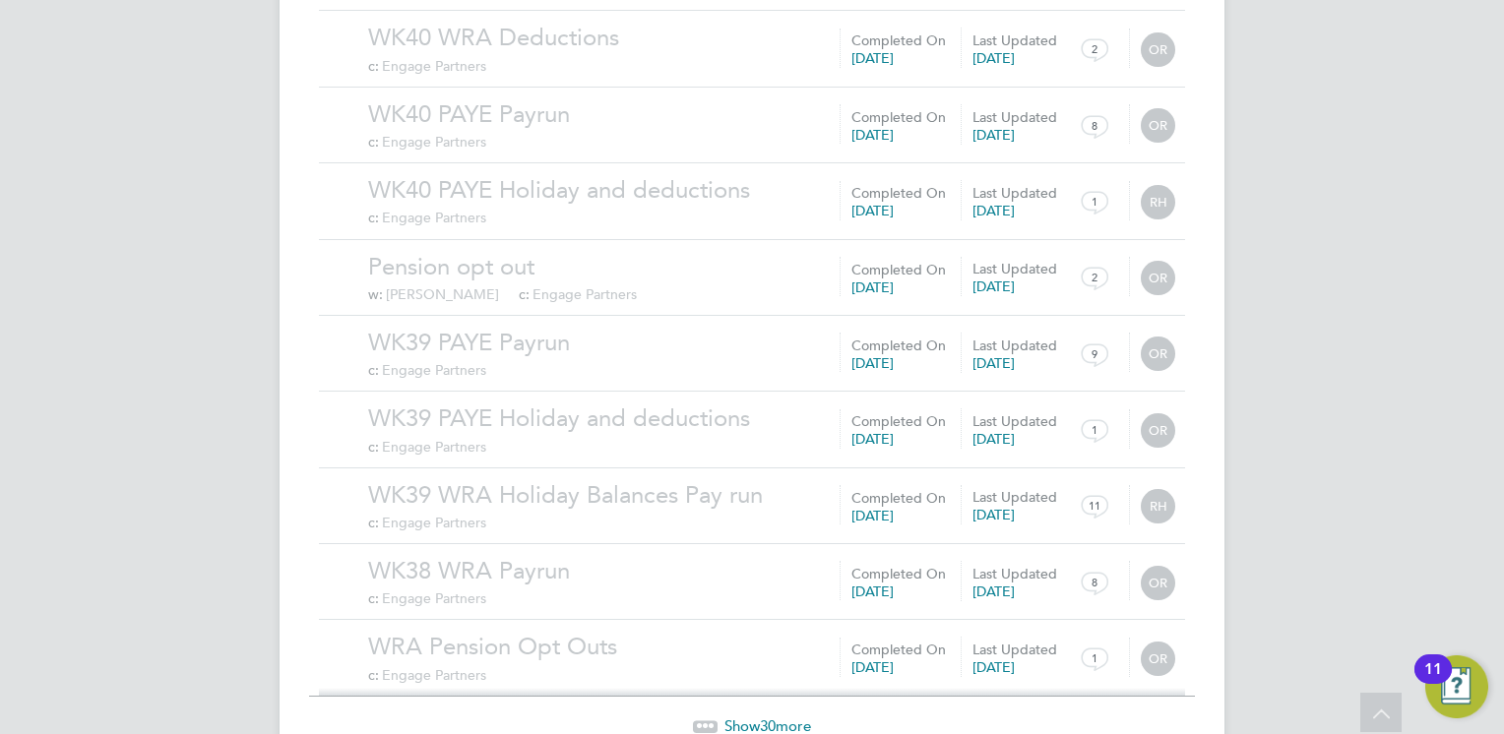
click at [776, 717] on span "30" at bounding box center [768, 726] width 16 height 19
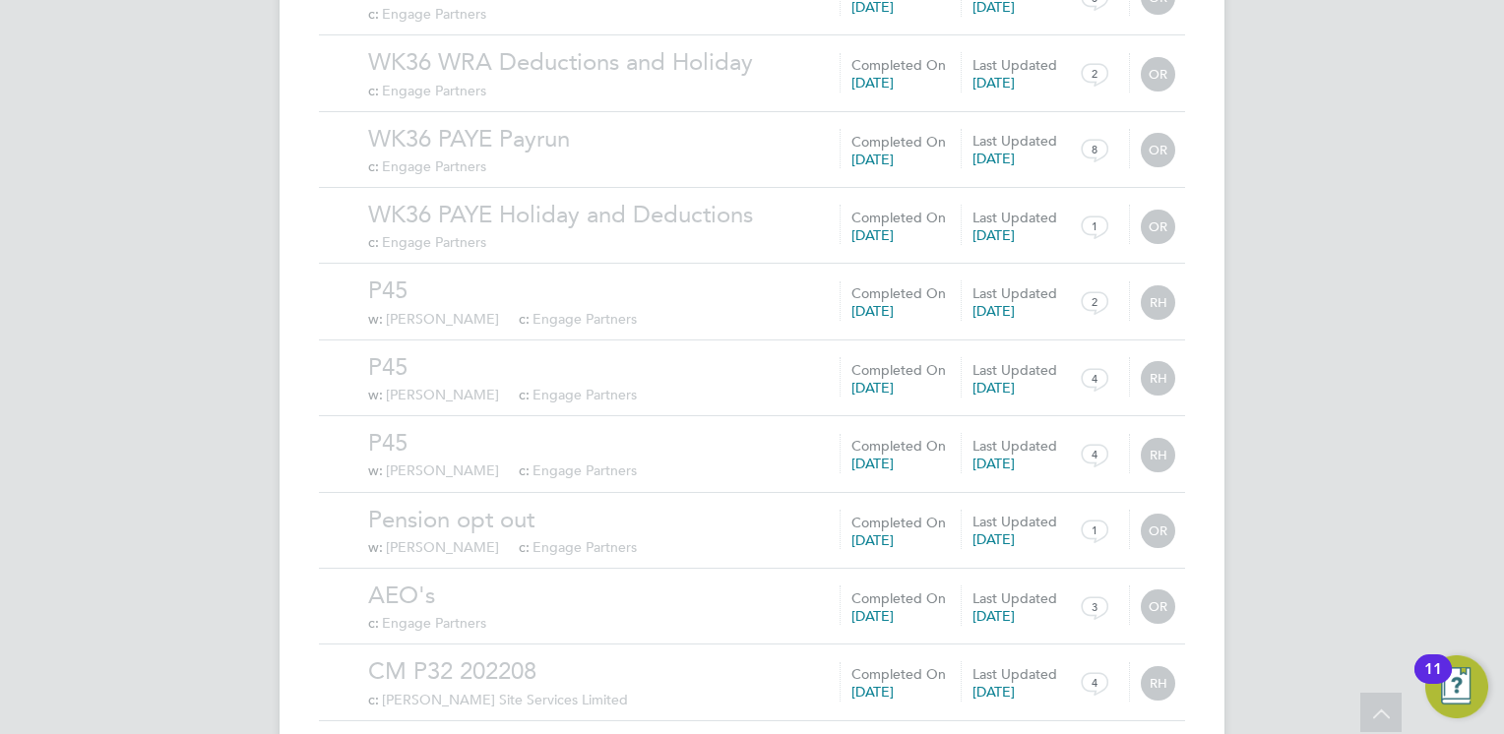
scroll to position [50083, 0]
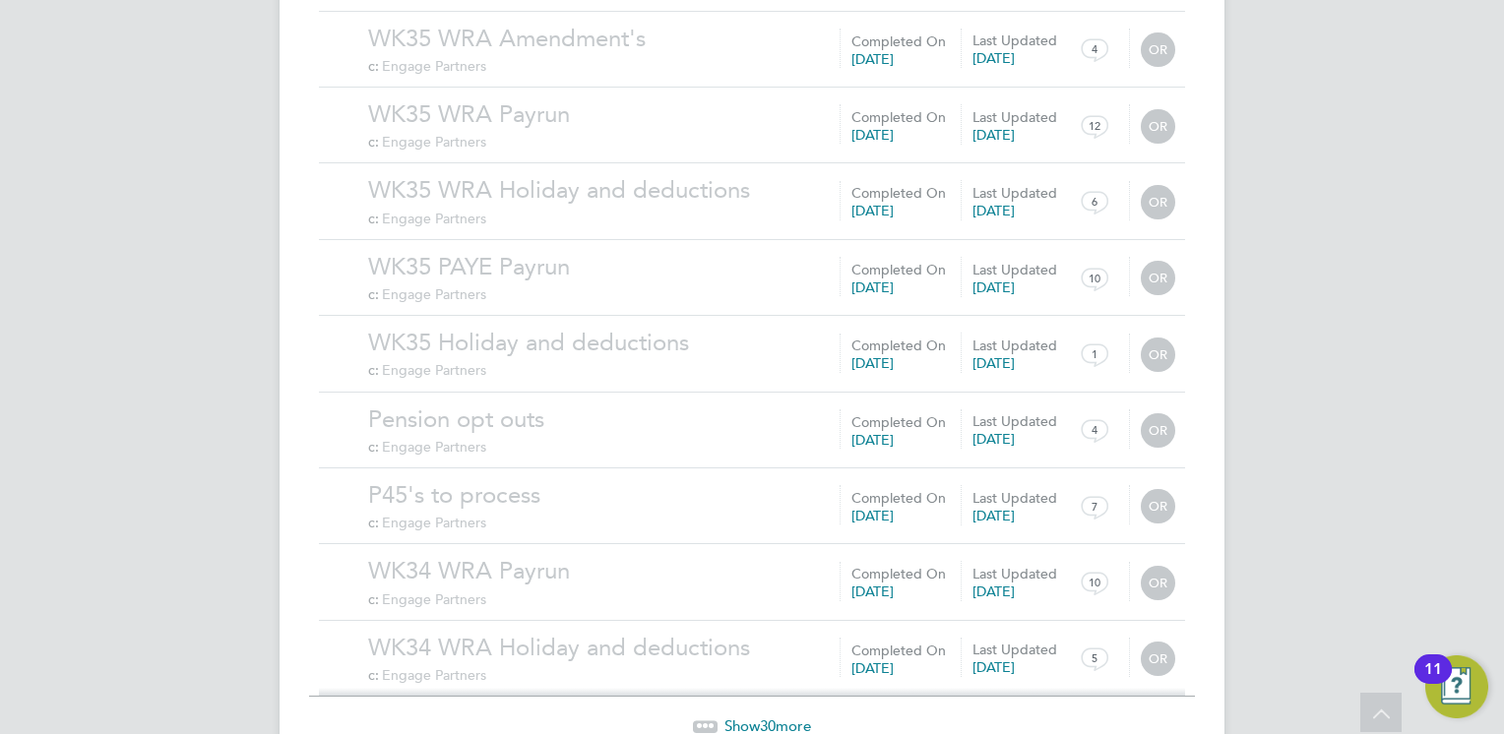
click at [779, 717] on span "Show 30 more" at bounding box center [767, 726] width 87 height 19
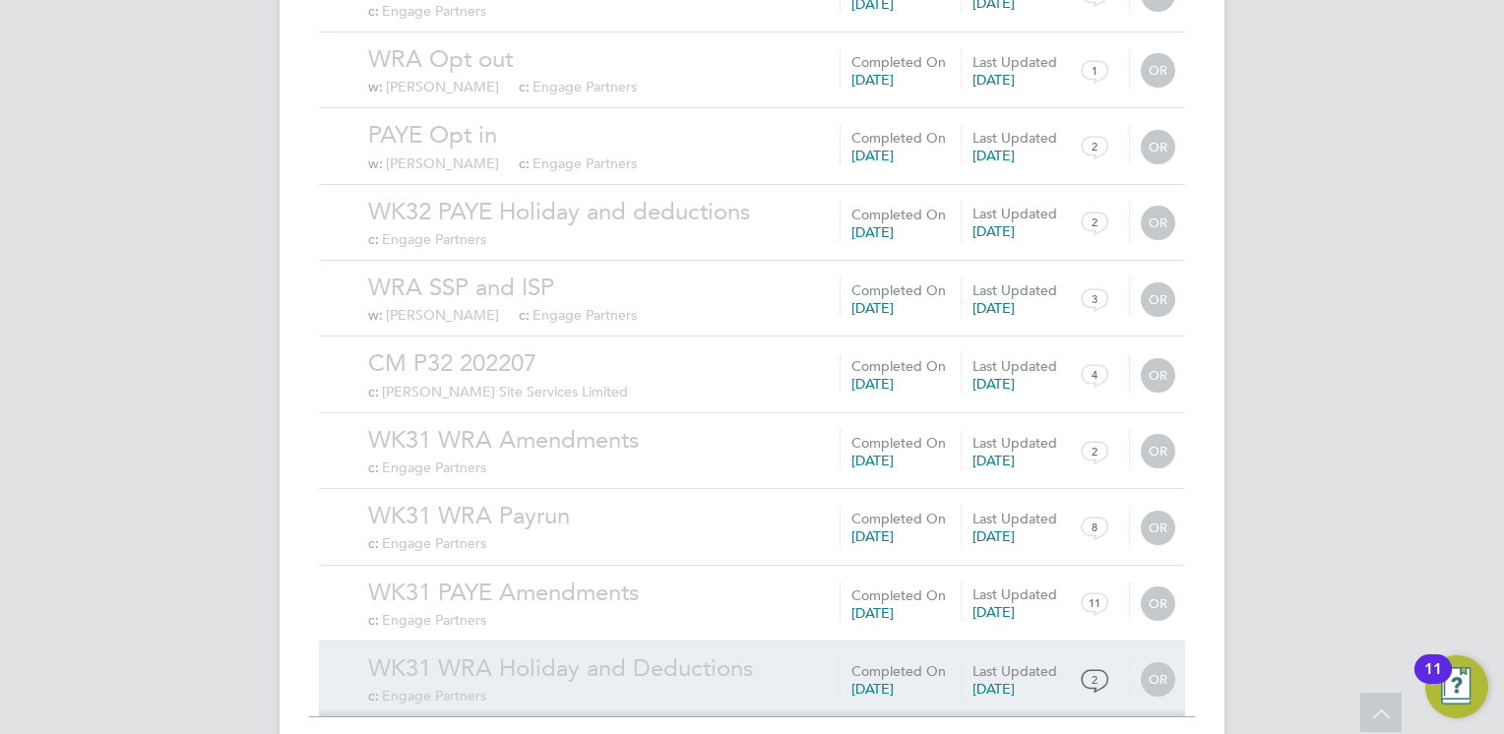
scroll to position [52367, 0]
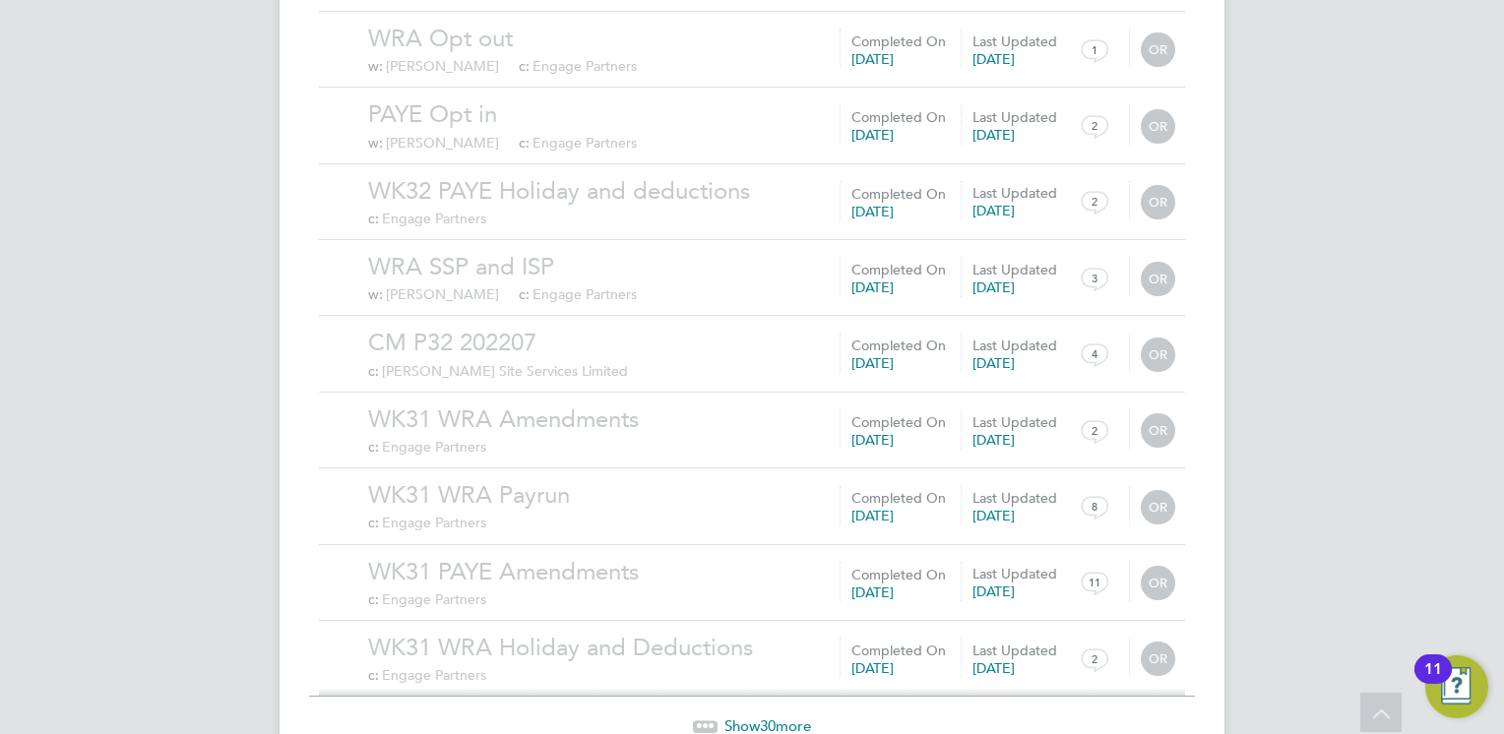
click at [751, 717] on span "Show 30 more" at bounding box center [767, 726] width 87 height 19
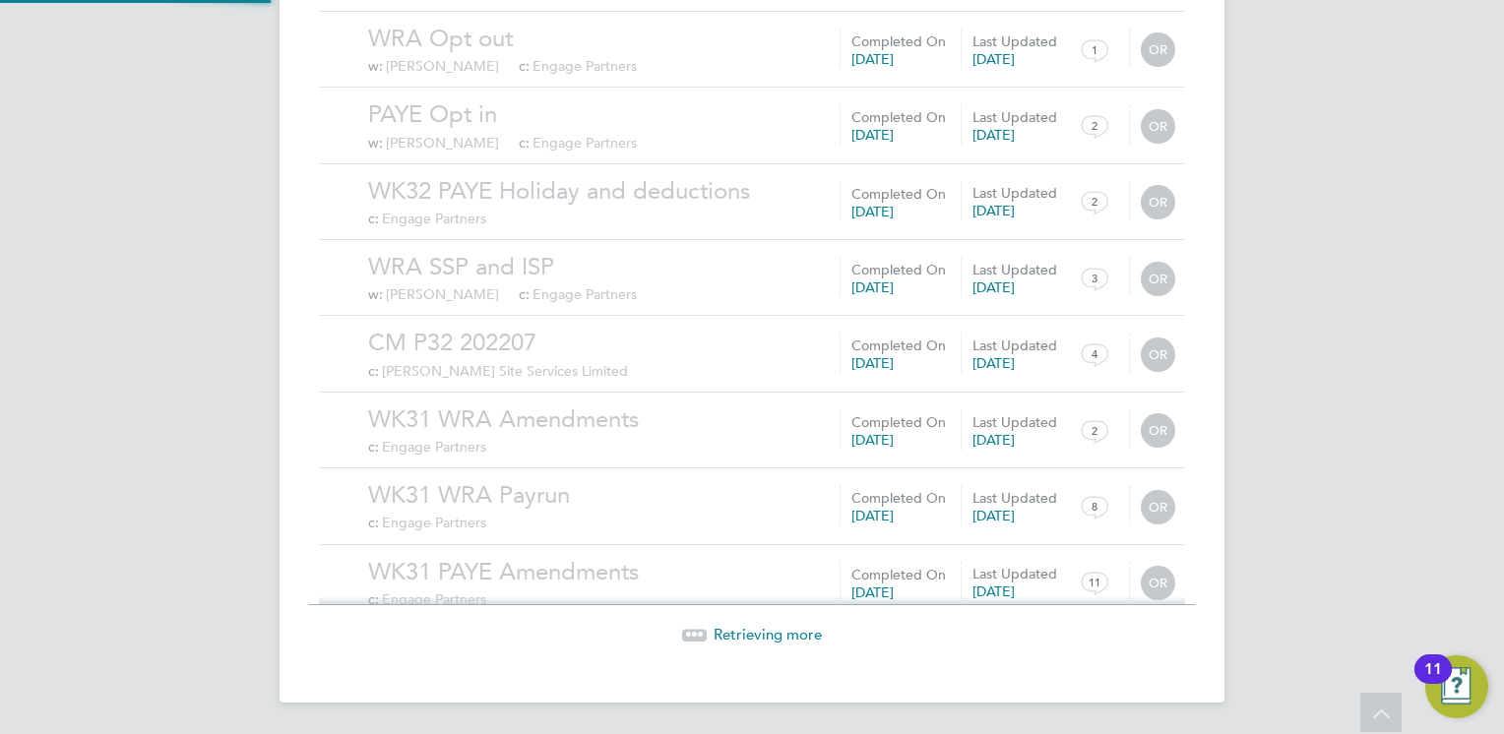
click at [771, 629] on span "Retrieving more" at bounding box center [768, 634] width 108 height 19
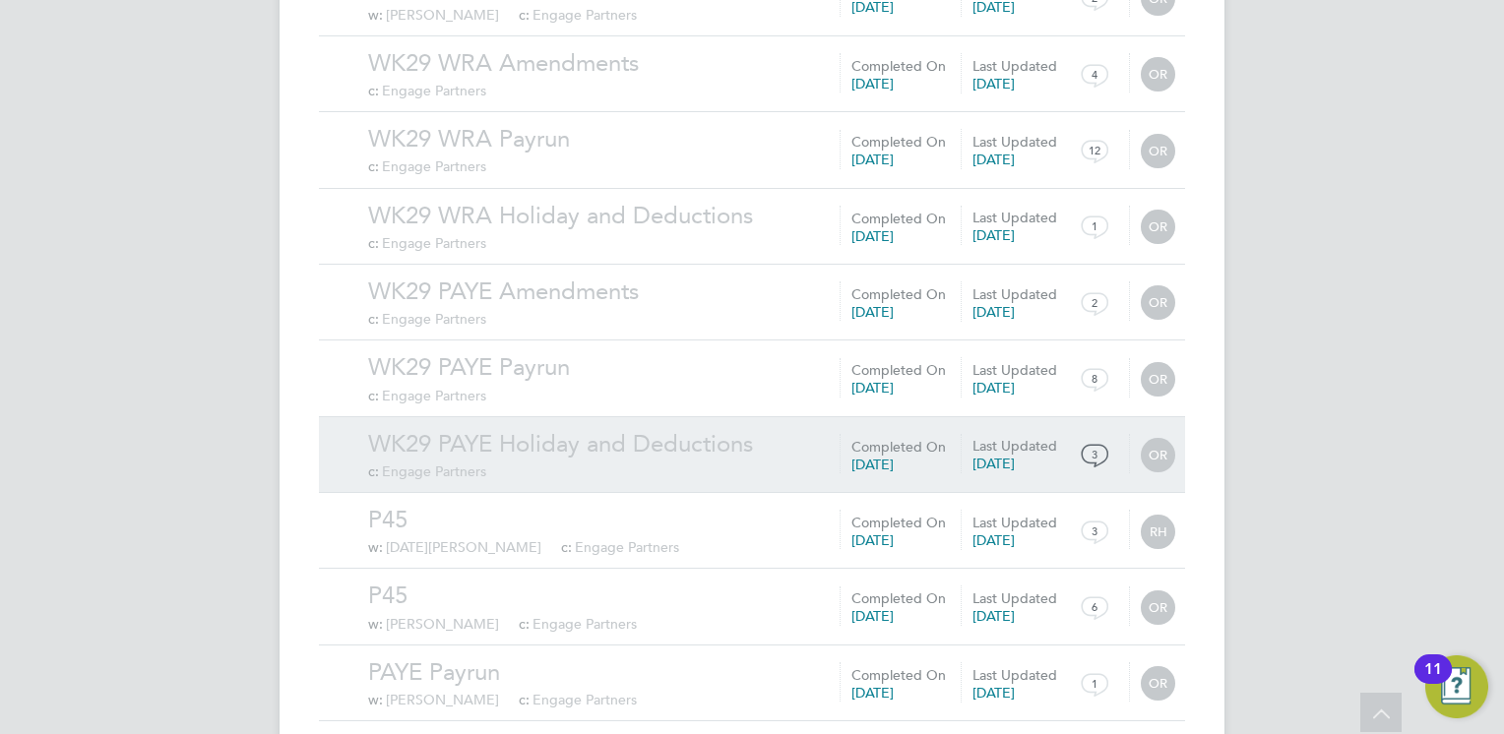
scroll to position [54653, 0]
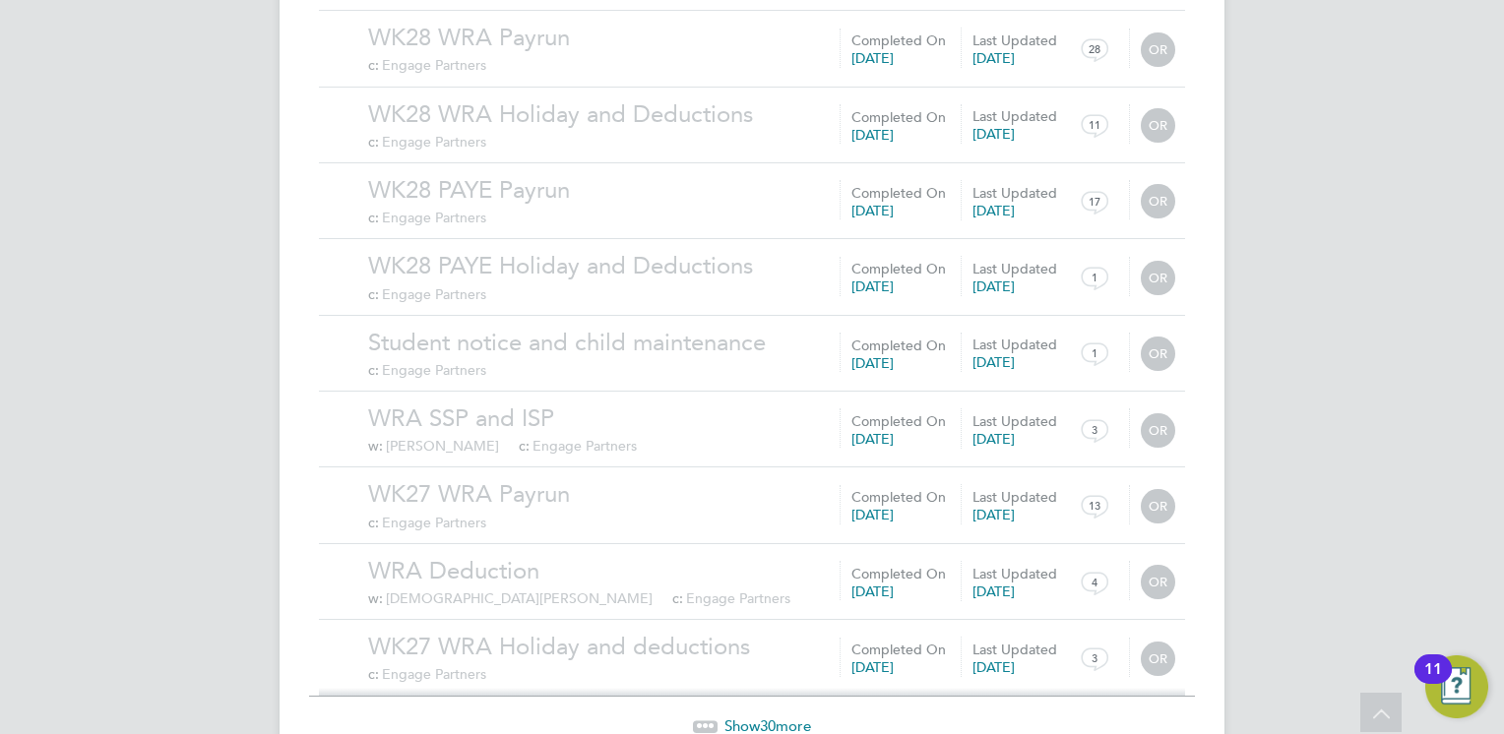
click at [784, 717] on span "Show 30 more" at bounding box center [767, 726] width 87 height 19
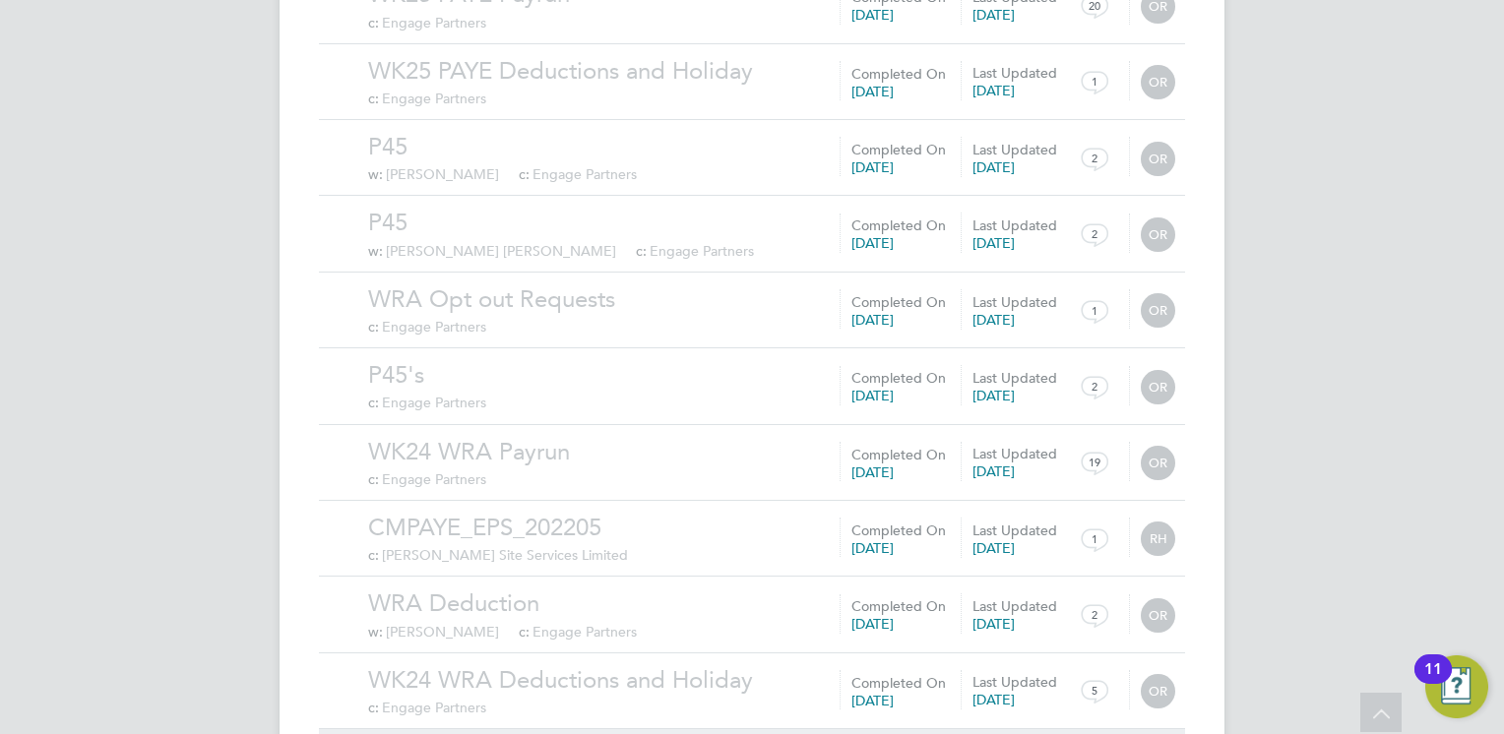
scroll to position [56937, 0]
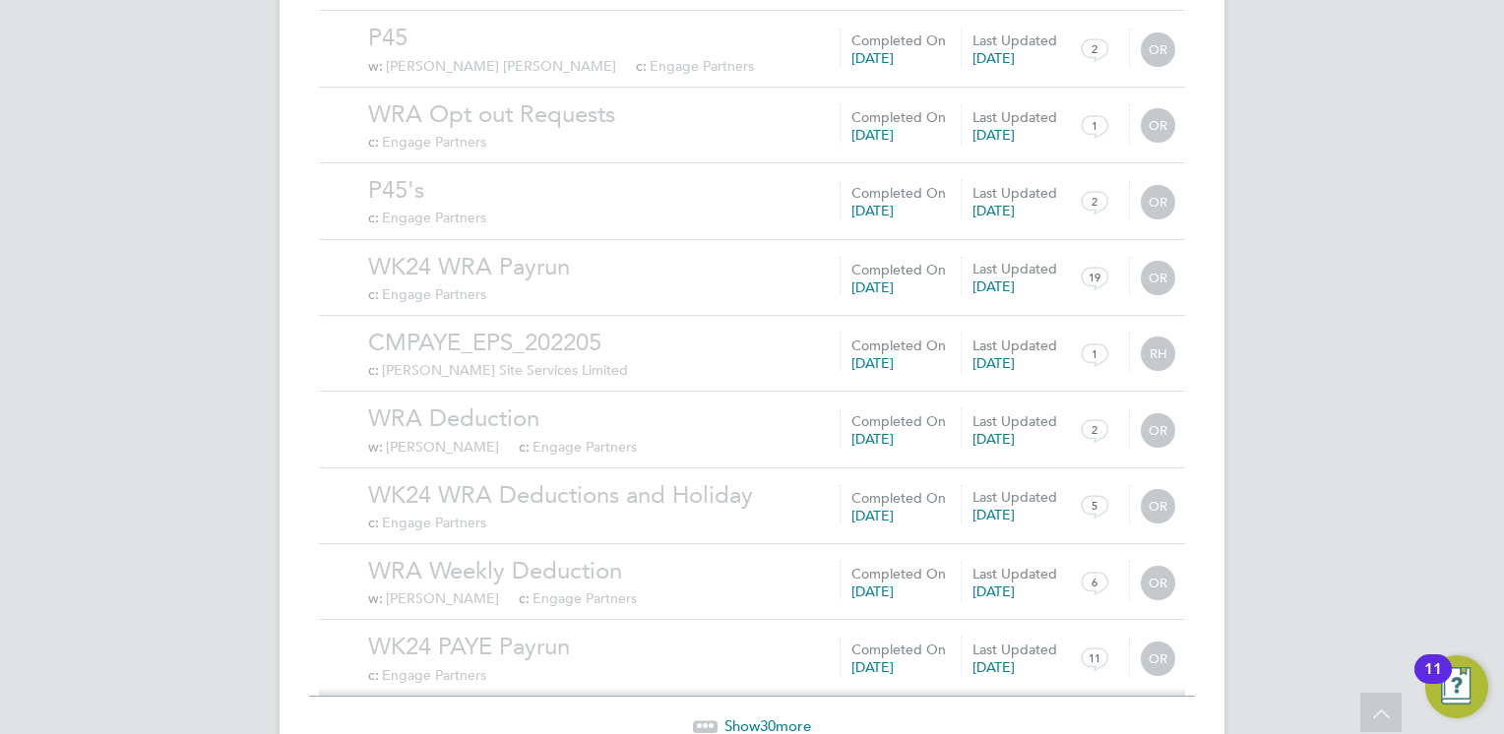
click at [784, 717] on span "Show 30 more" at bounding box center [767, 726] width 87 height 19
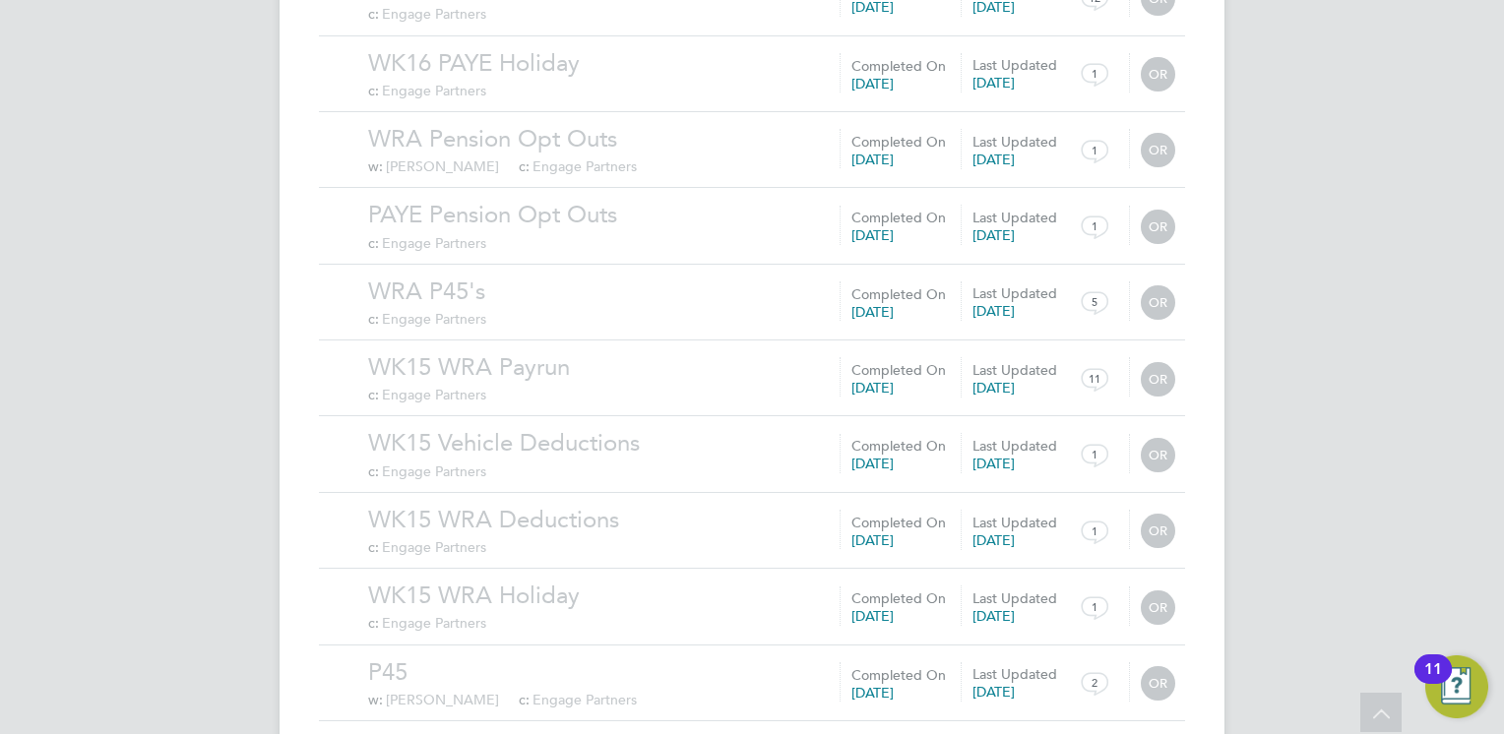
scroll to position [61506, 0]
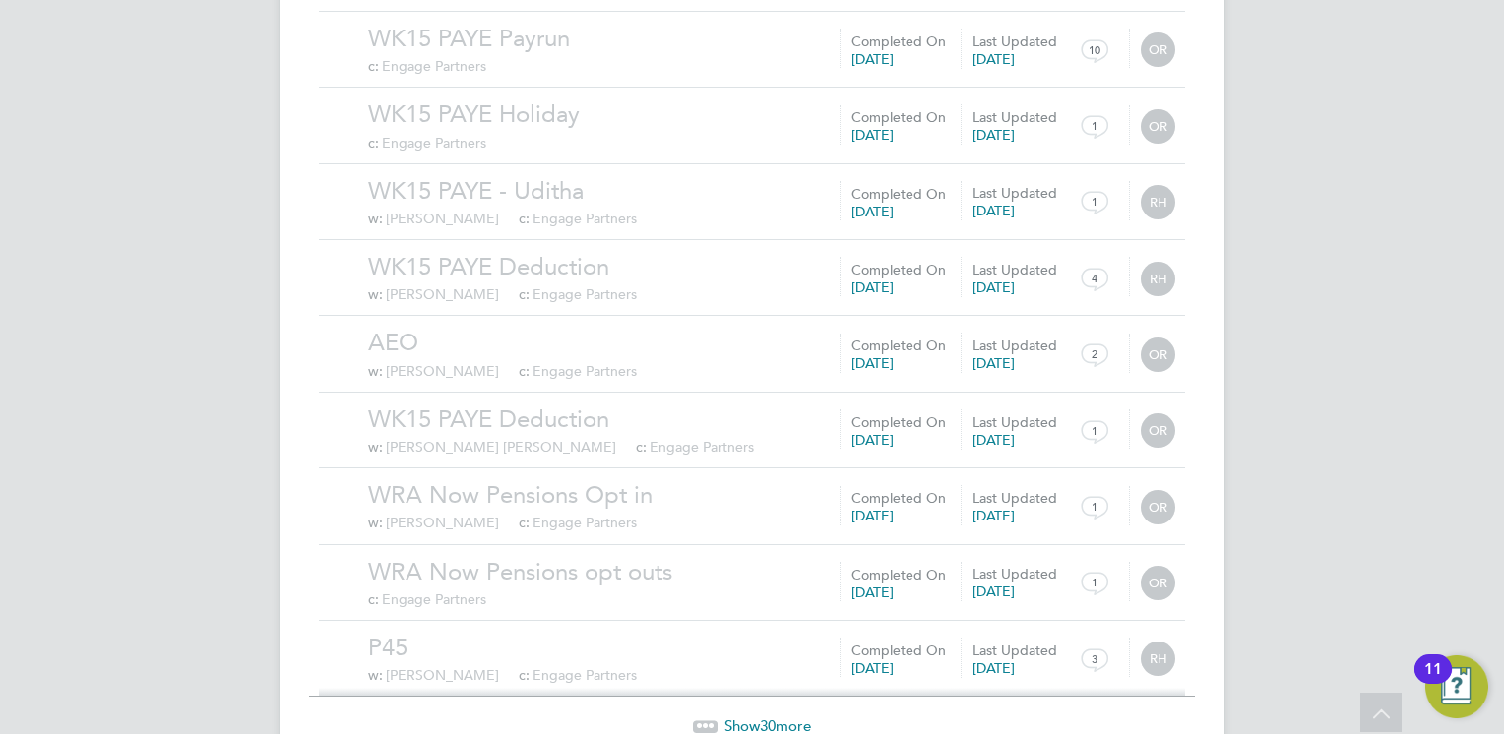
click at [775, 717] on span "30" at bounding box center [768, 726] width 16 height 19
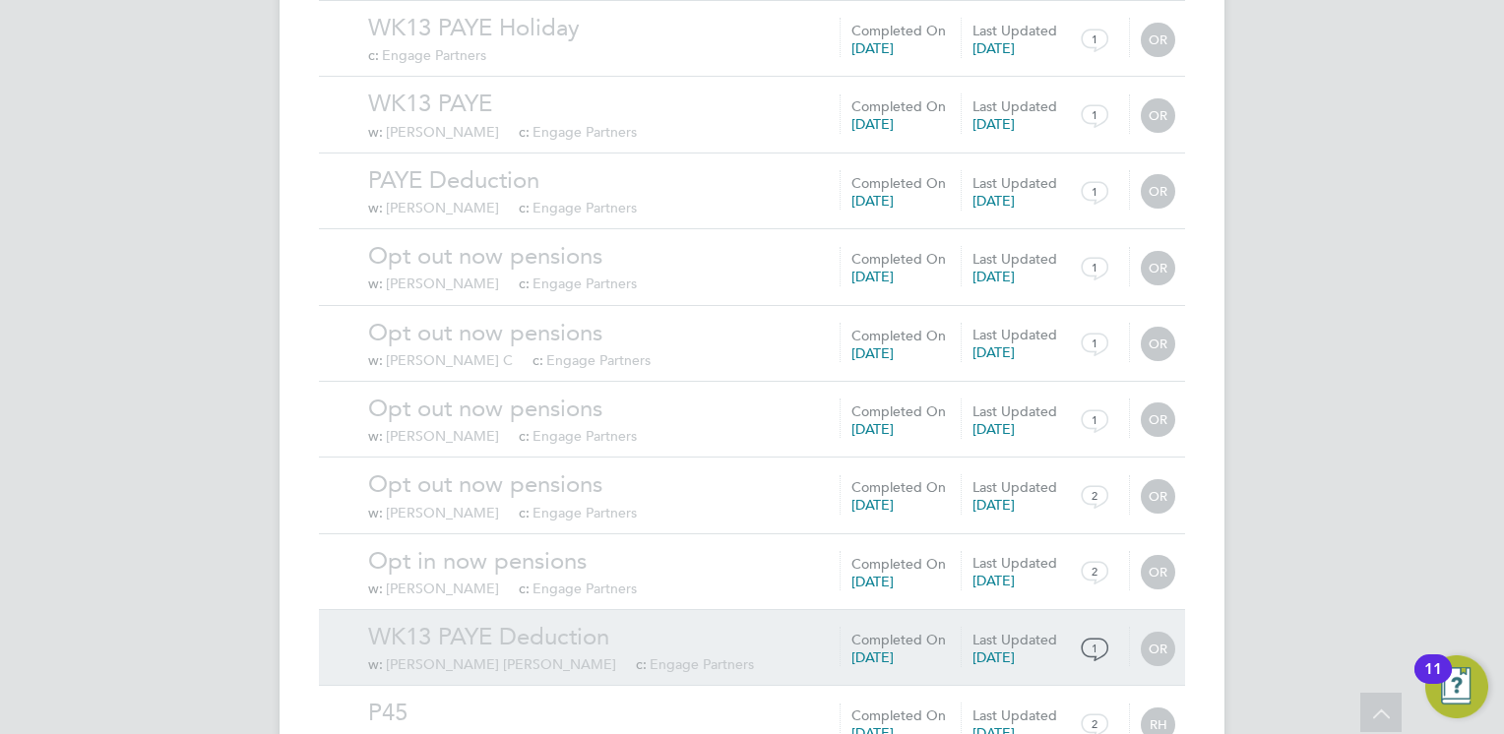
scroll to position [63791, 0]
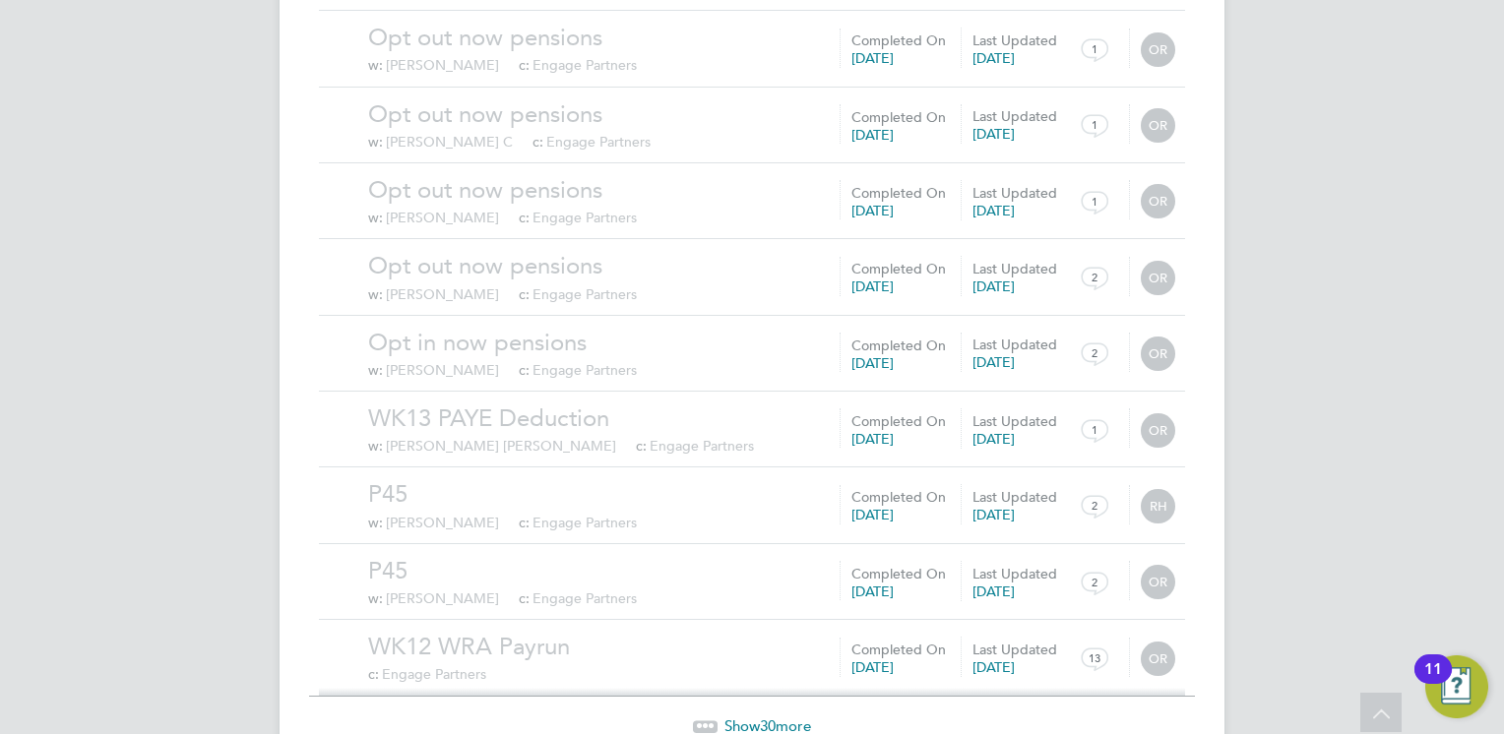
click at [779, 717] on span "Show 30 more" at bounding box center [767, 726] width 87 height 19
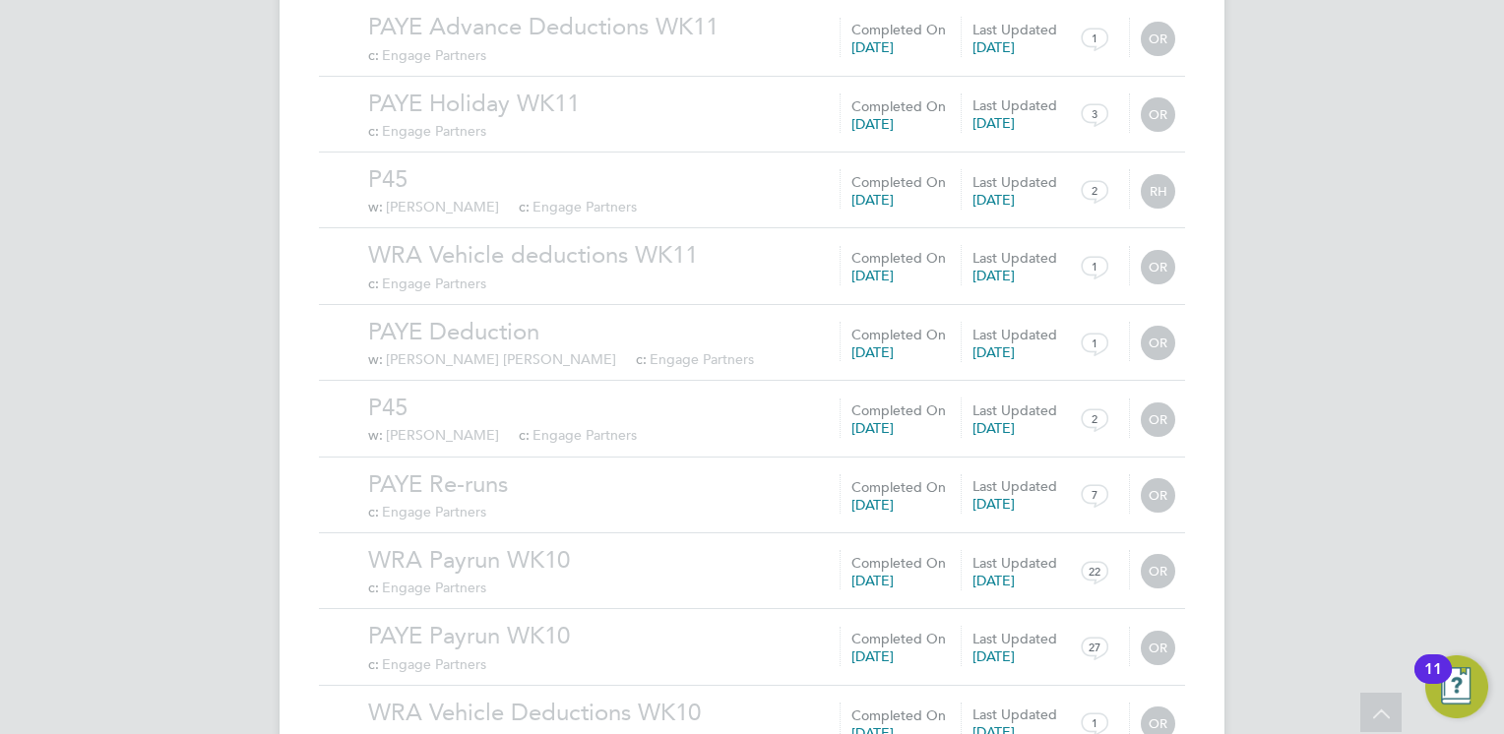
scroll to position [66076, 0]
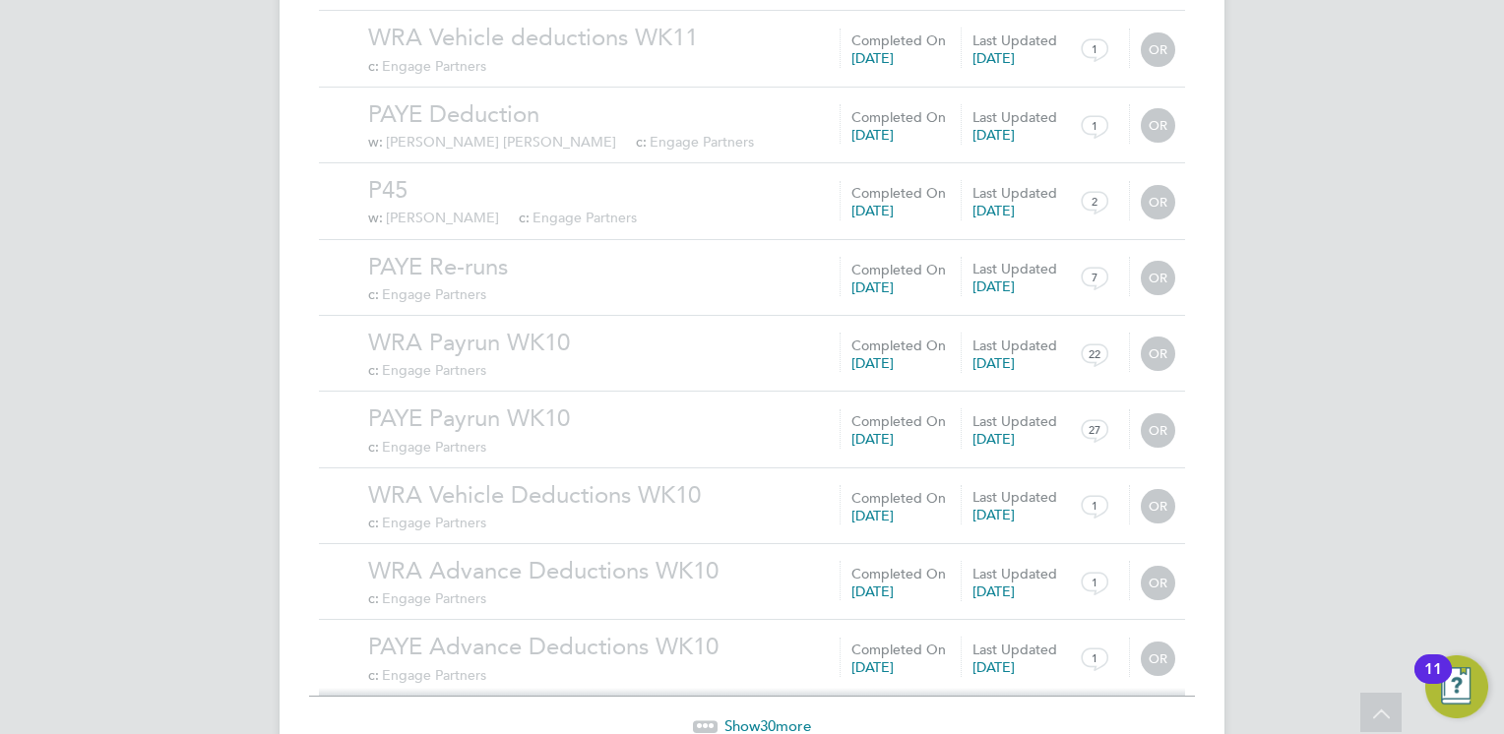
click at [776, 717] on span "30" at bounding box center [768, 726] width 16 height 19
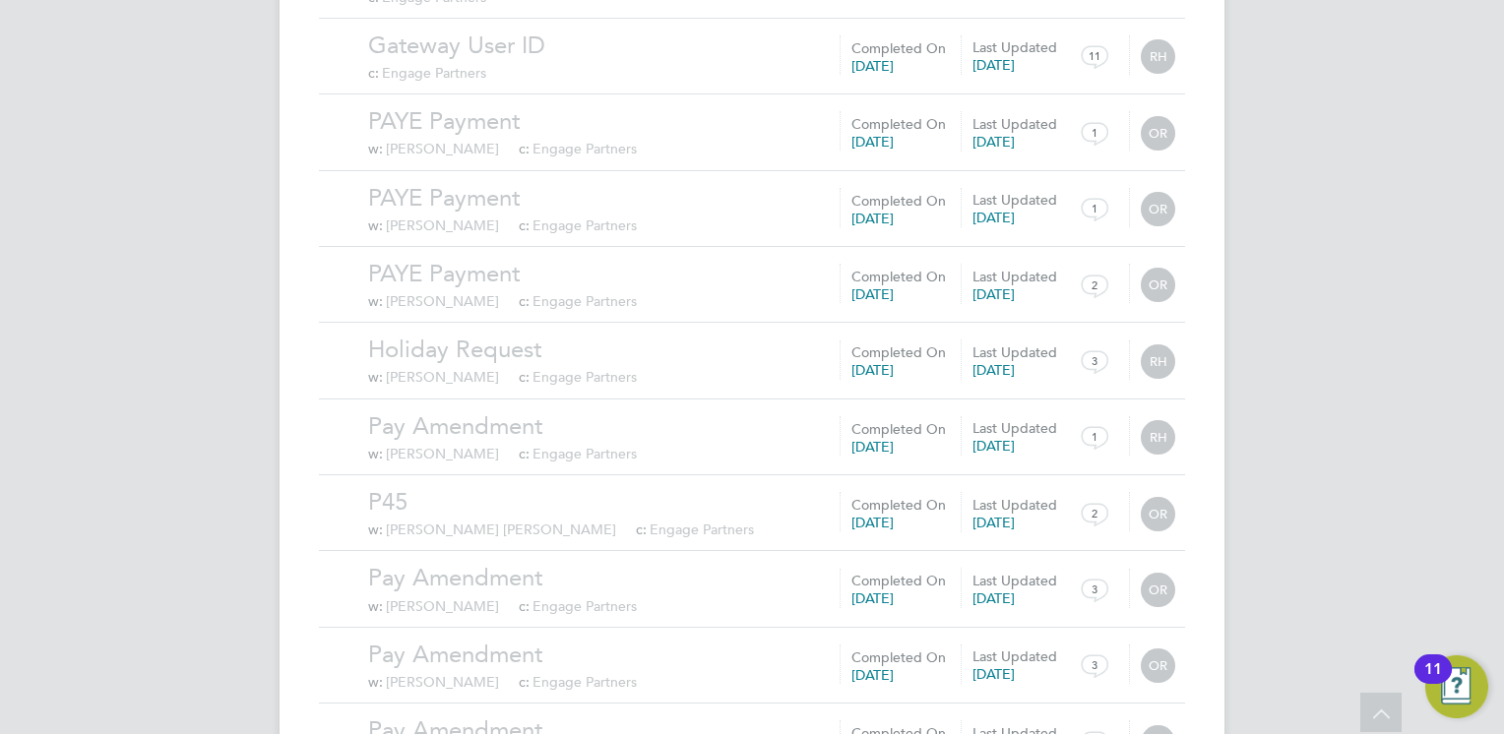
scroll to position [68360, 0]
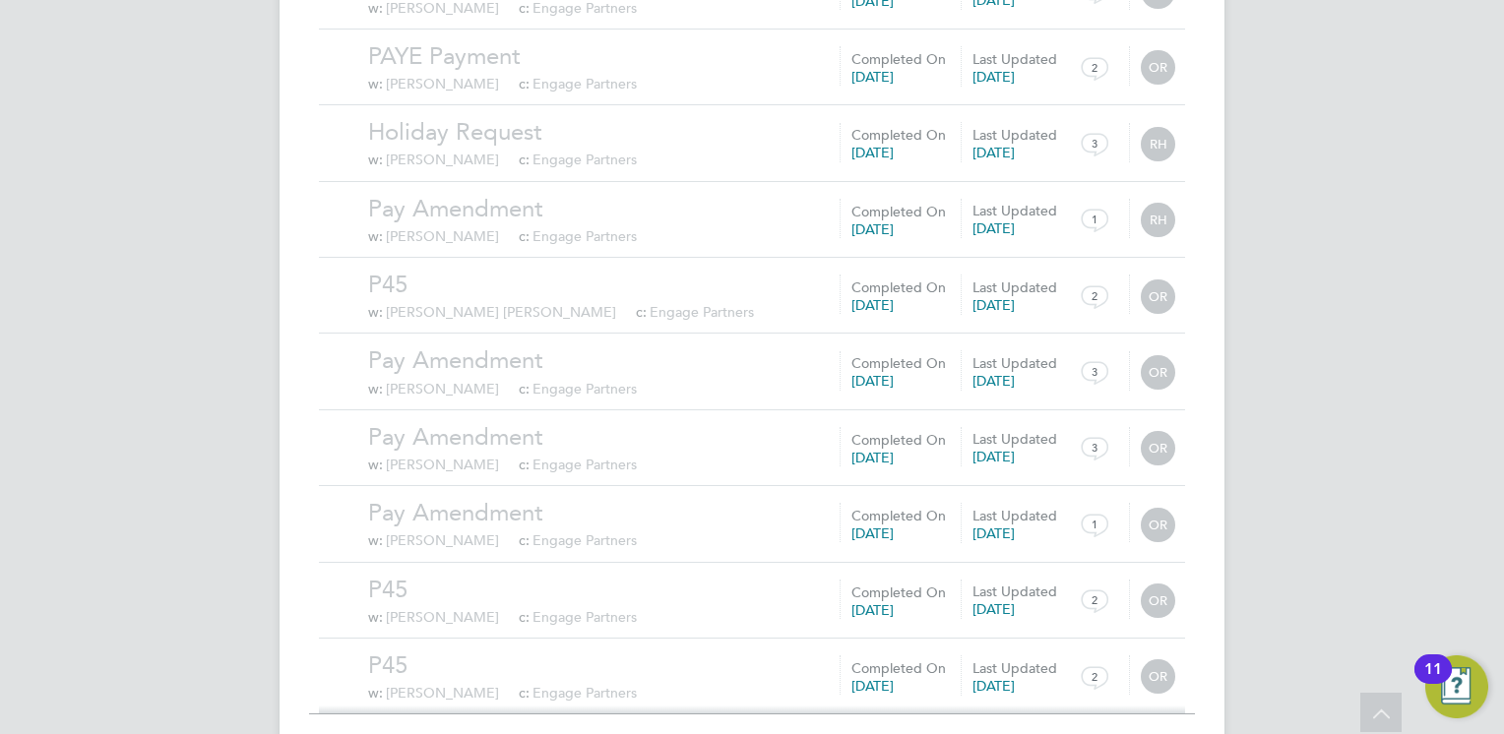
click at [762, 733] on span "30" at bounding box center [768, 743] width 16 height 19
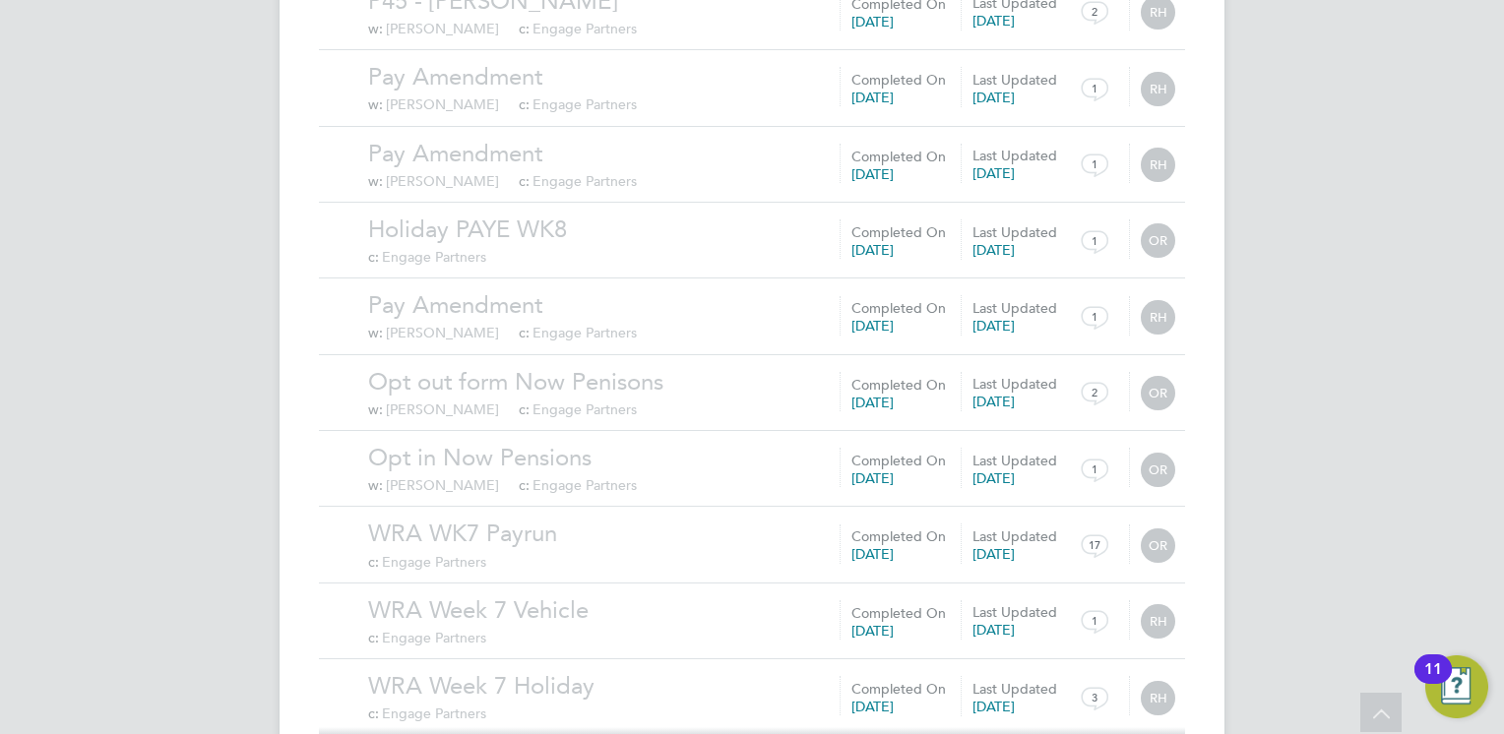
scroll to position [70645, 0]
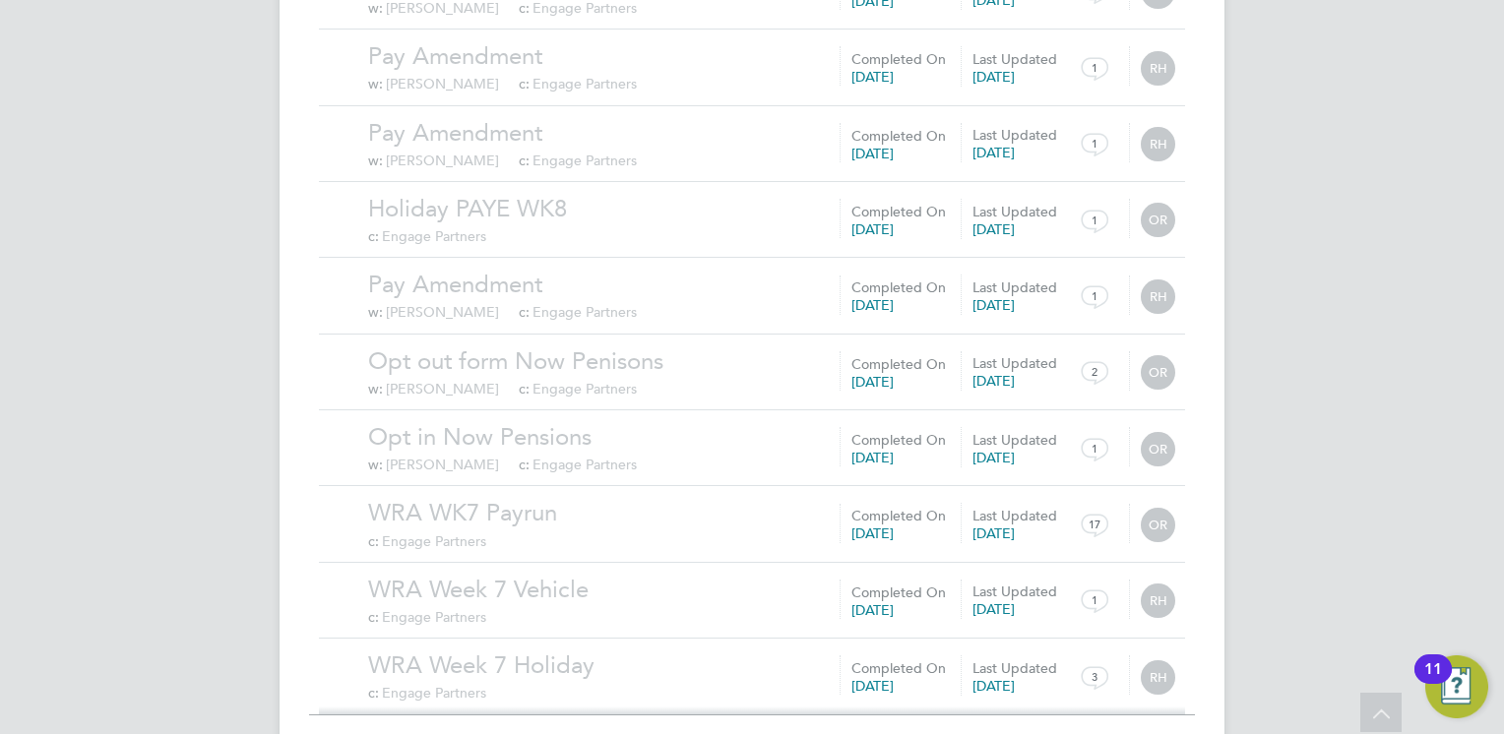
click at [759, 733] on span "Show 30 more" at bounding box center [767, 744] width 87 height 19
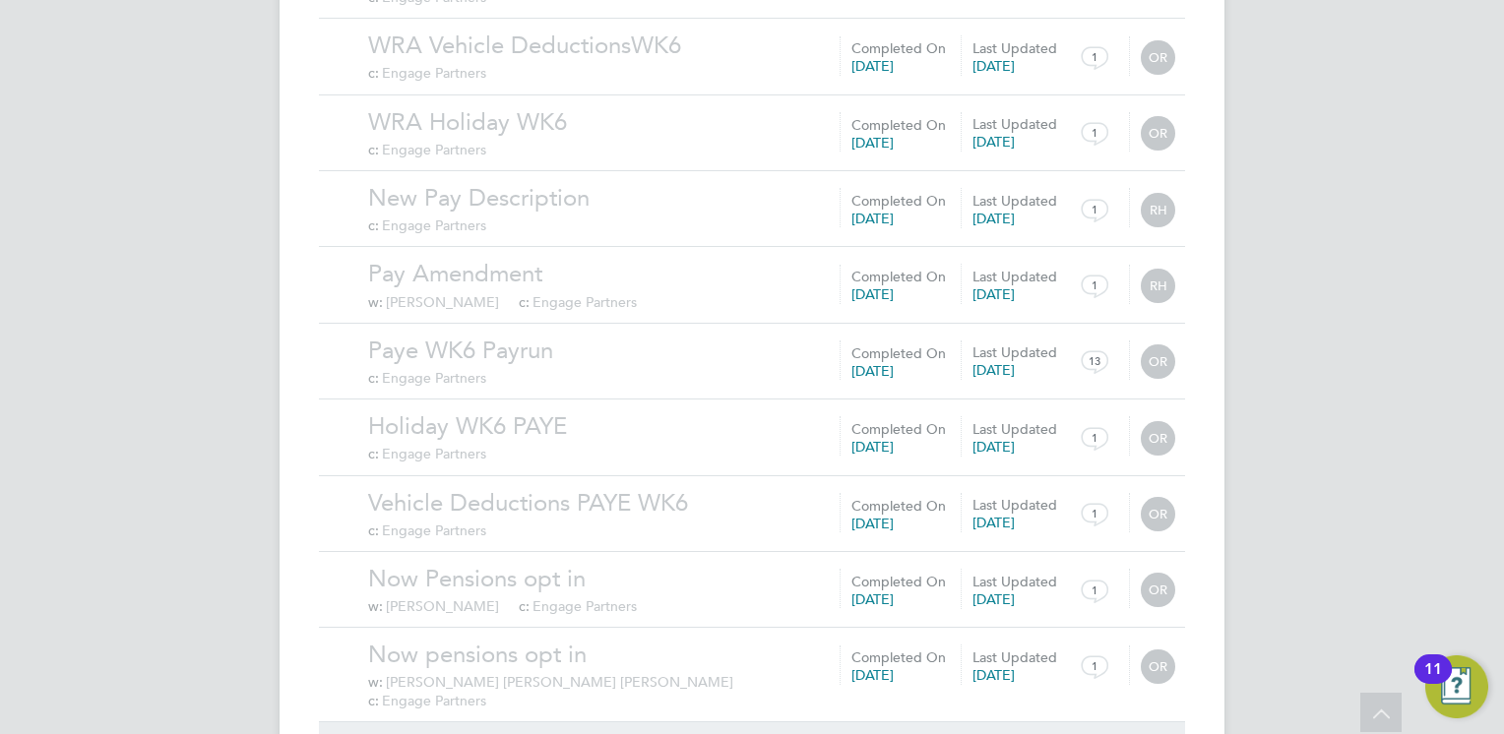
scroll to position [72930, 0]
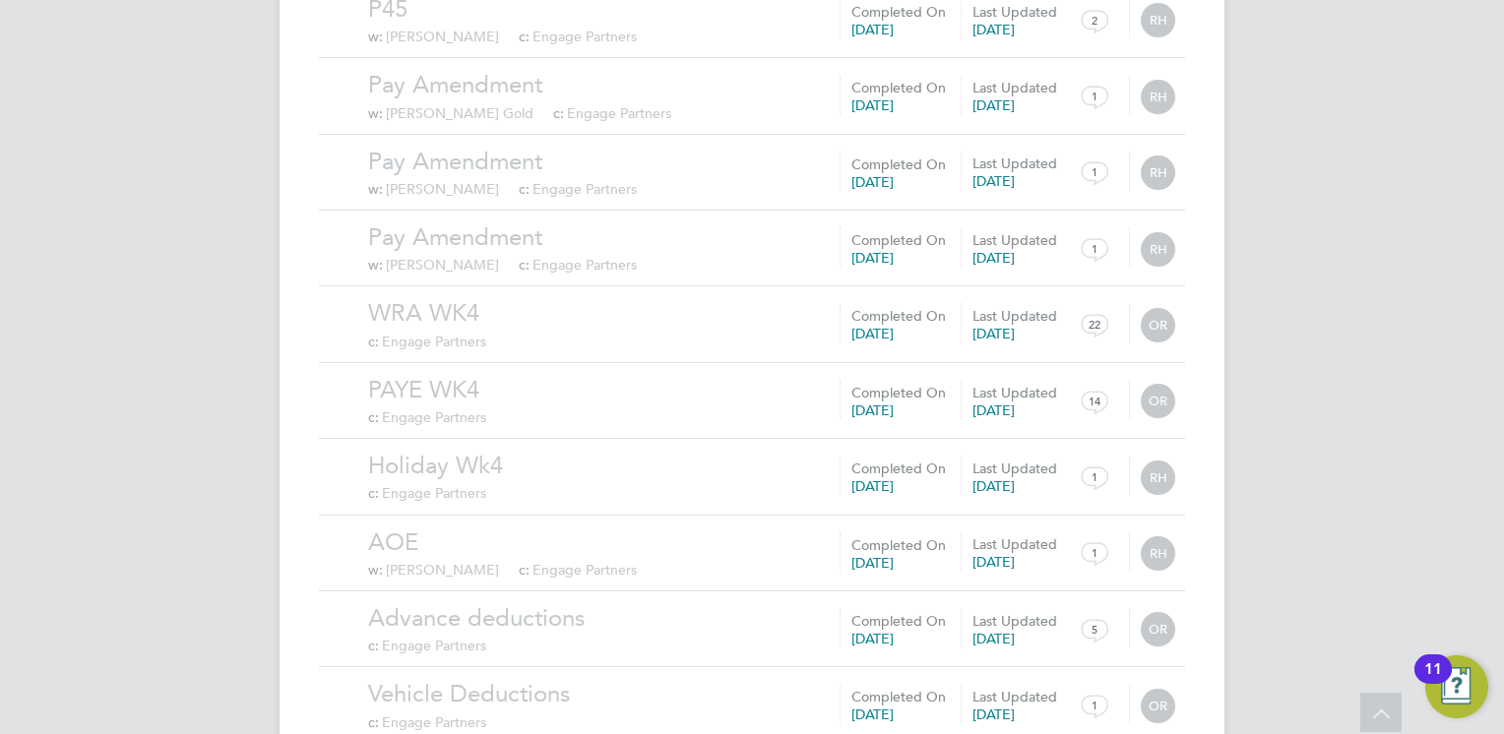
scroll to position [75215, 0]
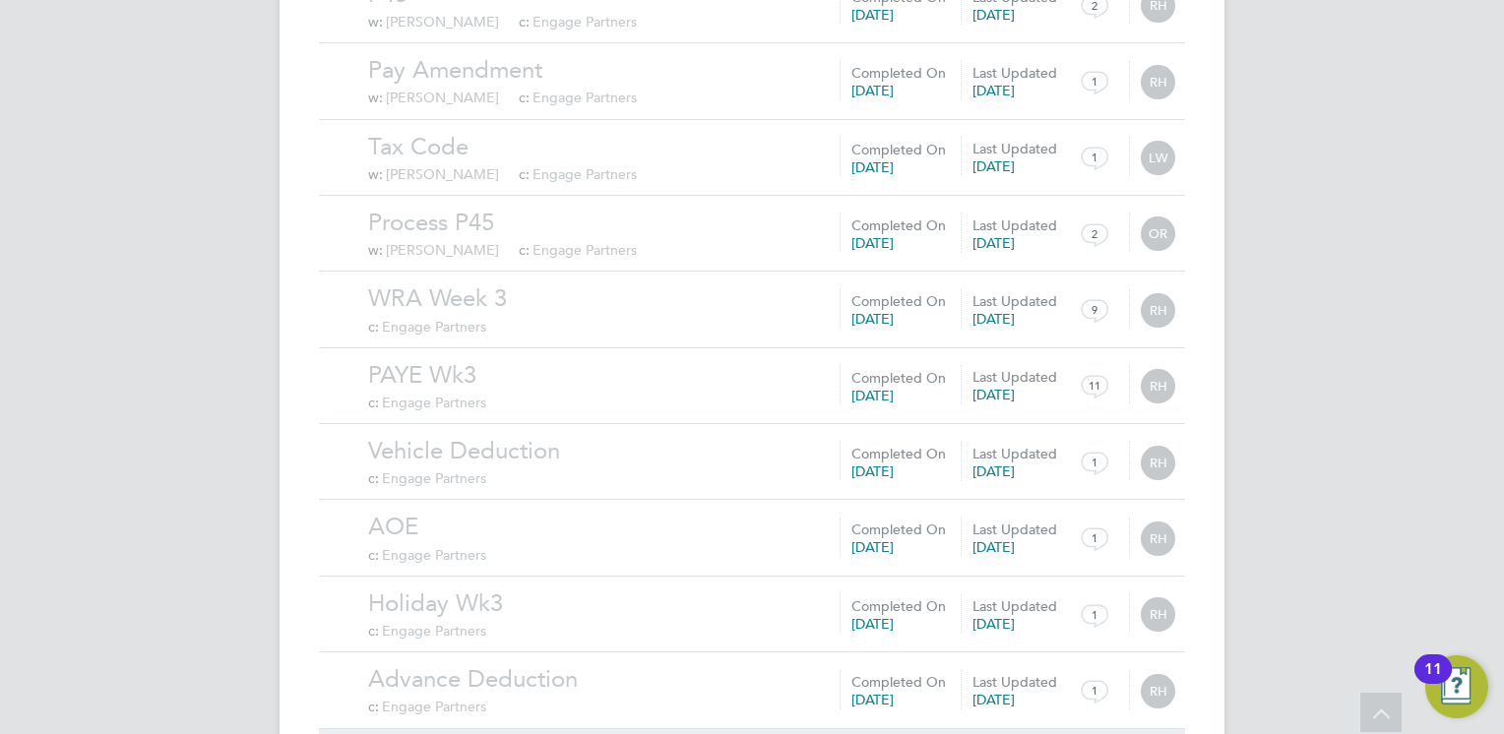
scroll to position [77499, 0]
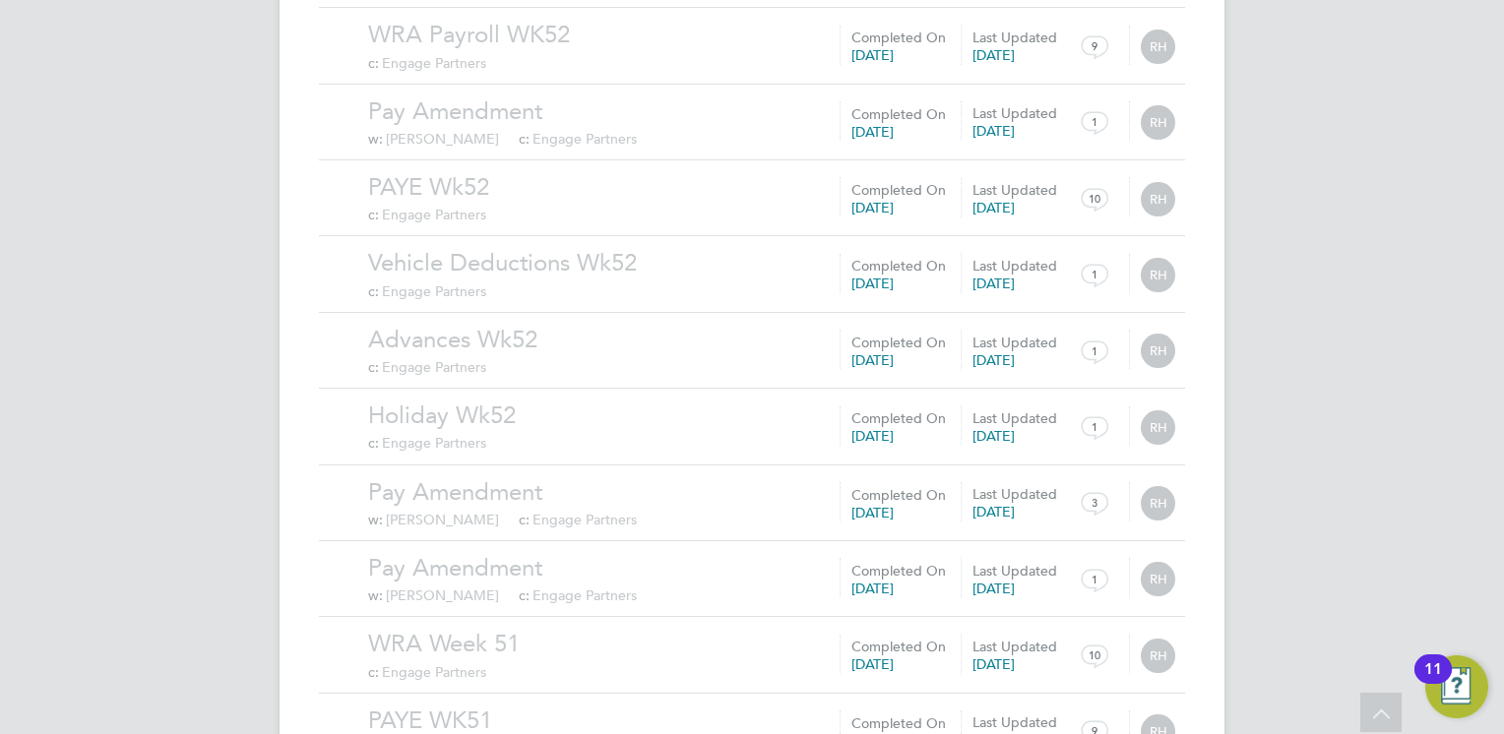
scroll to position [79784, 0]
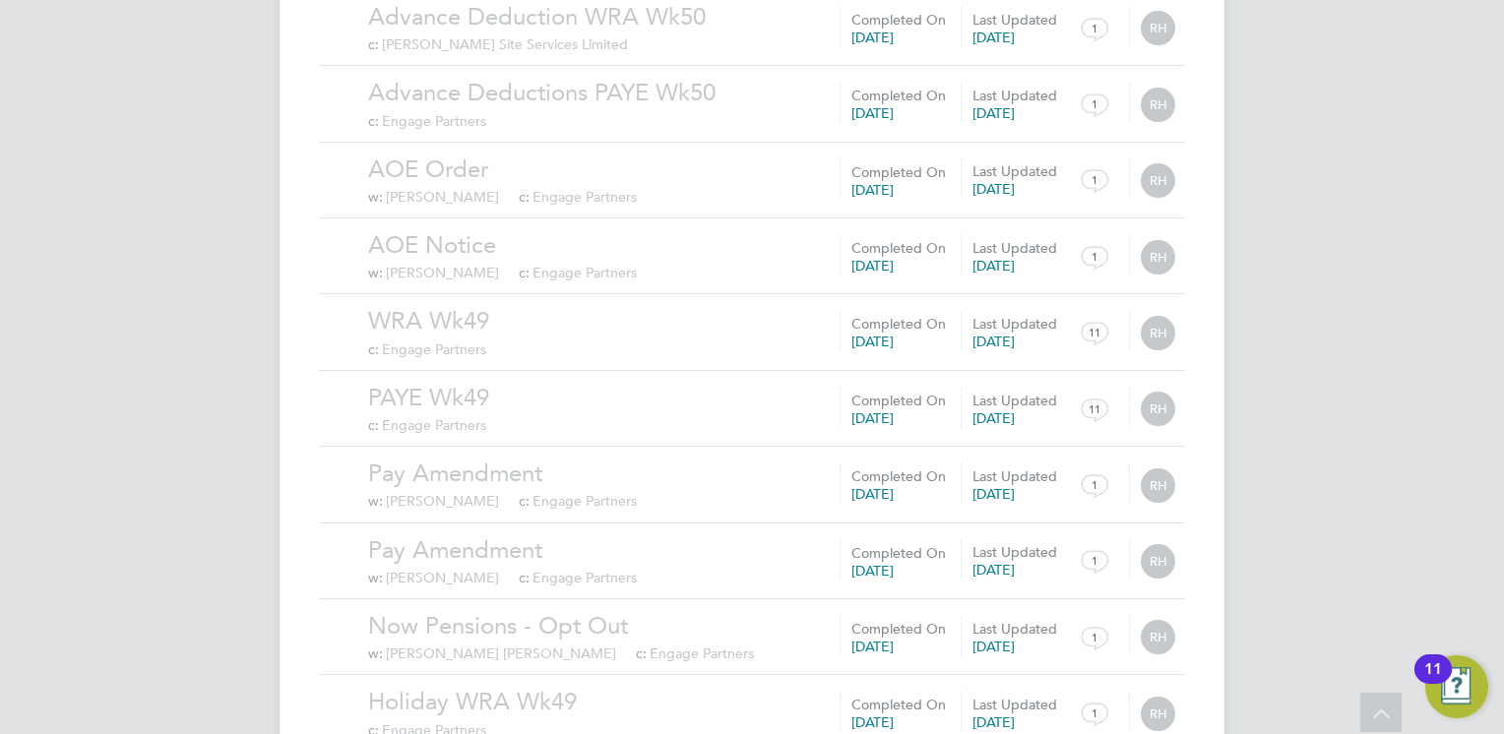
scroll to position [82069, 0]
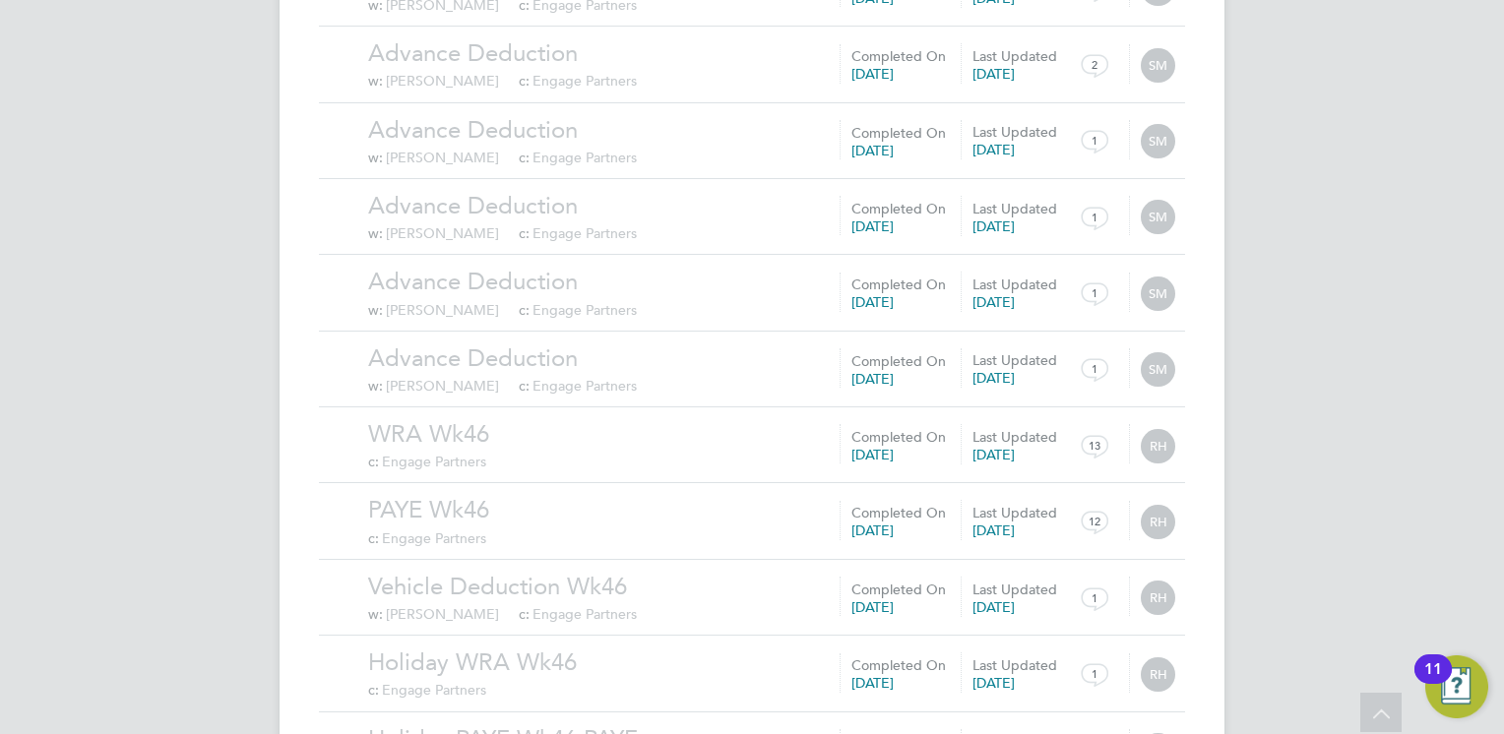
scroll to position [84354, 0]
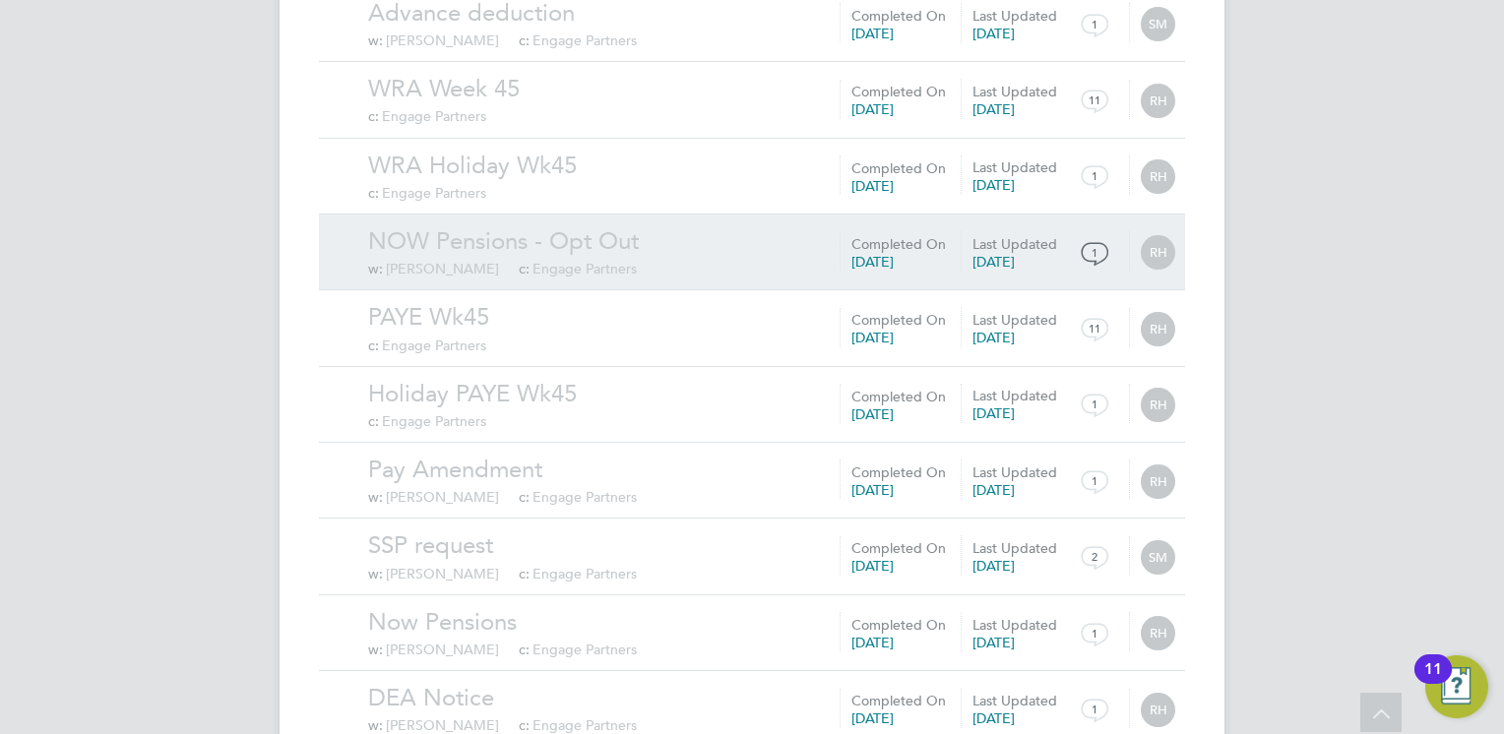
scroll to position [86638, 0]
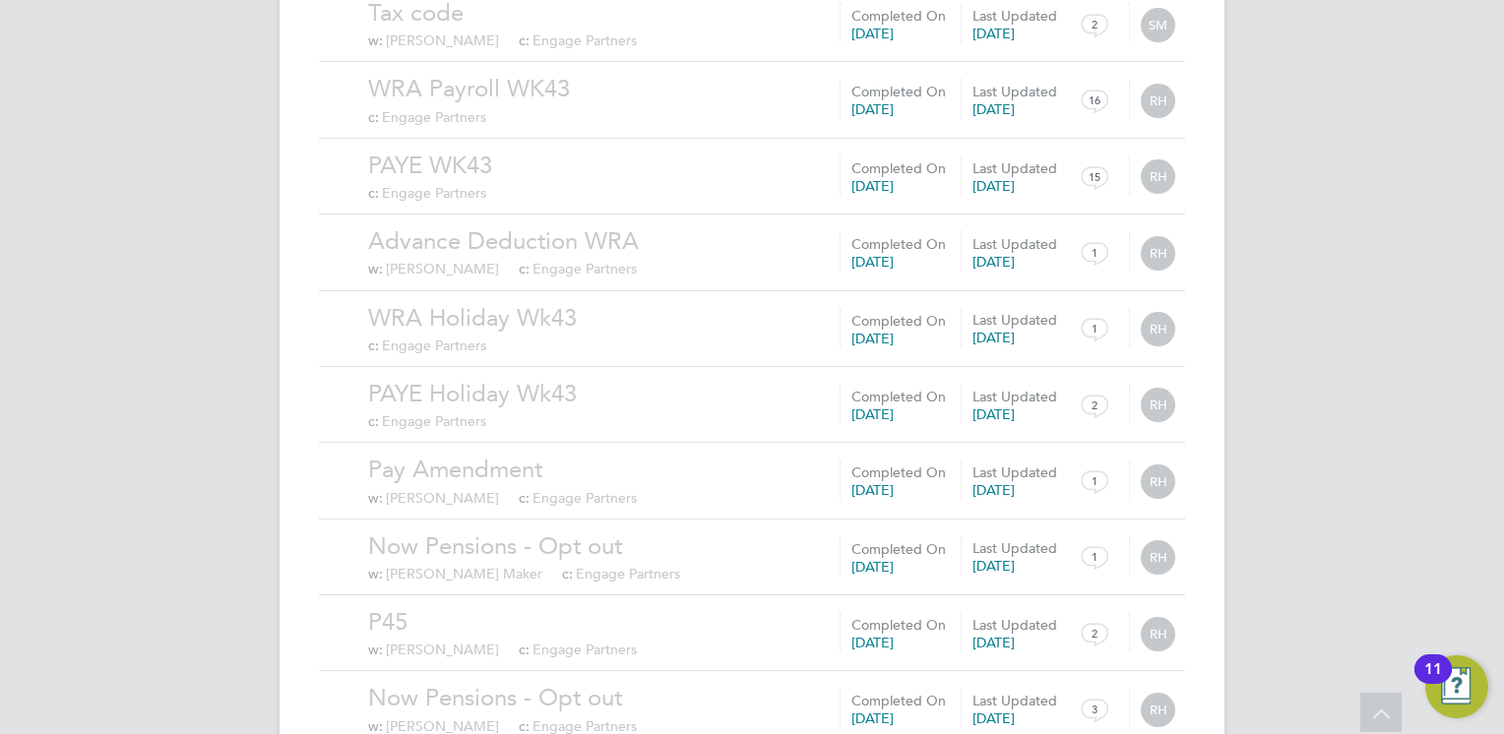
scroll to position [88923, 0]
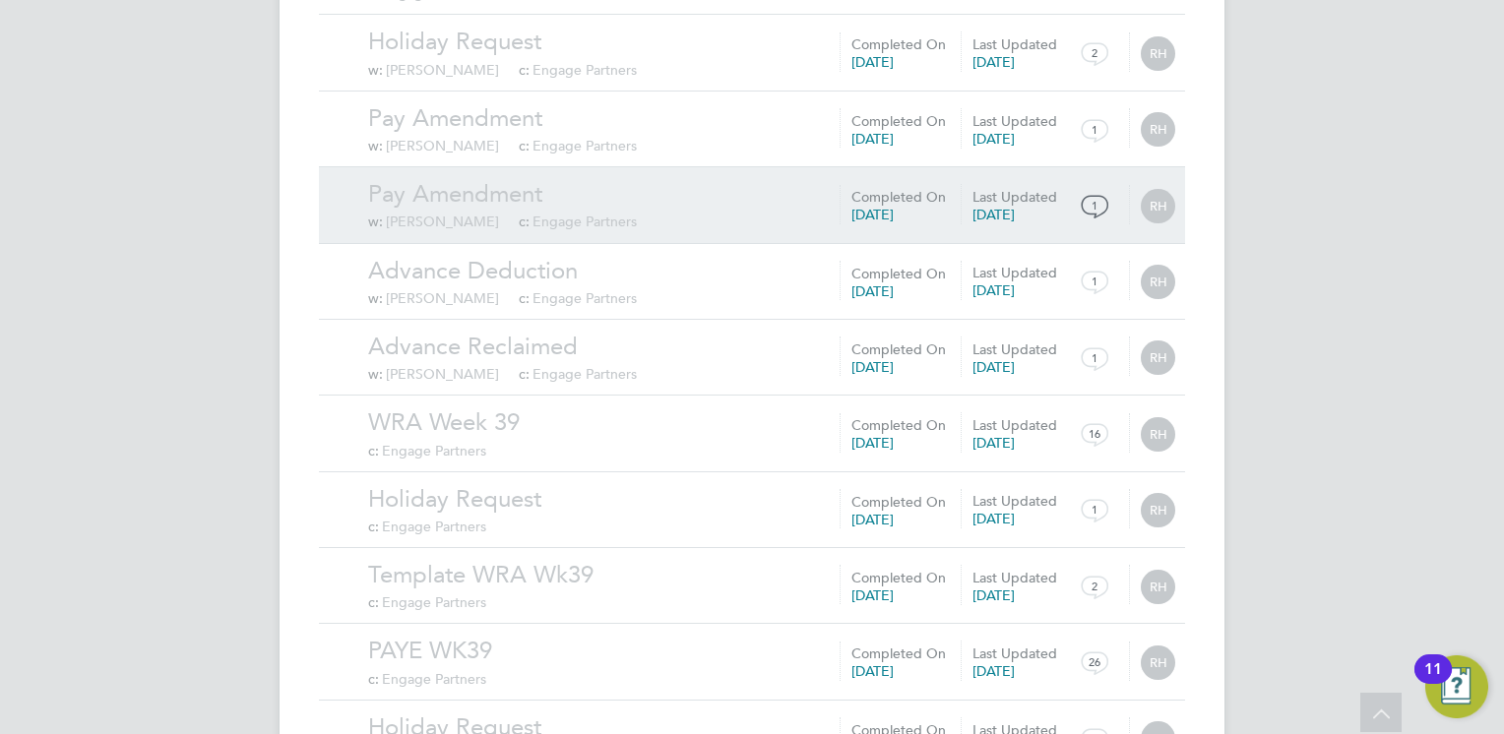
scroll to position [9223, 0]
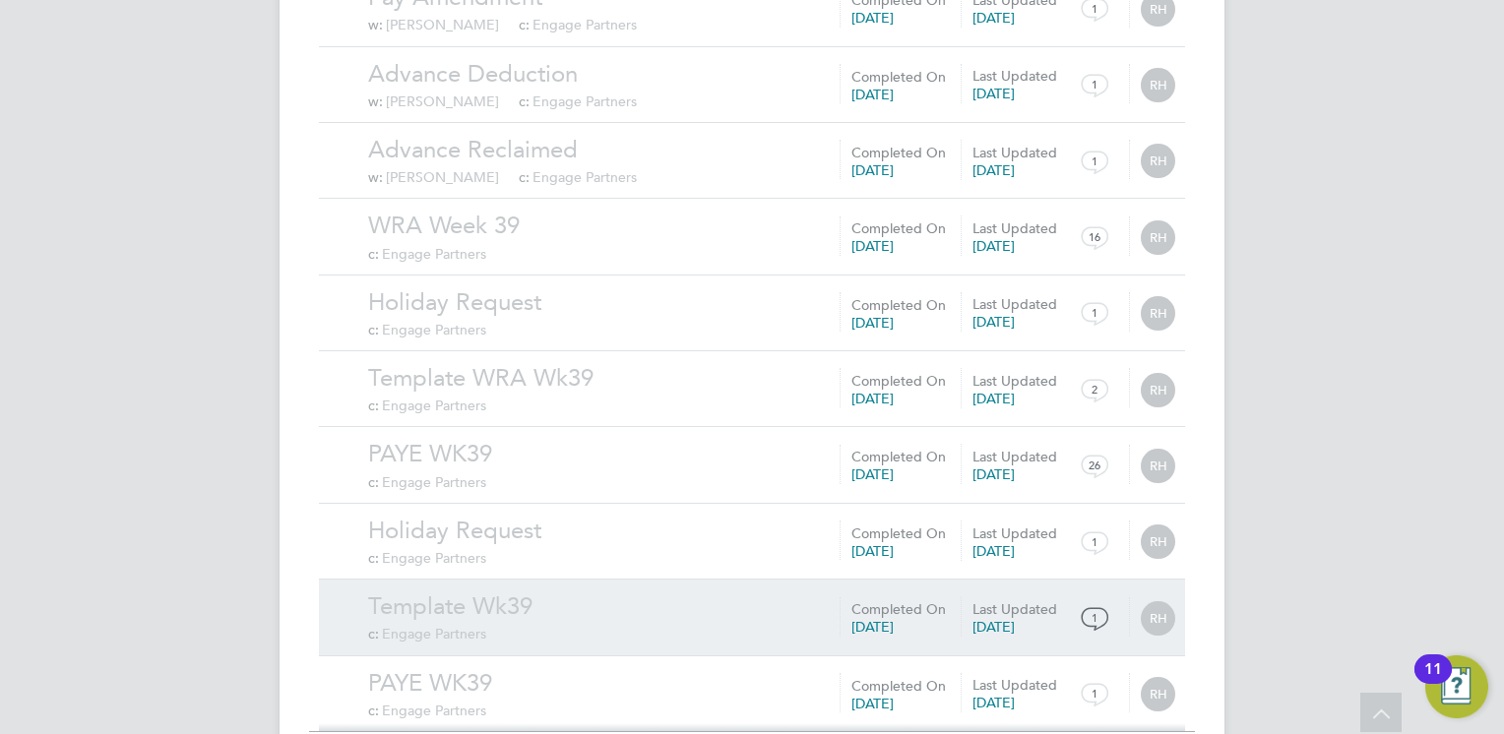
scroll to position [91110, 0]
